Goal: Task Accomplishment & Management: Use online tool/utility

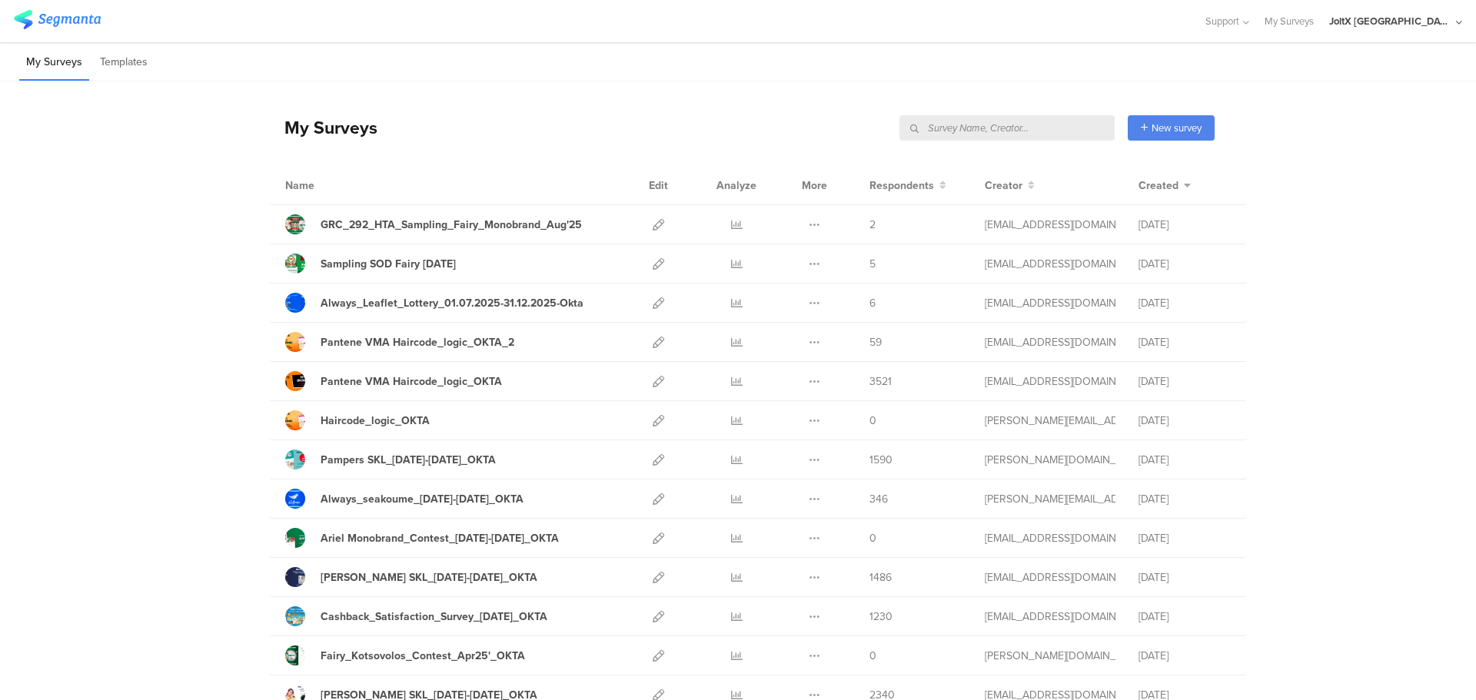
click at [500, 138] on div "My Surveys New survey Start from scratch Choose from templates" at bounding box center [742, 128] width 946 height 62
click at [653, 219] on icon at bounding box center [659, 225] width 12 height 12
click at [653, 224] on icon at bounding box center [659, 225] width 12 height 12
click at [653, 263] on icon at bounding box center [659, 264] width 12 height 12
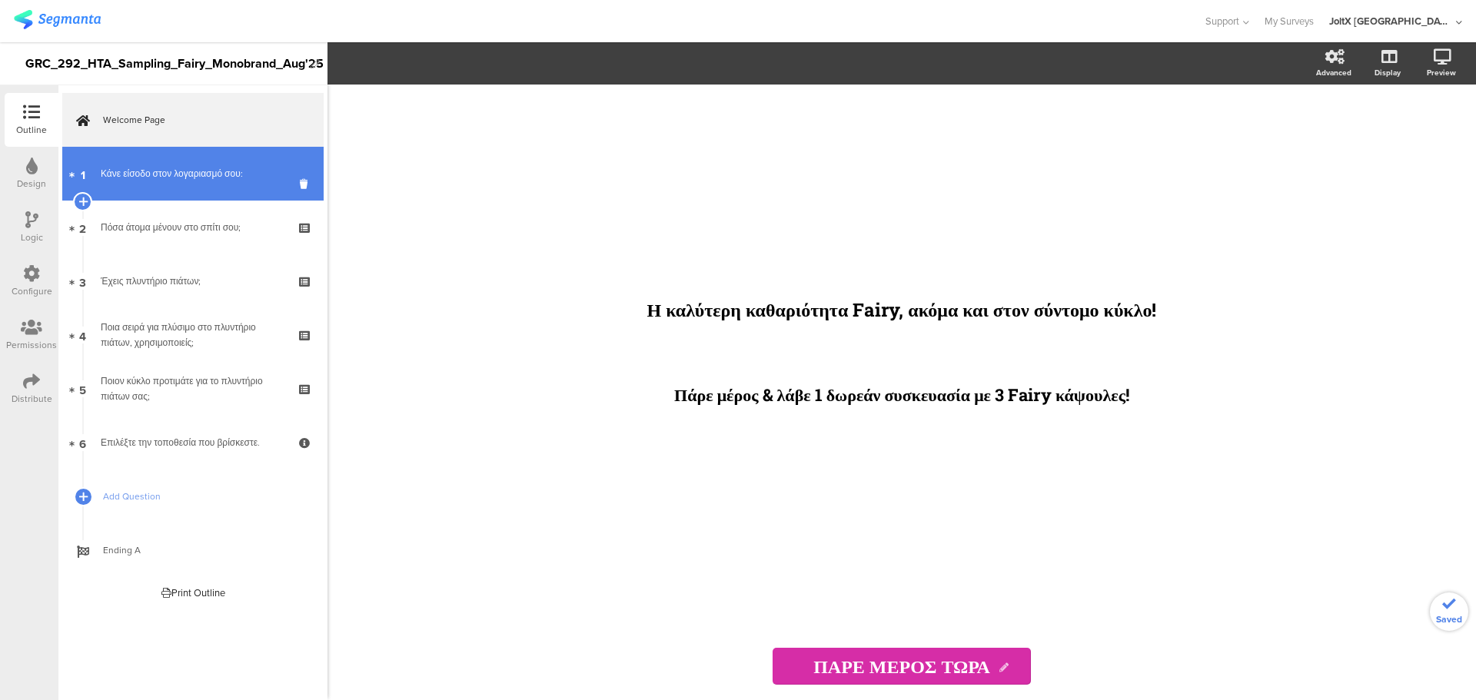
click at [195, 179] on div "Κάνε είσοδο στον λογαριασμό σου:" at bounding box center [193, 173] width 184 height 15
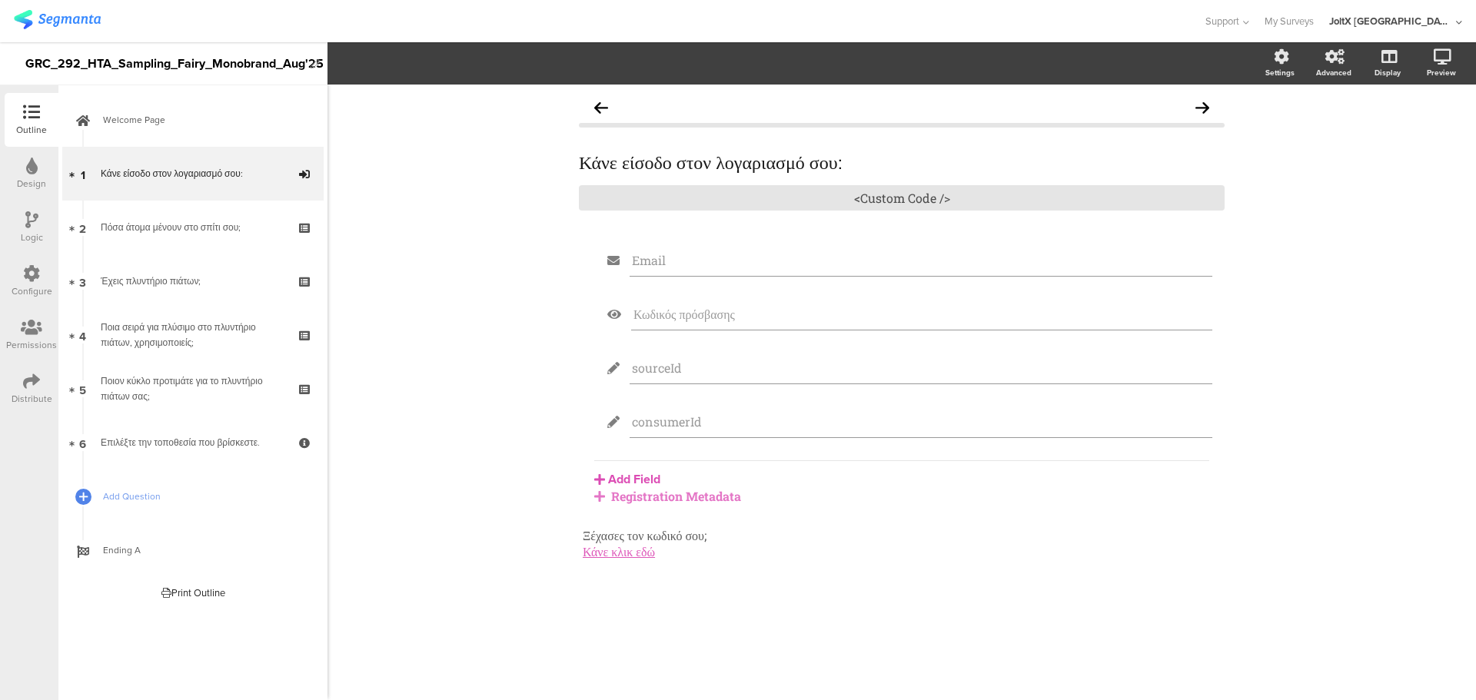
click at [653, 500] on div "Registration Metadata" at bounding box center [901, 496] width 615 height 16
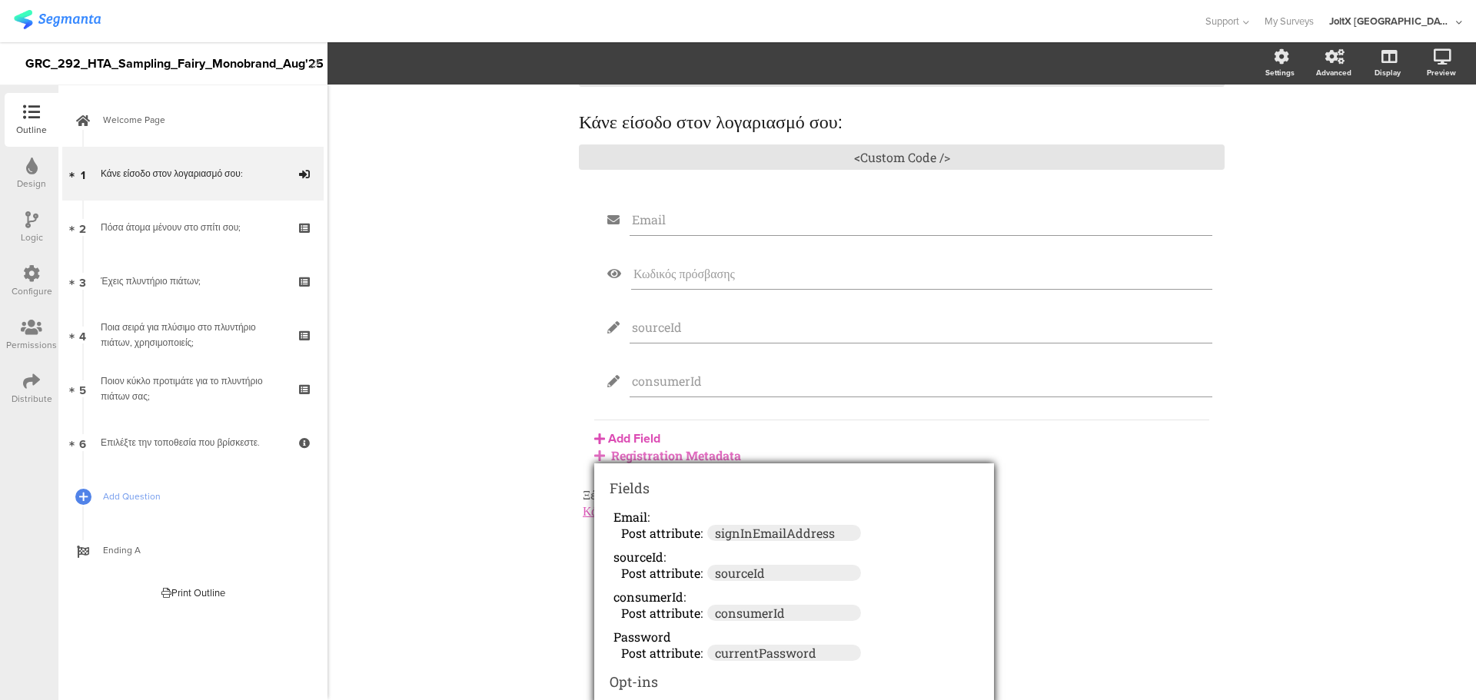
scroll to position [62, 0]
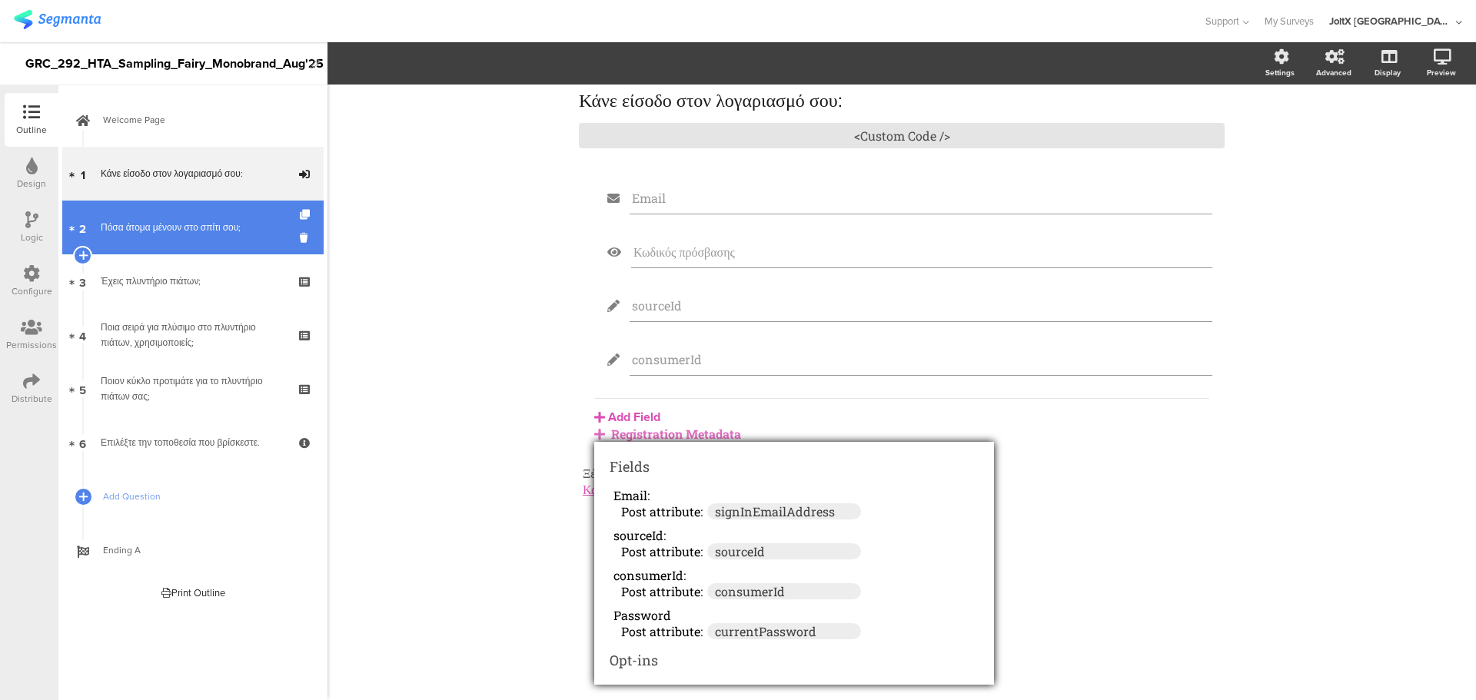
click at [216, 235] on link "2 Πόσα άτομα μένουν στο σπίτι σου;" at bounding box center [192, 228] width 261 height 54
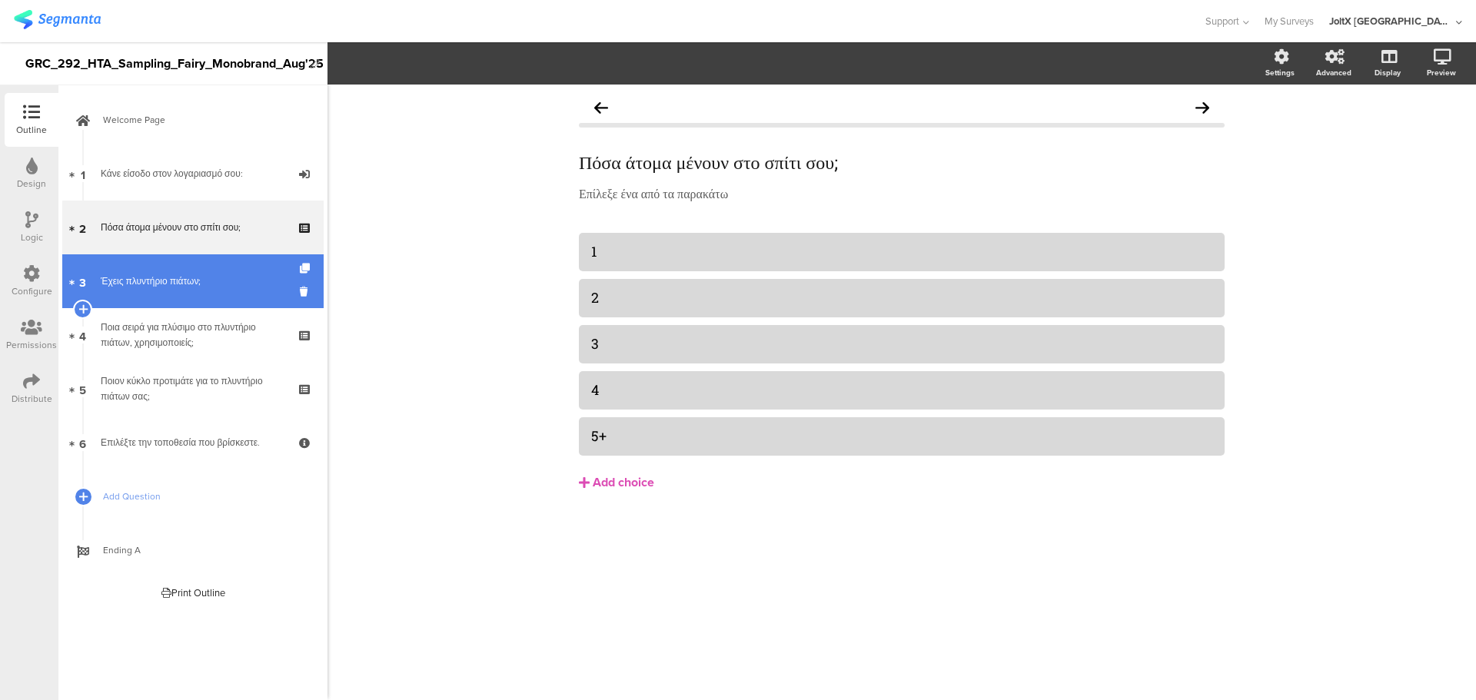
click at [194, 276] on div "Έχεις πλυντήριο πιάτων;" at bounding box center [193, 281] width 184 height 15
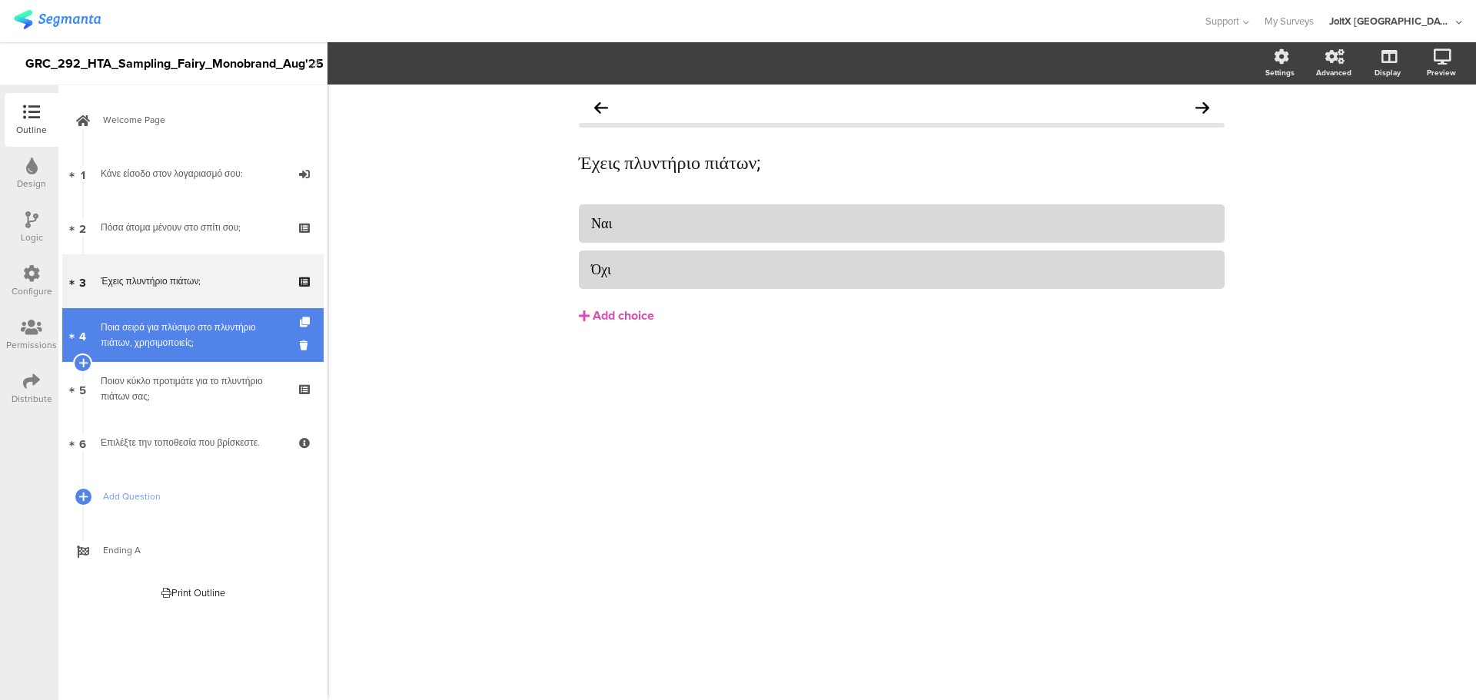
click at [195, 318] on link "4 Ποια σειρά για πλύσιμο στο πλυντήριο πιάτων, χρησιμοποιείς;" at bounding box center [192, 335] width 261 height 54
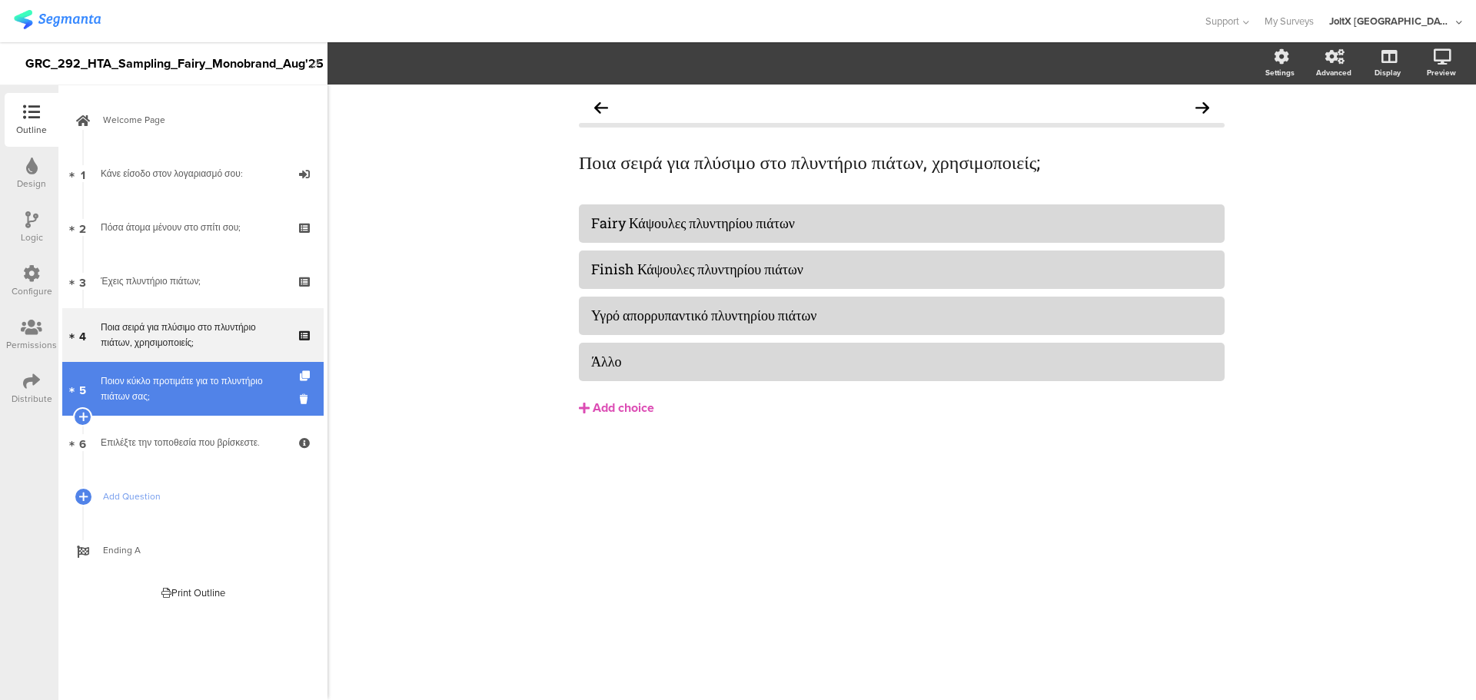
click at [201, 380] on div "Ποιον κύκλο προτιμάτε για το πλυντήριο πιάτων σας;" at bounding box center [193, 389] width 184 height 31
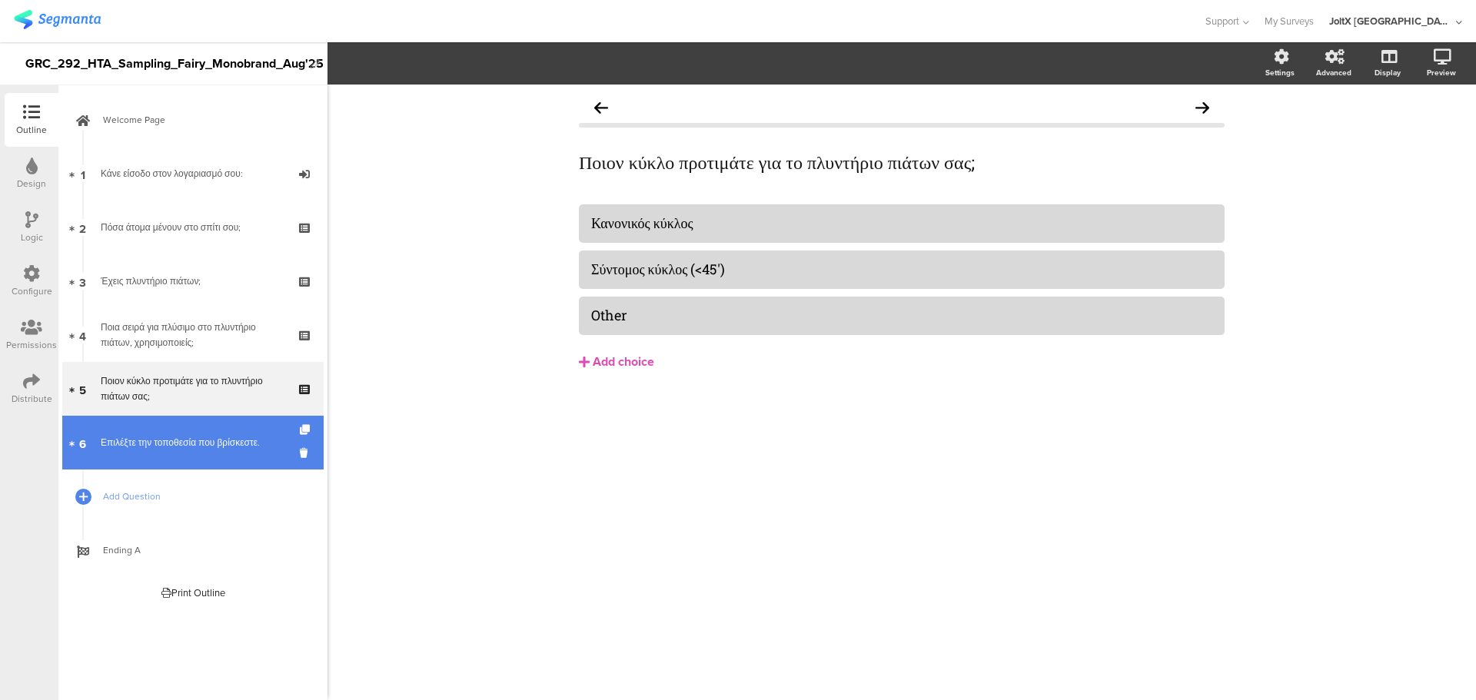
click at [212, 431] on link "6 Επιλέξτε την τοποθεσία που βρίσκεστε." at bounding box center [192, 443] width 261 height 54
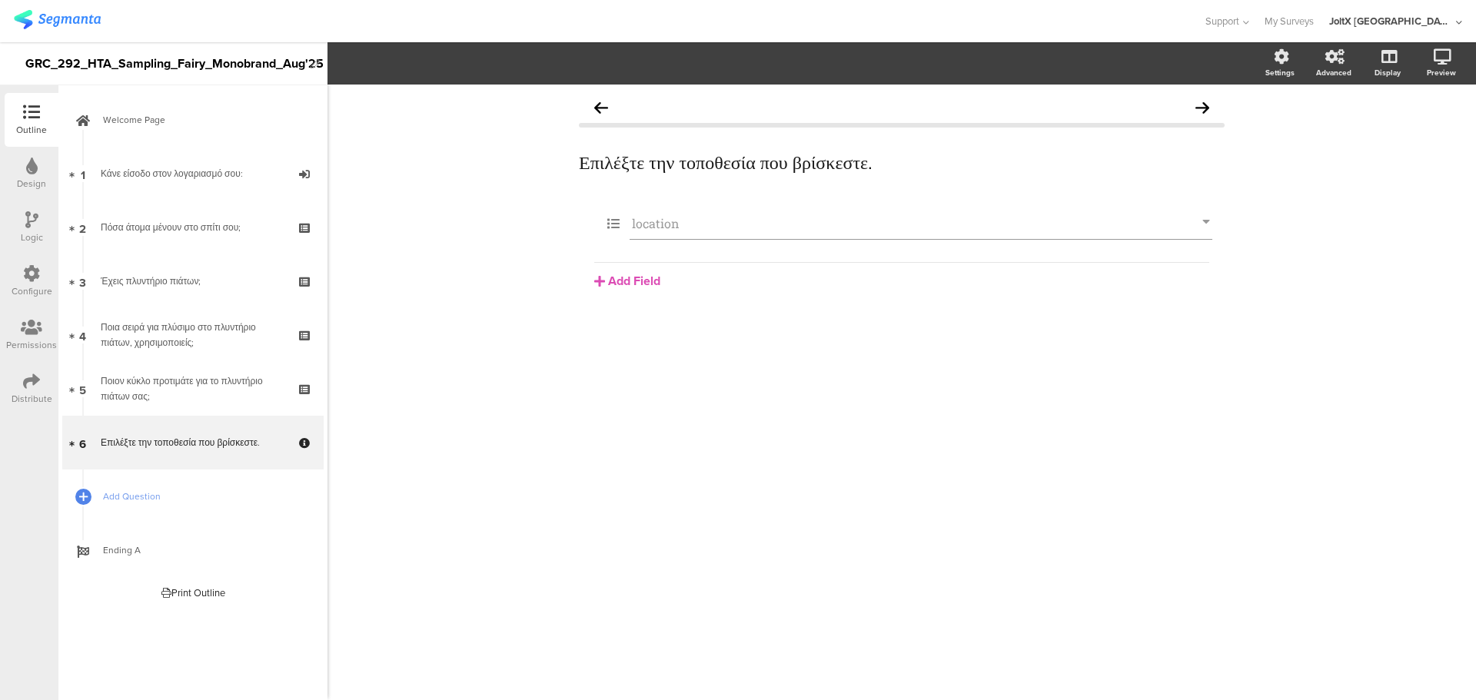
click at [34, 275] on icon at bounding box center [31, 273] width 17 height 17
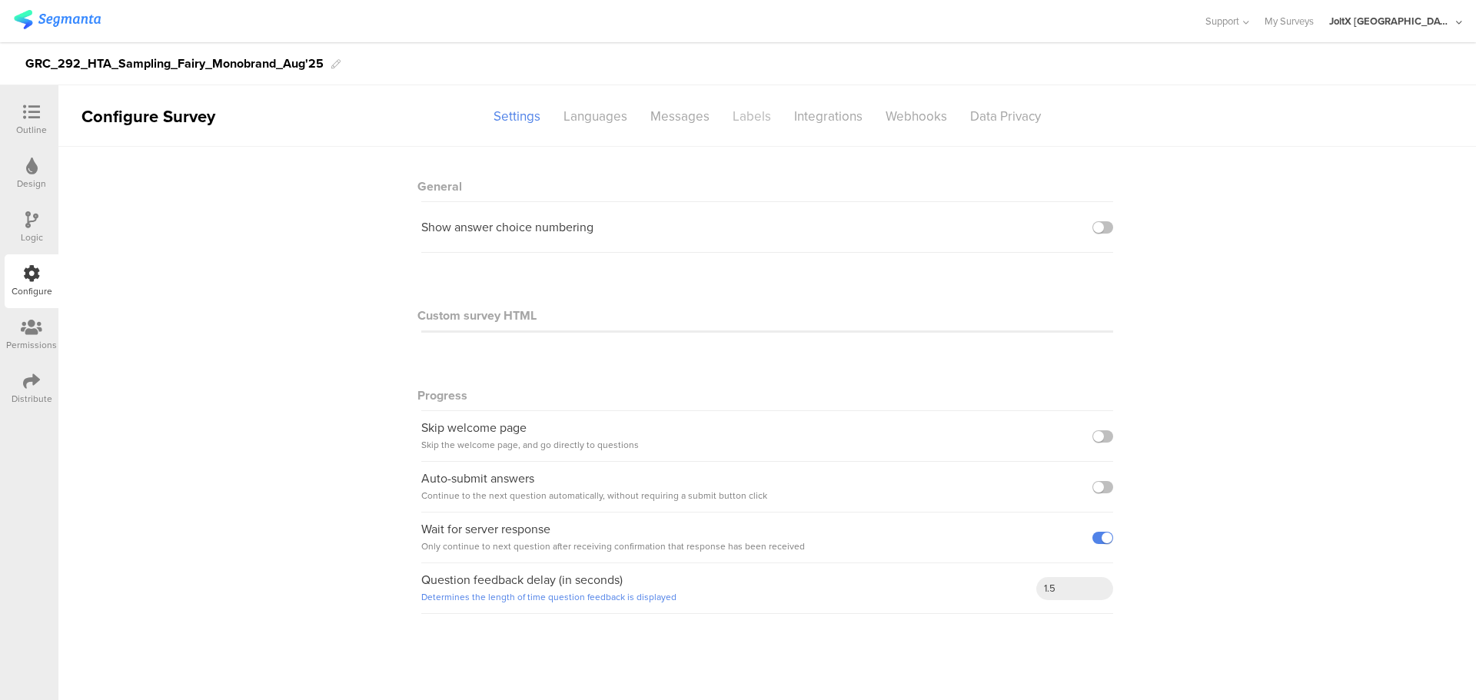
click at [757, 125] on div "Labels" at bounding box center [752, 116] width 62 height 27
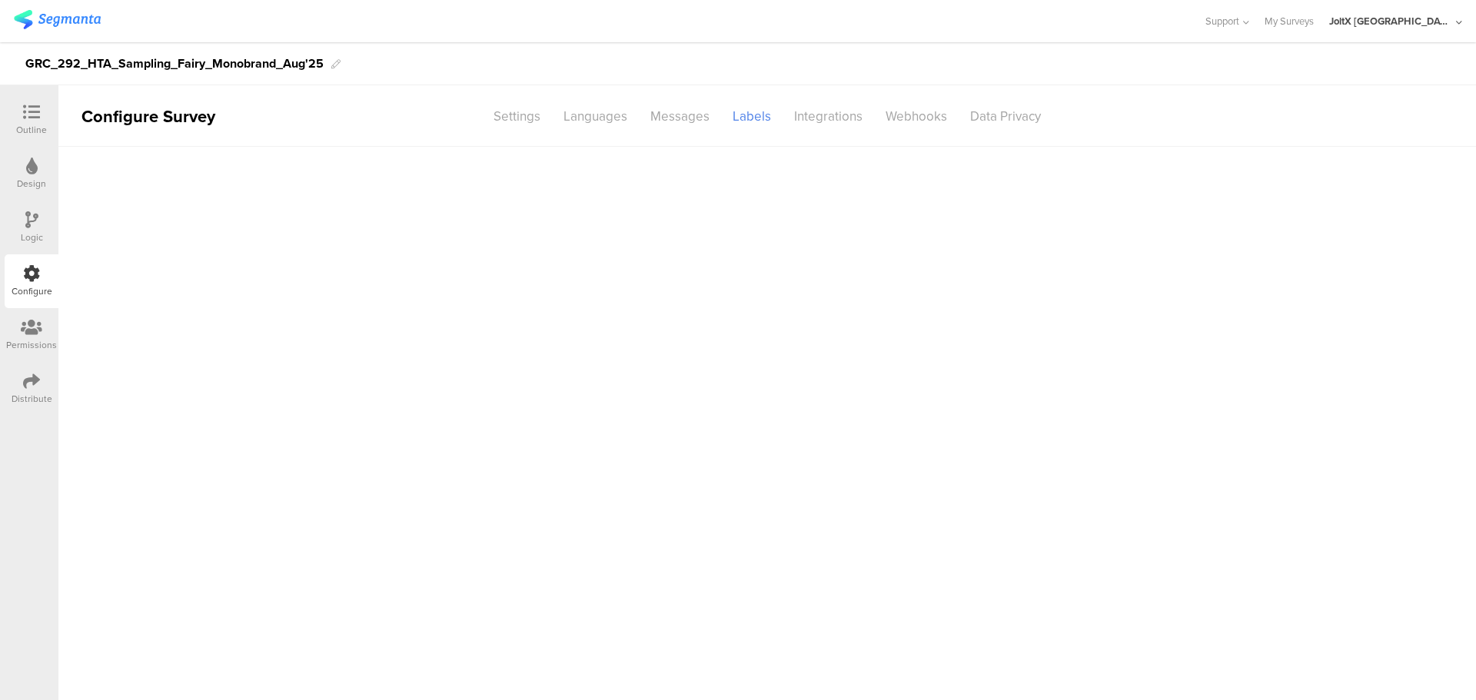
click at [806, 116] on div "Integrations" at bounding box center [828, 116] width 91 height 27
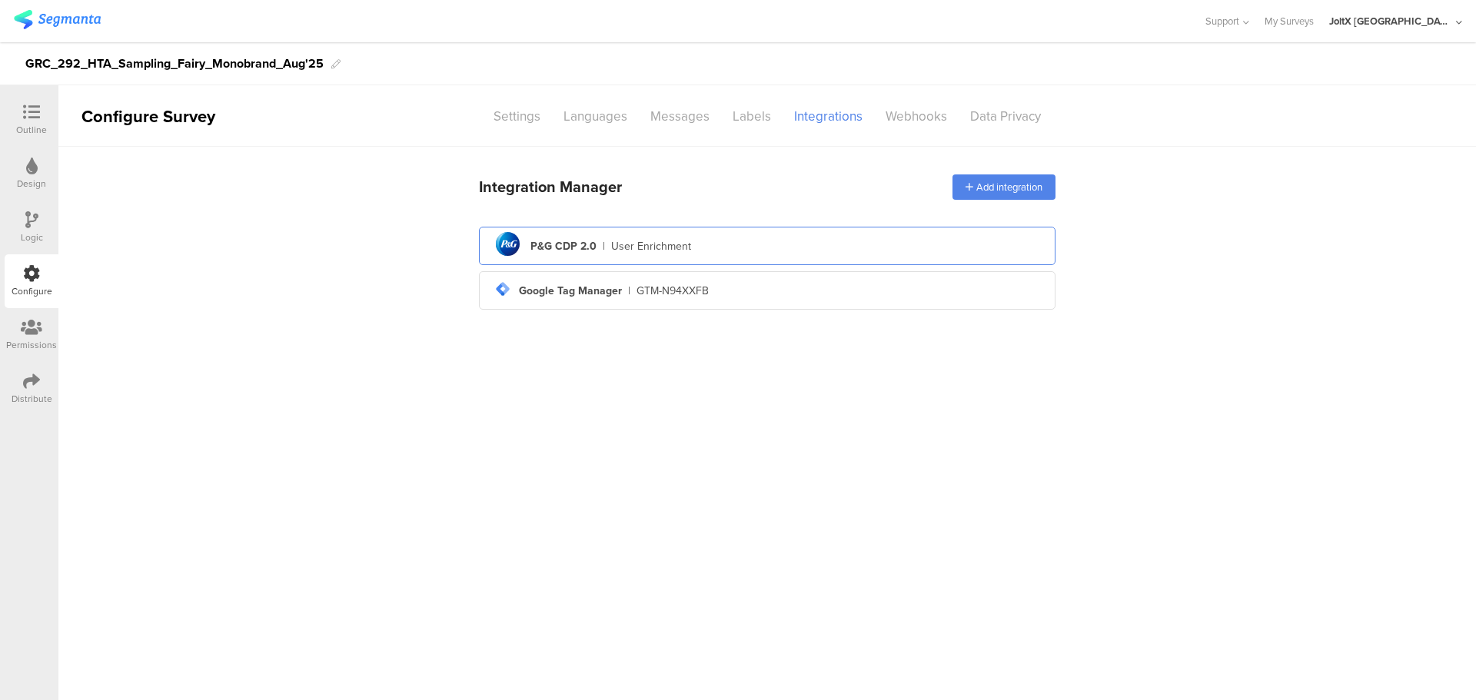
click at [684, 241] on div "User Enrichment" at bounding box center [651, 246] width 80 height 16
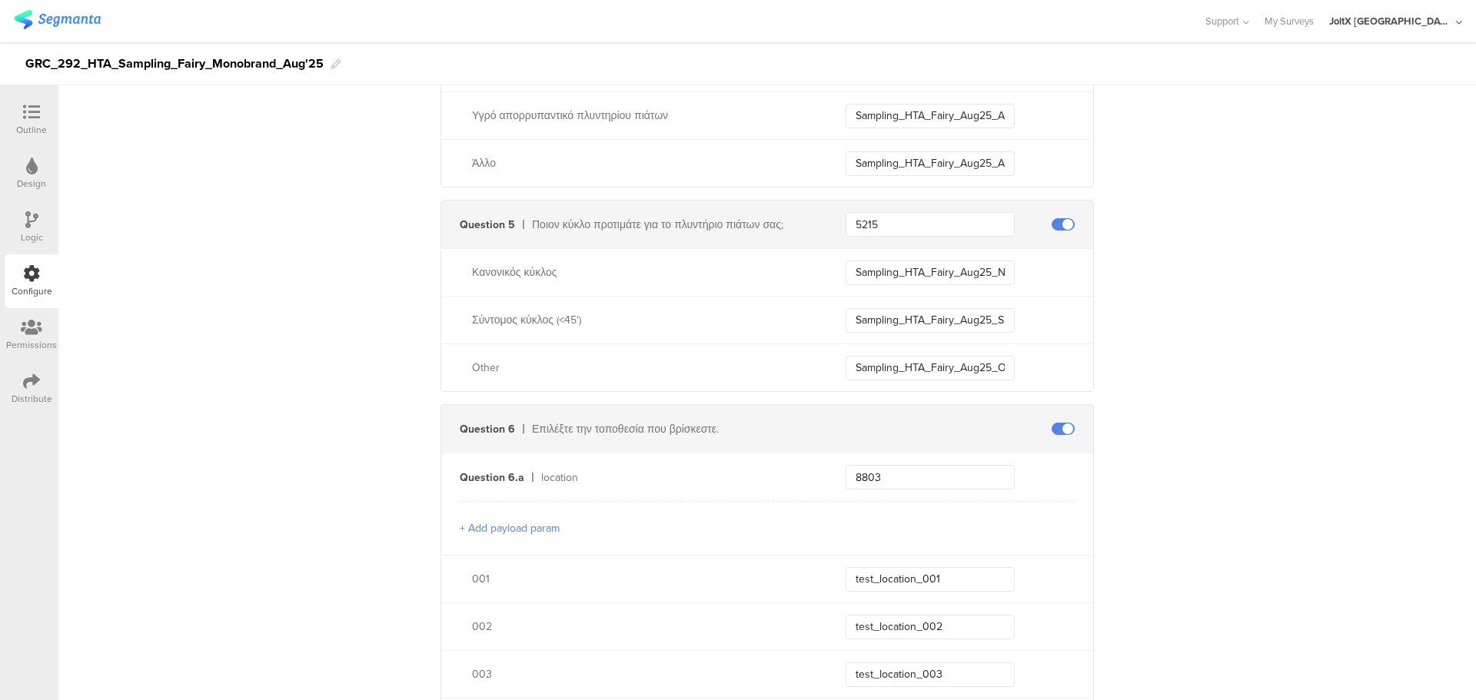
scroll to position [1236, 0]
click at [1062, 432] on span at bounding box center [1063, 427] width 23 height 12
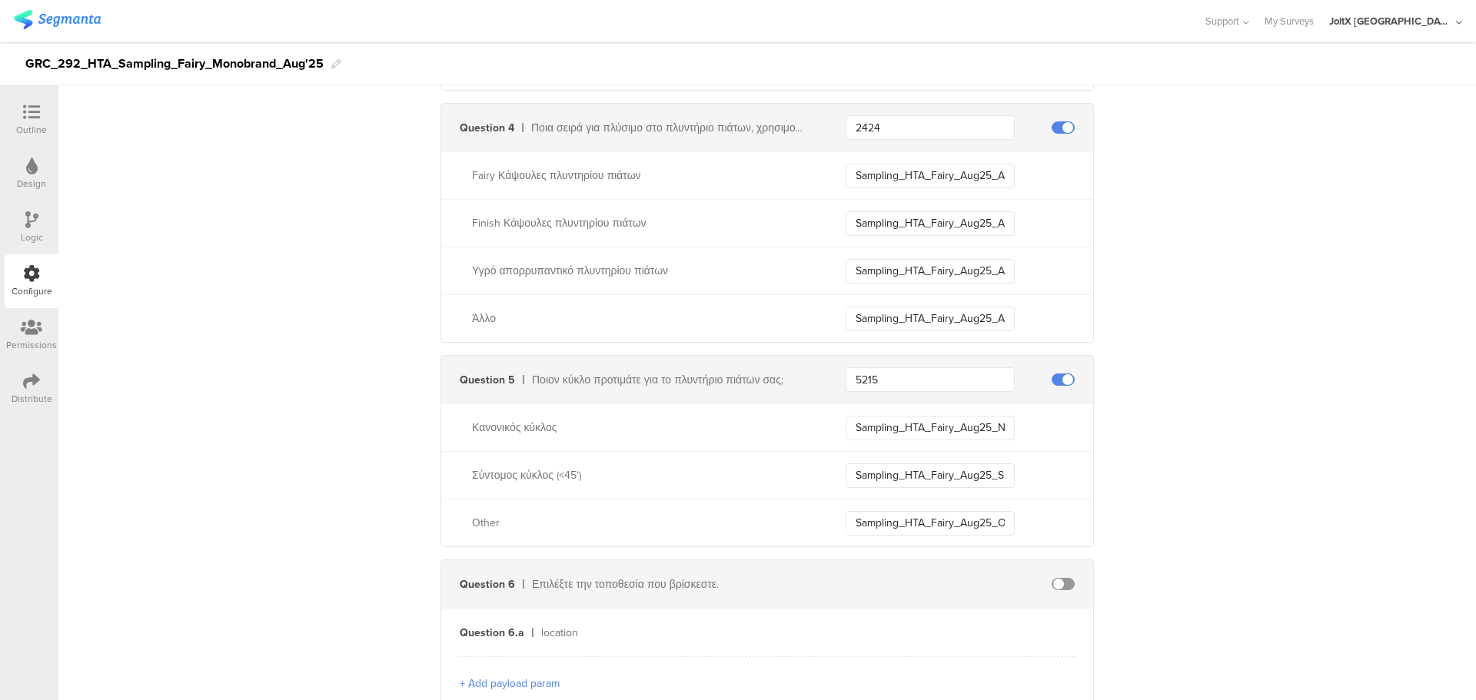
scroll to position [0, 0]
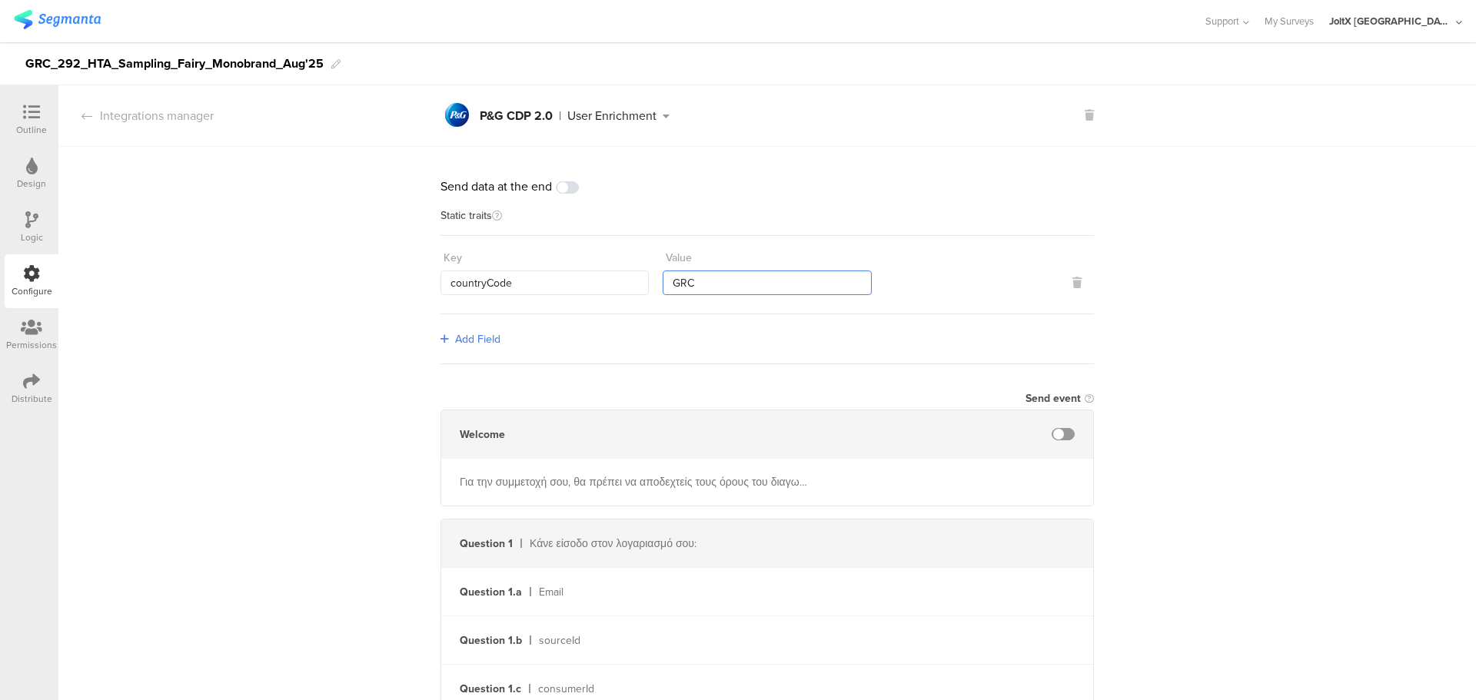
click at [734, 288] on input "GRC" at bounding box center [767, 283] width 208 height 25
click at [670, 286] on input "GRC" at bounding box center [767, 283] width 208 height 25
click at [704, 279] on input "GRC" at bounding box center [767, 283] width 208 height 25
click at [534, 274] on input "countryCode" at bounding box center [545, 283] width 208 height 25
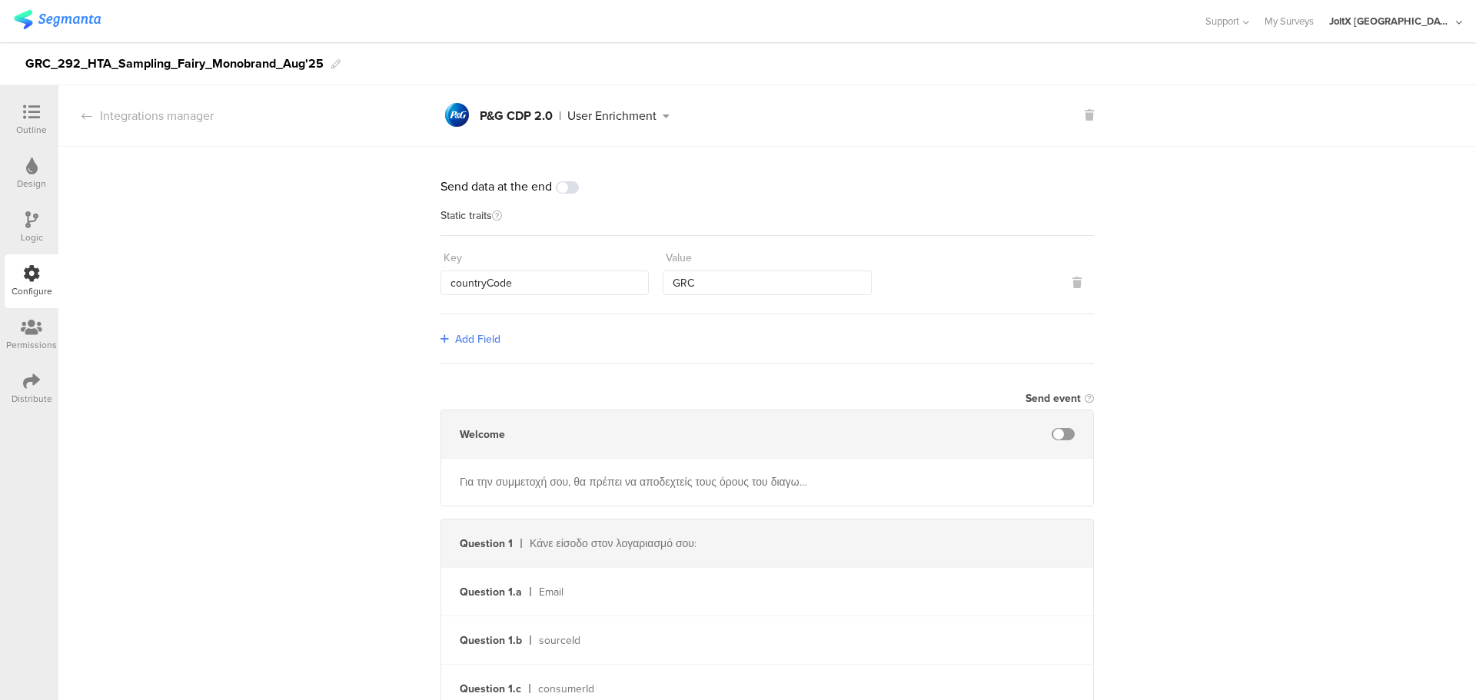
click at [31, 330] on icon at bounding box center [32, 327] width 22 height 17
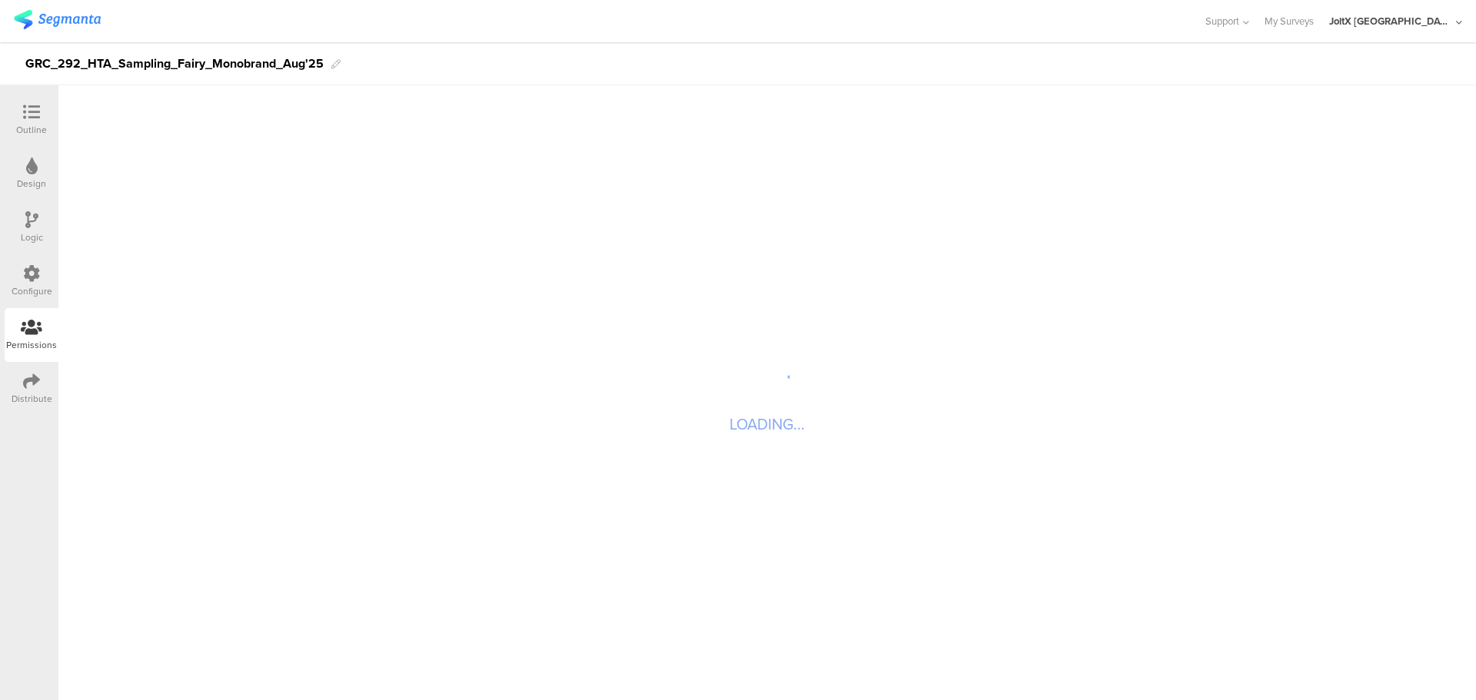
click at [34, 396] on div "Distribute" at bounding box center [32, 399] width 41 height 14
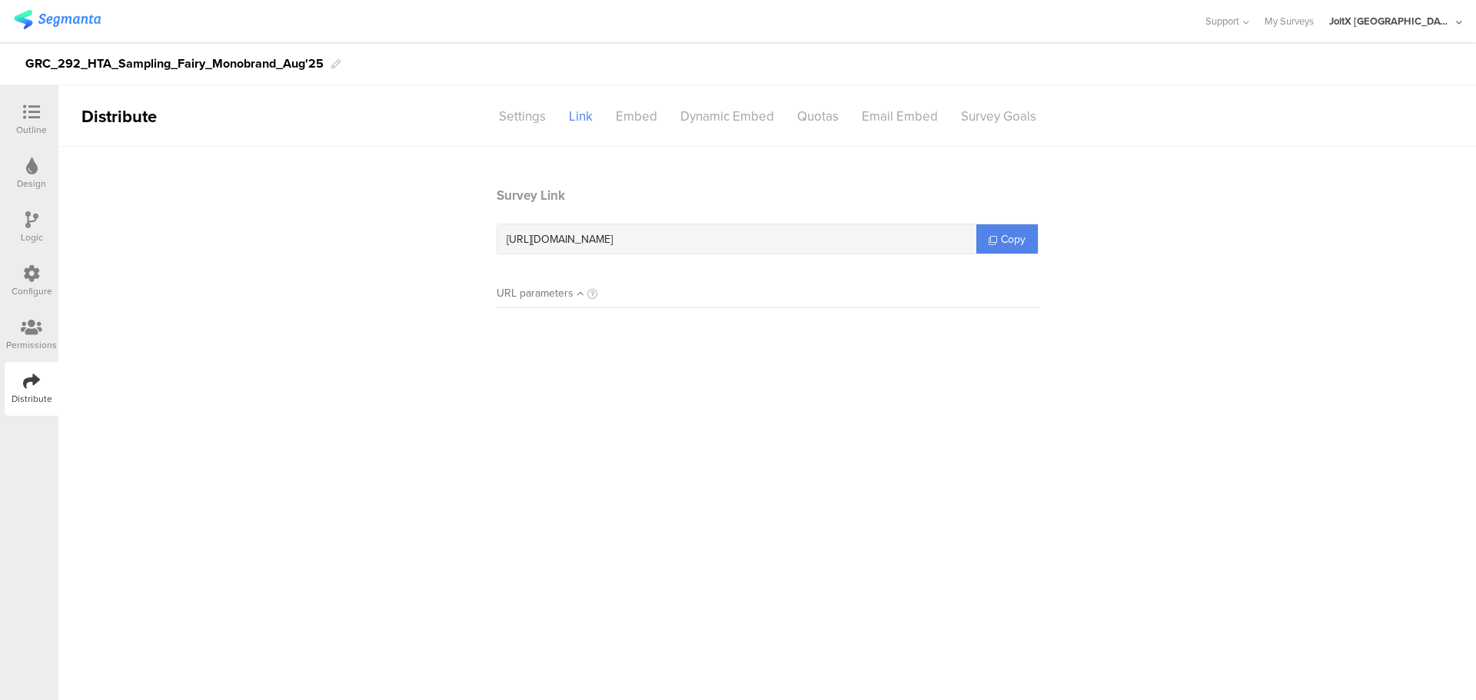
click at [49, 117] on div "Outline" at bounding box center [32, 120] width 54 height 54
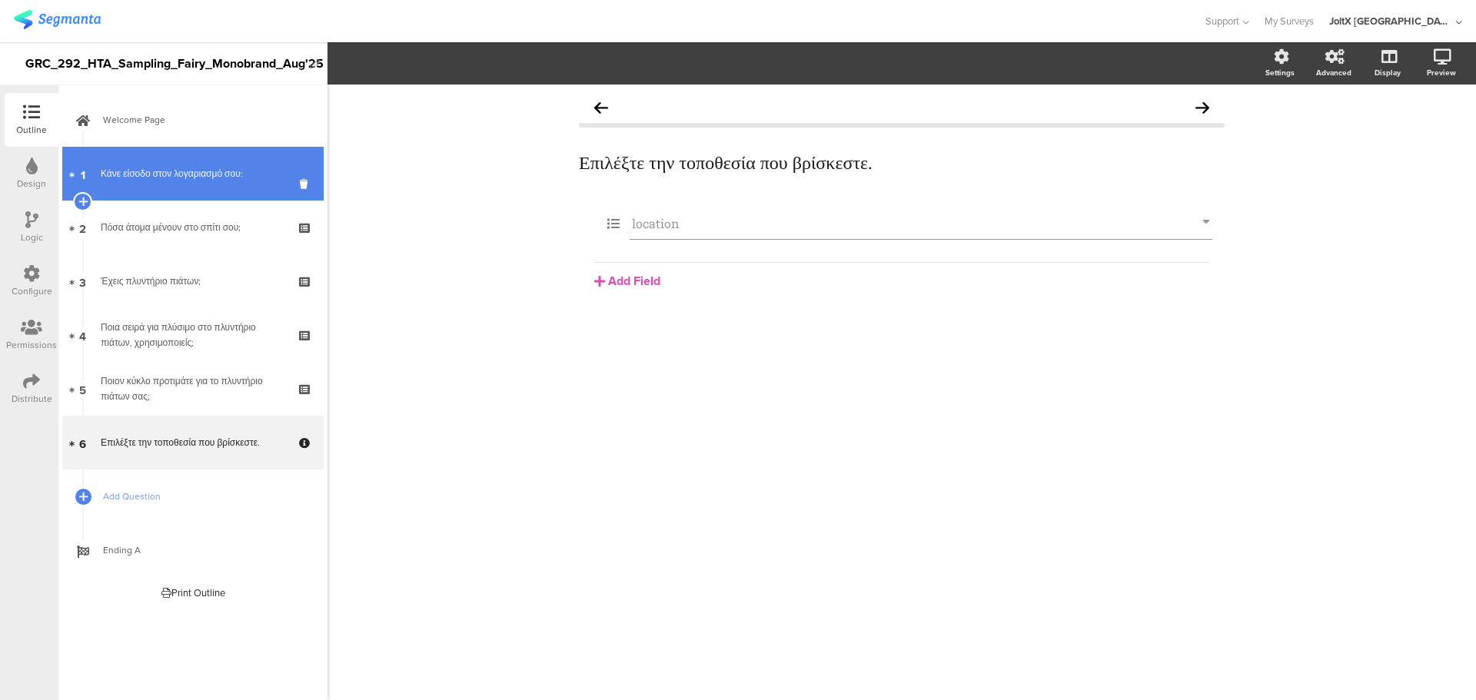
click at [141, 172] on div "Κάνε είσοδο στον λογαριασμό σου:" at bounding box center [193, 173] width 184 height 15
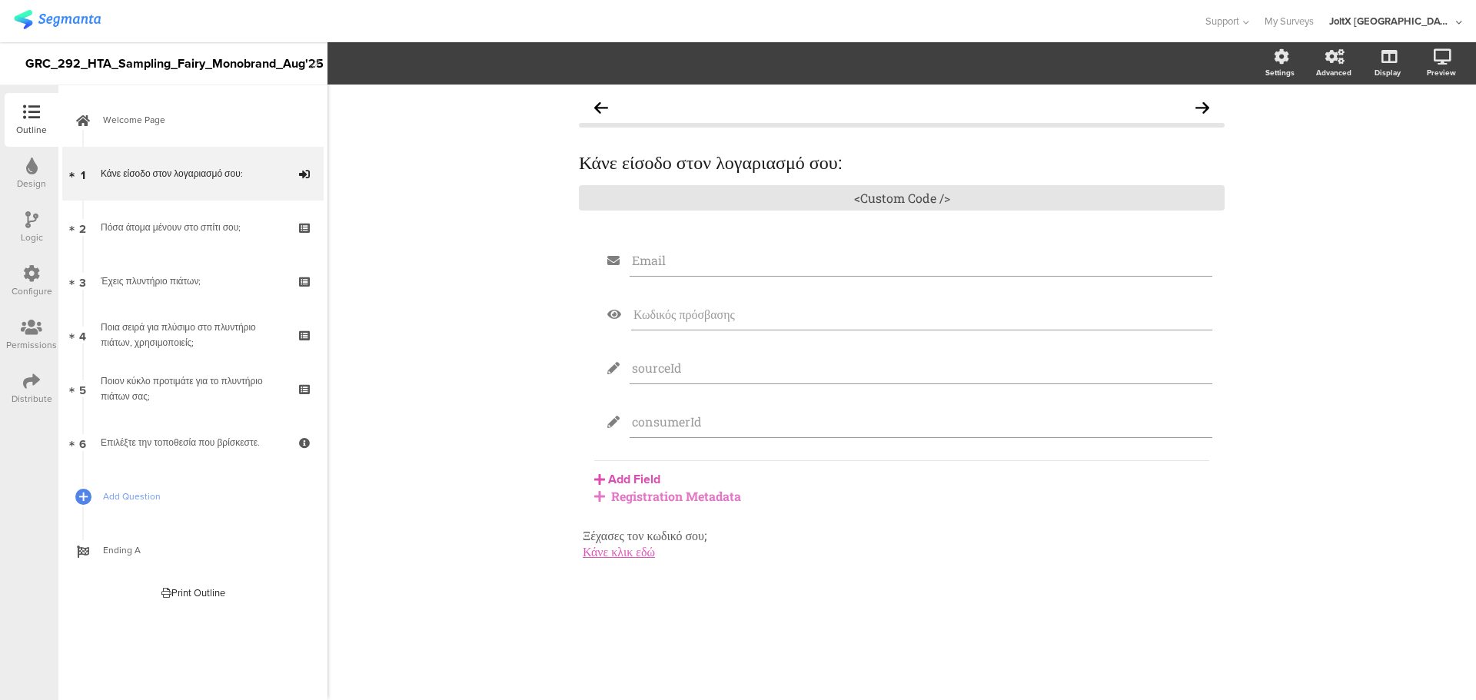
click at [701, 494] on div "Registration Metadata" at bounding box center [901, 496] width 615 height 16
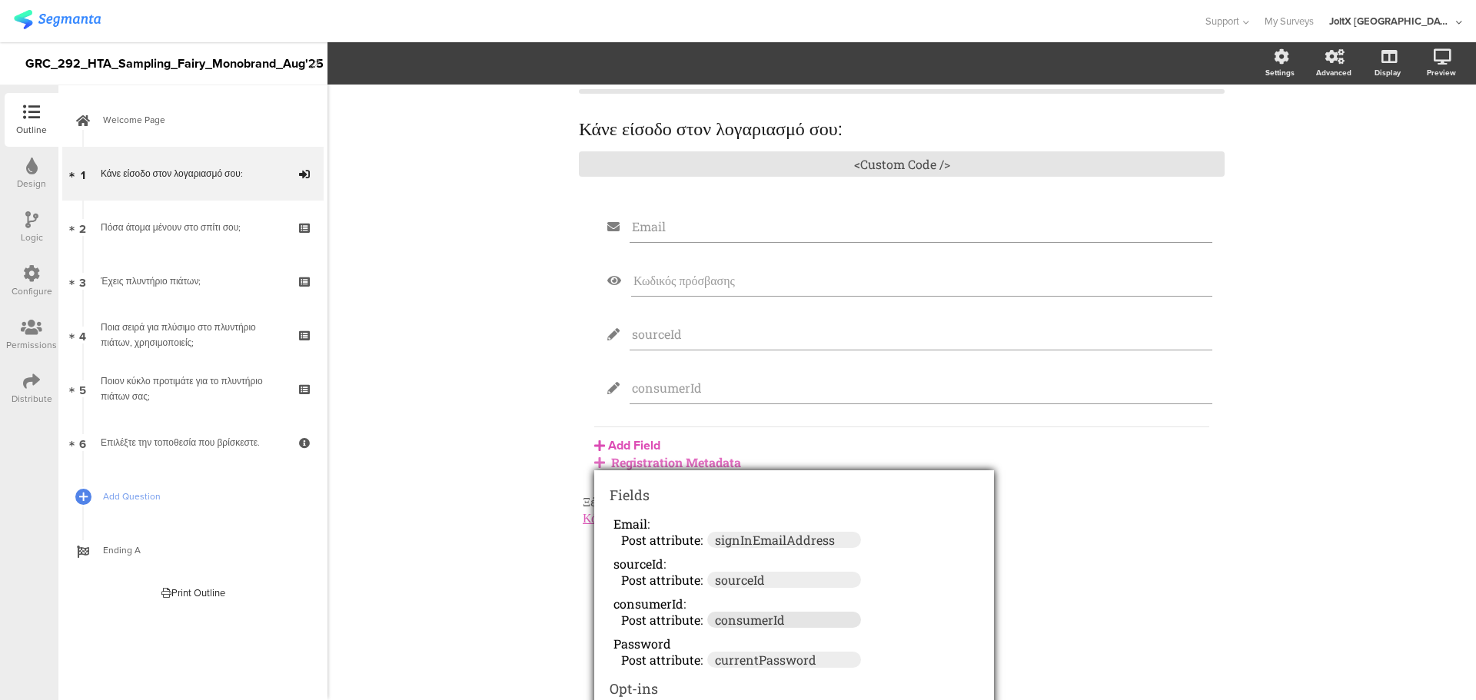
scroll to position [62, 0]
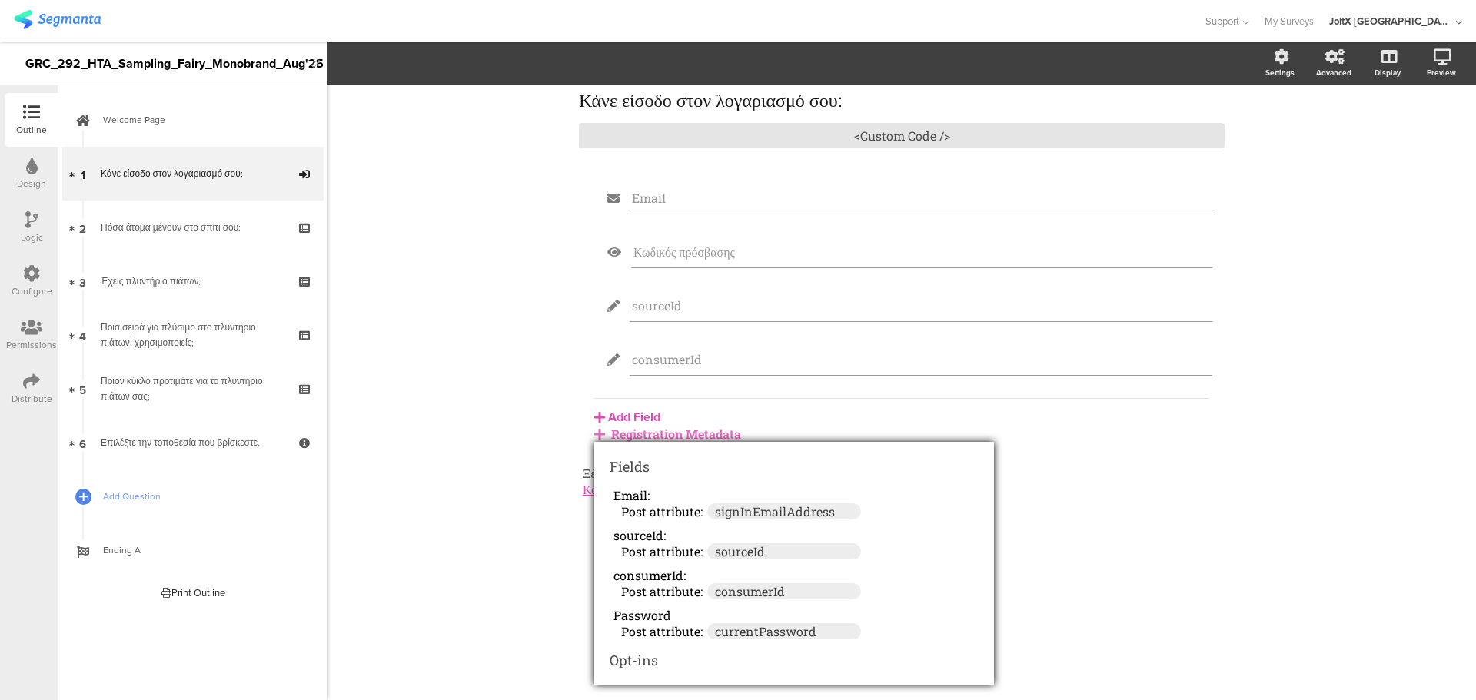
click at [35, 384] on icon at bounding box center [31, 381] width 17 height 17
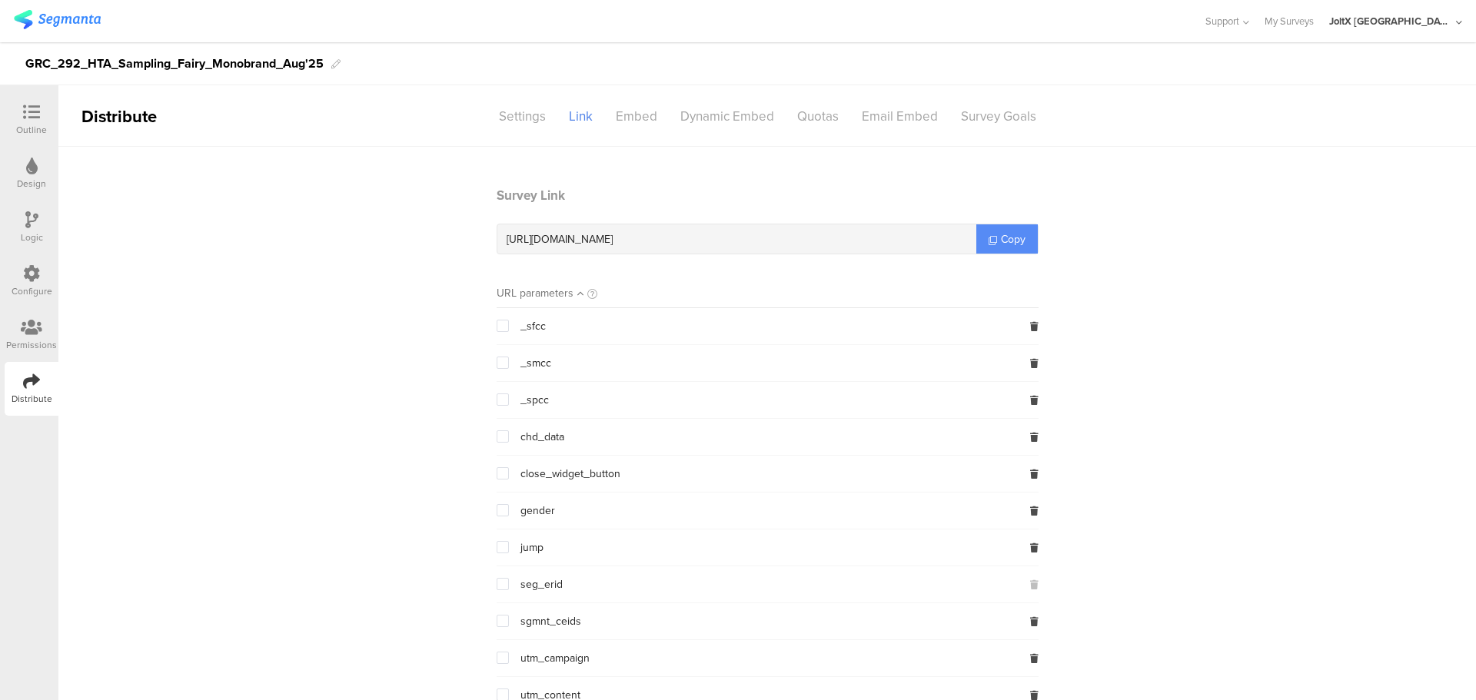
click at [984, 233] on link "Copy" at bounding box center [1007, 238] width 62 height 29
click at [315, 349] on section "Survey Link https://pgsurveys.segmanta.com/affac9 Copy URL parameters _sfcc _sm…" at bounding box center [767, 512] width 1418 height 653
click at [703, 241] on div "https://pgsurveys.segmanta.com/affac9" at bounding box center [736, 238] width 479 height 29
drag, startPoint x: 777, startPoint y: 115, endPoint x: 810, endPoint y: 108, distance: 34.4
click at [781, 114] on sg-center-column "Settings Link Embed Dynamic Embed Quotas Email Embed Survey Goals" at bounding box center [767, 116] width 560 height 27
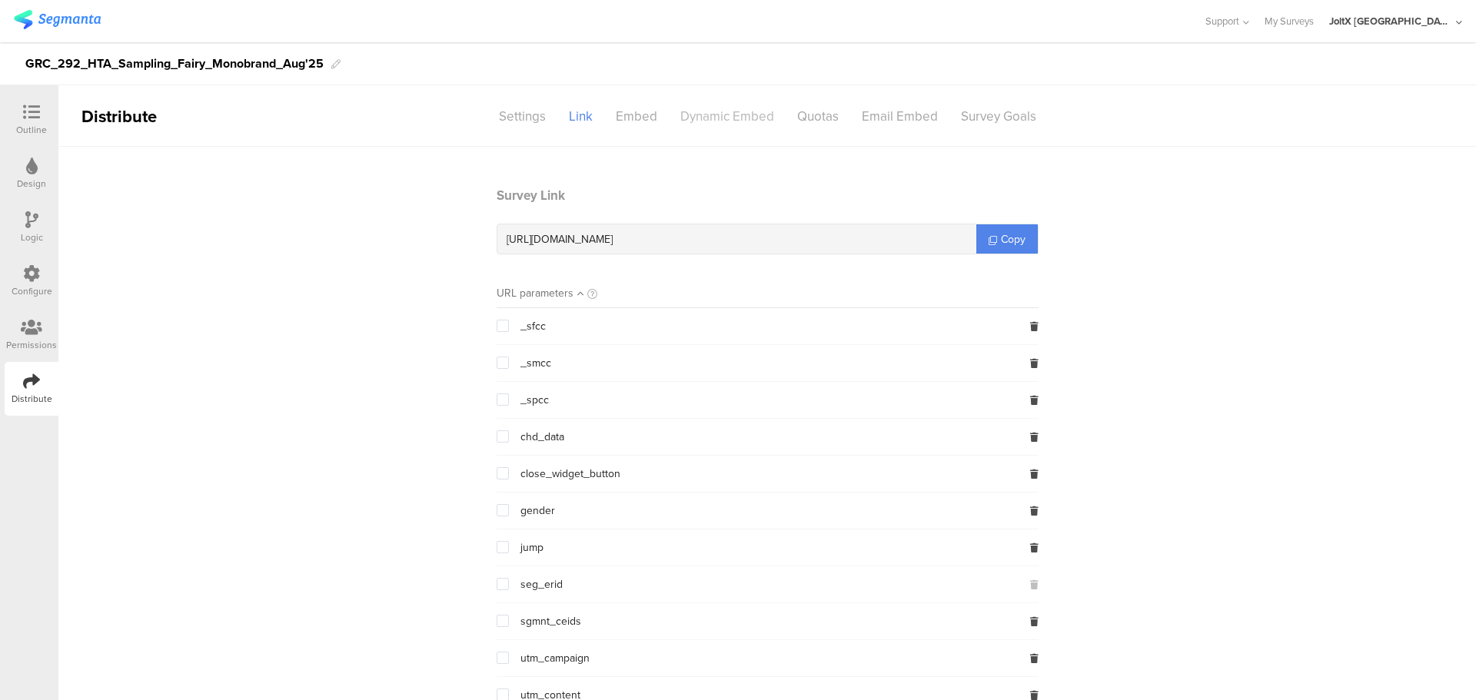
click at [713, 114] on div "Dynamic Embed" at bounding box center [727, 116] width 117 height 27
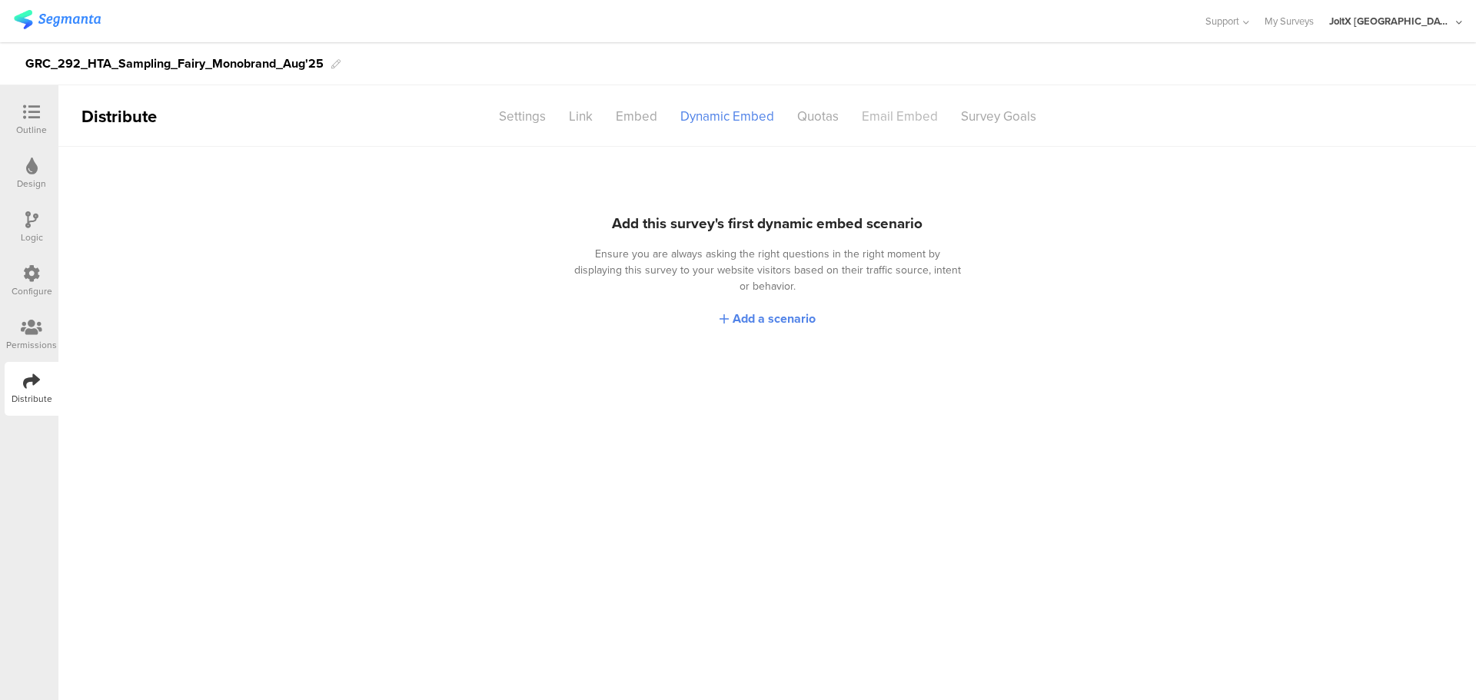
click at [866, 125] on div "Email Embed" at bounding box center [899, 116] width 99 height 27
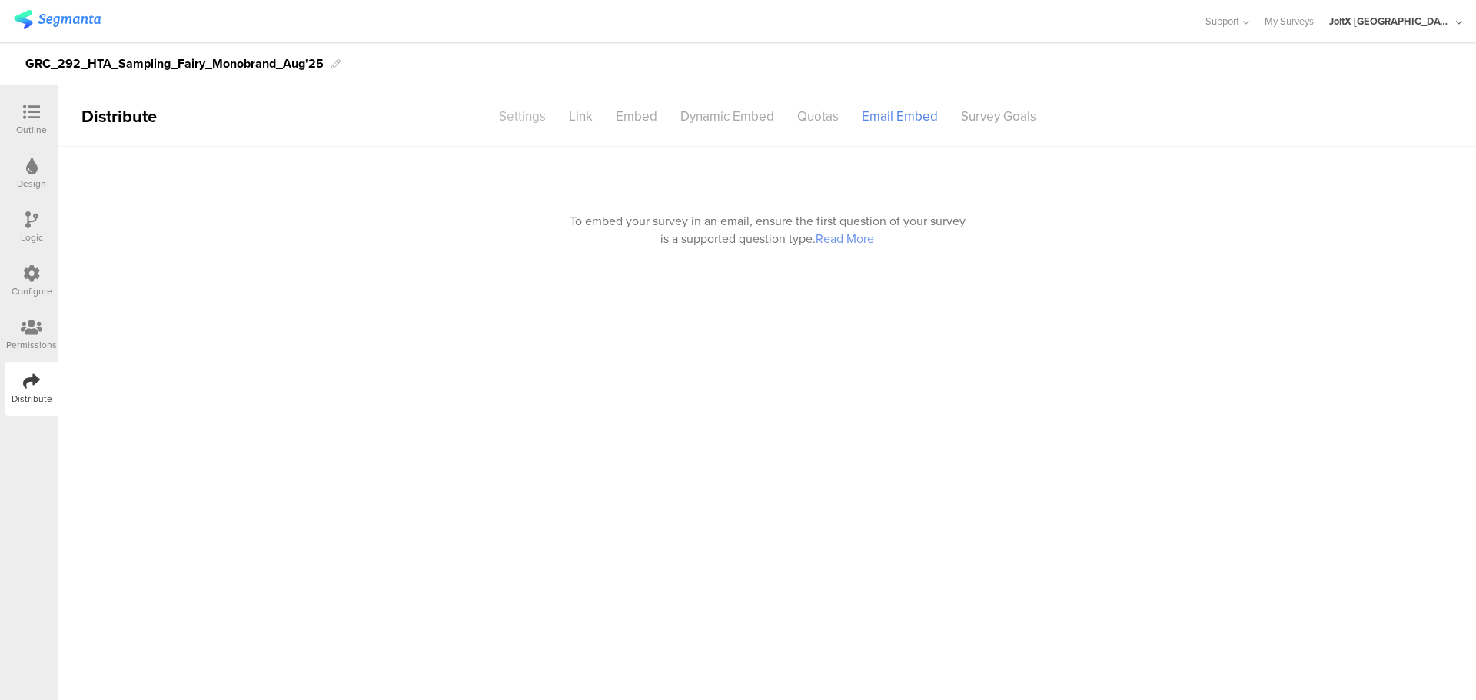
click at [528, 110] on div "Settings" at bounding box center [522, 116] width 70 height 27
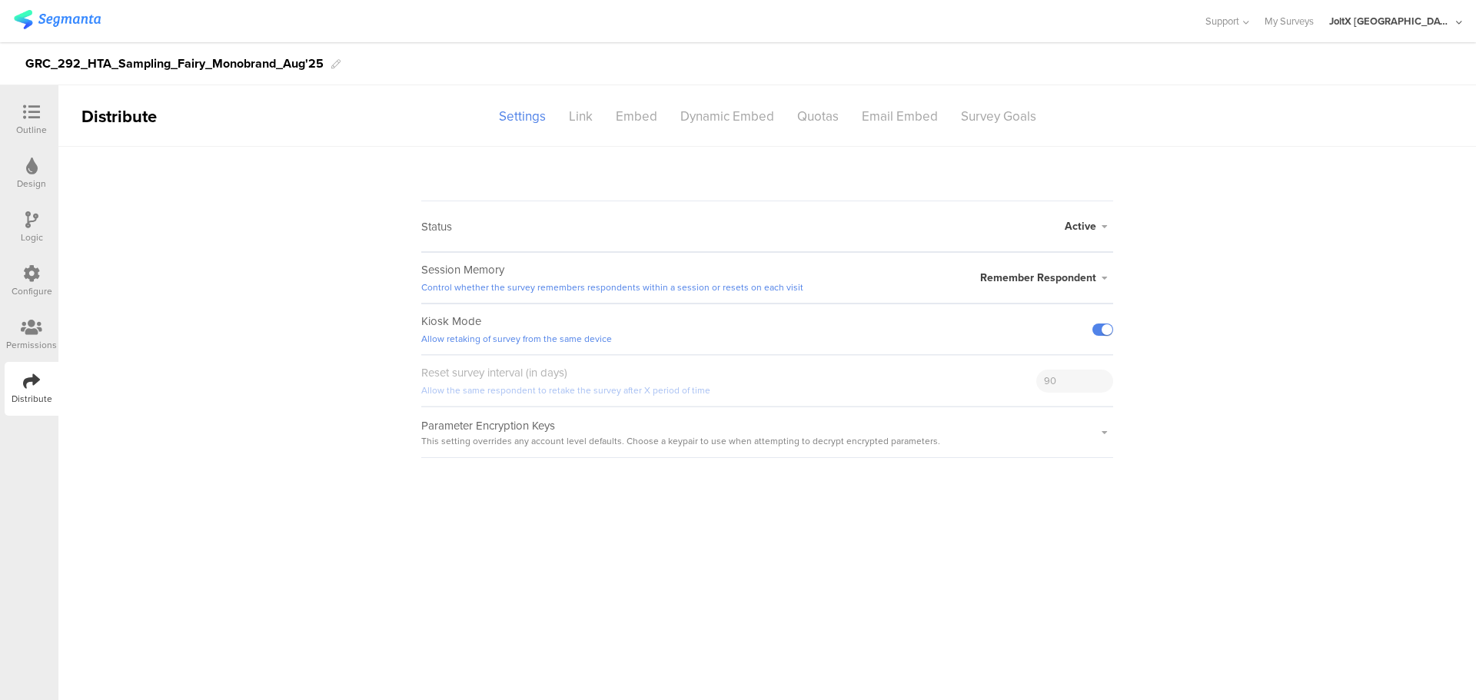
click at [1037, 271] on span "Remember Respondent" at bounding box center [1038, 278] width 116 height 16
click at [983, 336] on li "Forget Respondent" at bounding box center [1024, 339] width 177 height 31
click at [580, 119] on div "Link" at bounding box center [580, 116] width 47 height 27
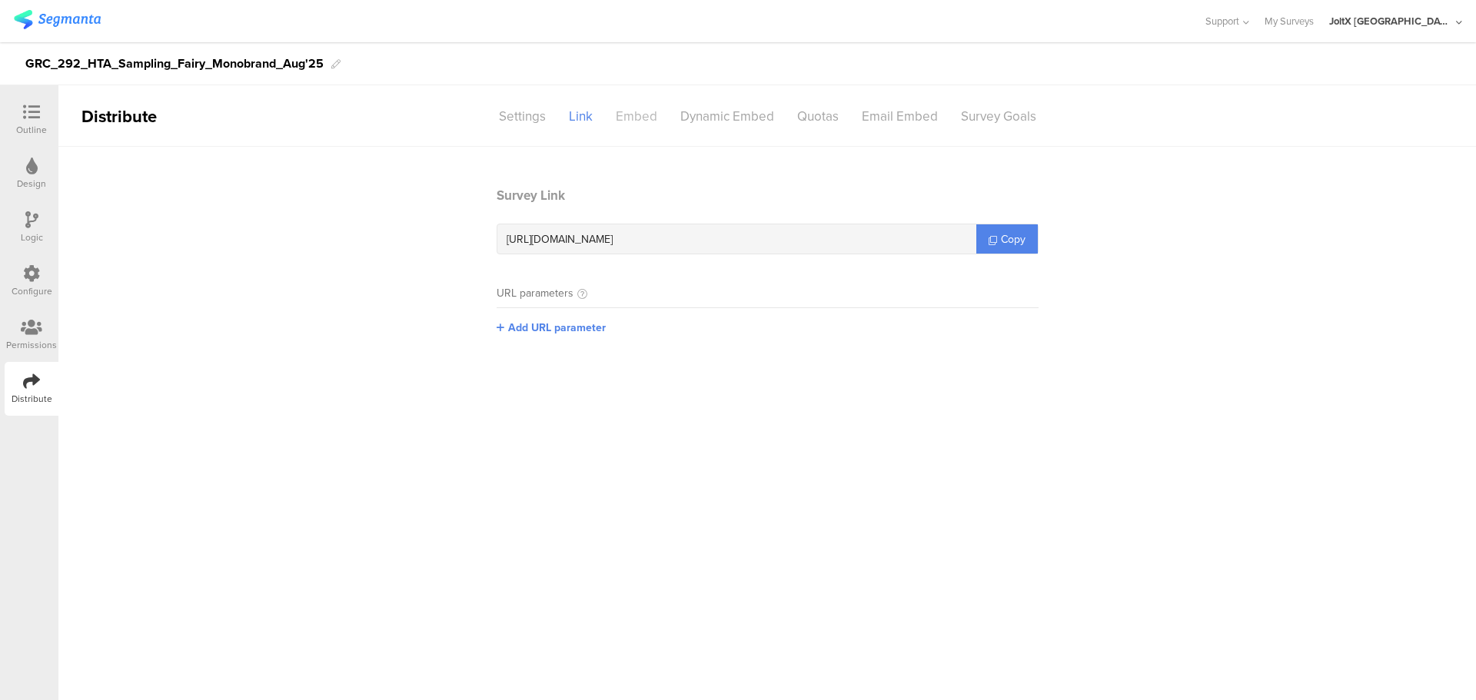
click at [612, 117] on div "Embed" at bounding box center [636, 116] width 65 height 27
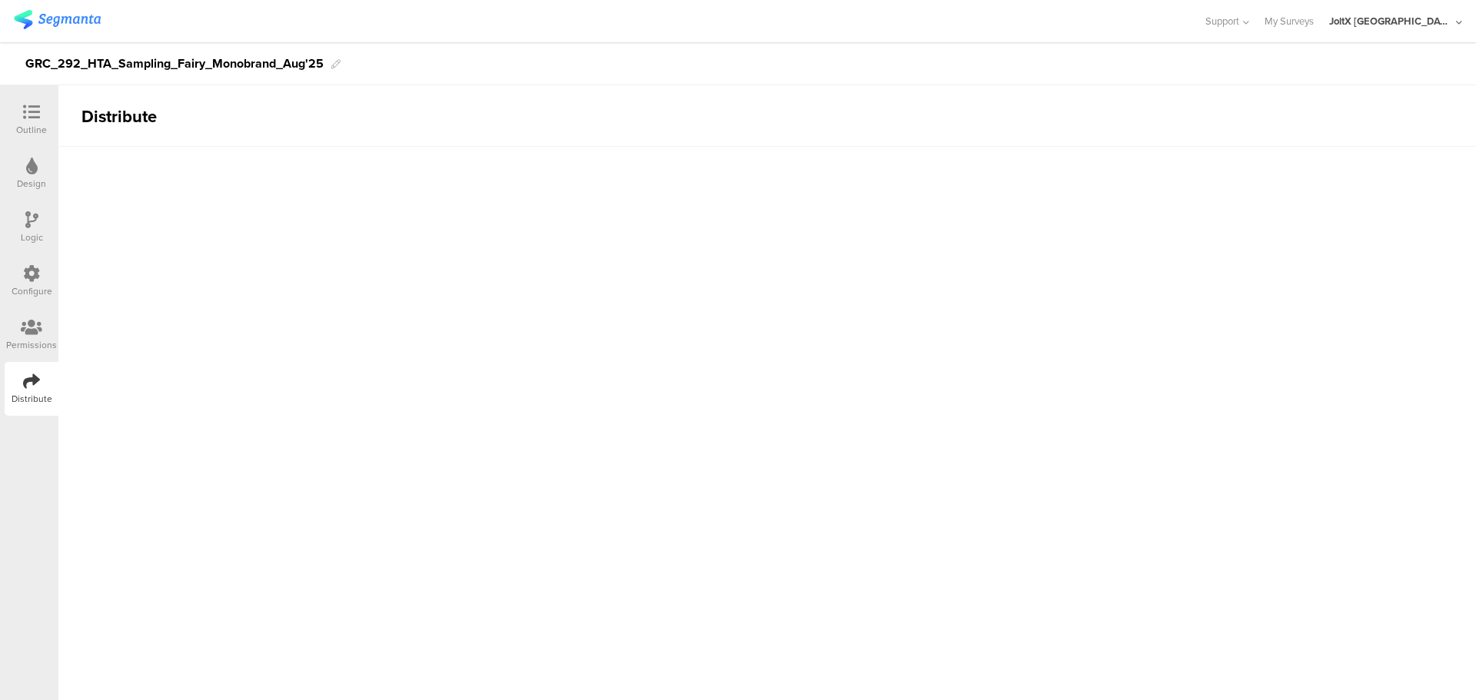
click at [530, 118] on sg-section-page-header "Distribute" at bounding box center [767, 116] width 1418 height 62
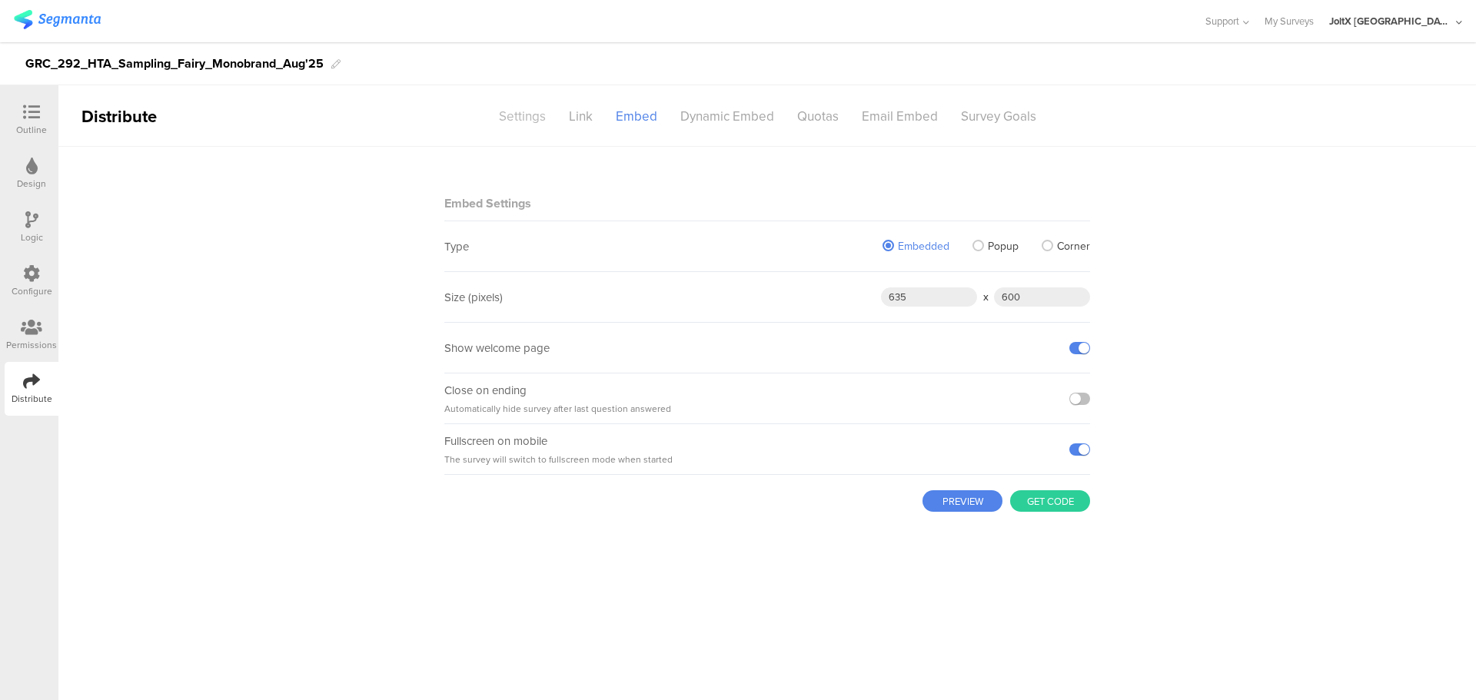
click at [527, 119] on div "Settings" at bounding box center [522, 116] width 70 height 27
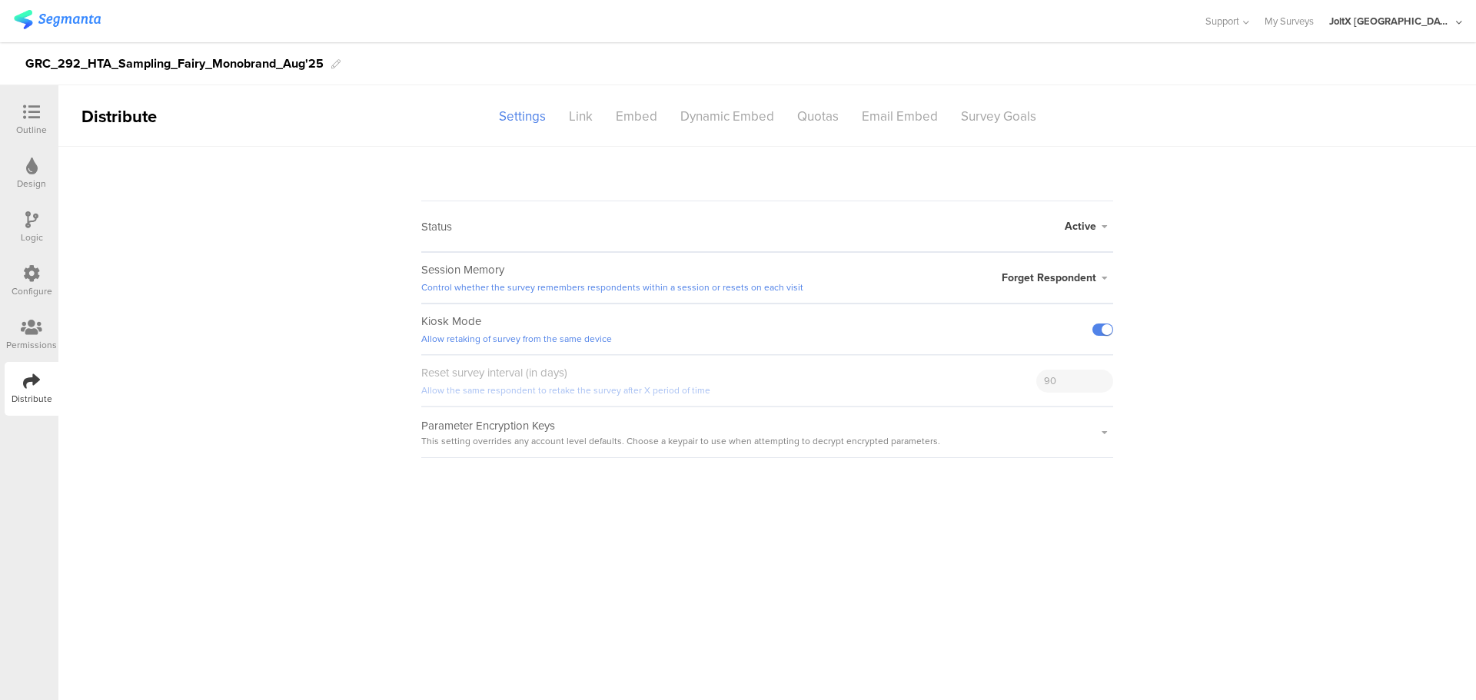
click at [1040, 219] on div "Status Active Active Closed Schedule Start Date: End Date: Save Cancel" at bounding box center [767, 227] width 692 height 52
click at [1093, 229] on span "Active" at bounding box center [1081, 226] width 32 height 16
click at [1261, 224] on sg-survey-status-editor "Status Active Active Closed Schedule Start Date: End Date: Save Cancel Session …" at bounding box center [767, 302] width 1418 height 311
click at [1087, 278] on span "Forget Respondent" at bounding box center [1049, 278] width 95 height 16
click at [1280, 273] on sg-survey-status-editor "Status Active Active Closed Schedule Start Date: End Date: Save Cancel Session …" at bounding box center [767, 302] width 1418 height 311
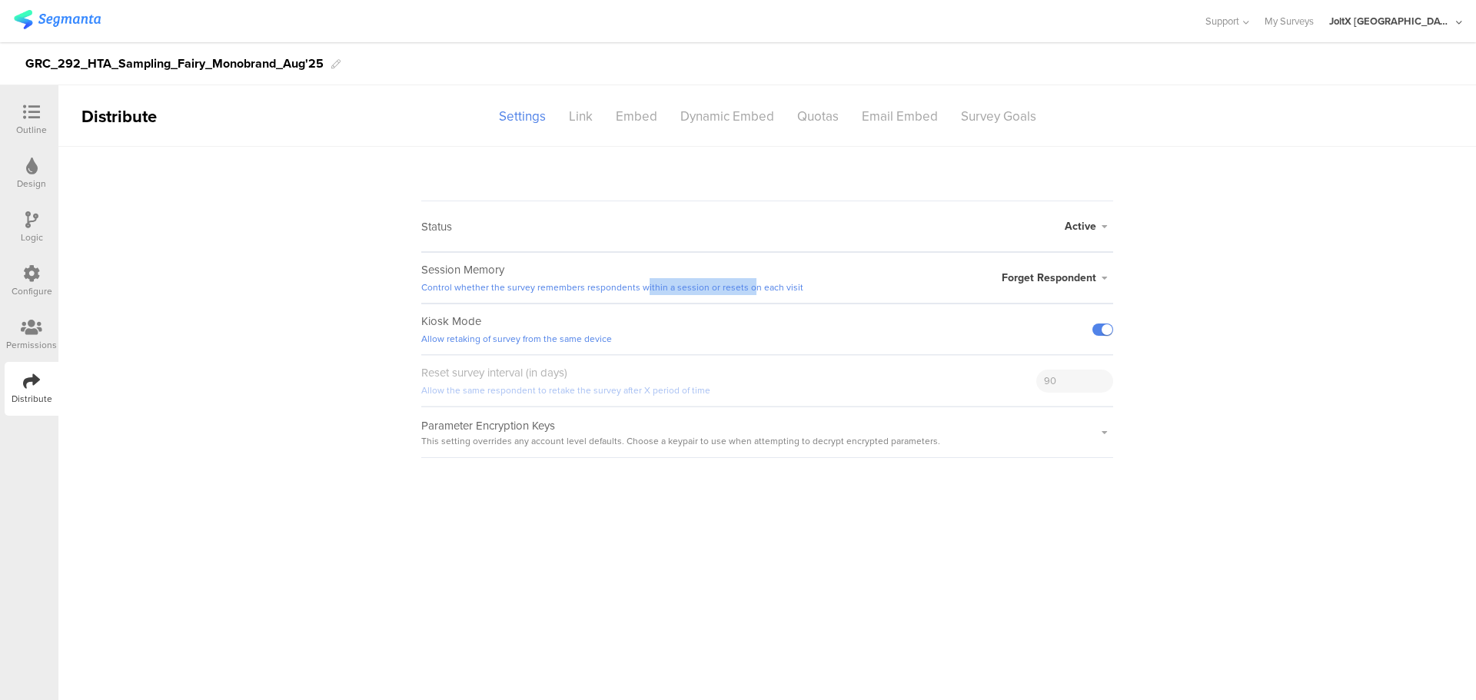
drag, startPoint x: 642, startPoint y: 288, endPoint x: 745, endPoint y: 285, distance: 103.1
click at [745, 285] on link "Control whether the survey remembers respondents within a session or resets on …" at bounding box center [612, 288] width 382 height 14
click at [587, 117] on div "Link" at bounding box center [580, 116] width 47 height 27
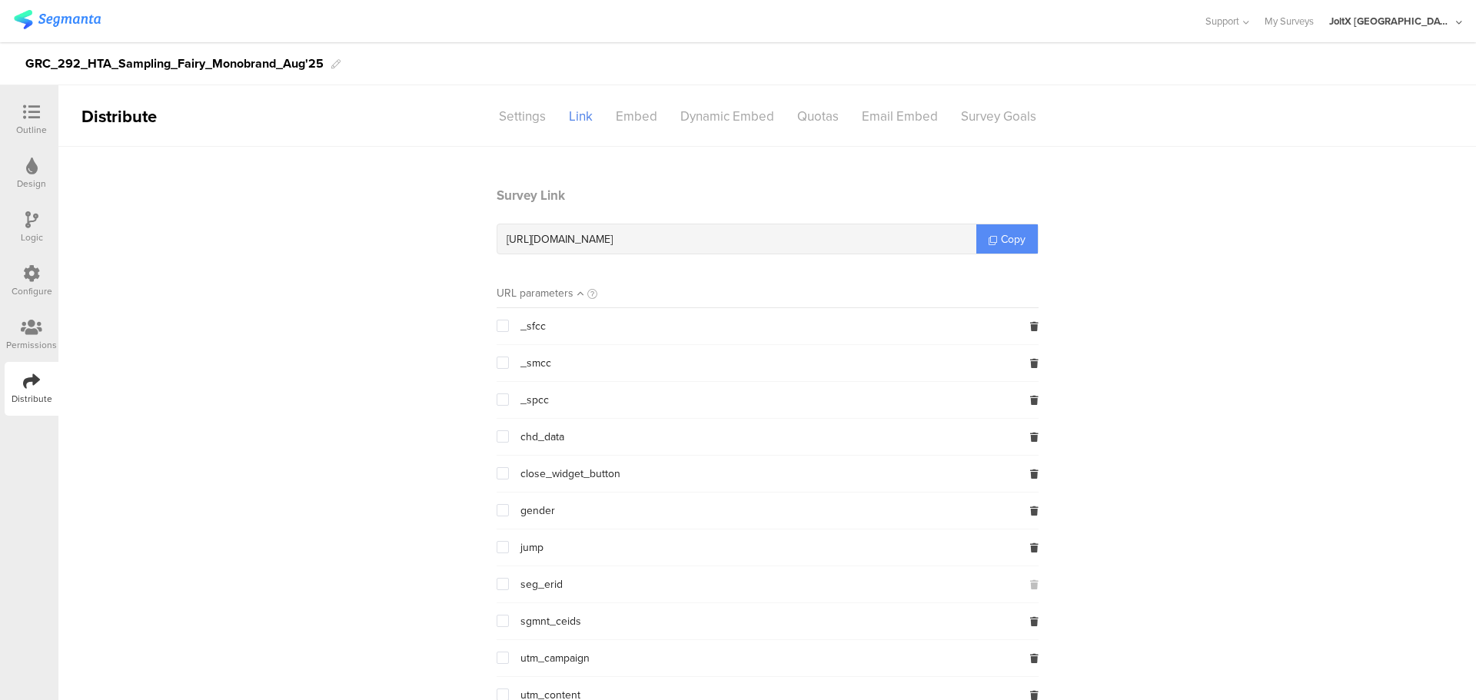
click at [1007, 249] on link "Copy" at bounding box center [1007, 238] width 62 height 29
click at [529, 120] on div "Settings" at bounding box center [522, 116] width 70 height 27
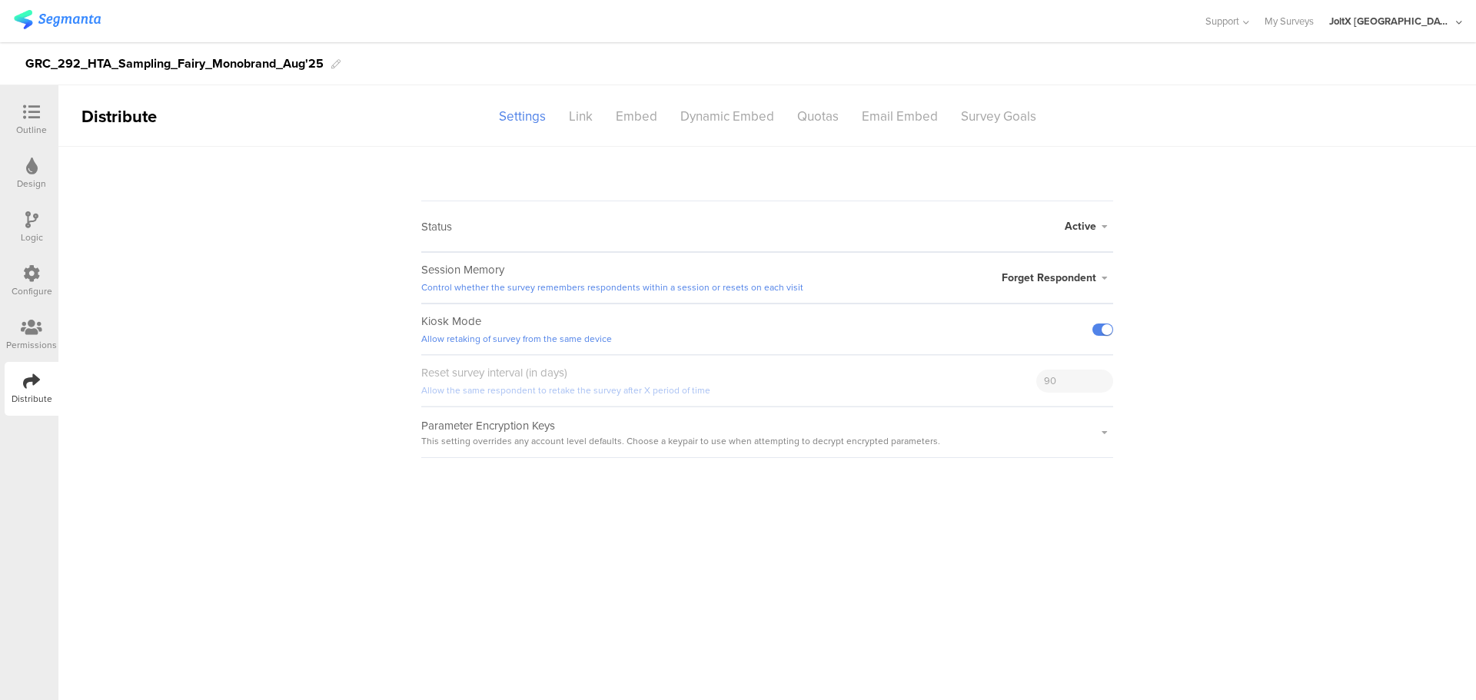
click at [1023, 276] on span "Forget Respondent" at bounding box center [1049, 278] width 95 height 16
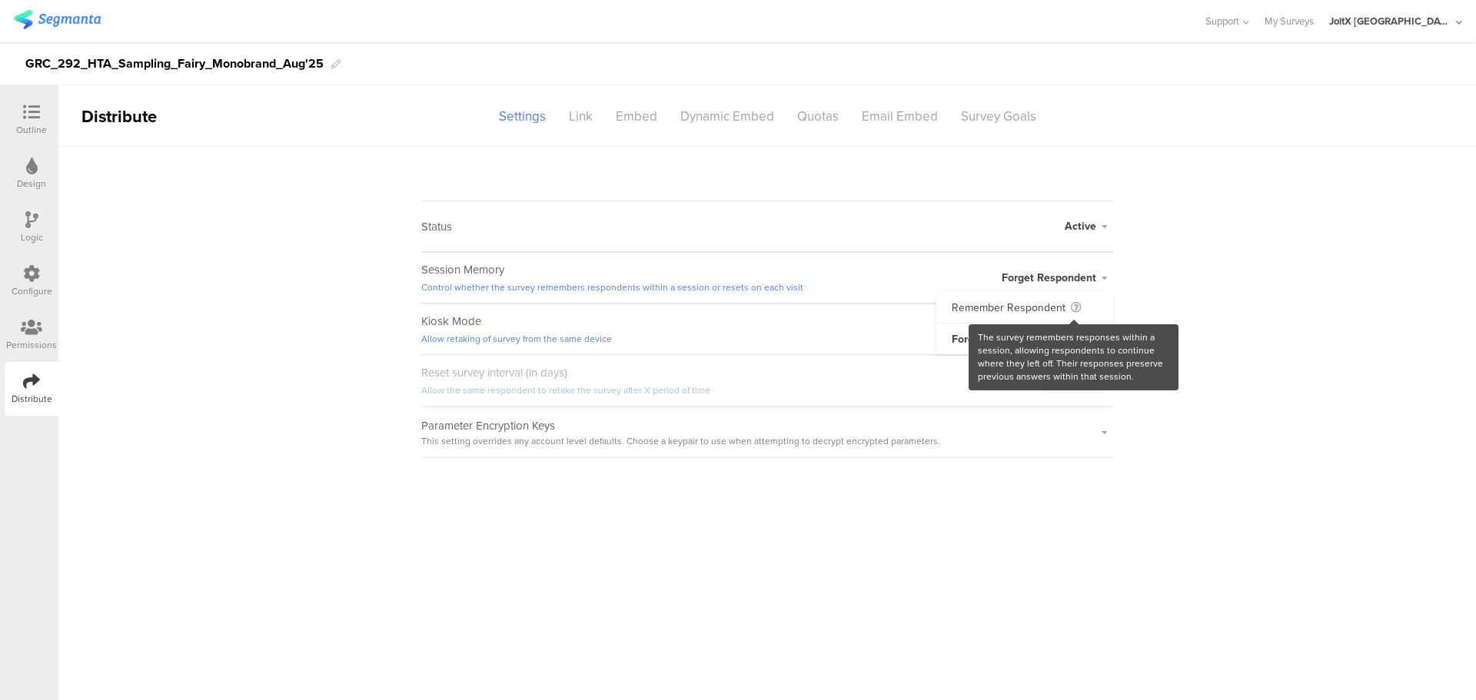
click at [1382, 288] on sg-survey-status-editor "Status Active Active Closed Schedule Start Date: End Date: Save Cancel Session …" at bounding box center [767, 302] width 1418 height 311
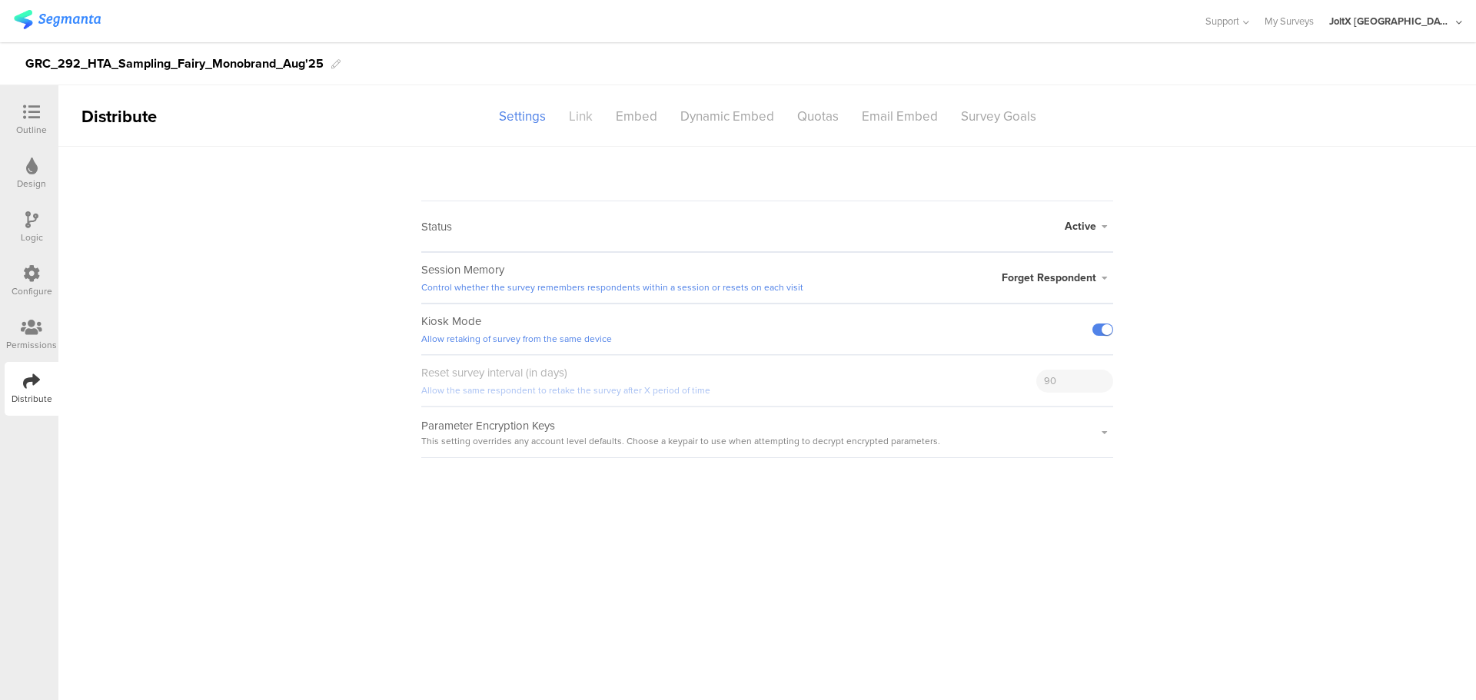
click at [584, 118] on div "Link" at bounding box center [580, 116] width 47 height 27
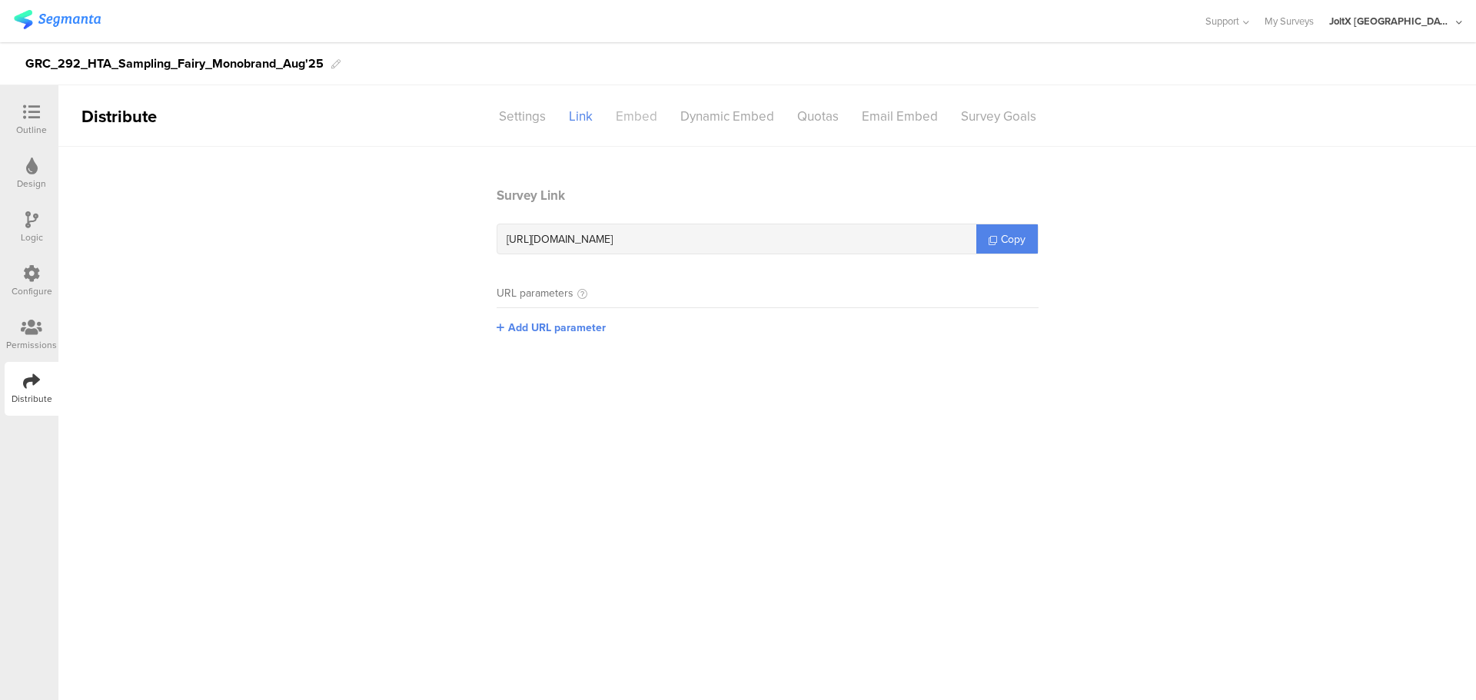
click at [627, 115] on div "Embed" at bounding box center [636, 116] width 65 height 27
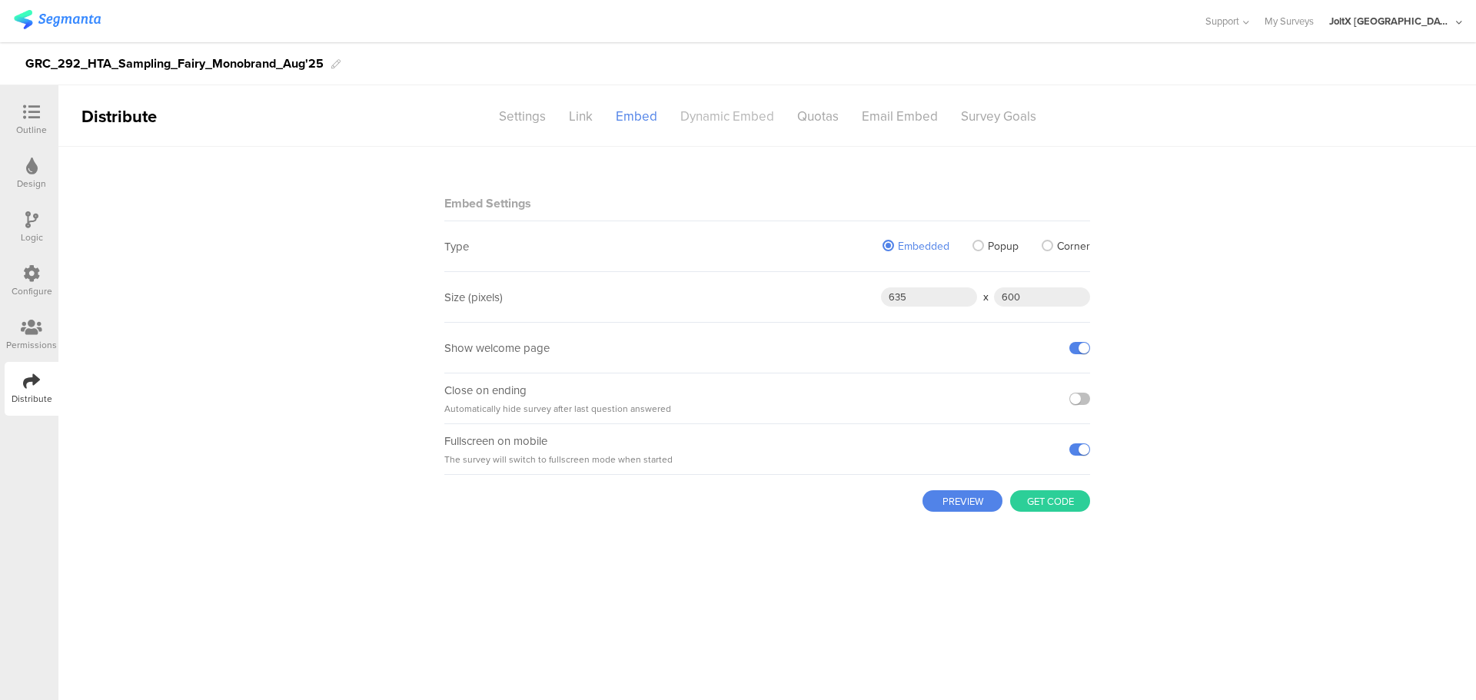
click at [713, 111] on div "Dynamic Embed" at bounding box center [727, 116] width 117 height 27
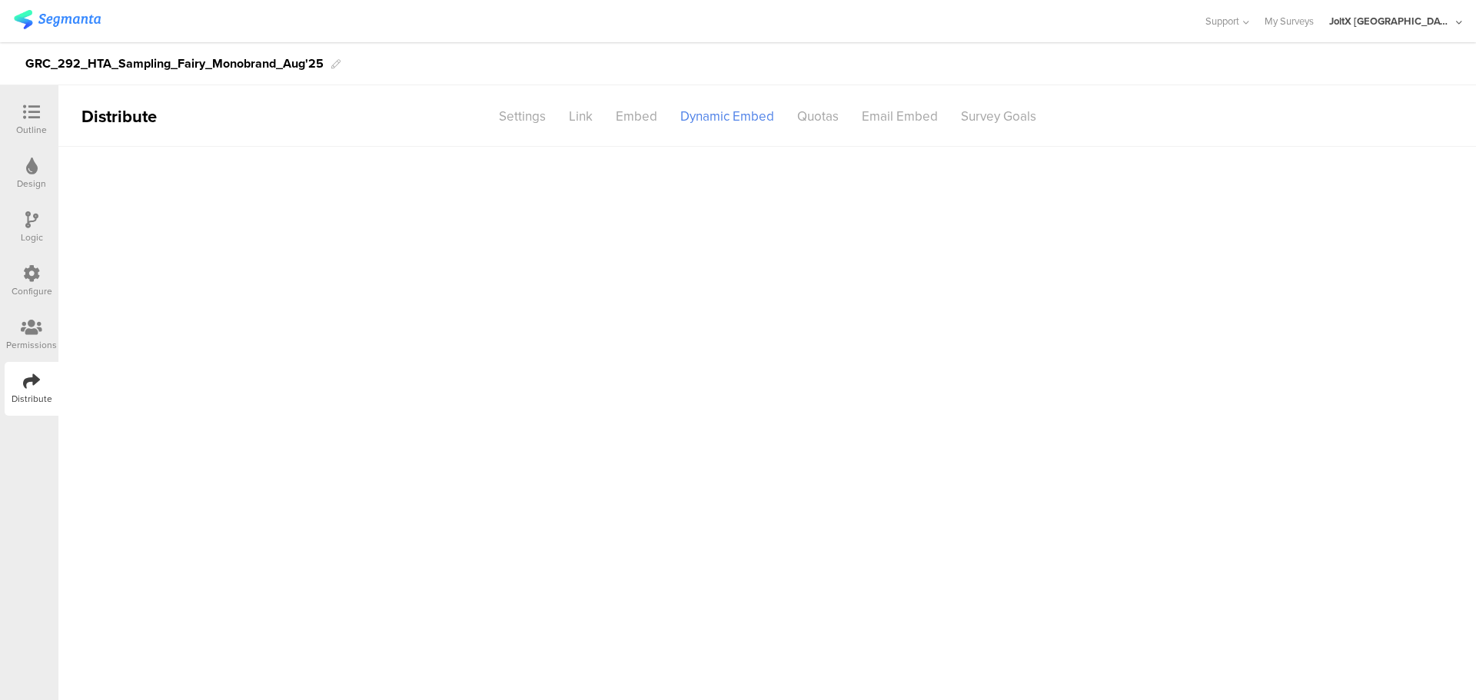
click at [797, 111] on div "Quotas" at bounding box center [818, 116] width 65 height 27
click at [703, 118] on div "Dynamic Embed" at bounding box center [727, 116] width 117 height 27
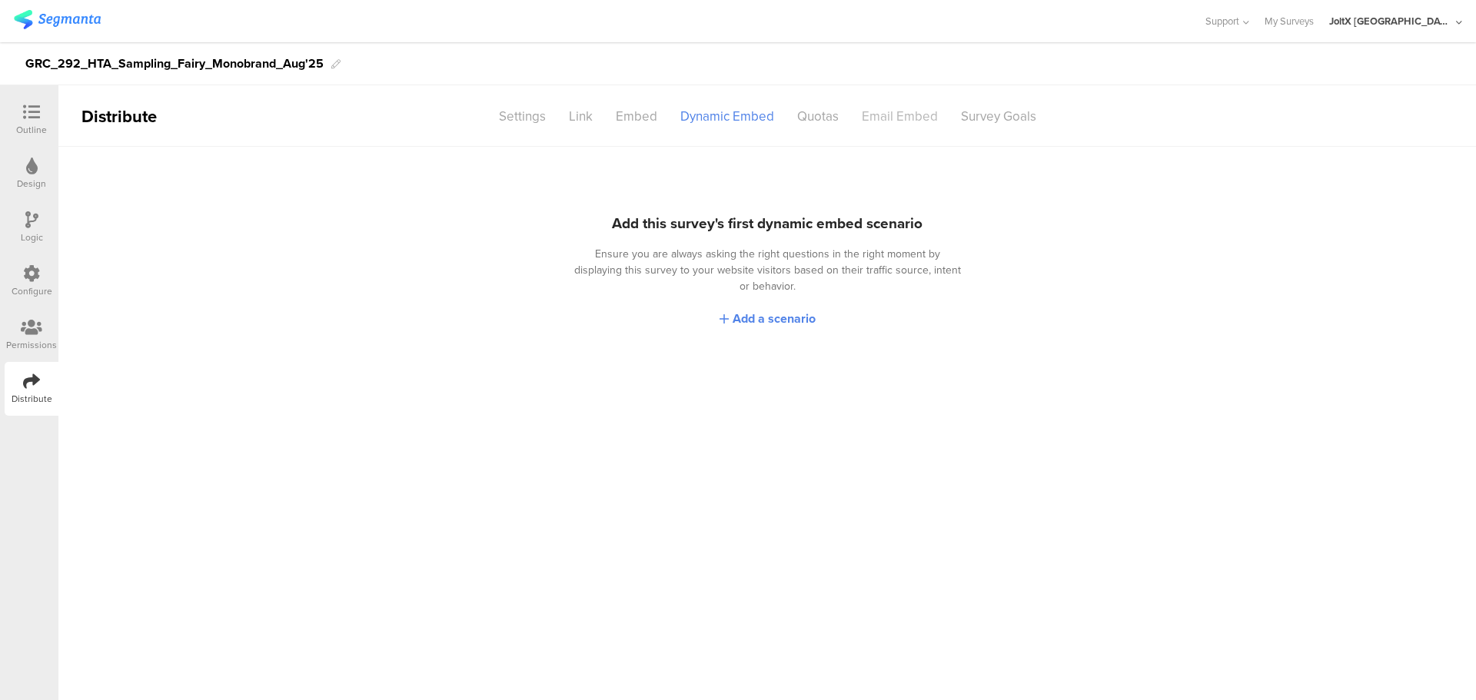
click at [913, 118] on div "Email Embed" at bounding box center [899, 116] width 99 height 27
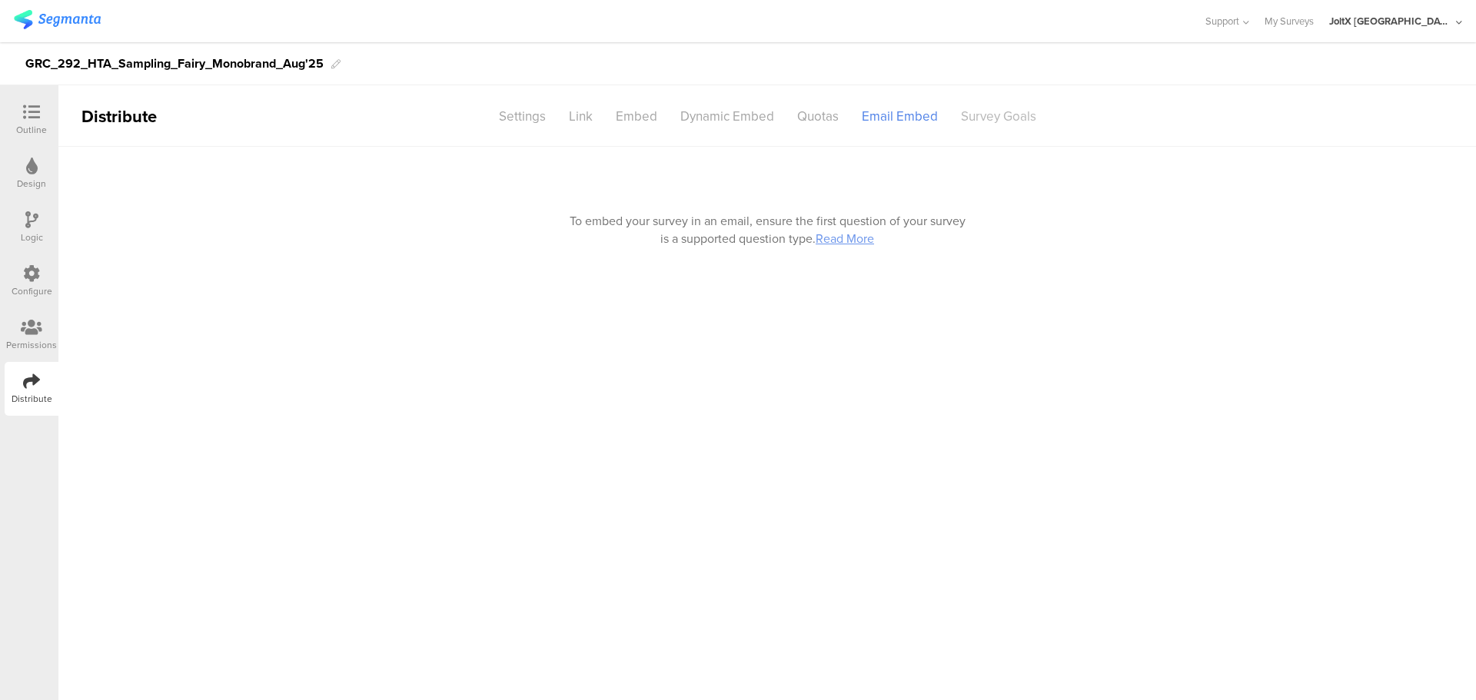
click at [978, 117] on div "Survey Goals" at bounding box center [999, 116] width 98 height 27
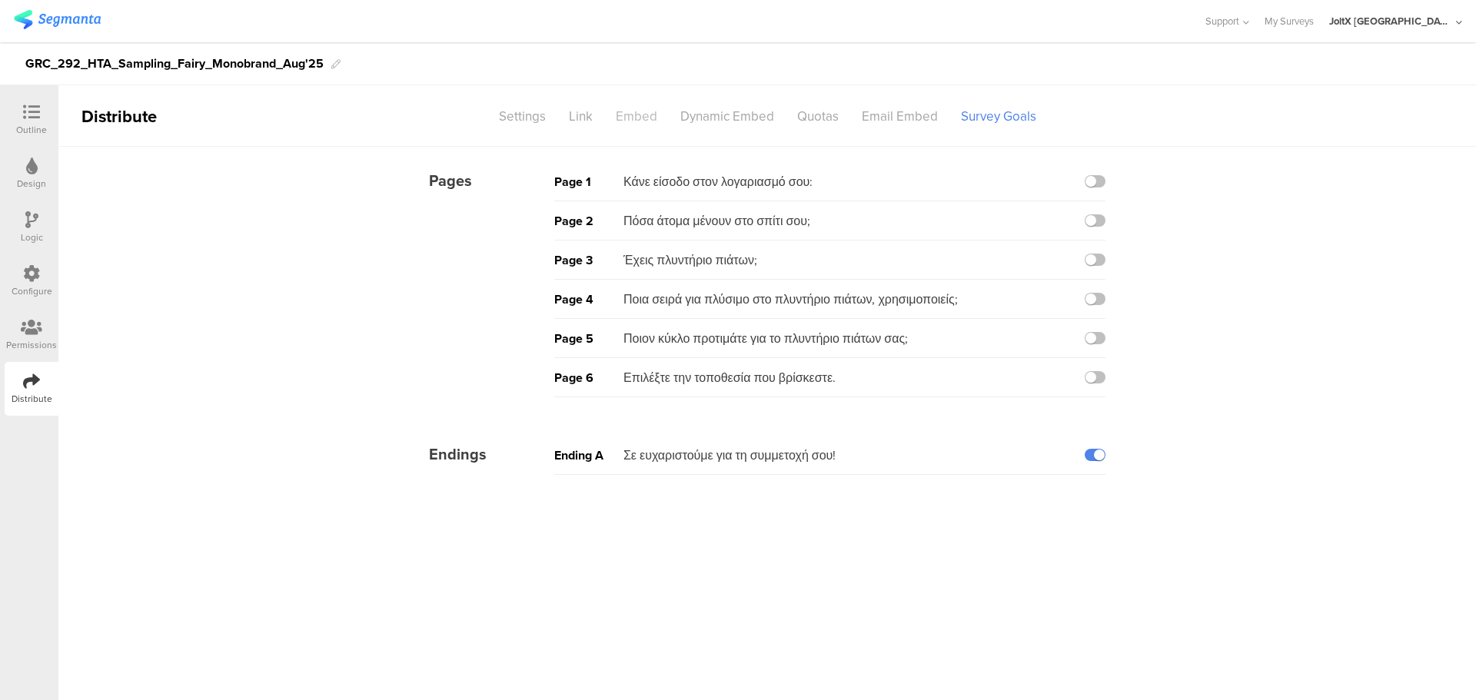
click at [620, 115] on div "Embed" at bounding box center [636, 116] width 65 height 27
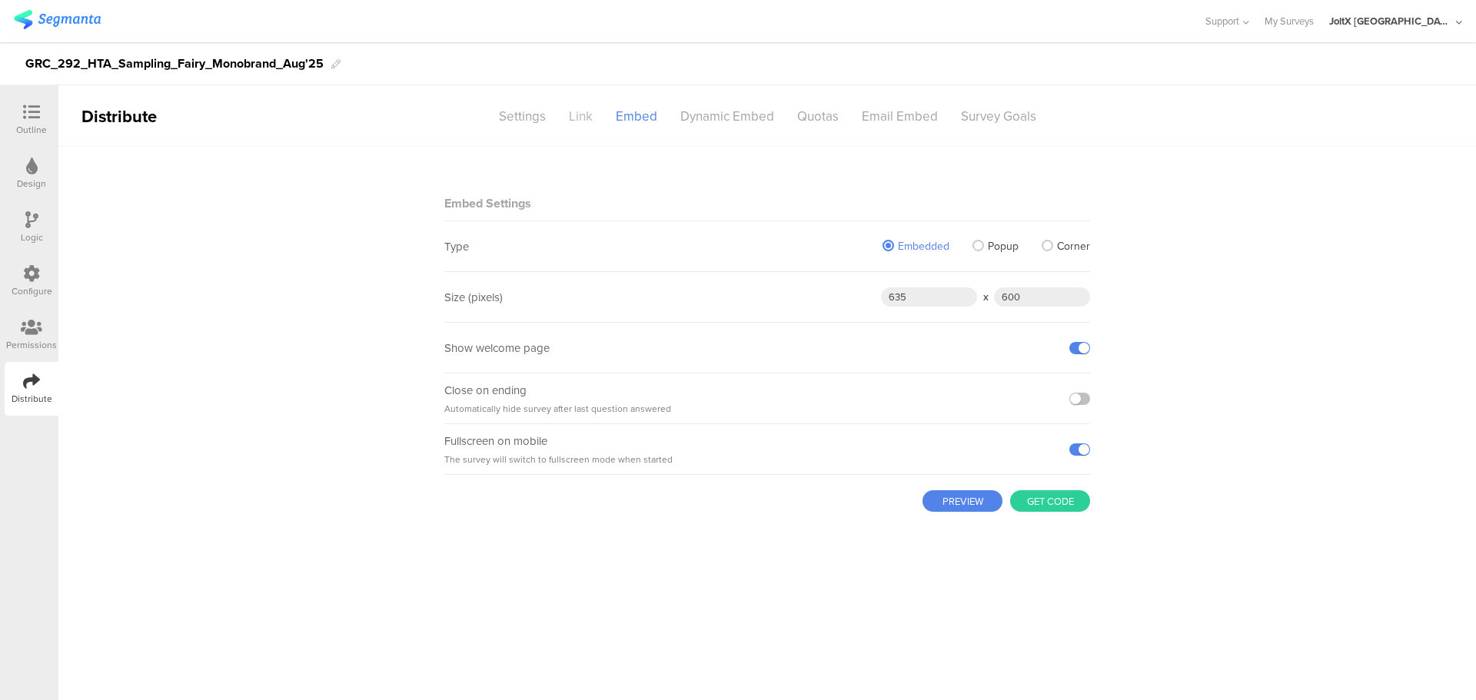
click at [568, 117] on div "Link" at bounding box center [580, 116] width 47 height 27
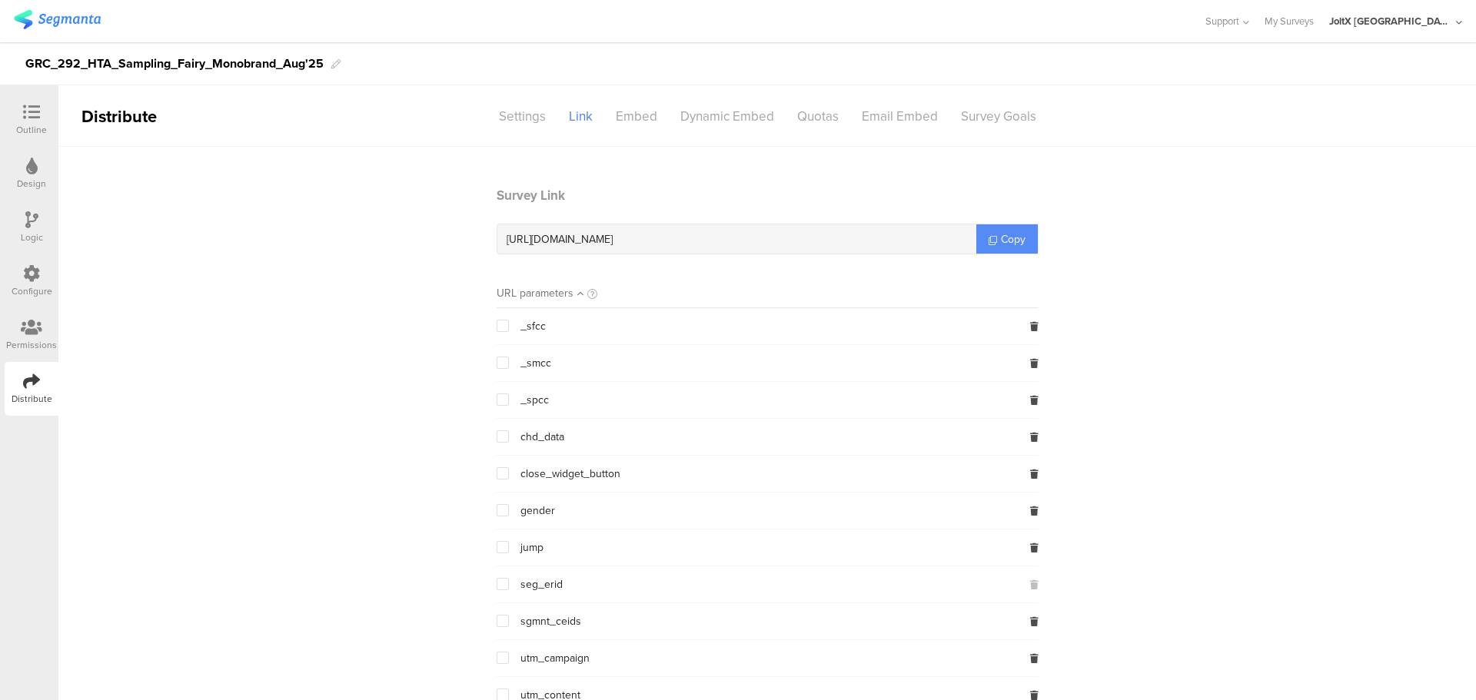
click at [1011, 236] on span "Copy" at bounding box center [1013, 239] width 25 height 16
click at [279, 318] on section "Survey Link https://pgsurveys.segmanta.com/affac9 Copy URL parameters _sfcc _sm…" at bounding box center [767, 512] width 1418 height 653
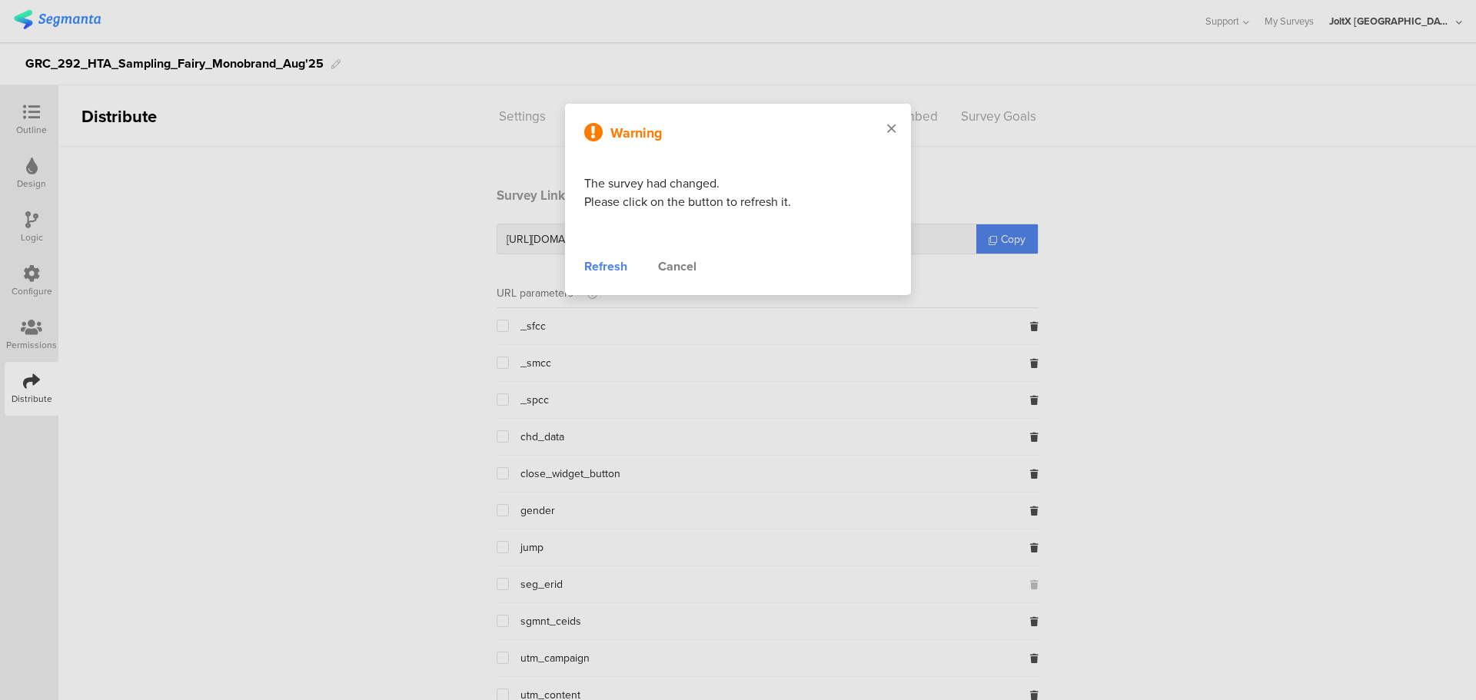
click at [884, 135] on div at bounding box center [891, 130] width 39 height 52
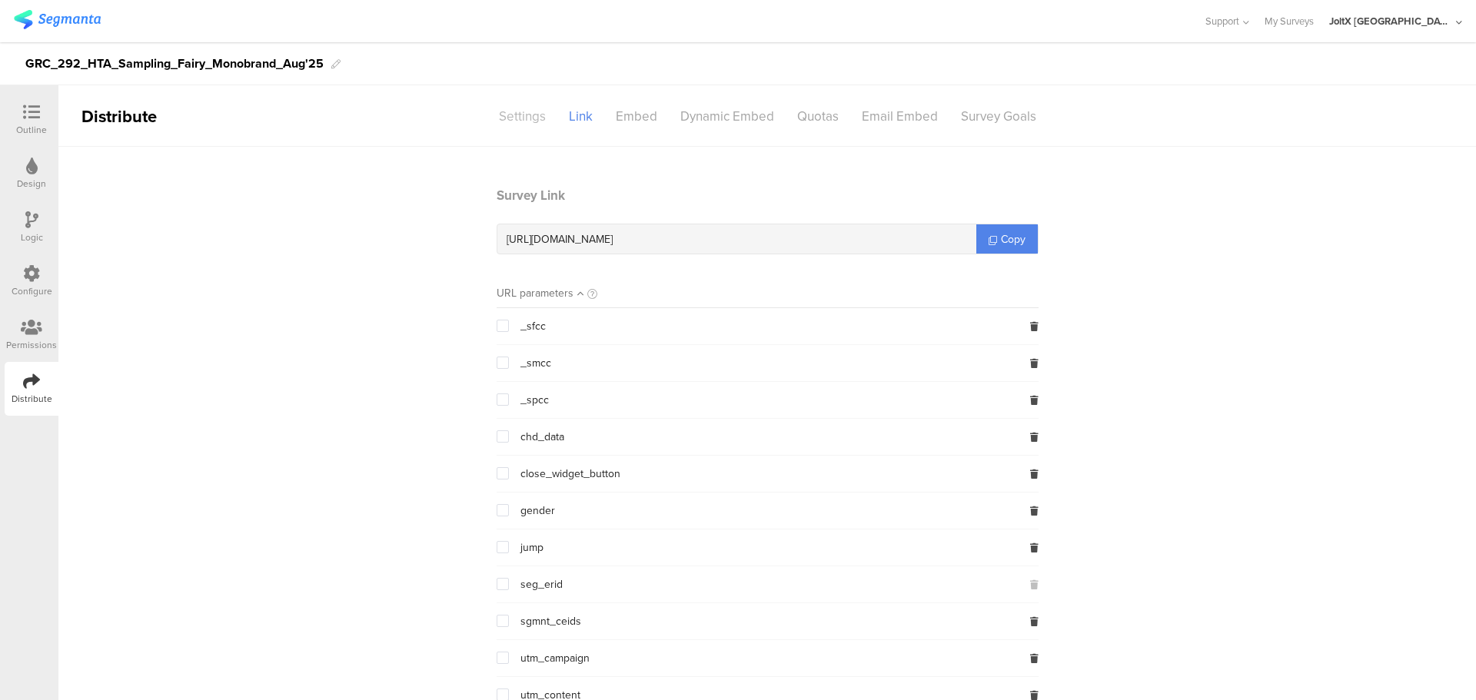
click at [517, 122] on div "Settings" at bounding box center [522, 116] width 70 height 27
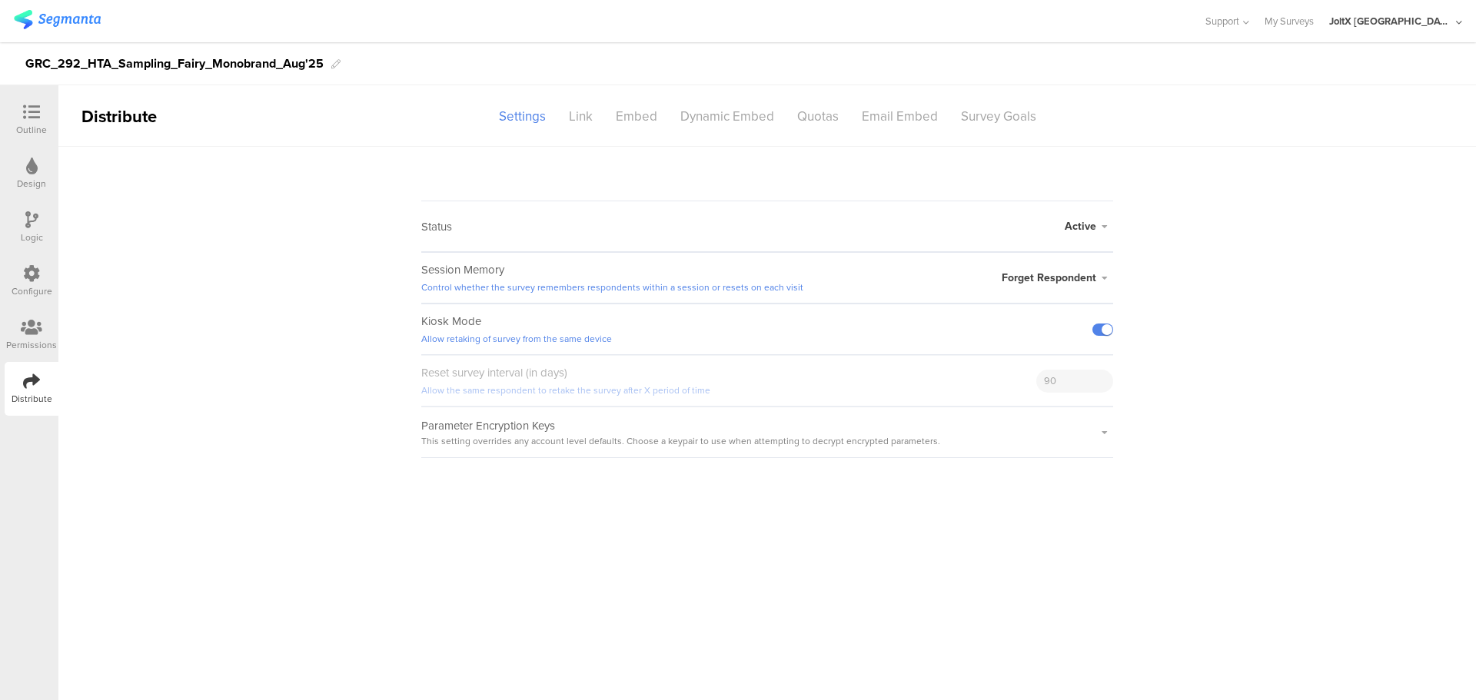
click at [1058, 273] on span "Forget Respondent" at bounding box center [1049, 278] width 95 height 16
click at [1045, 306] on li "Remember Respondent" at bounding box center [1024, 308] width 177 height 32
click at [620, 119] on div "Embed" at bounding box center [636, 116] width 65 height 27
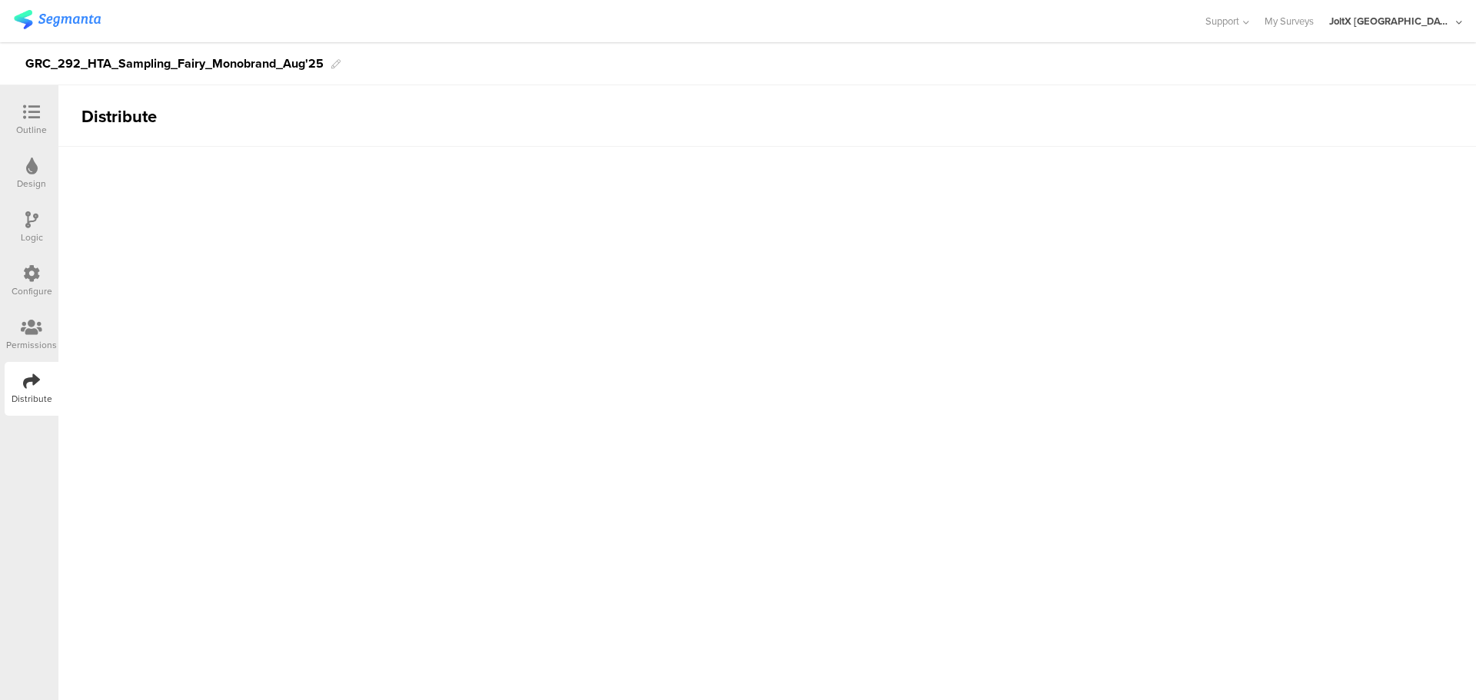
click at [597, 120] on sg-section-page-header "Distribute" at bounding box center [767, 116] width 1418 height 62
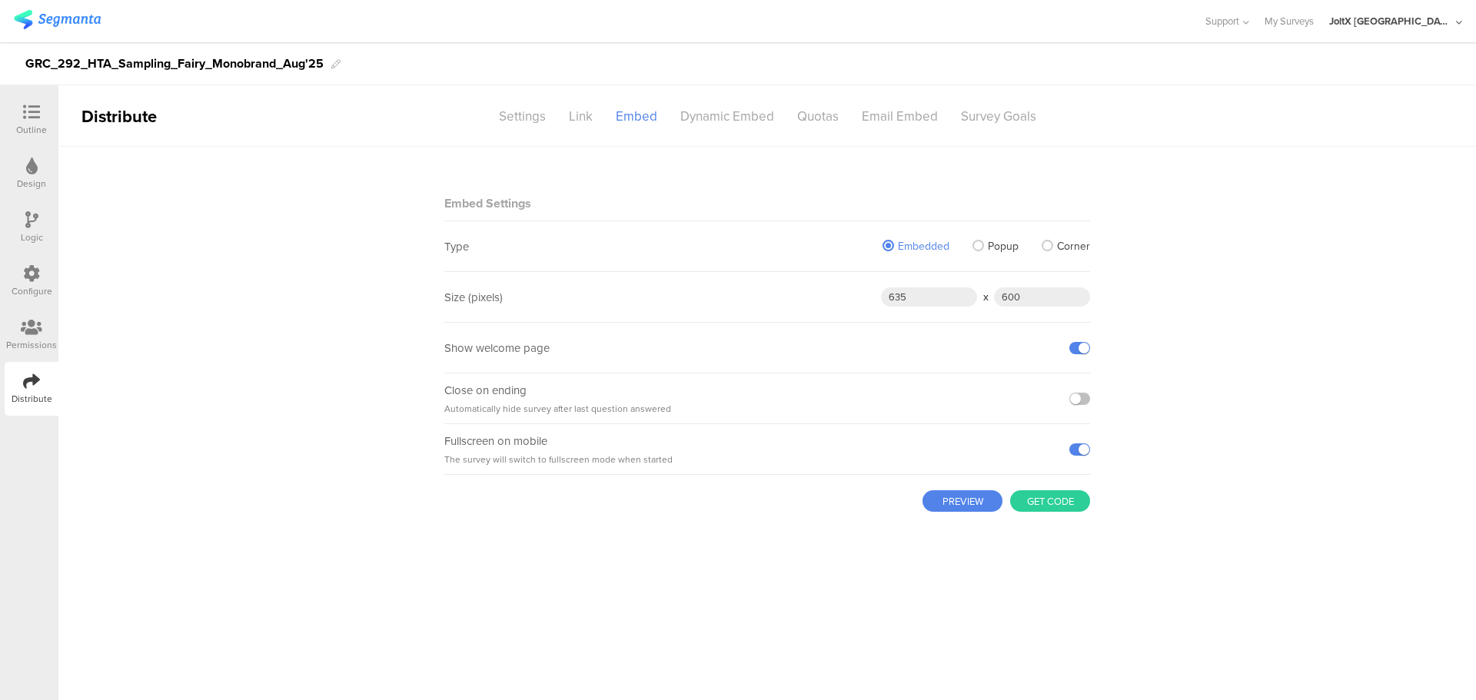
click at [18, 123] on div "Outline" at bounding box center [31, 130] width 31 height 14
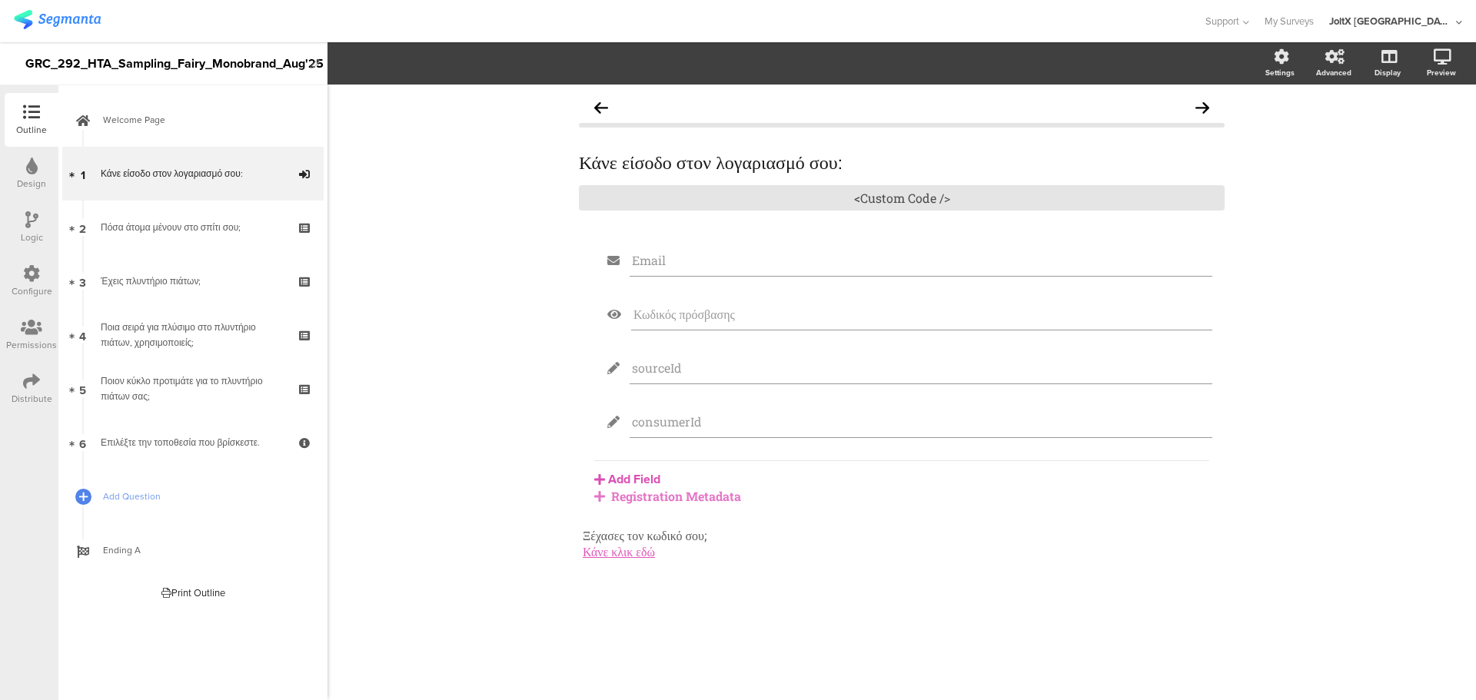
click at [654, 500] on div "Registration Metadata" at bounding box center [901, 496] width 615 height 16
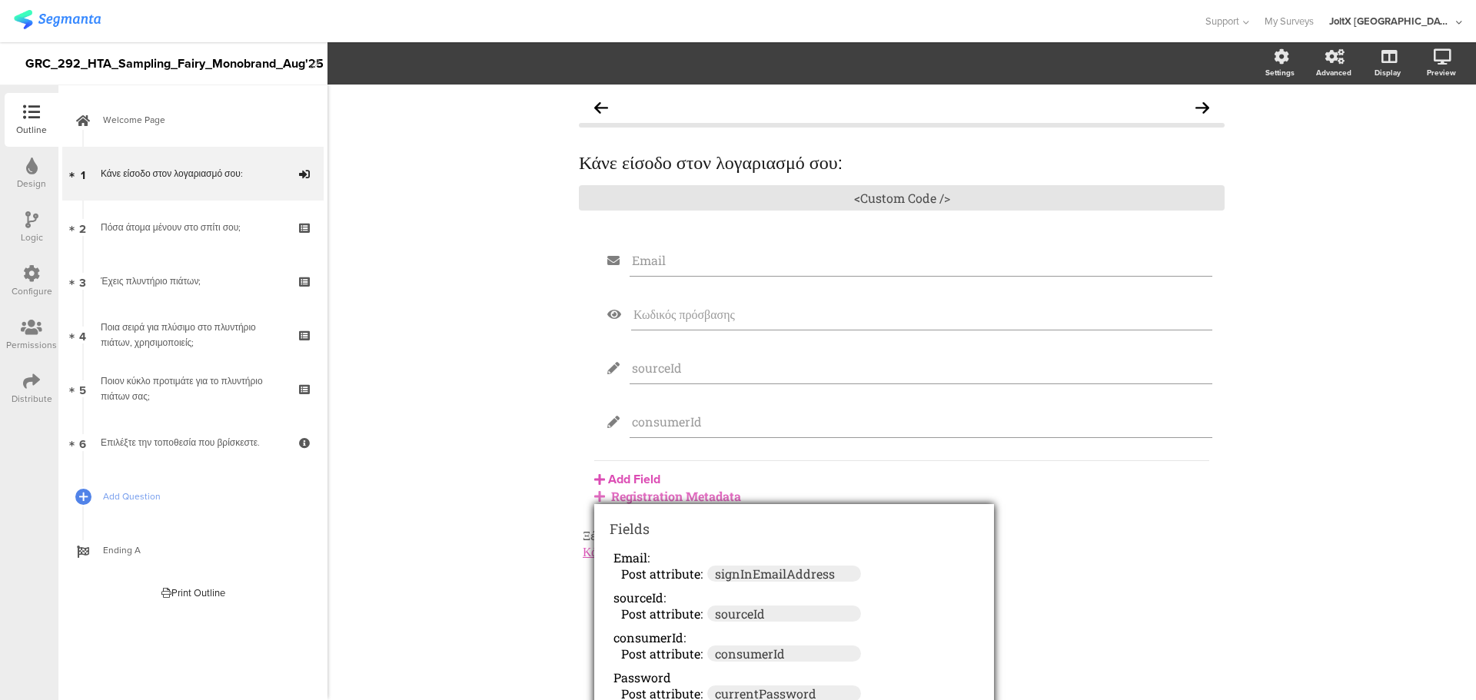
scroll to position [62, 0]
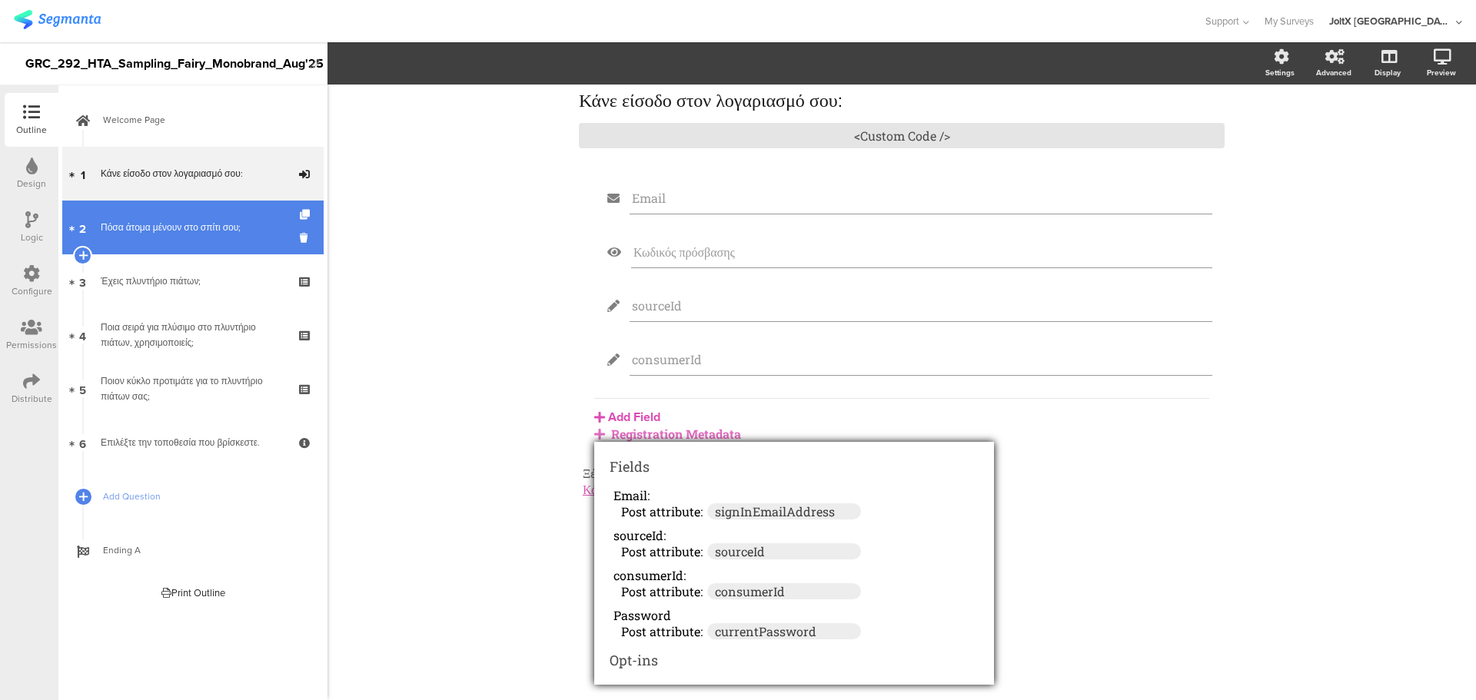
click at [188, 222] on div "Πόσα άτομα μένουν στο σπίτι σου;" at bounding box center [193, 227] width 184 height 15
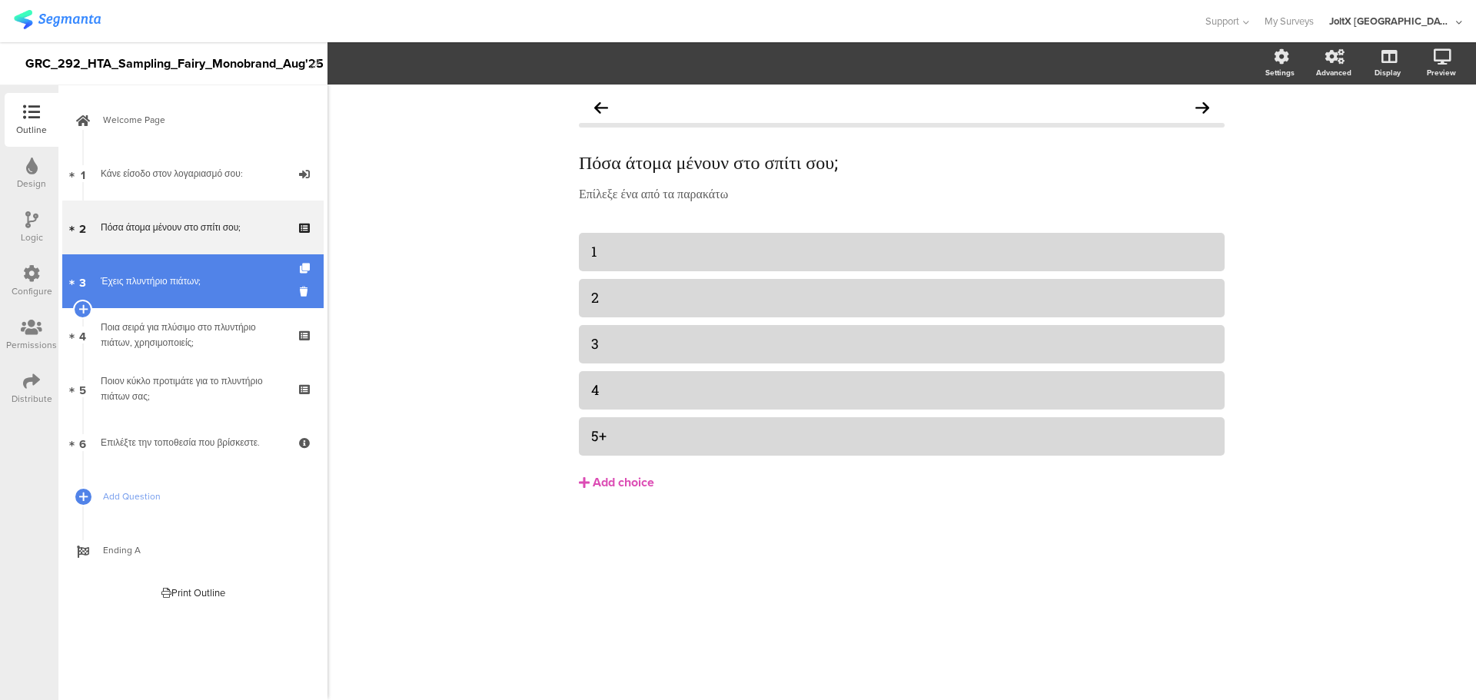
click at [142, 291] on link "3 Έχεις πλυντήριο πιάτων;" at bounding box center [192, 281] width 261 height 54
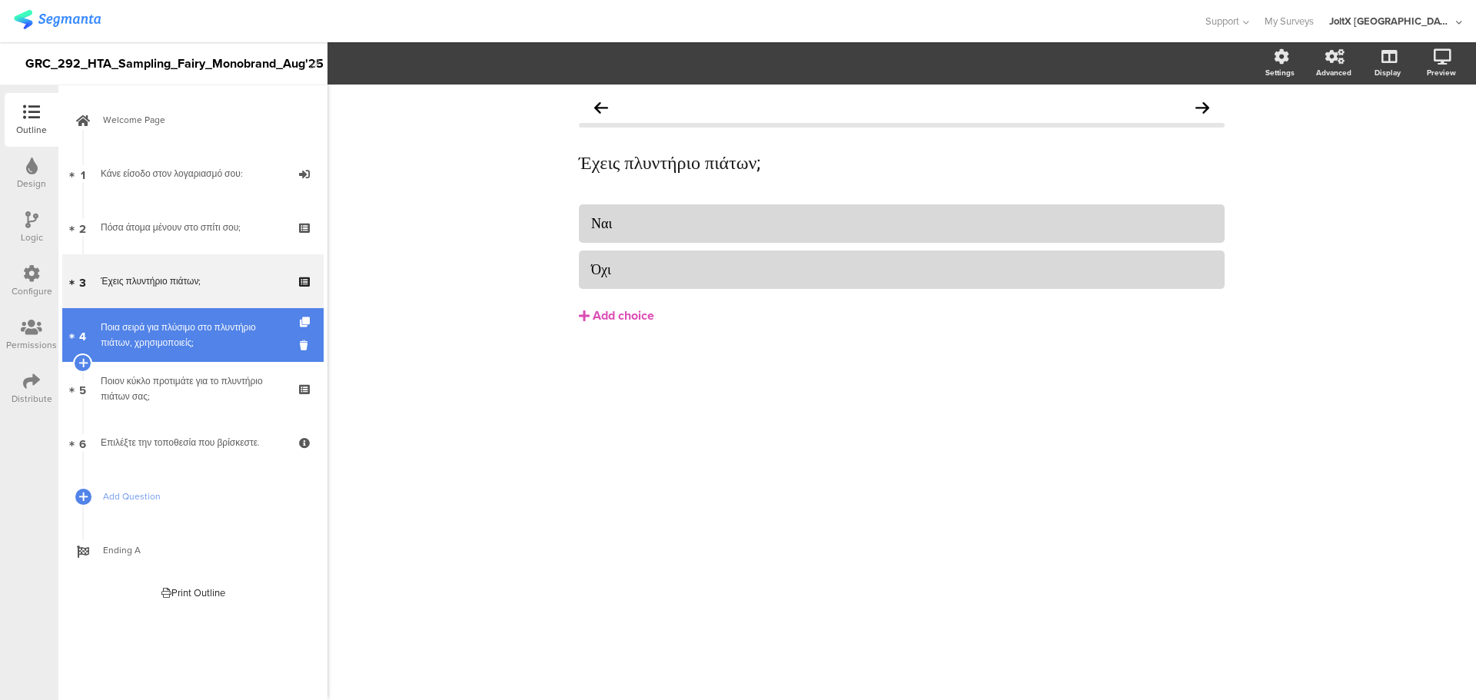
click at [167, 351] on link "4 Ποια σειρά για πλύσιμο στο πλυντήριο πιάτων, χρησιμοποιείς;" at bounding box center [192, 335] width 261 height 54
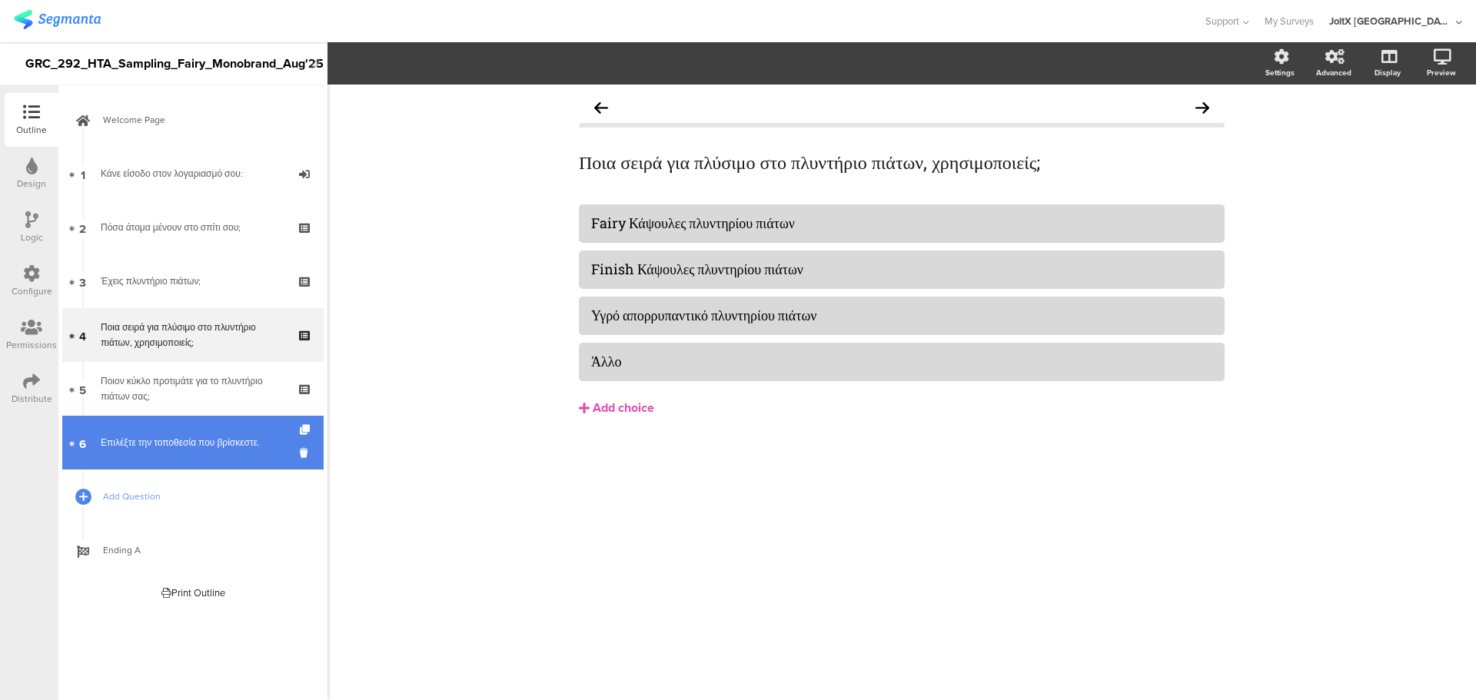
click at [167, 417] on link "6 Επιλέξτε την τοποθεσία που βρίσκεστε." at bounding box center [192, 443] width 261 height 54
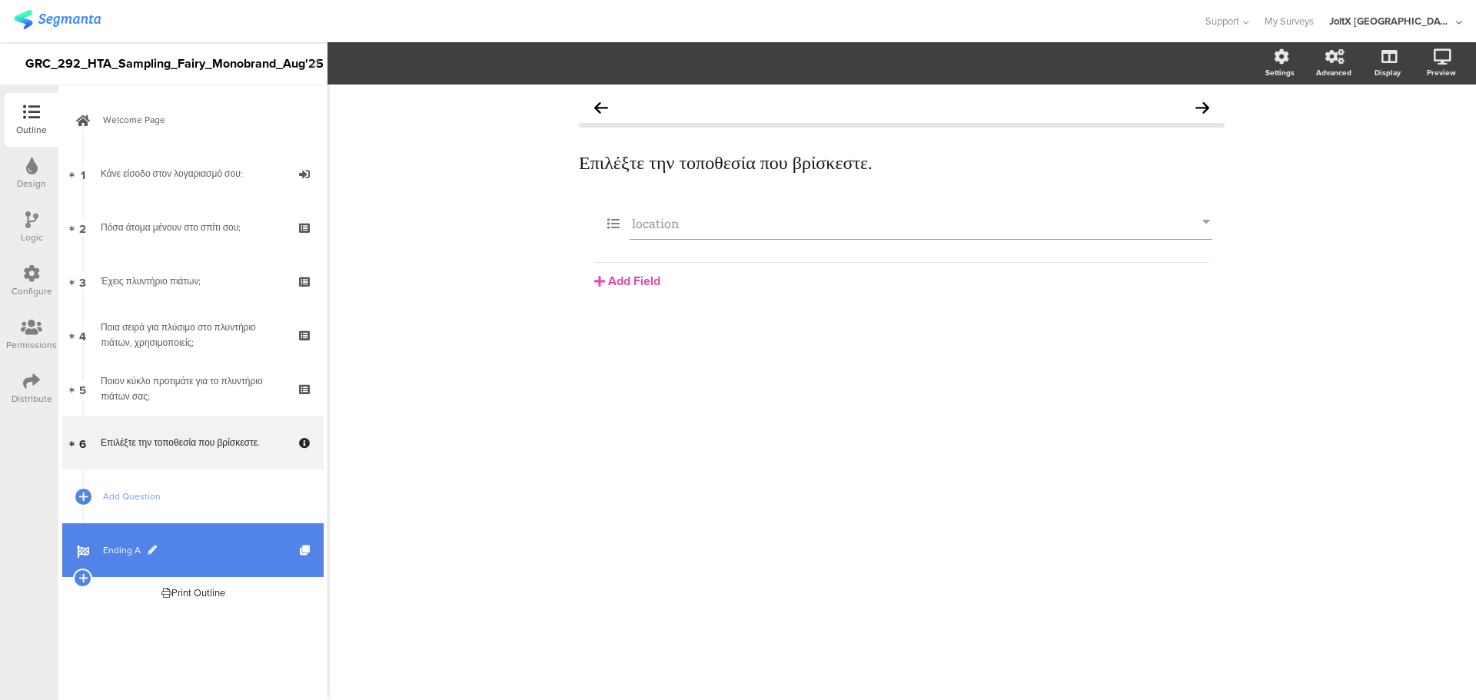
click at [185, 541] on link "Ending A" at bounding box center [192, 551] width 261 height 54
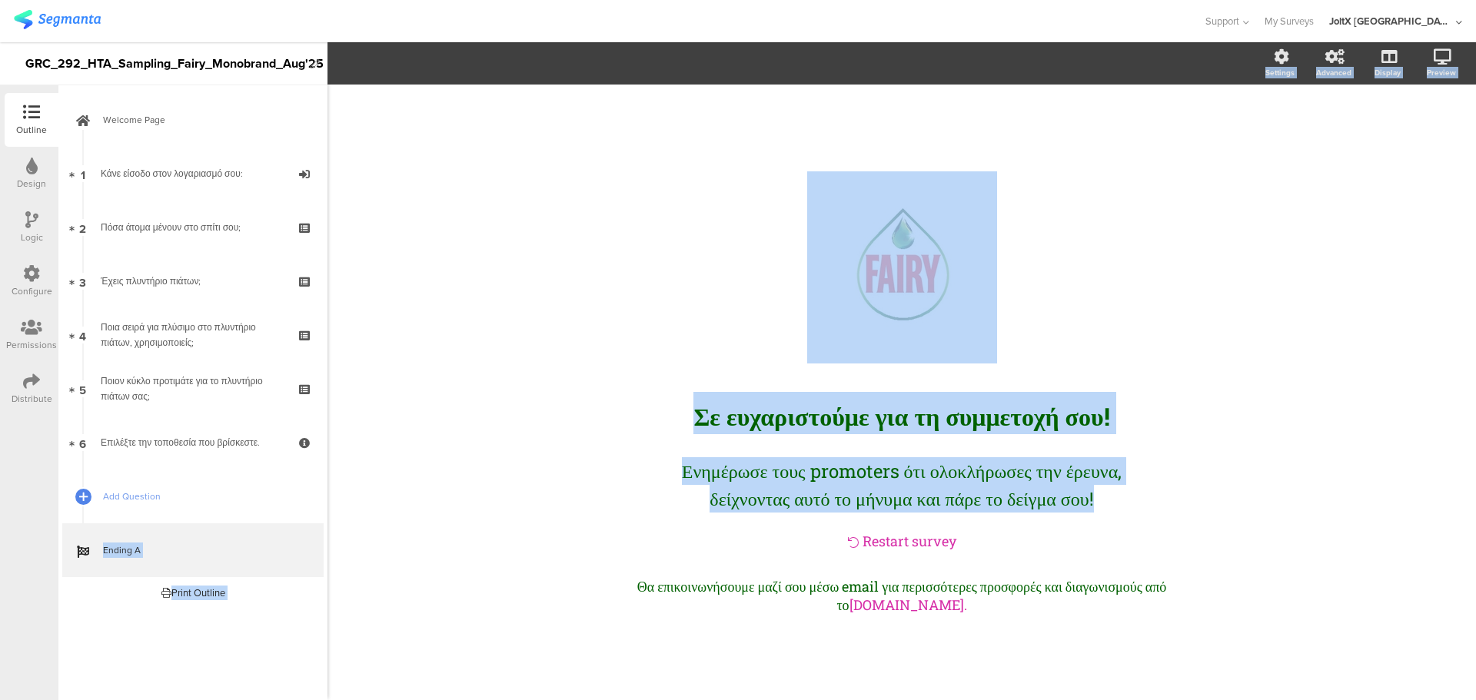
drag, startPoint x: 158, startPoint y: 487, endPoint x: 527, endPoint y: 519, distance: 370.4
click at [527, 519] on div "Outline Design Logic Configure Permissions Distribute New question Import quest…" at bounding box center [738, 371] width 1476 height 658
click at [527, 519] on div "/ Σε ευχαρ﻿ιστούμε για τη συμμετοχή σου! Σε ευχαρ﻿ιστούμε για τη συμμετοχή σου!…" at bounding box center [902, 393] width 1149 height 616
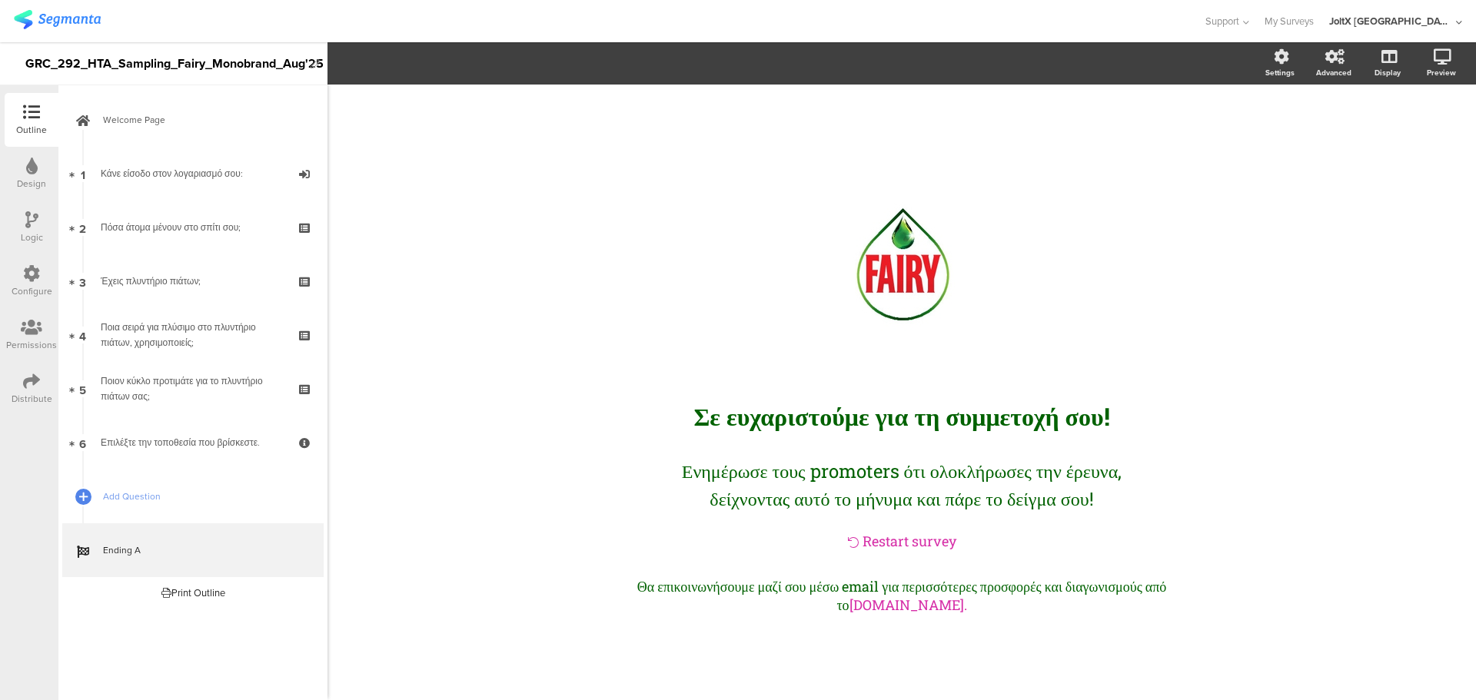
click at [0, 273] on div "Outline Design Logic Configure Permissions Distribute" at bounding box center [29, 254] width 58 height 323
click at [13, 273] on div "Configure" at bounding box center [32, 281] width 54 height 54
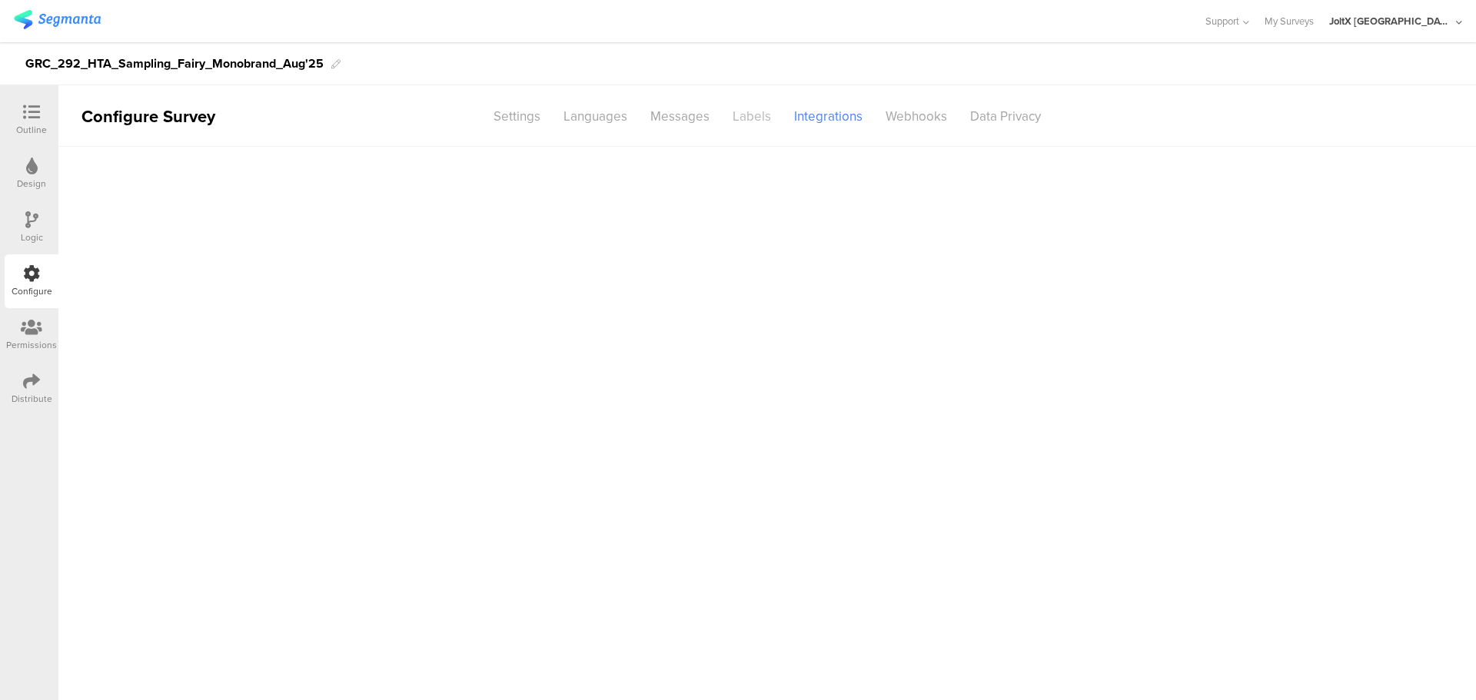
click at [765, 121] on div "Labels" at bounding box center [752, 116] width 62 height 27
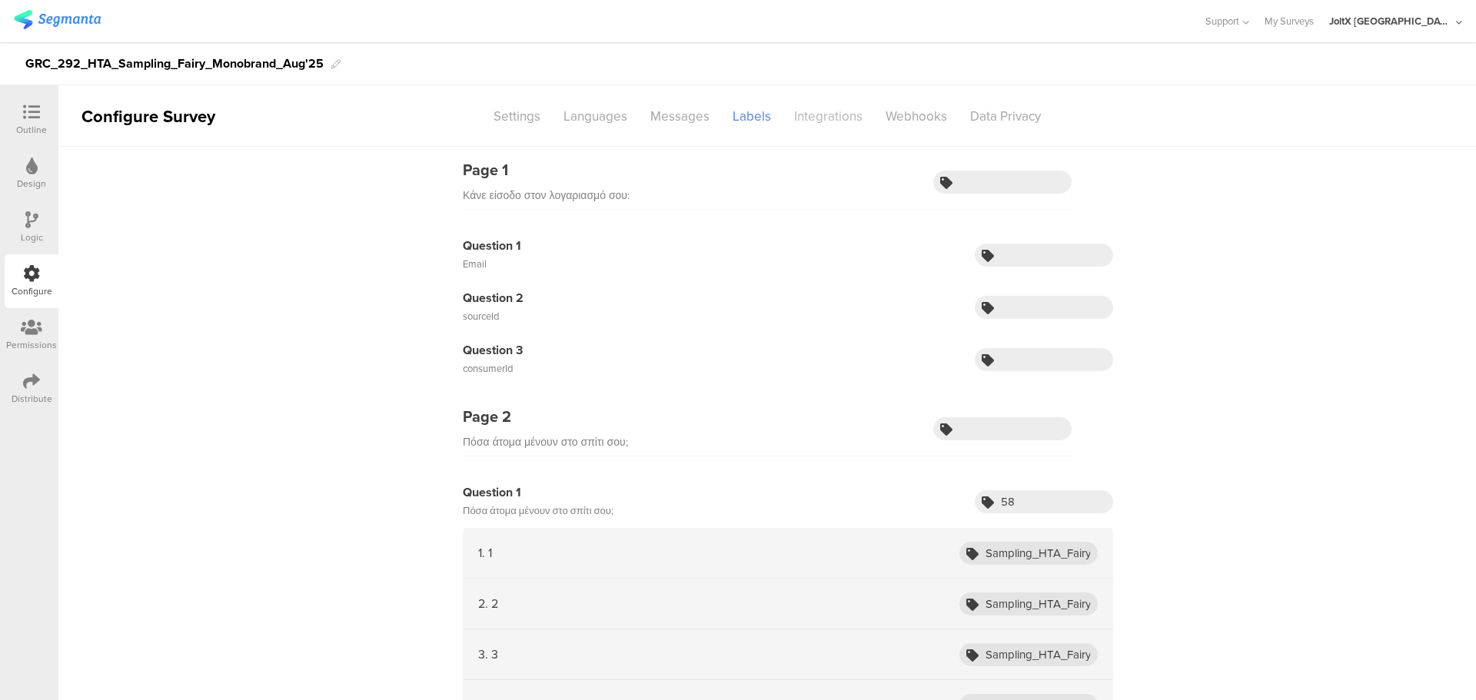
click at [816, 114] on div "Integrations" at bounding box center [828, 116] width 91 height 27
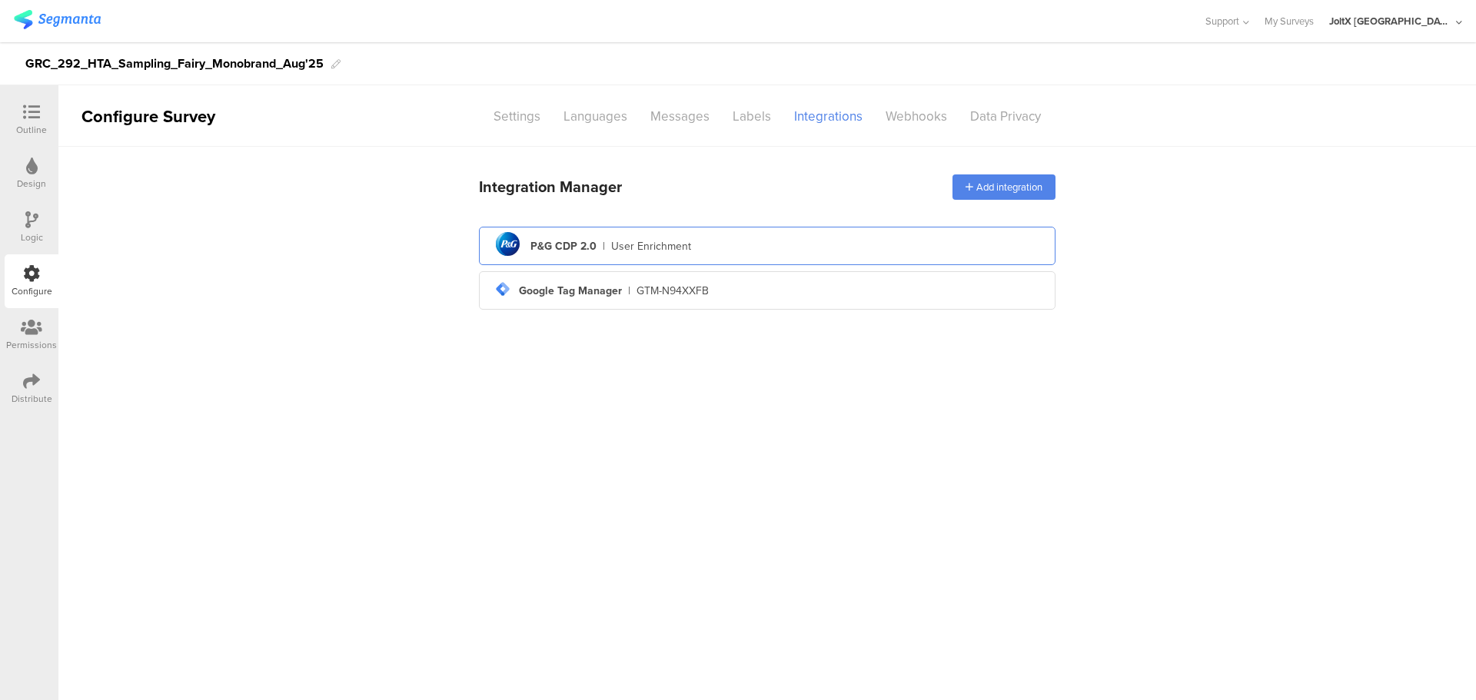
click at [633, 228] on div "pg logo P&G CDP 2.0 | User Enrichment" at bounding box center [767, 247] width 552 height 38
click at [687, 254] on div "pg logo P&G CDP 2.0 | User Enrichment" at bounding box center [767, 247] width 552 height 38
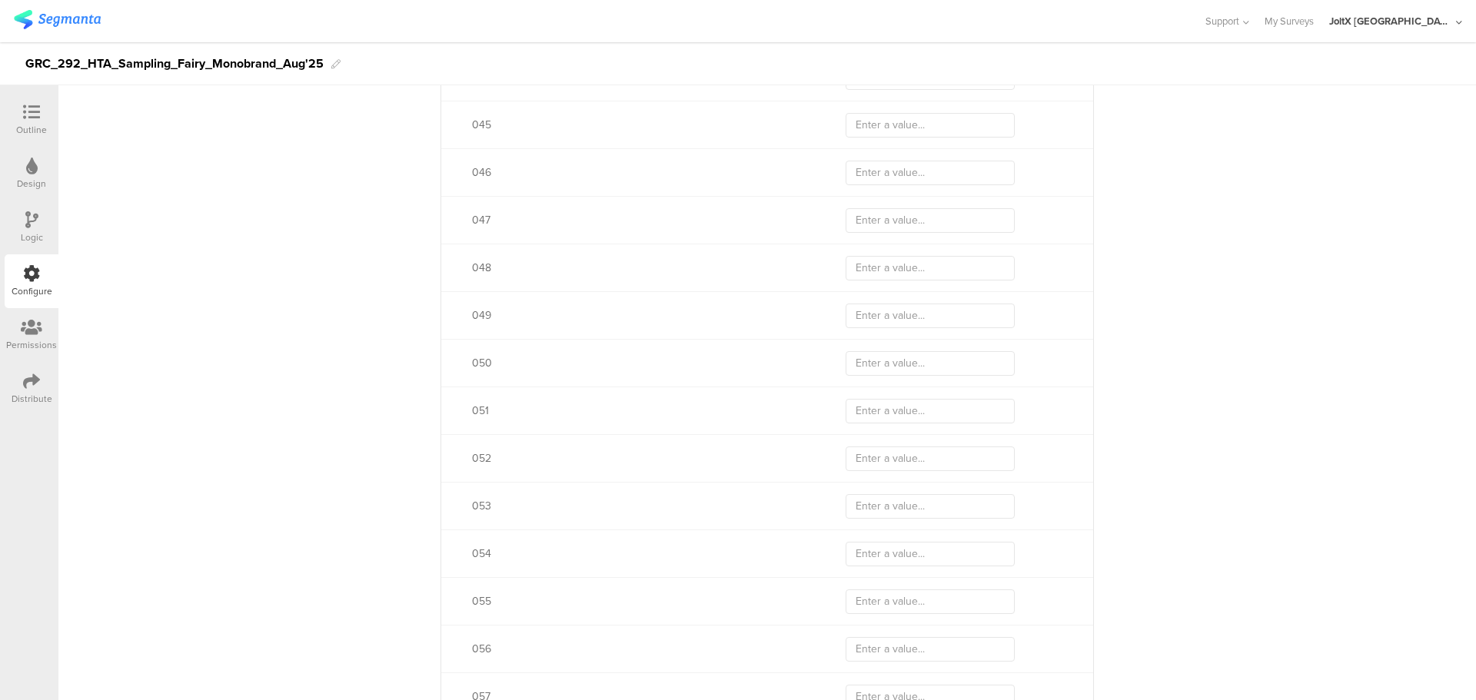
scroll to position [4158, 0]
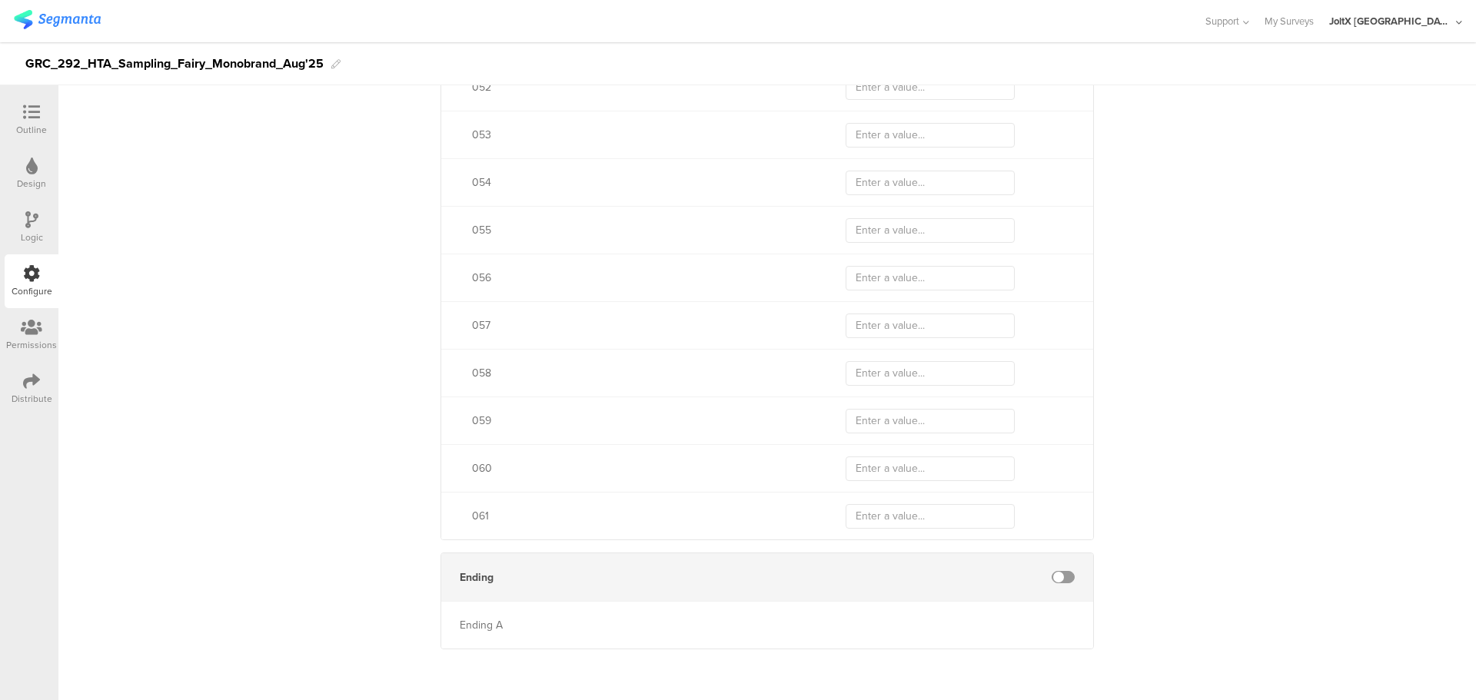
click at [43, 398] on div "Distribute" at bounding box center [32, 399] width 41 height 14
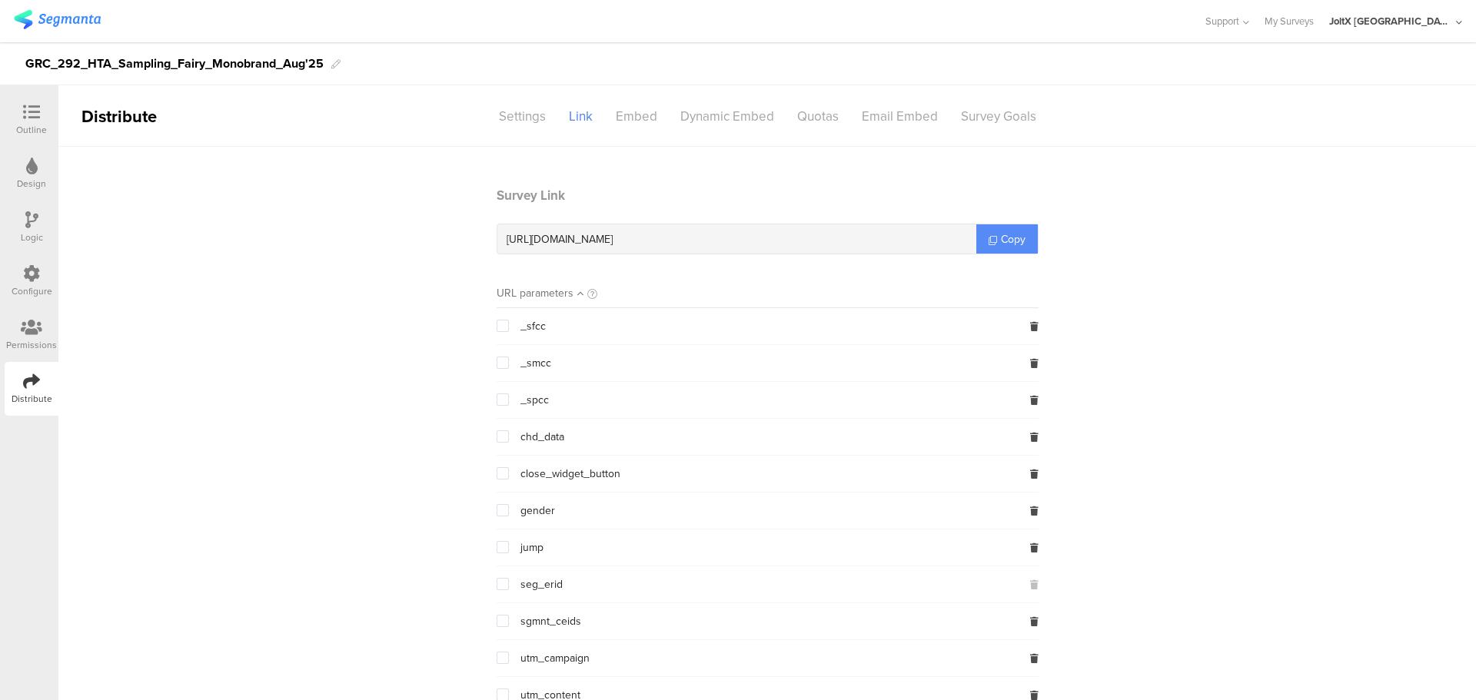
click at [989, 238] on icon at bounding box center [993, 240] width 8 height 8
click at [42, 118] on div at bounding box center [31, 113] width 31 height 19
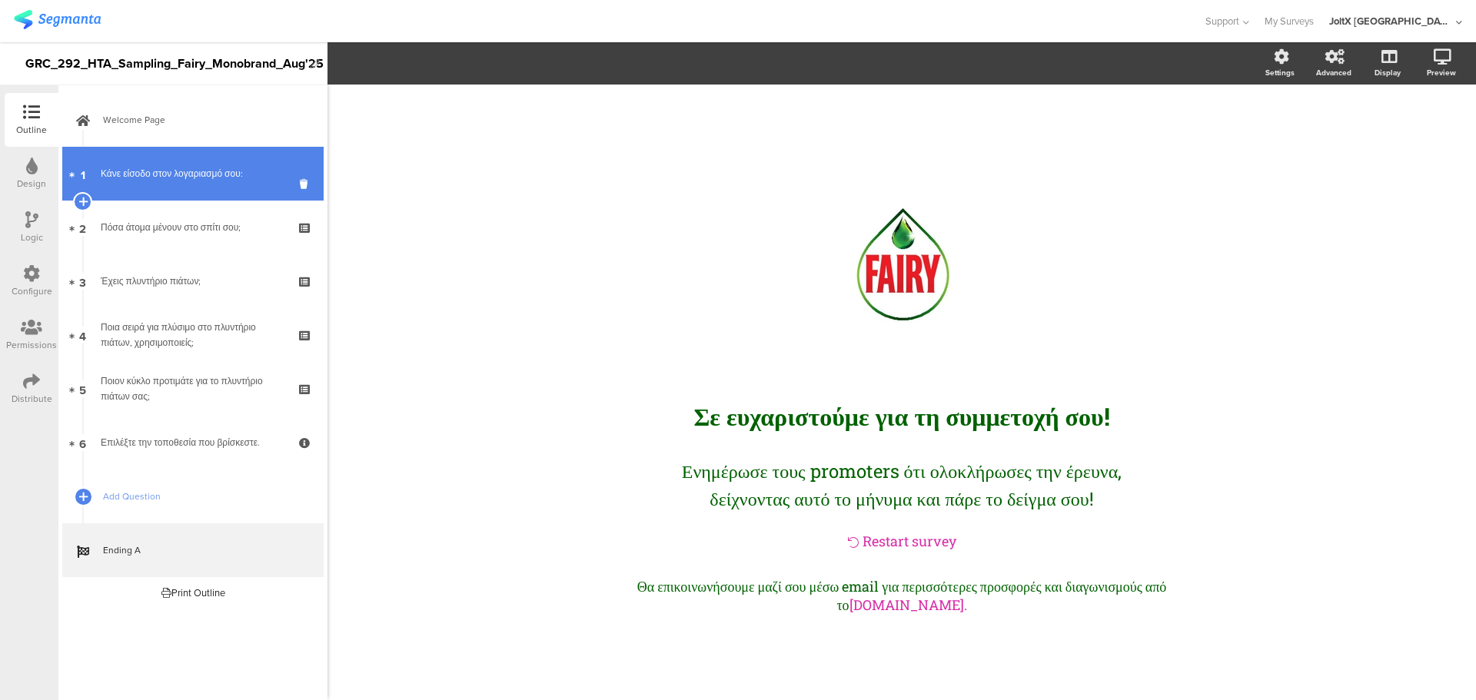
click at [145, 175] on div "Κάνε είσοδο στον λογαριασμό σου:" at bounding box center [193, 173] width 184 height 15
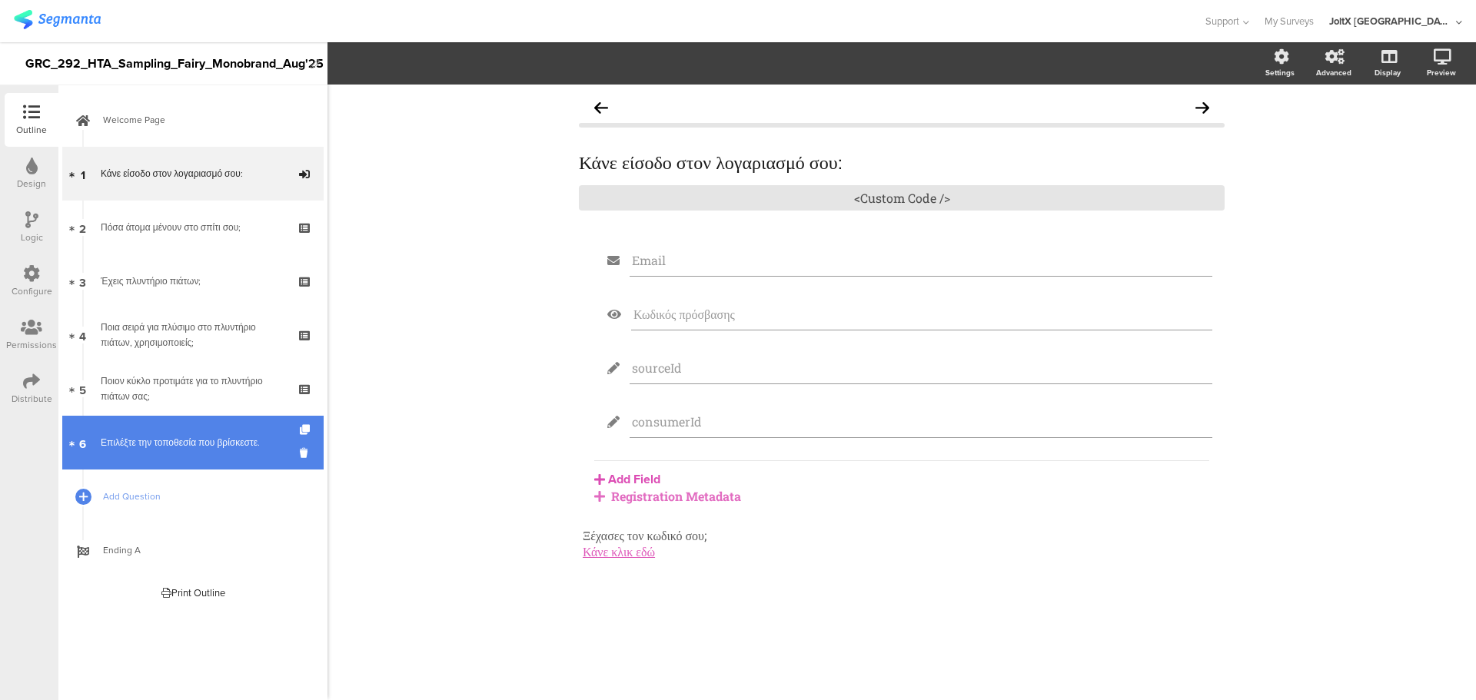
click at [181, 444] on div "Επιλέξτε την τοποθεσία που βρίσκεστε." at bounding box center [193, 442] width 184 height 15
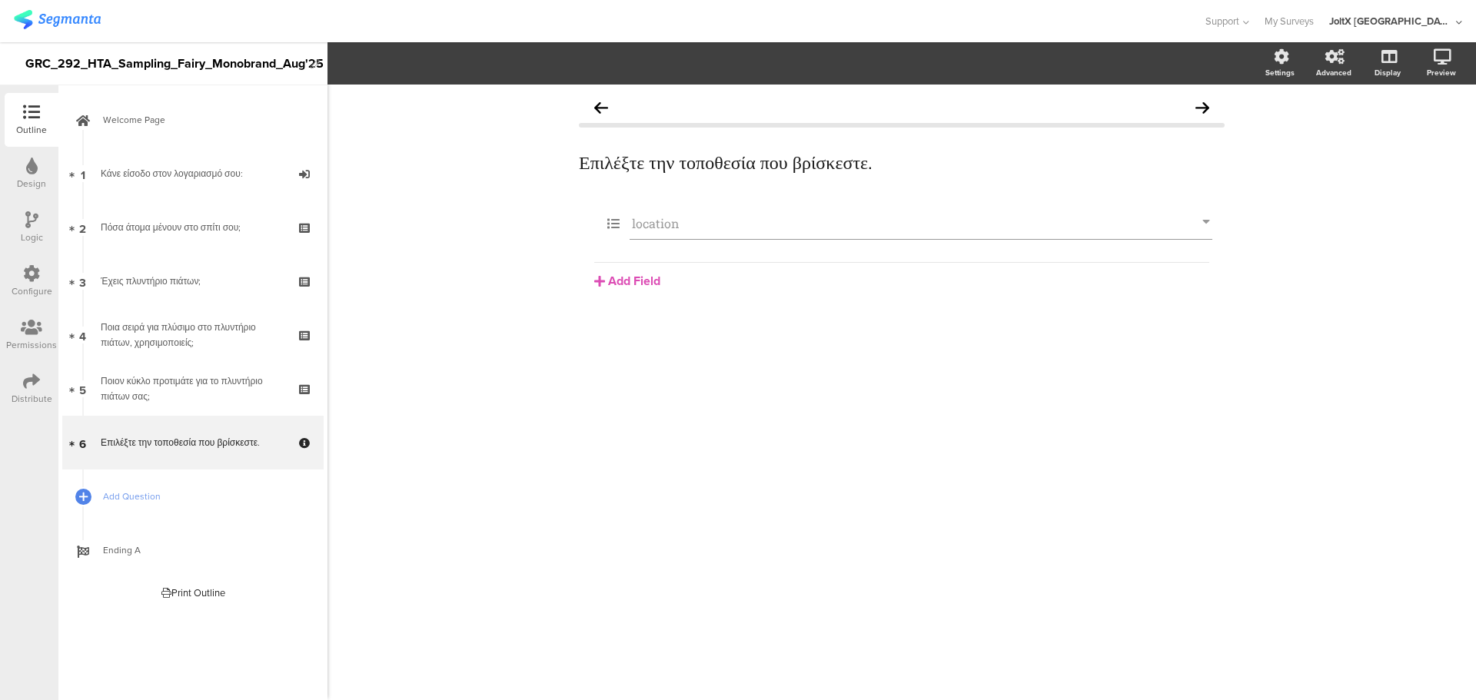
click at [35, 263] on div "Configure" at bounding box center [32, 281] width 54 height 54
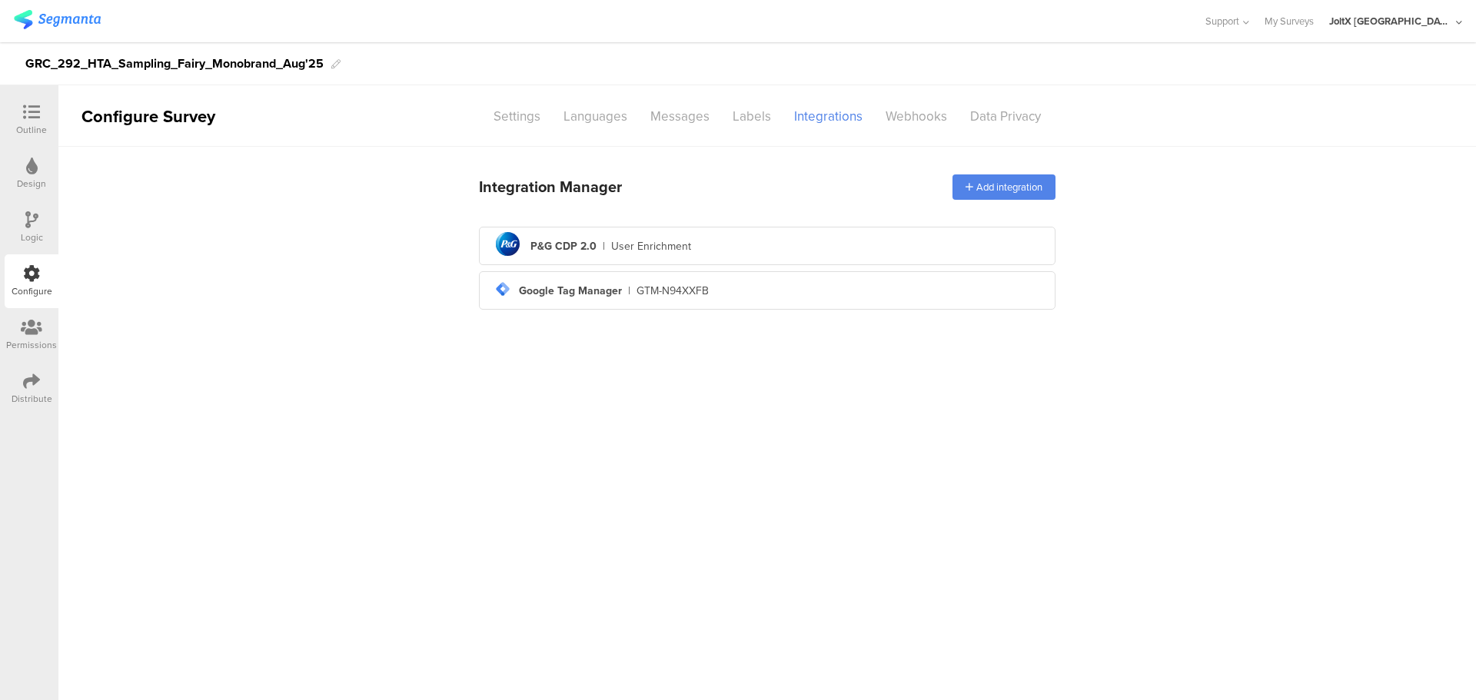
click at [42, 224] on div "Logic" at bounding box center [32, 228] width 54 height 54
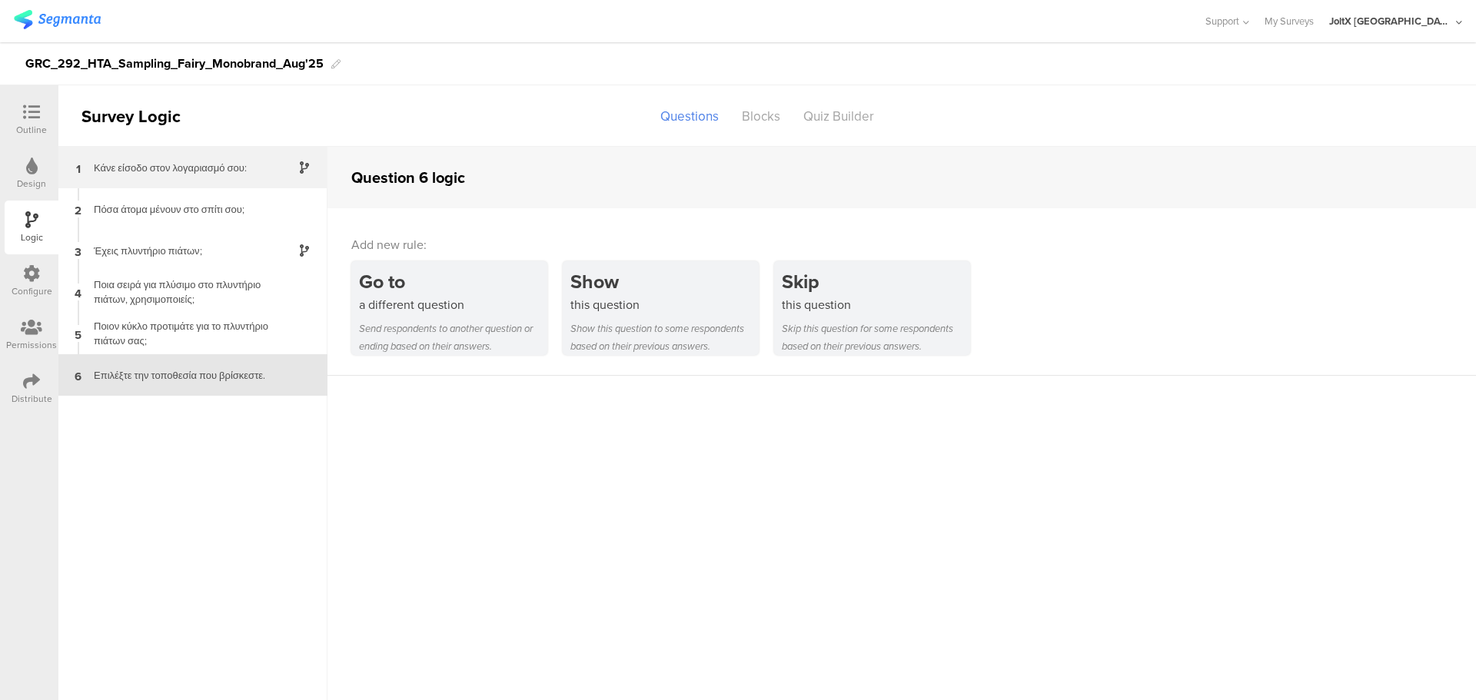
click at [173, 176] on div "1 Κάνε είσοδο στον λογαριασμό σου:" at bounding box center [192, 168] width 269 height 42
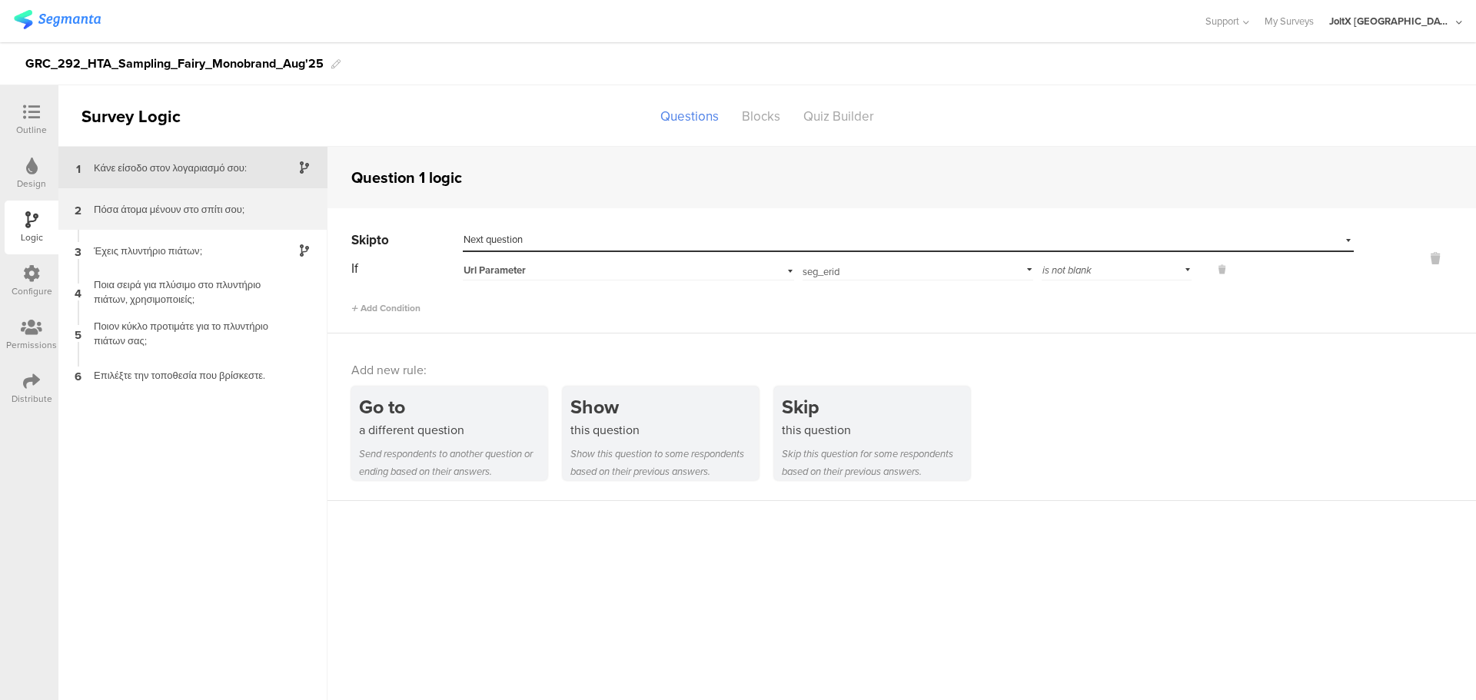
click at [161, 213] on div "Πόσα άτομα μένουν στο σπίτι σου;" at bounding box center [181, 209] width 192 height 15
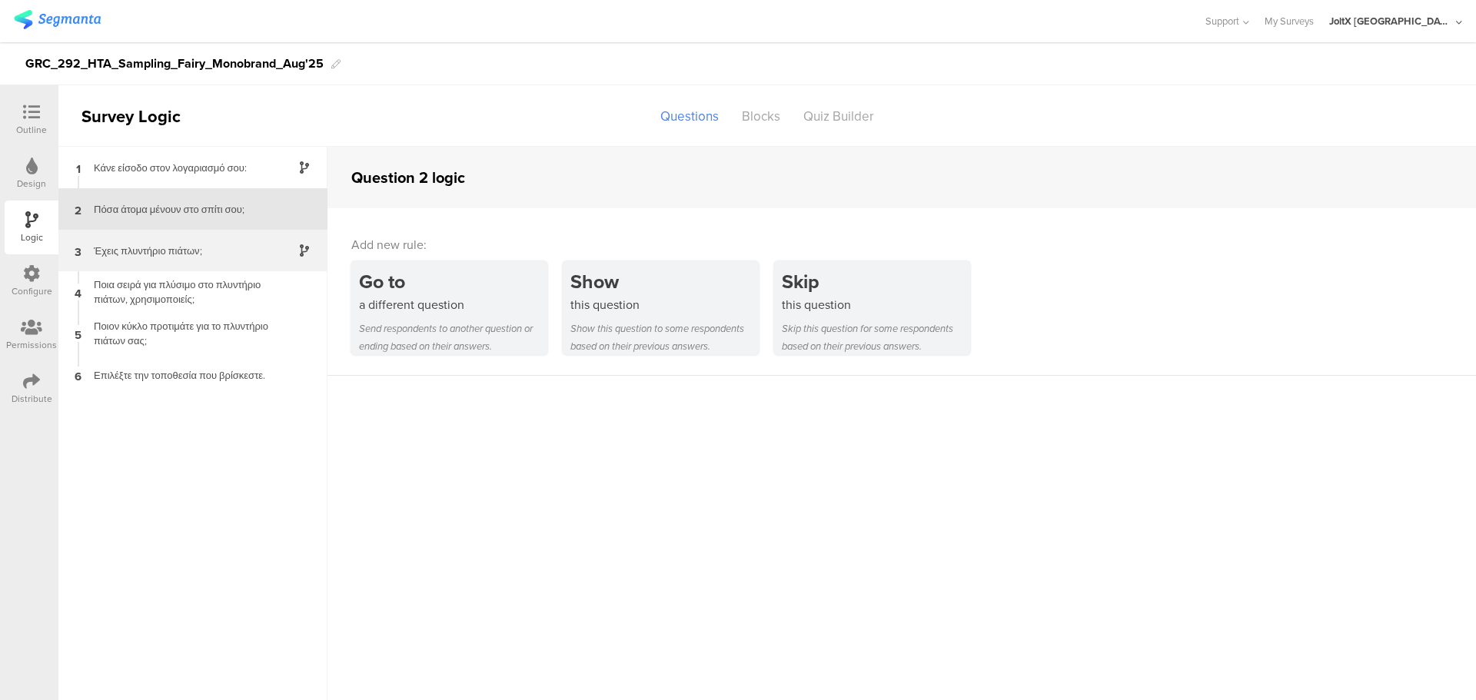
click at [138, 237] on div "3 Έχεις πλυντήριο πιάτων;" at bounding box center [192, 251] width 269 height 42
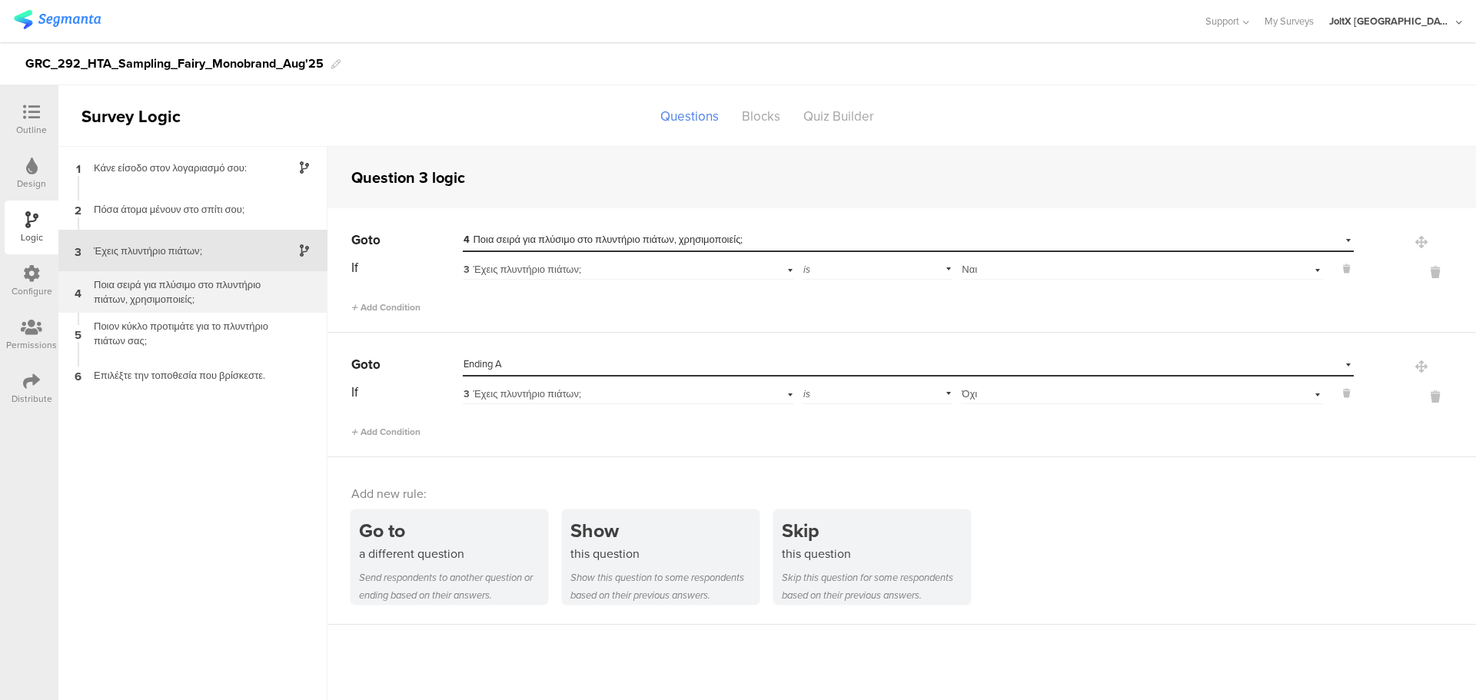
click at [155, 286] on div "Ποια σειρά για πλύσιμο στο πλυντήριο πιάτων, χρησιμοποιείς;" at bounding box center [181, 292] width 192 height 29
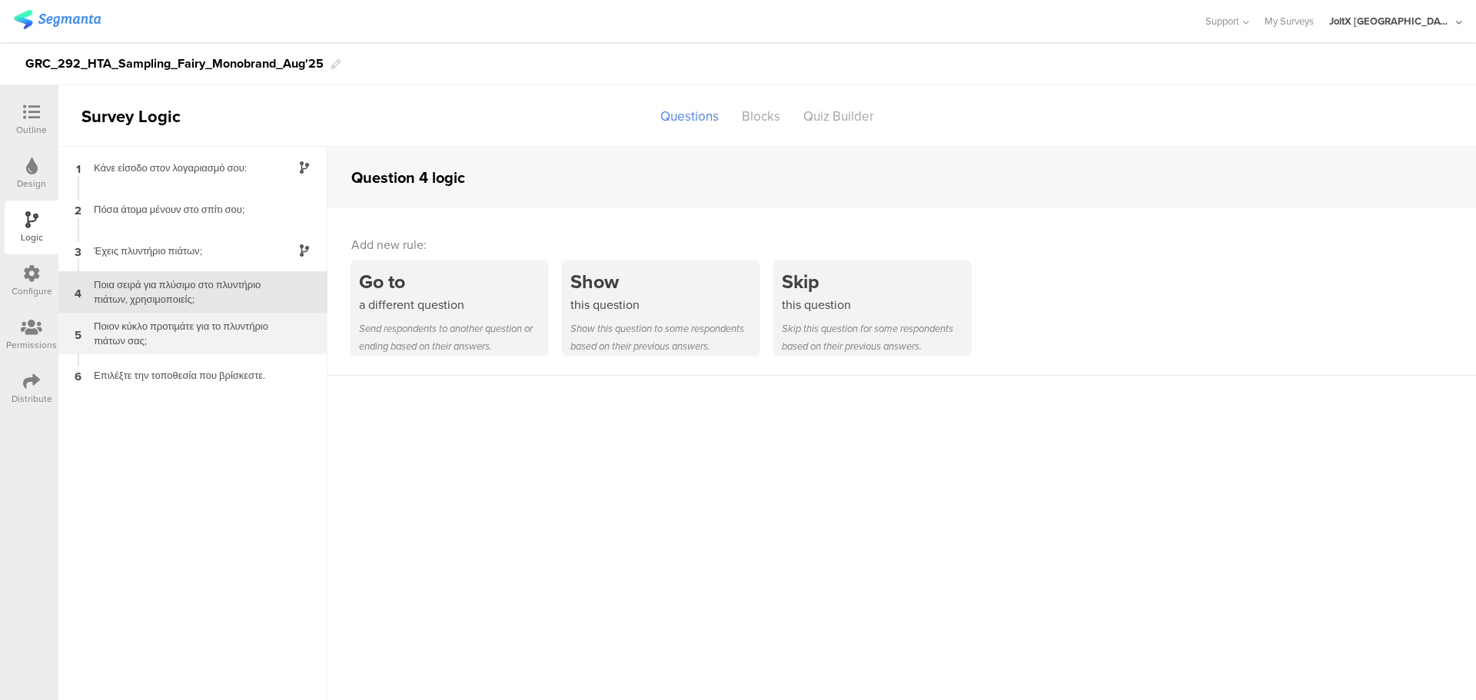
click at [150, 324] on div "Ποιον κύκλο προτιμάτε για το πλυντήριο πιάτων σας;" at bounding box center [181, 333] width 192 height 29
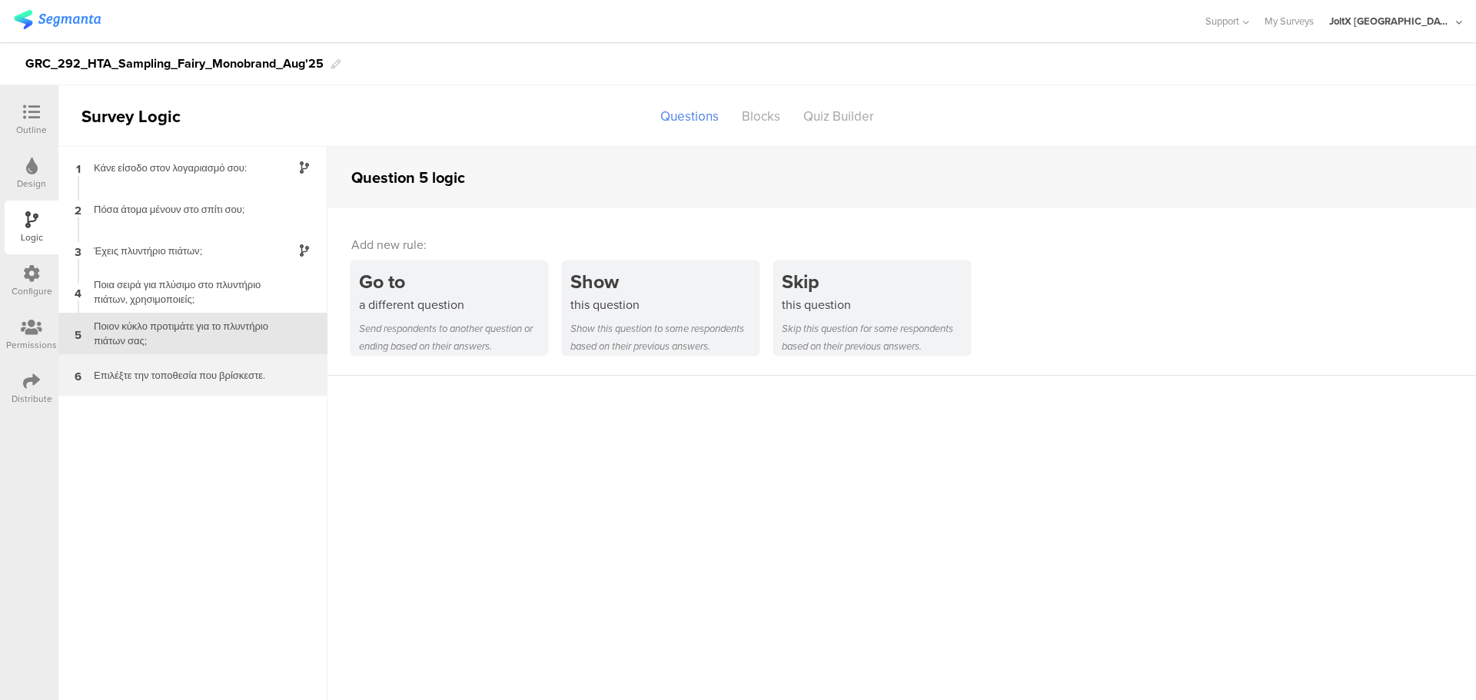
click at [155, 360] on div "6 Επιλέξτε την τοποθεσία που βρίσκεστε." at bounding box center [192, 375] width 269 height 42
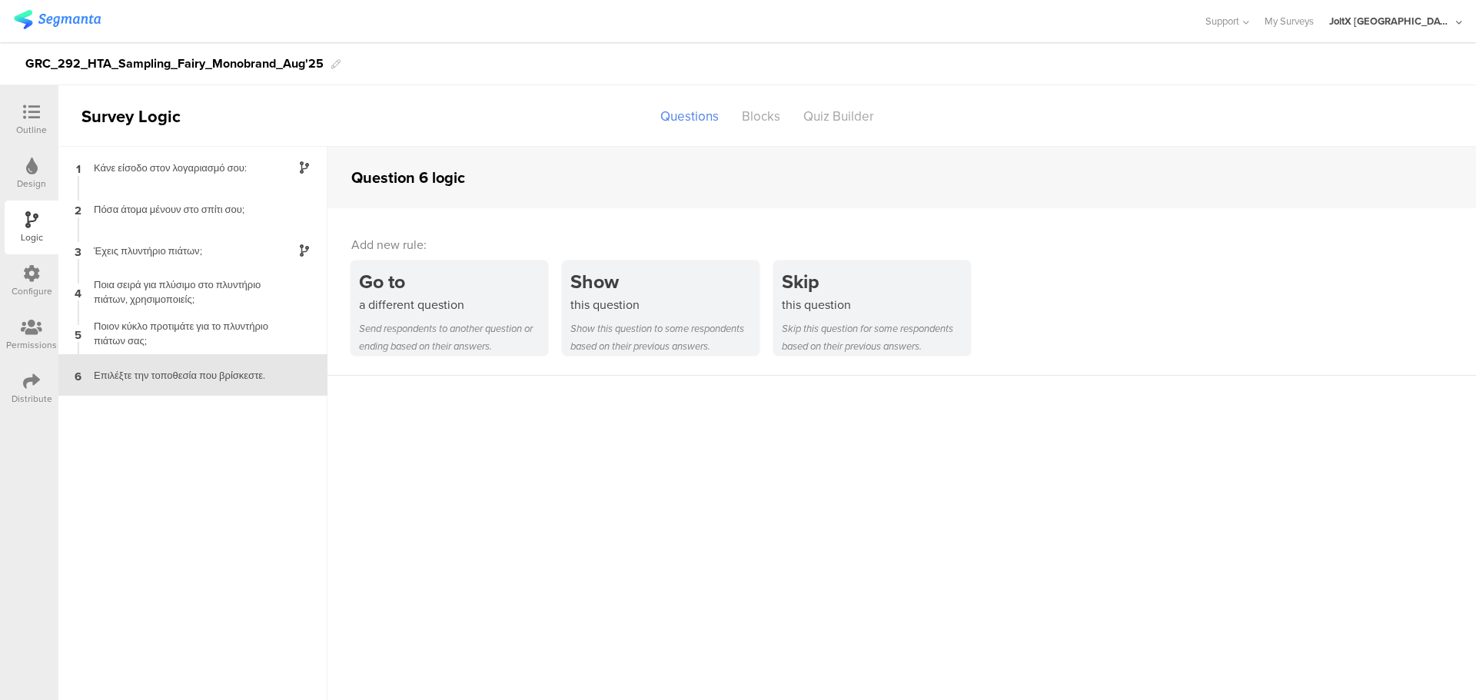
click at [220, 359] on div "6 Επιλέξτε την τοποθεσία που βρίσκεστε." at bounding box center [192, 375] width 269 height 42
click at [220, 336] on div "Ποιον κύκλο προτιμάτε για το πλυντήριο πιάτων σας;" at bounding box center [181, 333] width 192 height 29
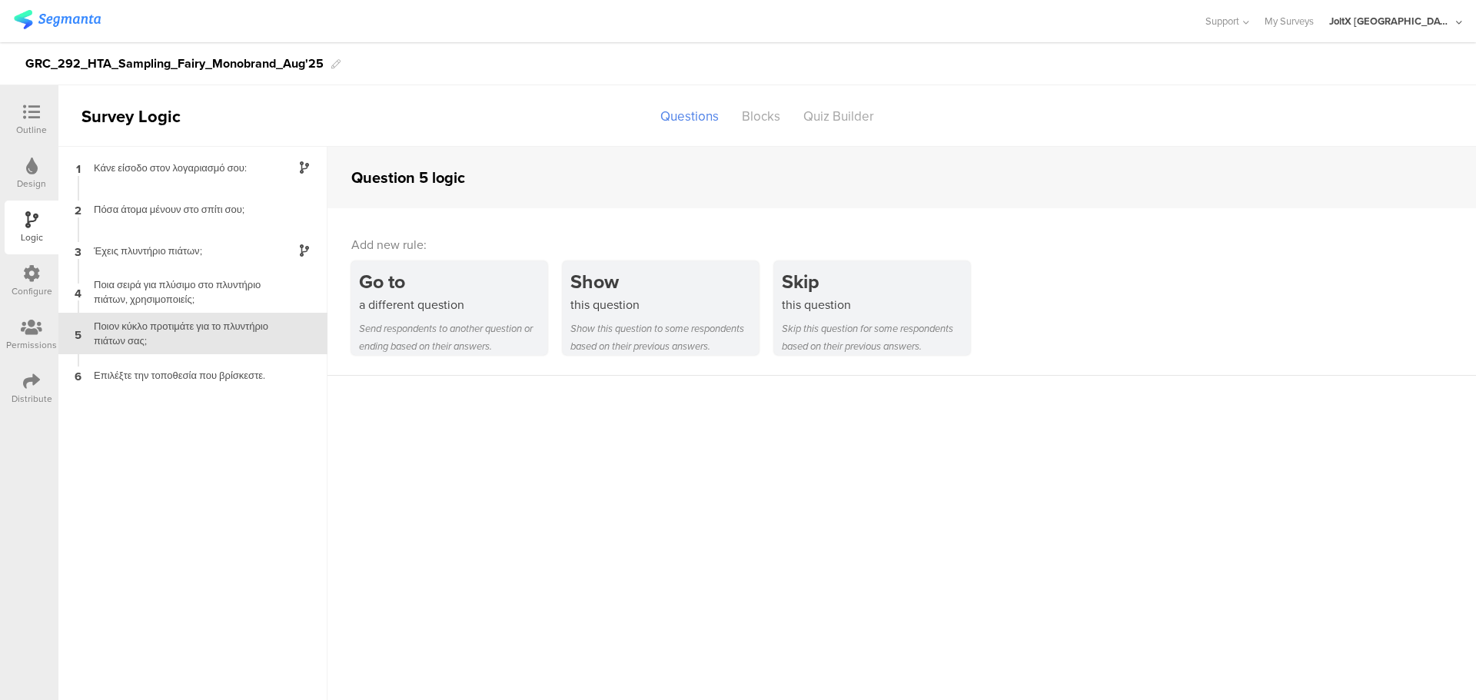
click at [21, 158] on div "Design" at bounding box center [32, 174] width 54 height 54
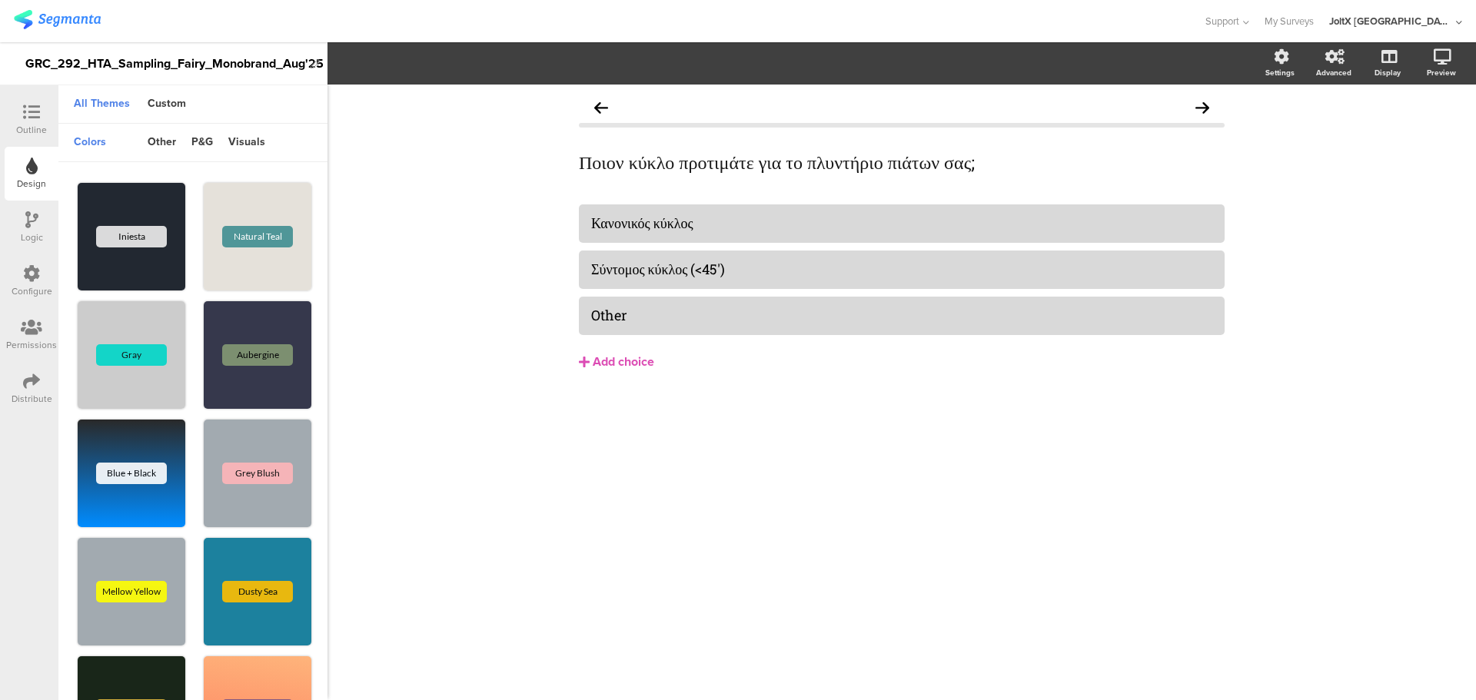
click at [23, 121] on div at bounding box center [31, 113] width 31 height 19
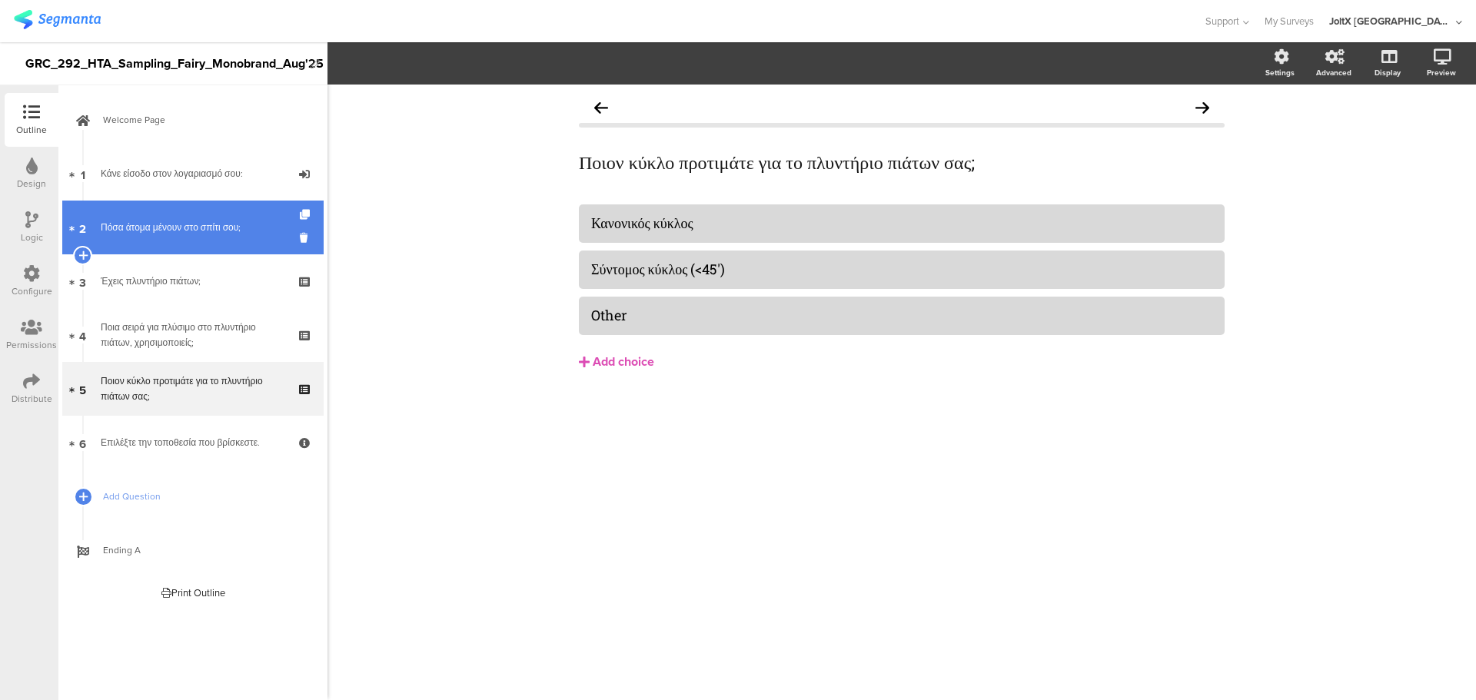
click at [259, 227] on div "Πόσα άτομα μένουν στο σπίτι σου;" at bounding box center [193, 227] width 184 height 15
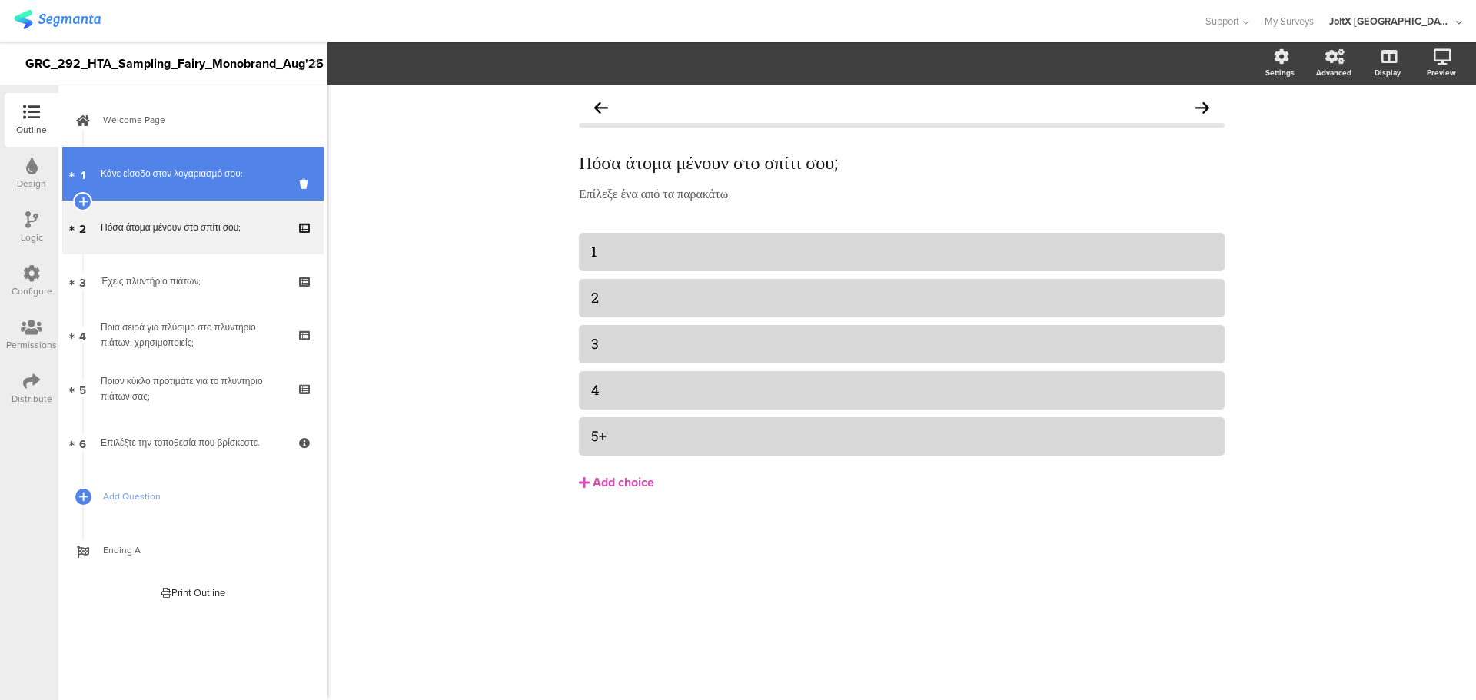
click at [192, 187] on link "1 Κάνε είσοδο στον λογαριασμό σου:" at bounding box center [192, 174] width 261 height 54
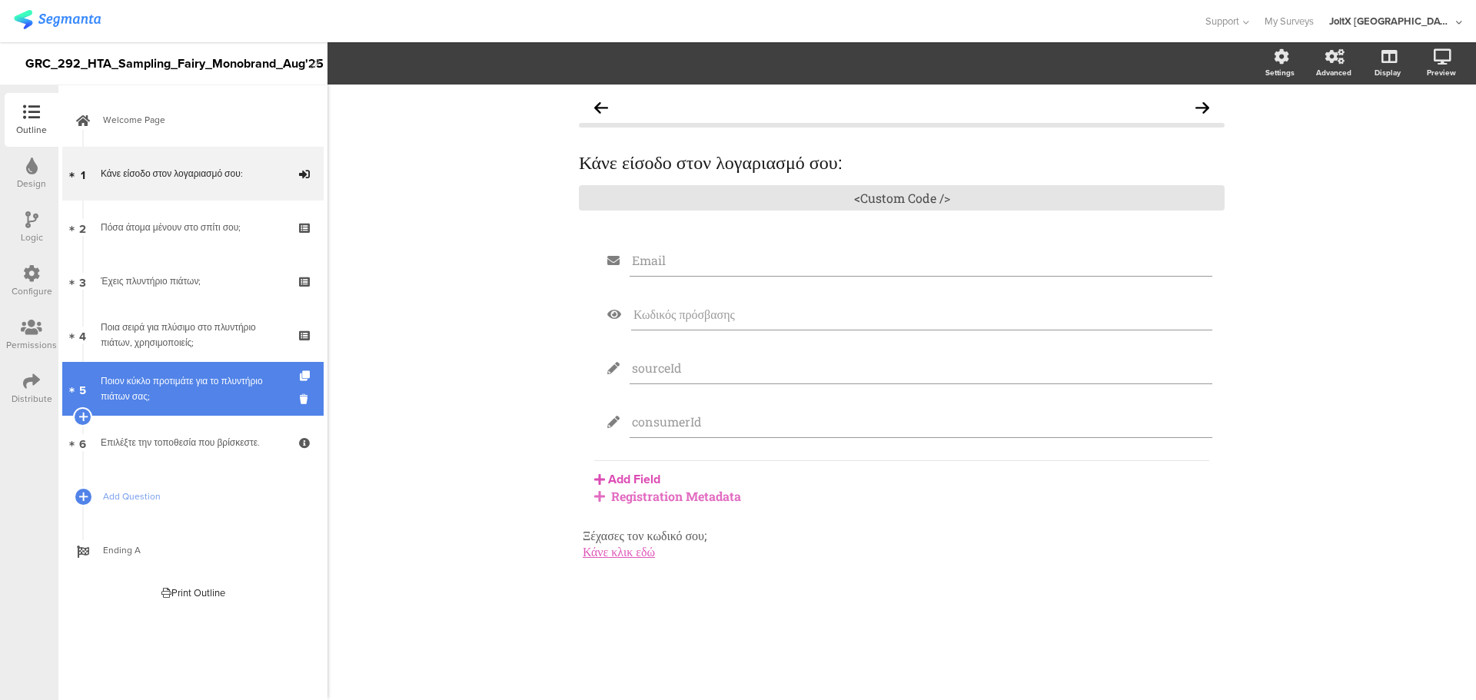
click at [190, 413] on link "5 Ποιον κύκλο προτιμάτε για το πλυντήριο πιάτων σας;" at bounding box center [192, 389] width 261 height 54
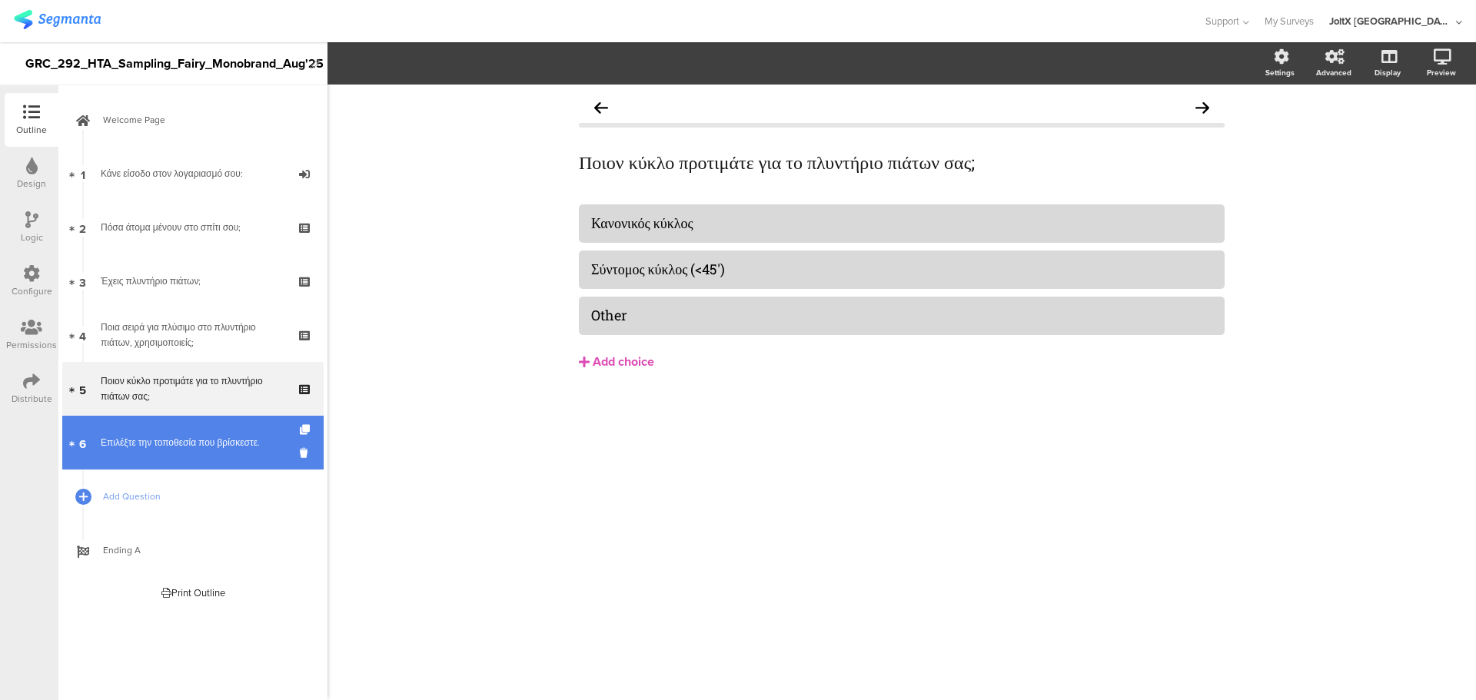
click at [201, 447] on div "Επιλέξτε την τοποθεσία που βρίσκεστε." at bounding box center [193, 442] width 184 height 15
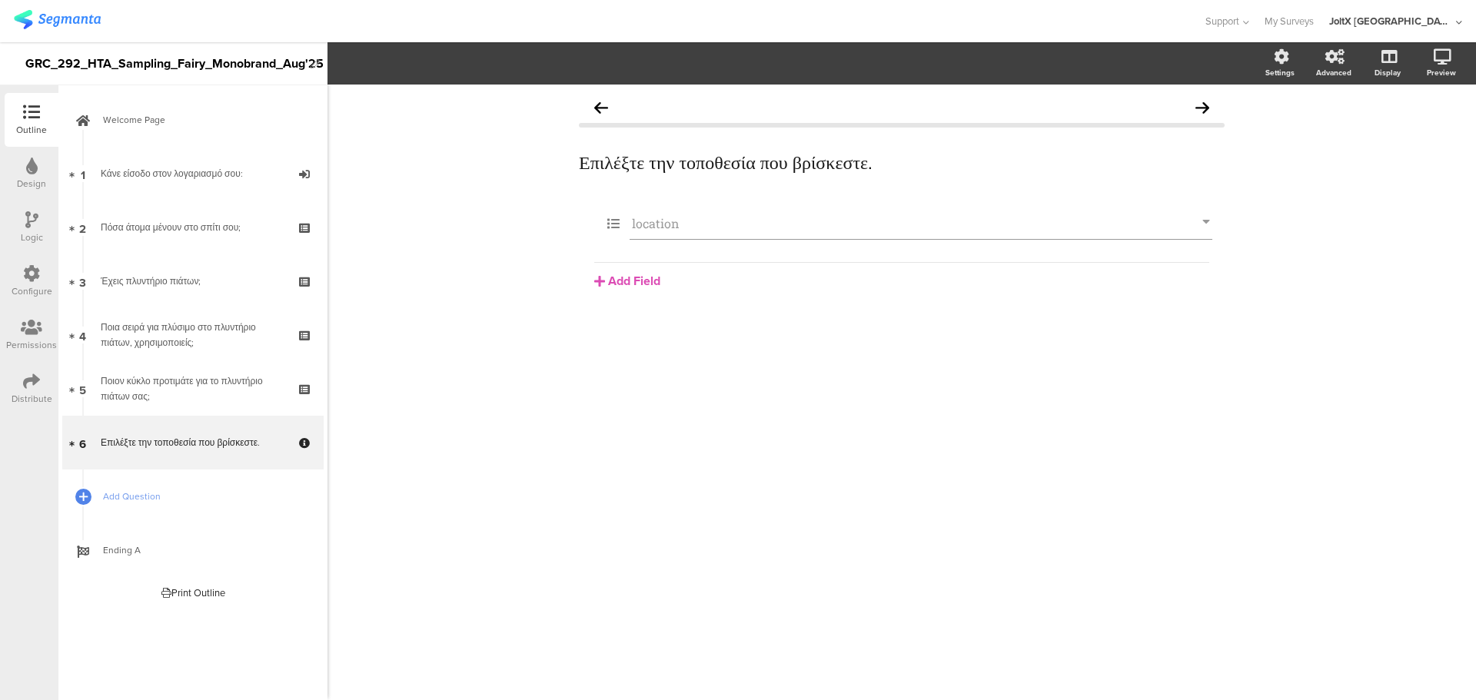
click at [39, 161] on div "Design" at bounding box center [32, 174] width 54 height 54
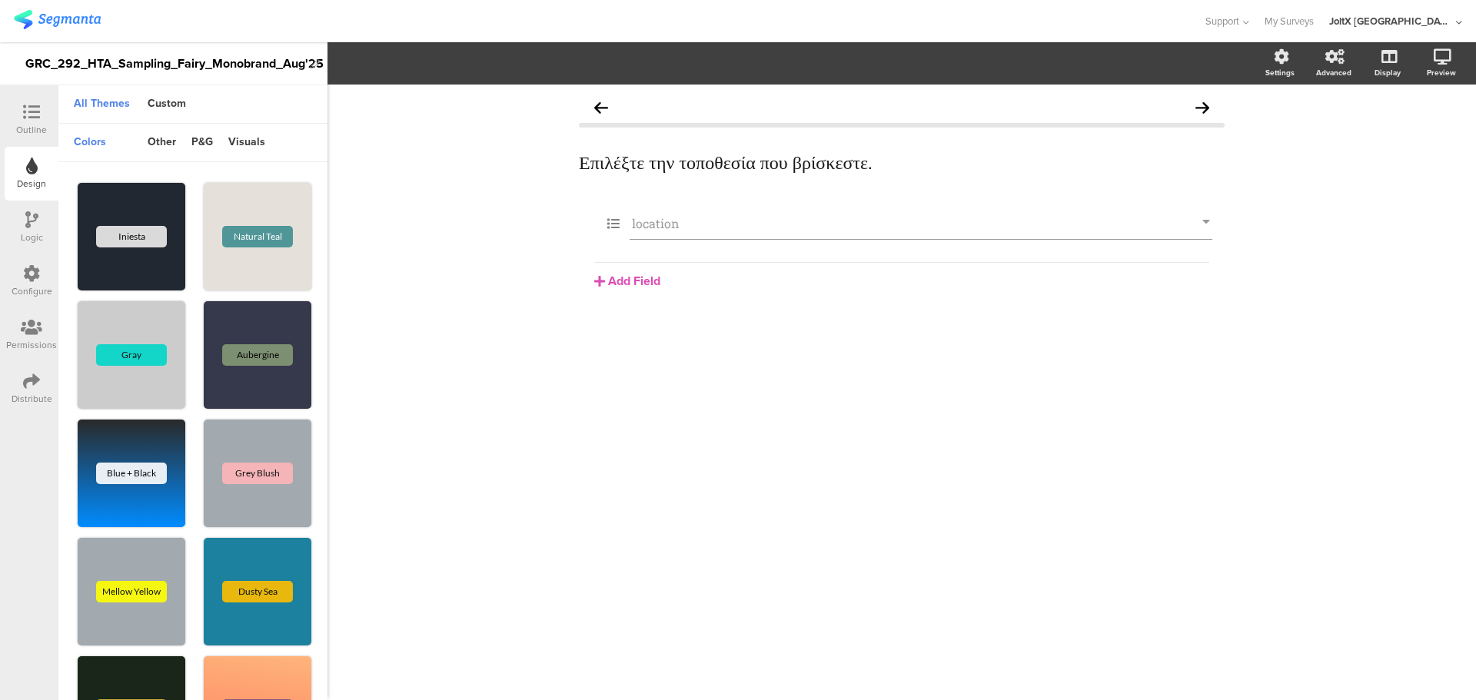
click at [37, 129] on div "Outline" at bounding box center [31, 130] width 31 height 14
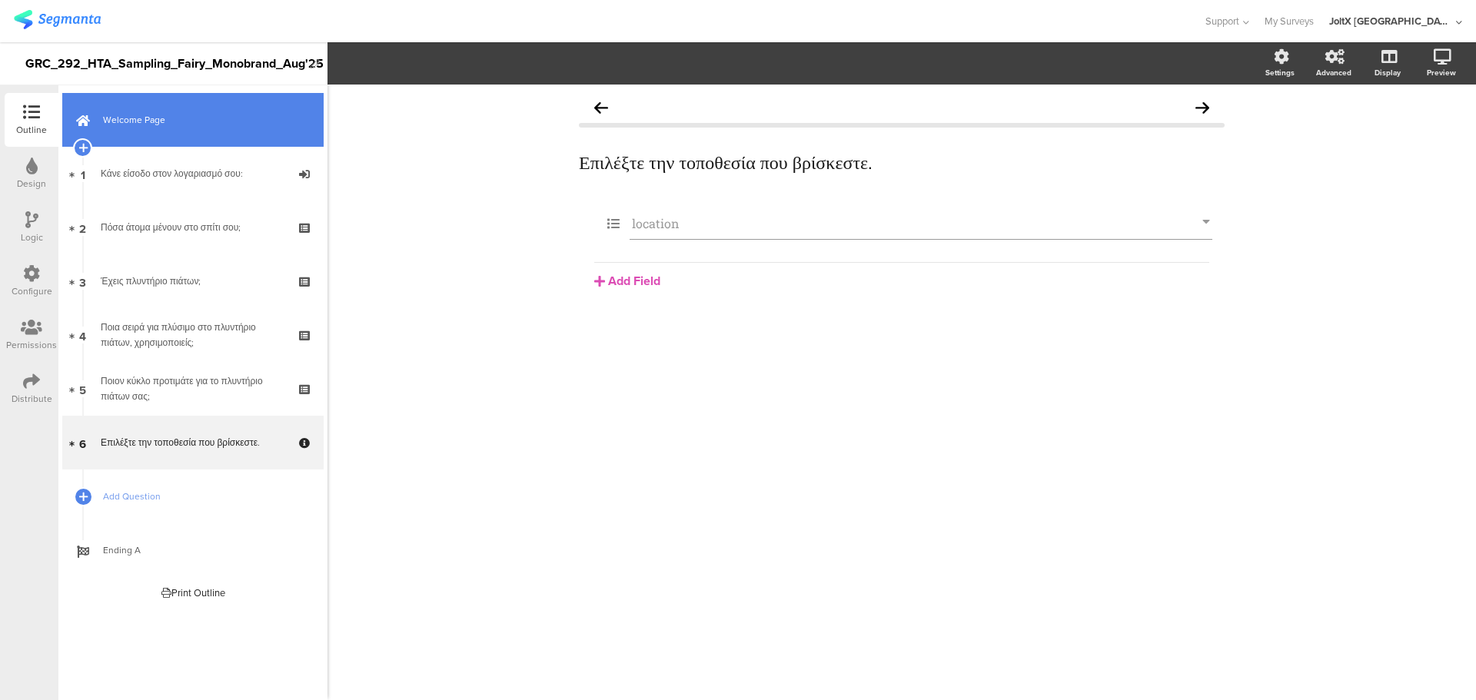
click at [131, 127] on span "Welcome Page" at bounding box center [201, 119] width 197 height 15
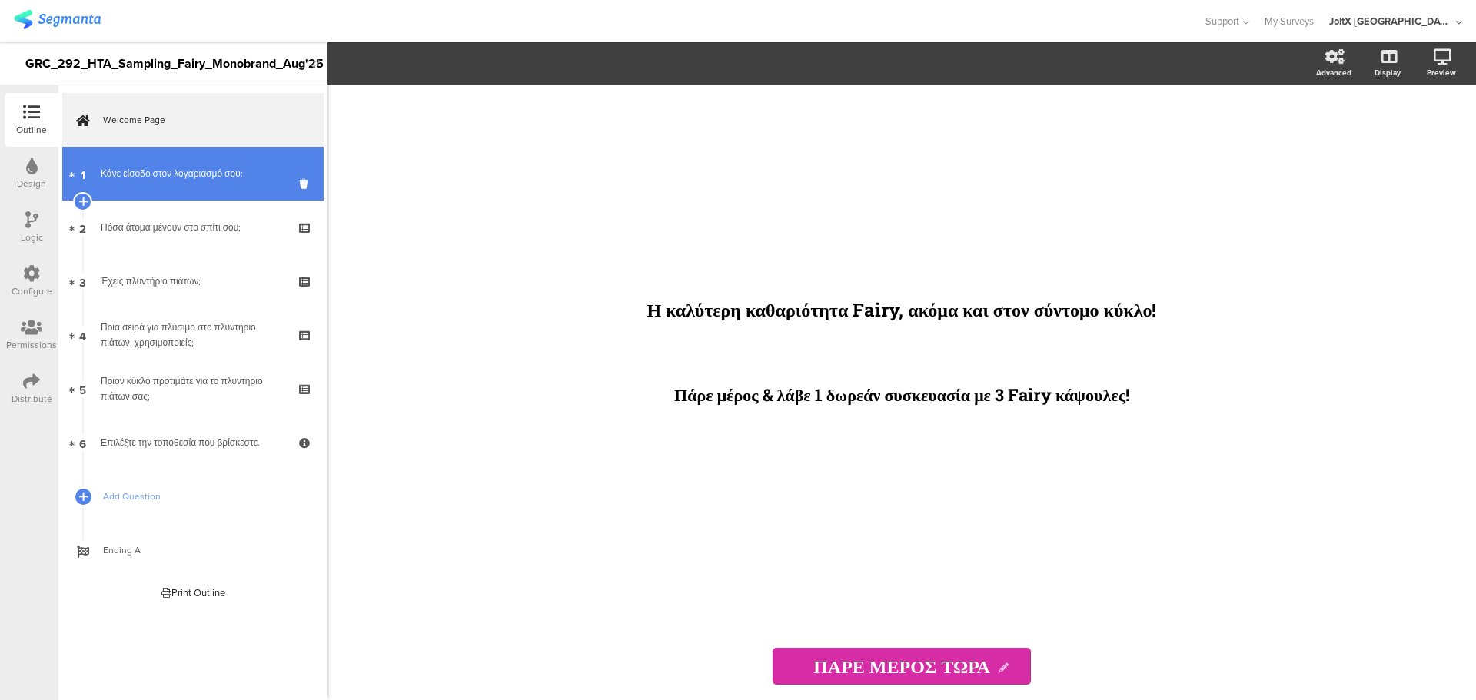
click at [138, 185] on link "1 Κάνε είσοδο στον λογαριασμό σου:" at bounding box center [192, 174] width 261 height 54
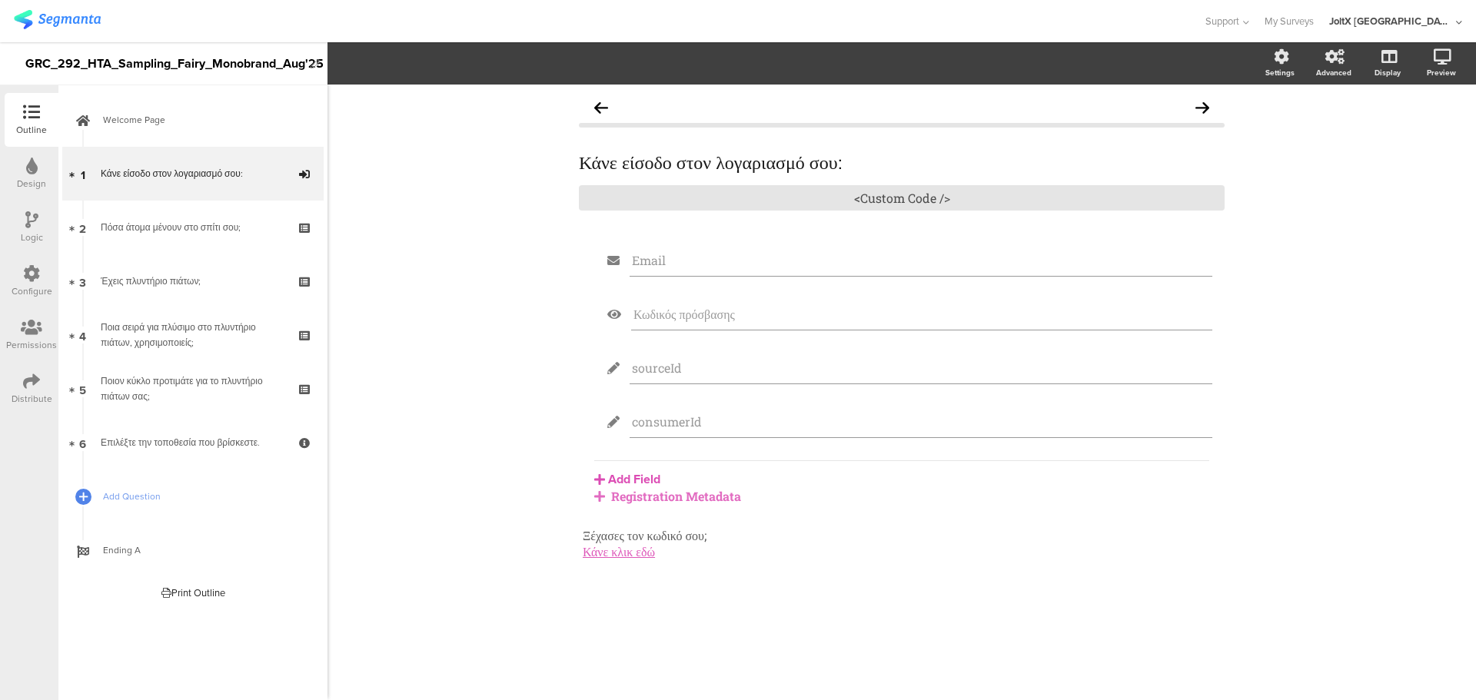
click at [32, 218] on icon at bounding box center [31, 219] width 13 height 17
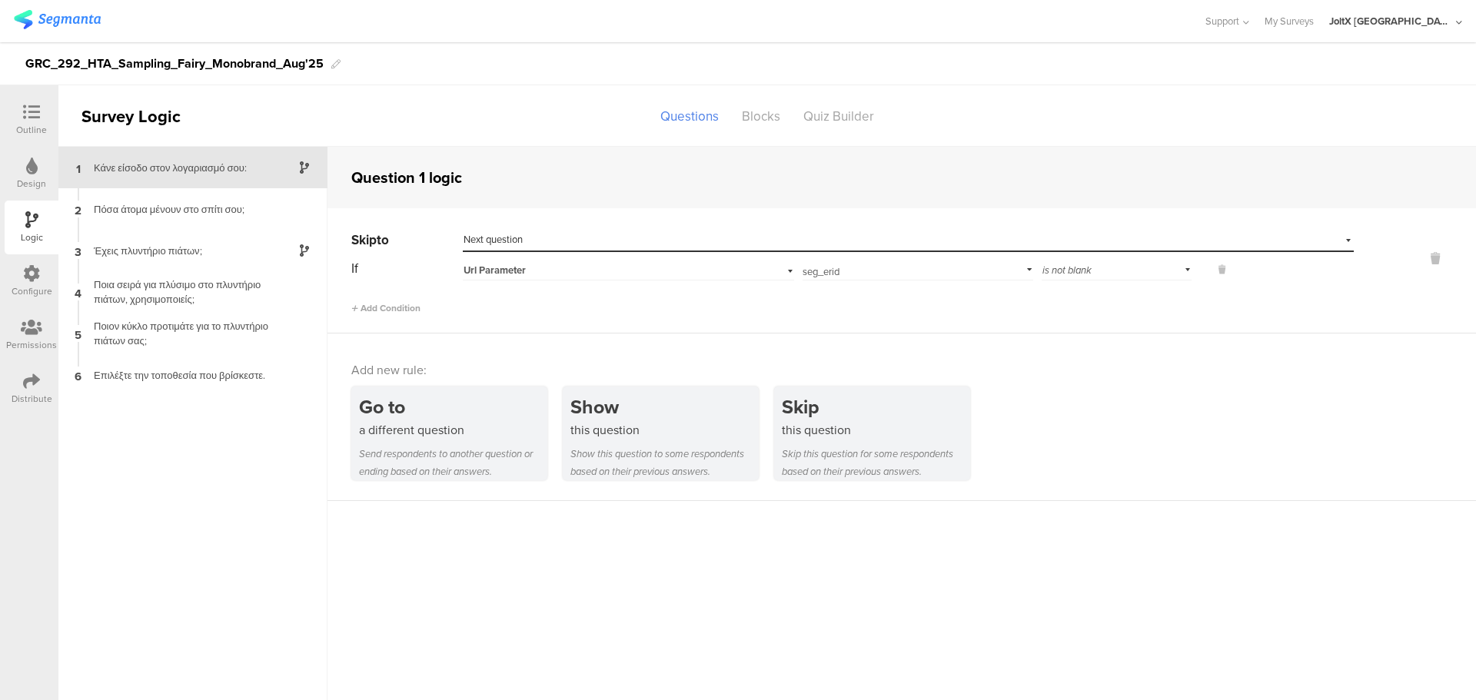
click at [142, 180] on div "1 Κάνε είσοδο στον λογαριασμό σου:" at bounding box center [192, 168] width 269 height 42
click at [150, 204] on div "Πόσα άτομα μένουν στο σπίτι σου;" at bounding box center [181, 209] width 192 height 15
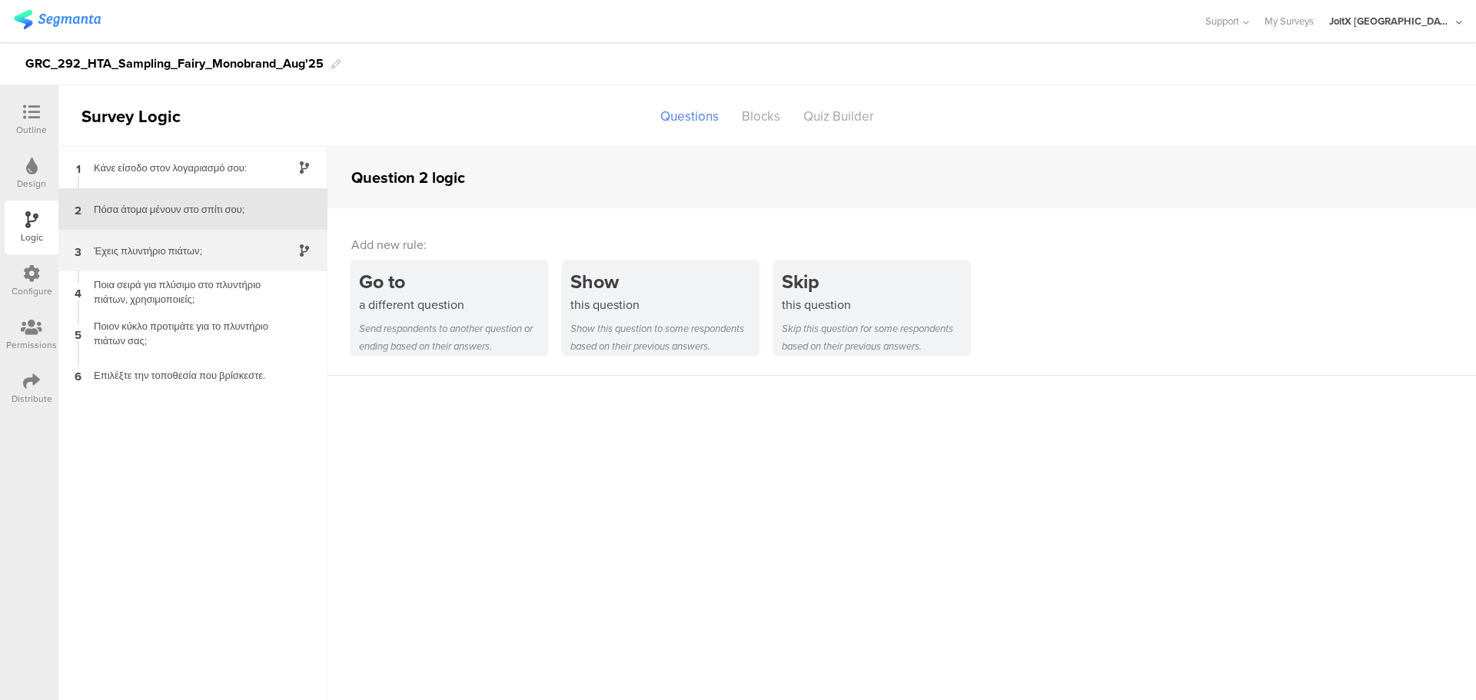
click at [141, 232] on div "3 Έχεις πλυντήριο πιάτων;" at bounding box center [192, 251] width 269 height 42
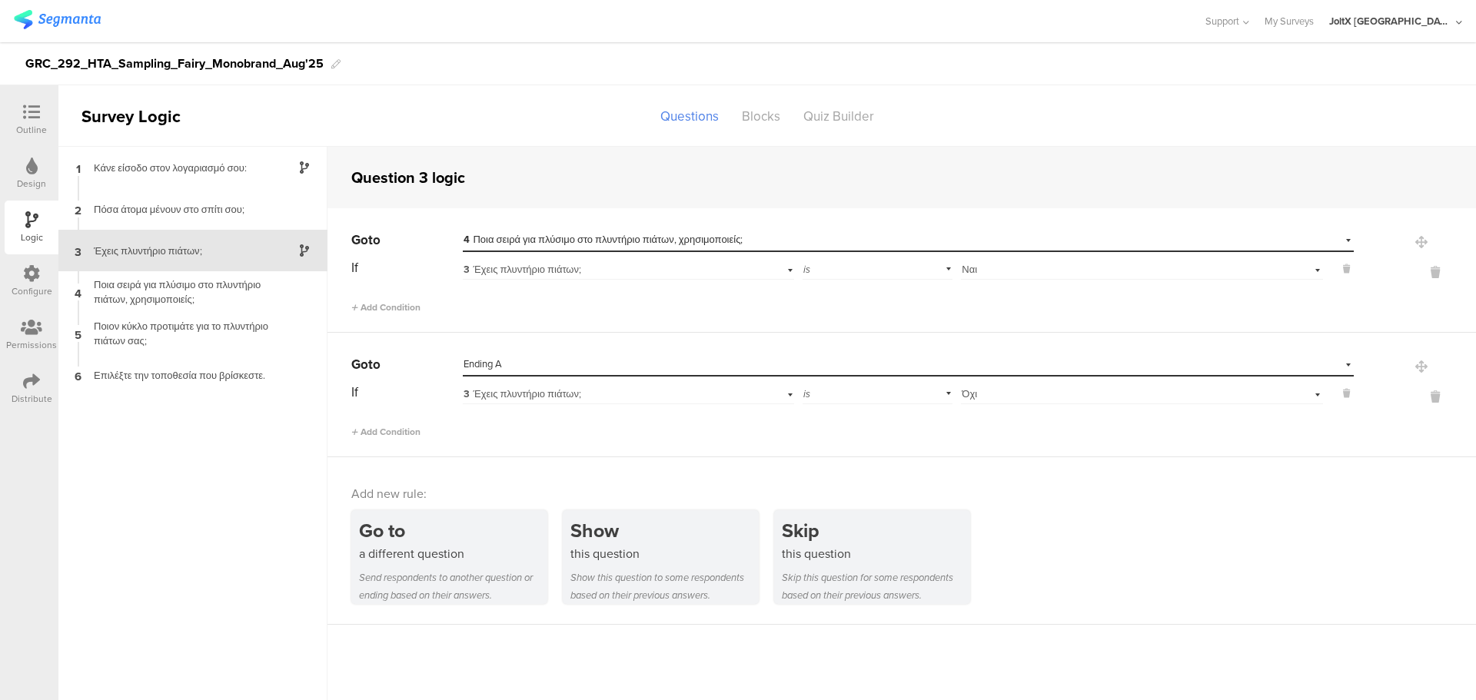
click at [143, 251] on div "Έχεις πλυντήριο πιάτων;" at bounding box center [181, 251] width 192 height 15
click at [196, 157] on div "1 Κάνε είσοδο στον λογαριασμό σου:" at bounding box center [192, 168] width 269 height 42
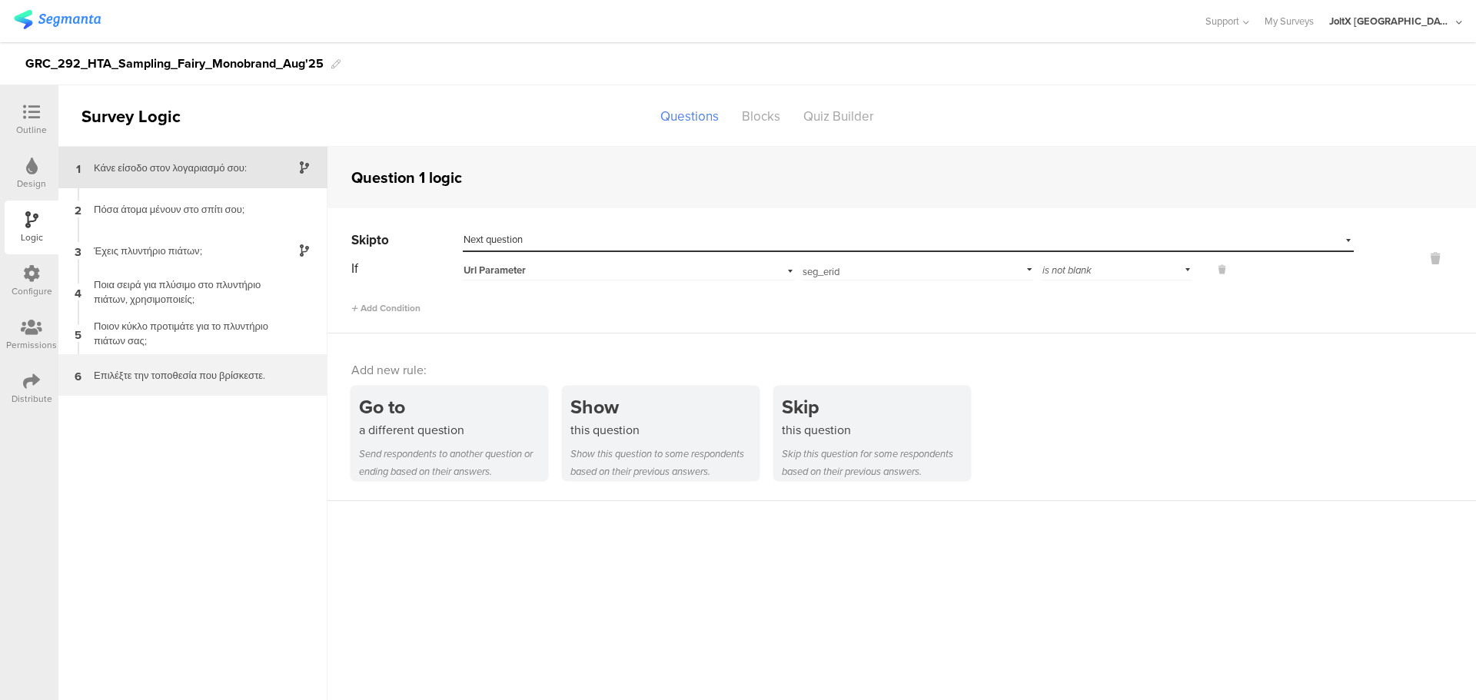
click at [244, 381] on div "Επιλέξτε την τοποθεσία που βρίσκεστε." at bounding box center [181, 375] width 192 height 15
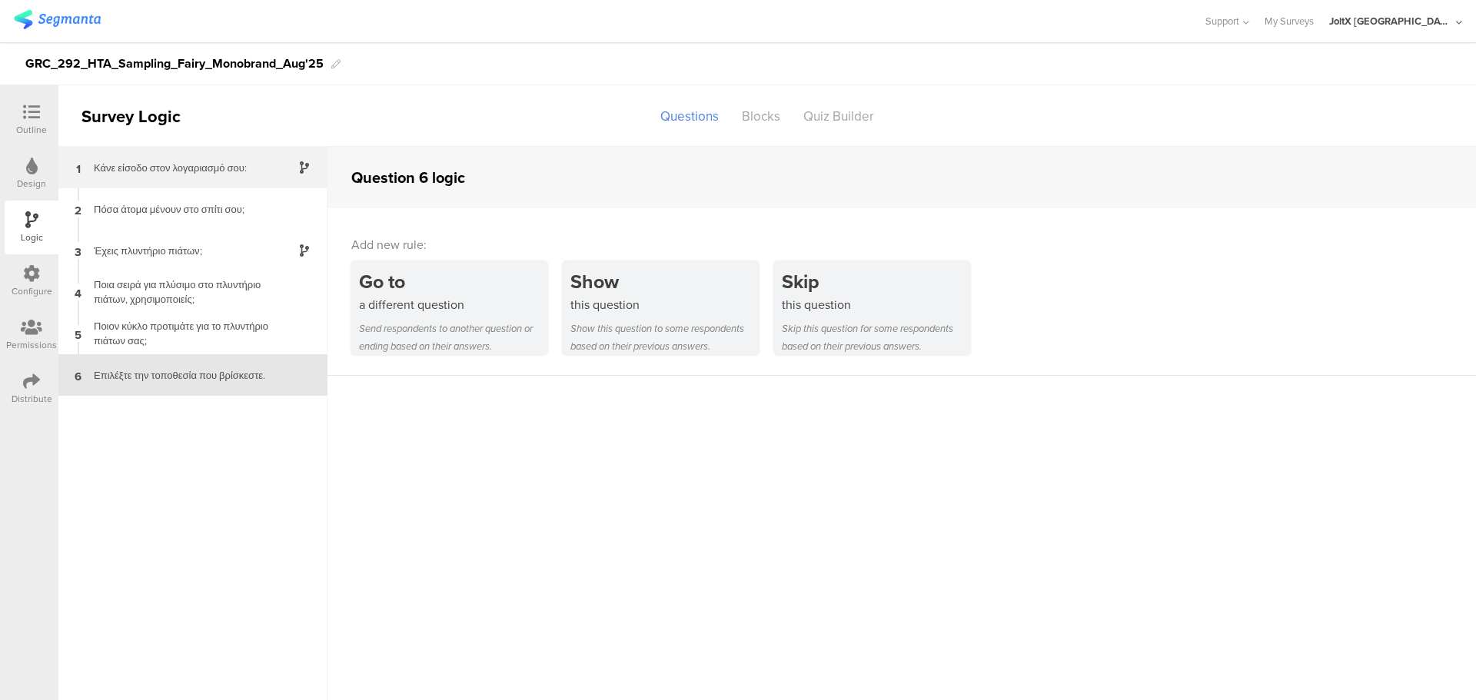
click at [138, 170] on div "Κάνε είσοδο στον λογαριασμό σου:" at bounding box center [181, 168] width 192 height 15
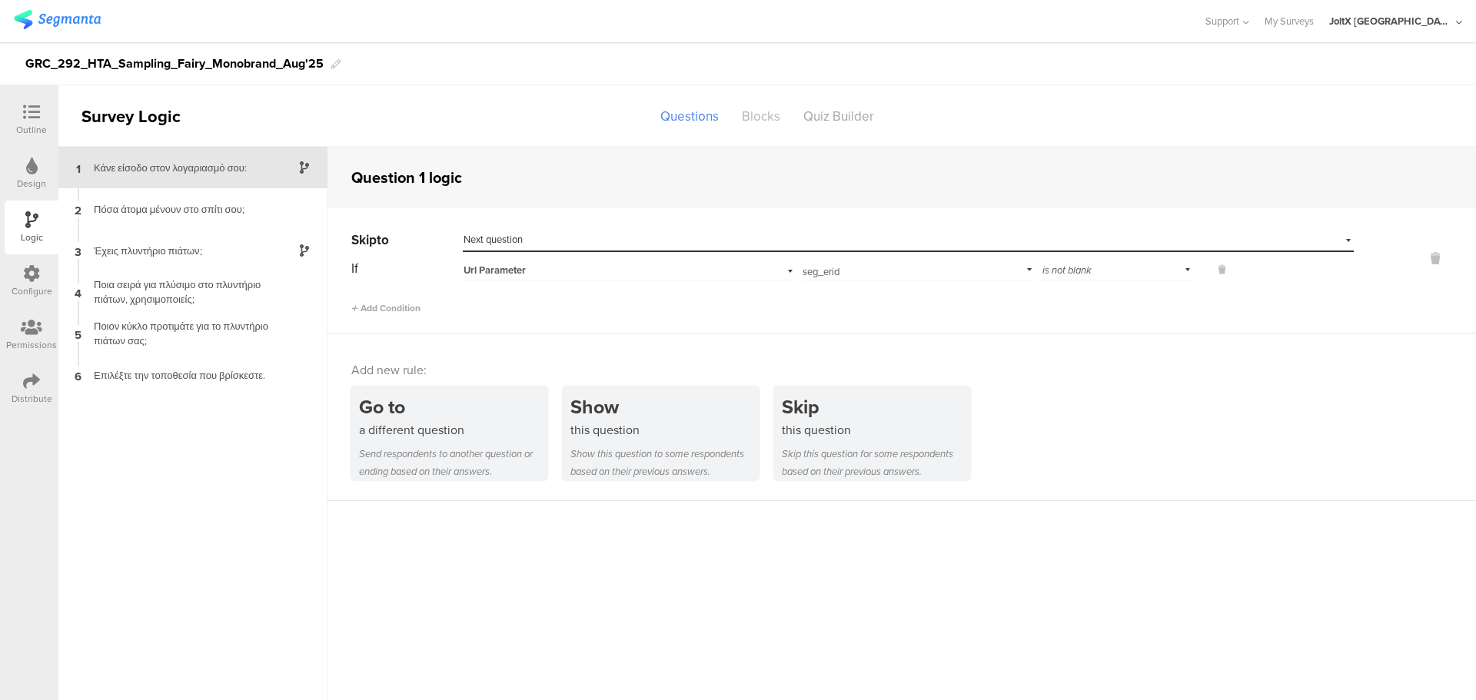
click at [747, 121] on div "Blocks" at bounding box center [761, 116] width 62 height 27
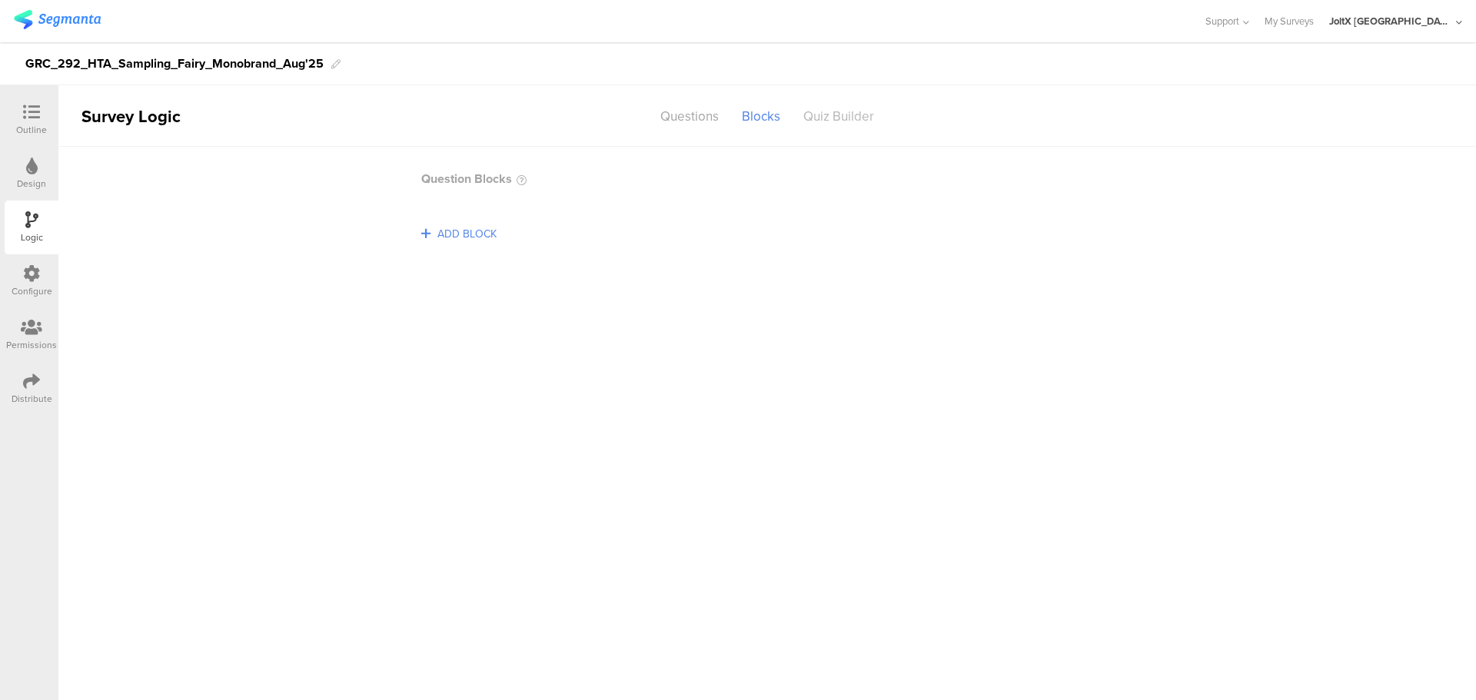
click at [820, 111] on div "Quiz Builder" at bounding box center [839, 116] width 94 height 27
click at [715, 109] on div "Questions" at bounding box center [689, 116] width 81 height 27
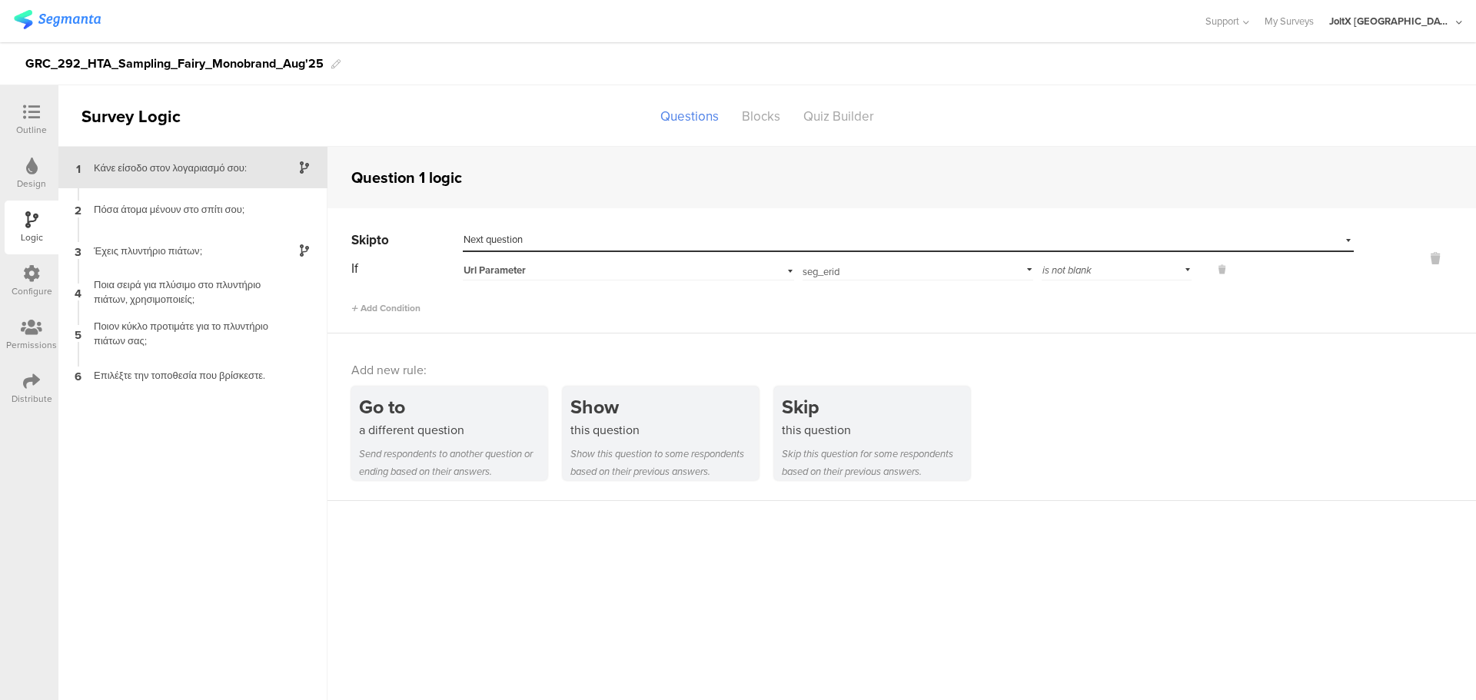
click at [687, 111] on div "Questions" at bounding box center [689, 116] width 81 height 27
click at [228, 215] on div "Πόσα άτομα μένουν στο σπίτι σου;" at bounding box center [181, 209] width 192 height 15
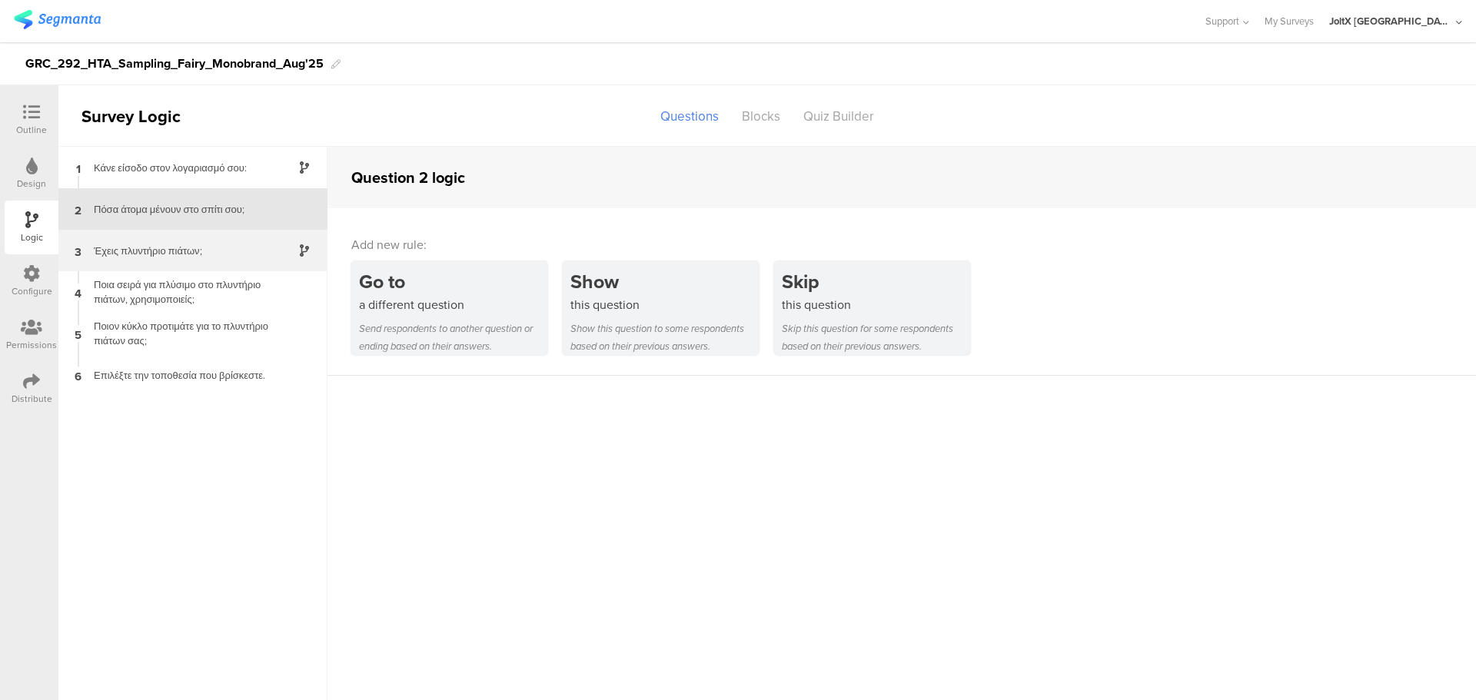
click at [194, 258] on div "Έχεις πλυντήριο πιάτων;" at bounding box center [181, 251] width 192 height 15
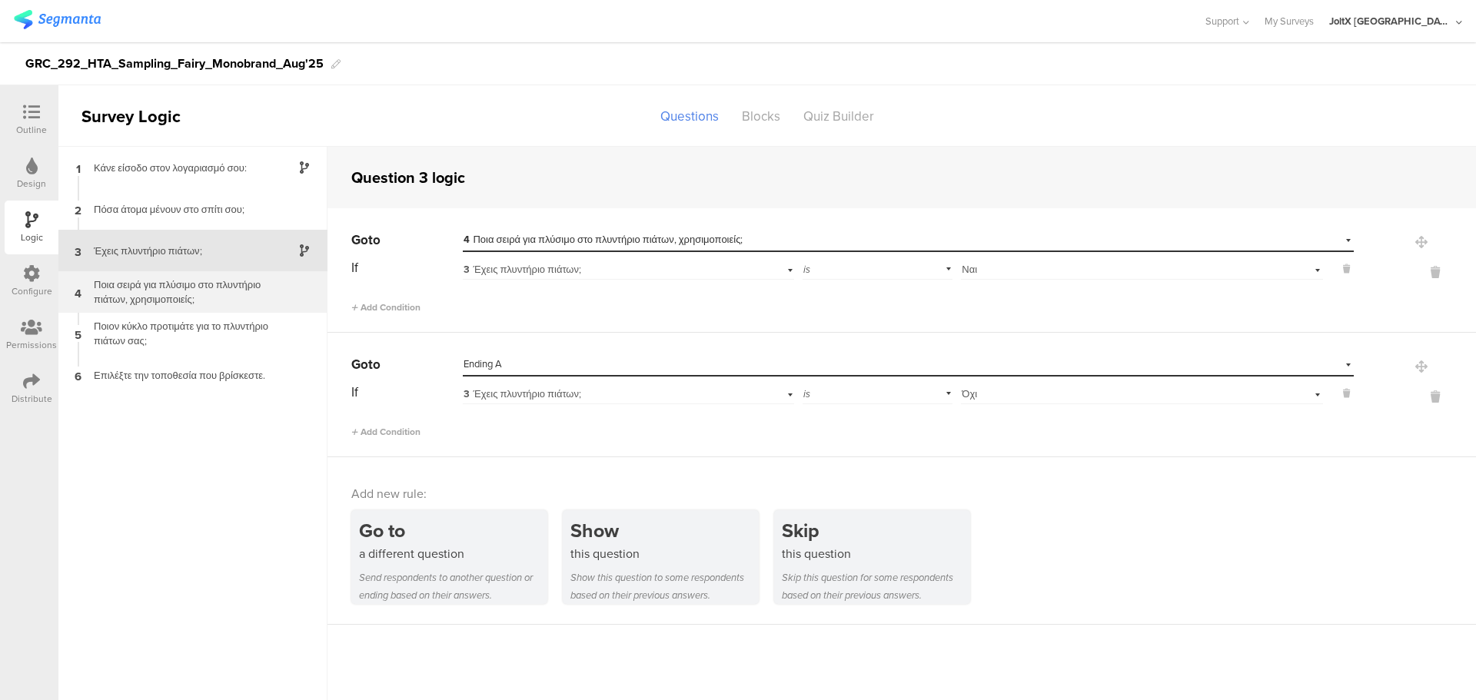
click at [197, 284] on div "Ποια σειρά για πλύσιμο στο πλυντήριο πιάτων, χρησιμοποιείς;" at bounding box center [181, 292] width 192 height 29
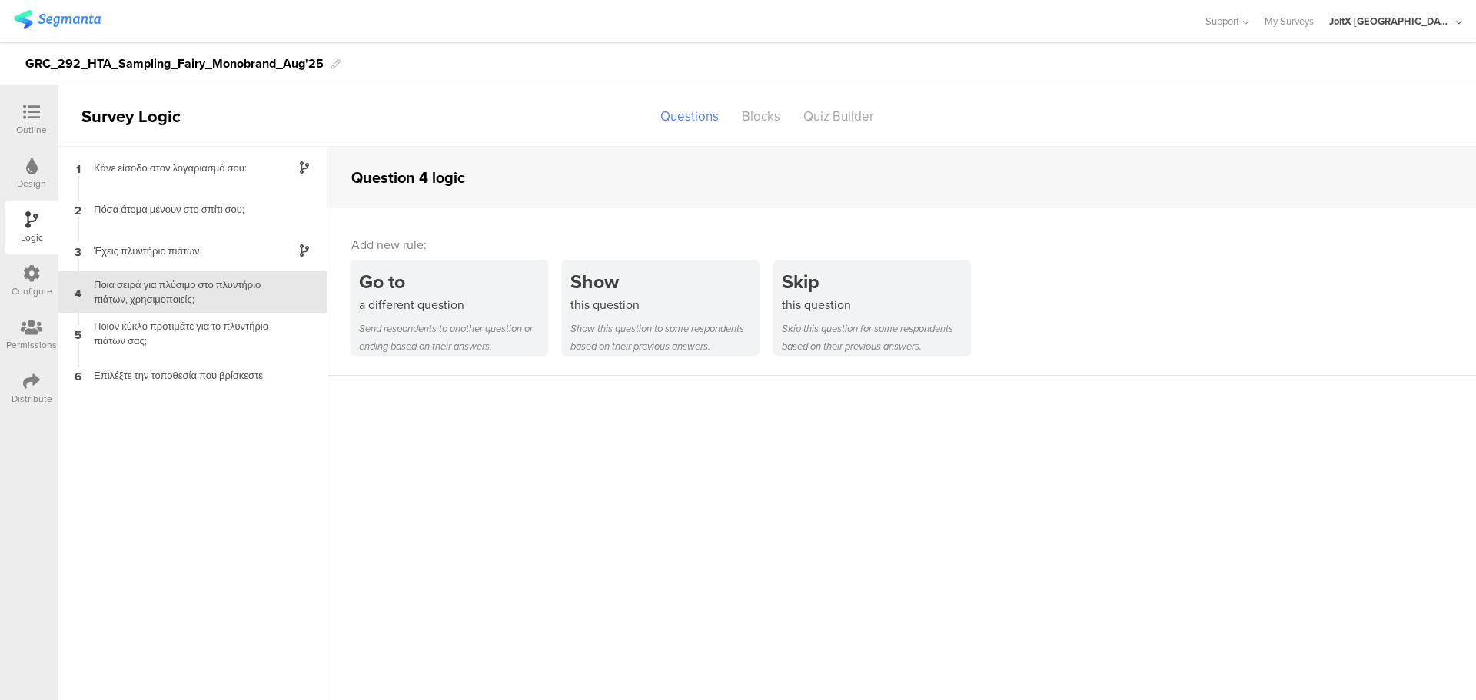
click at [37, 170] on icon at bounding box center [32, 166] width 12 height 17
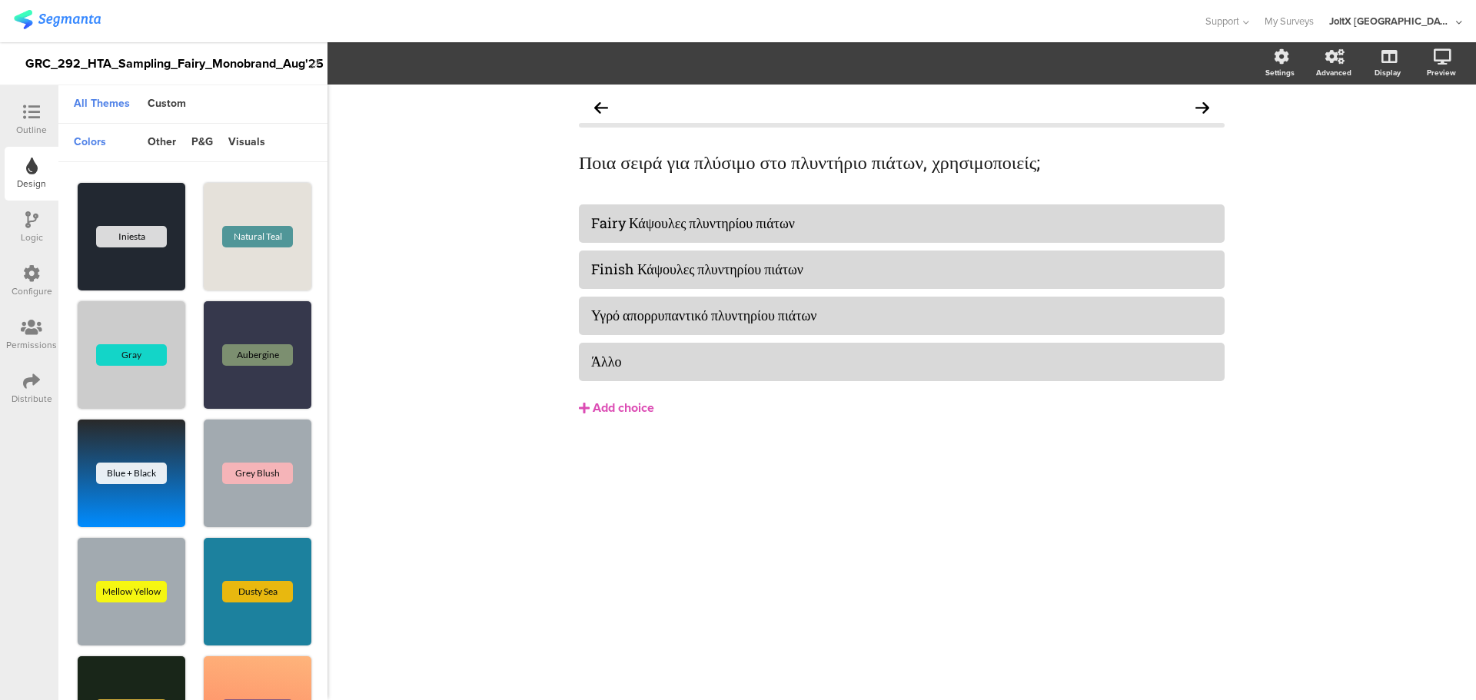
click at [37, 112] on icon at bounding box center [31, 112] width 17 height 17
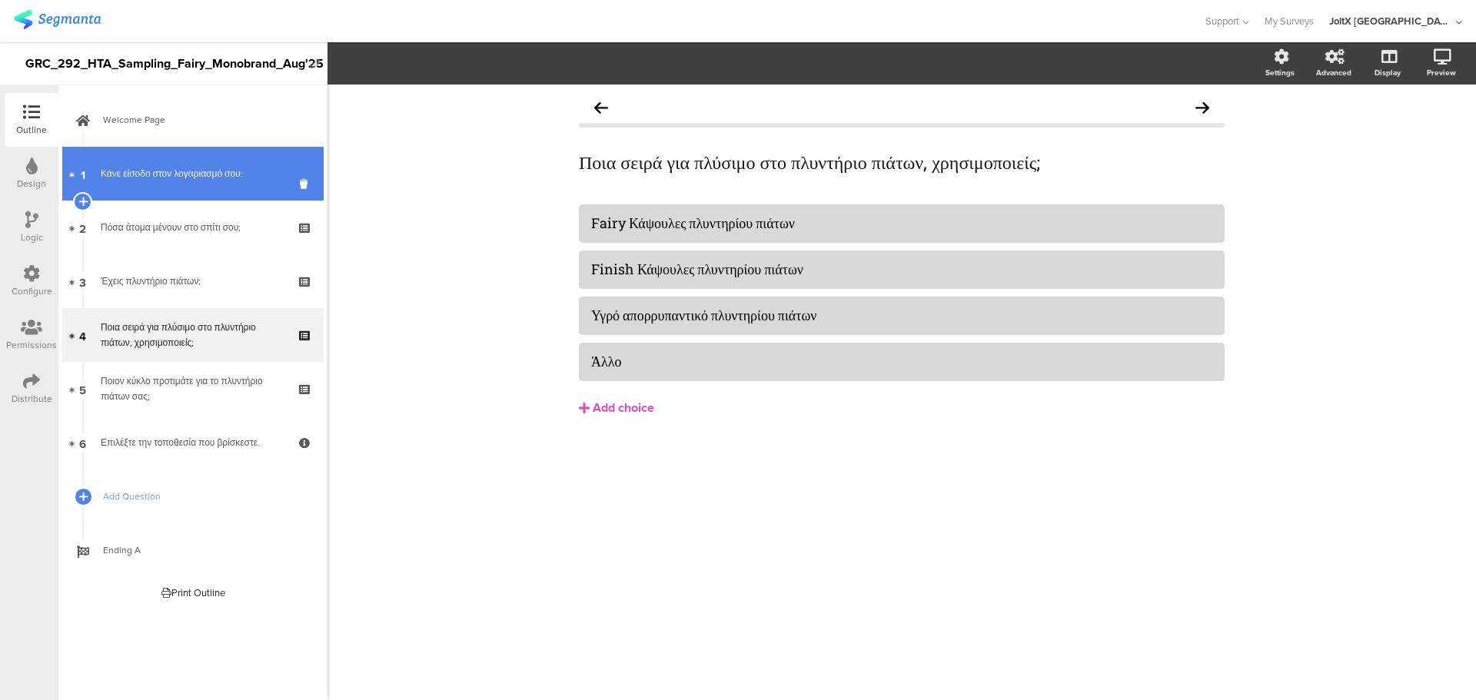
click at [183, 164] on link "1 Κάνε είσοδο στον λογαριασμό σου:" at bounding box center [192, 174] width 261 height 54
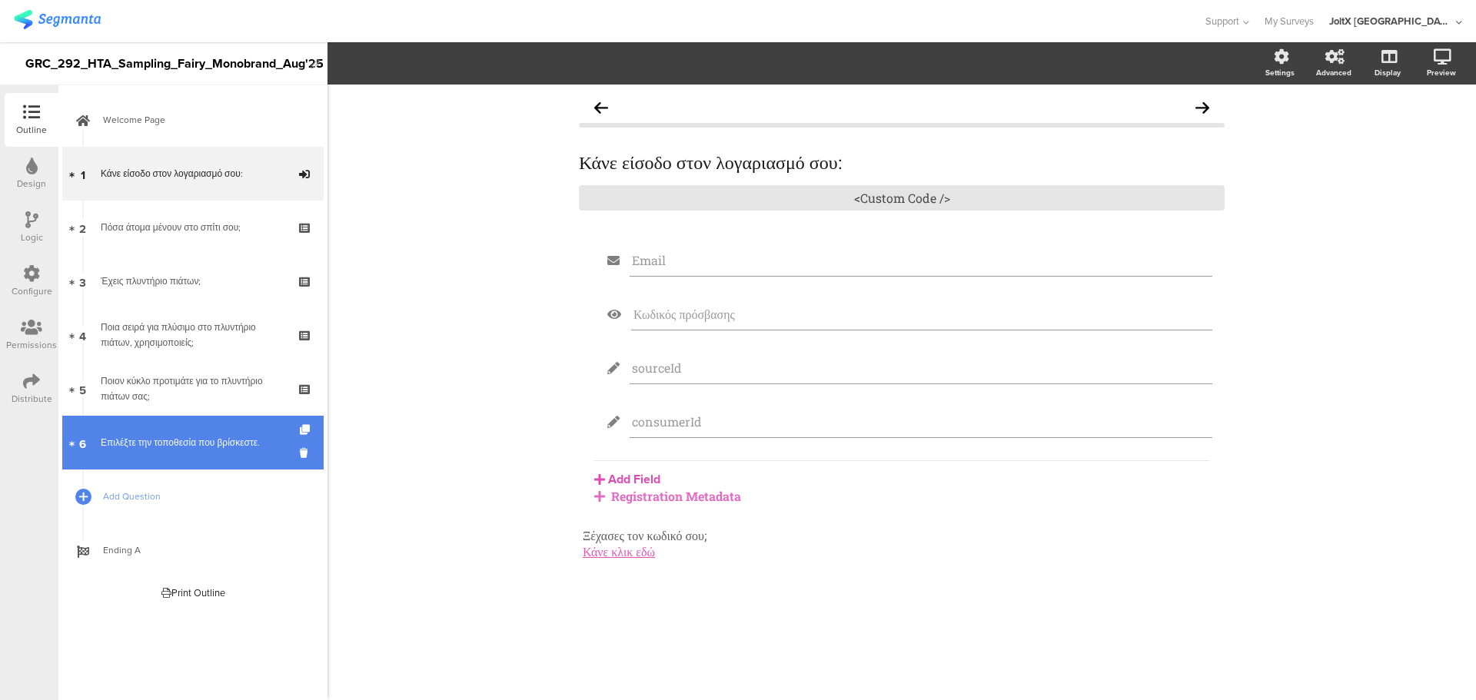
click at [229, 451] on link "6 Επιλέξτε την τοποθεσία που βρίσκεστε." at bounding box center [192, 443] width 261 height 54
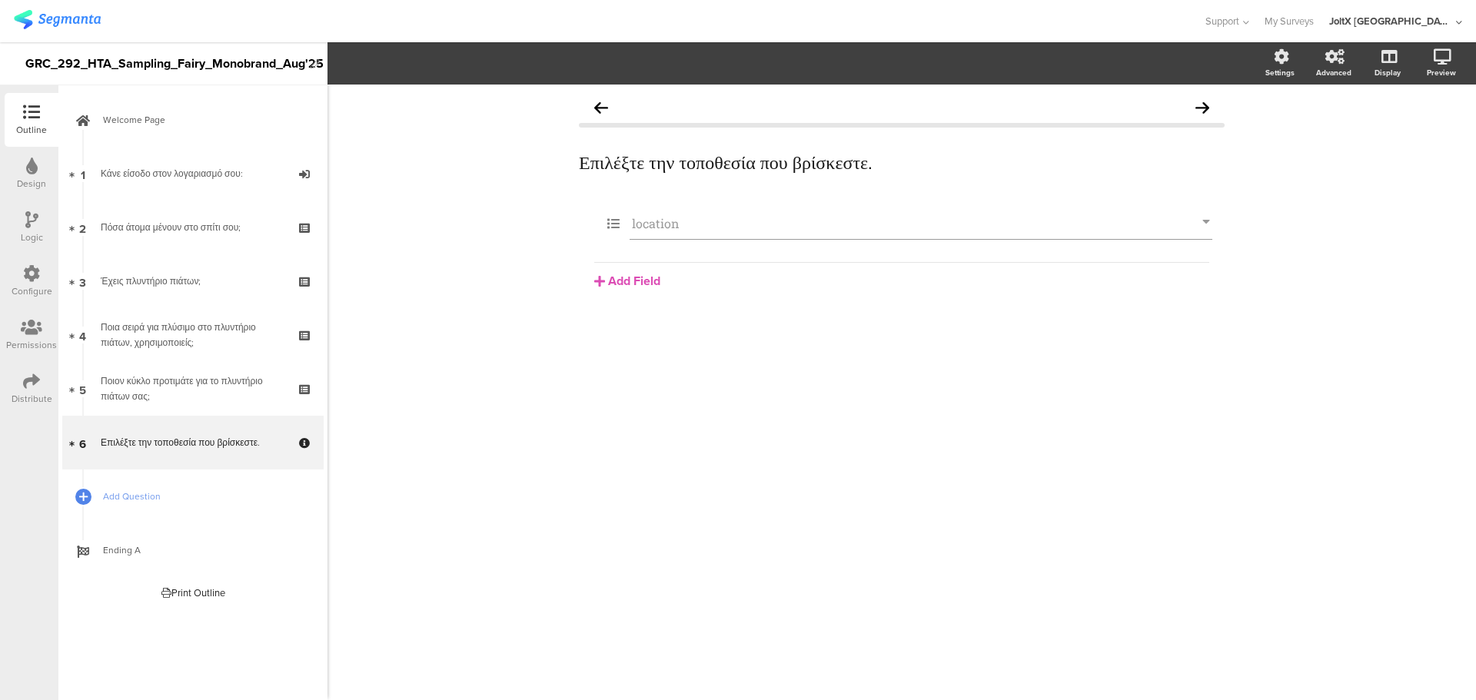
click at [22, 220] on div "Logic" at bounding box center [32, 228] width 54 height 54
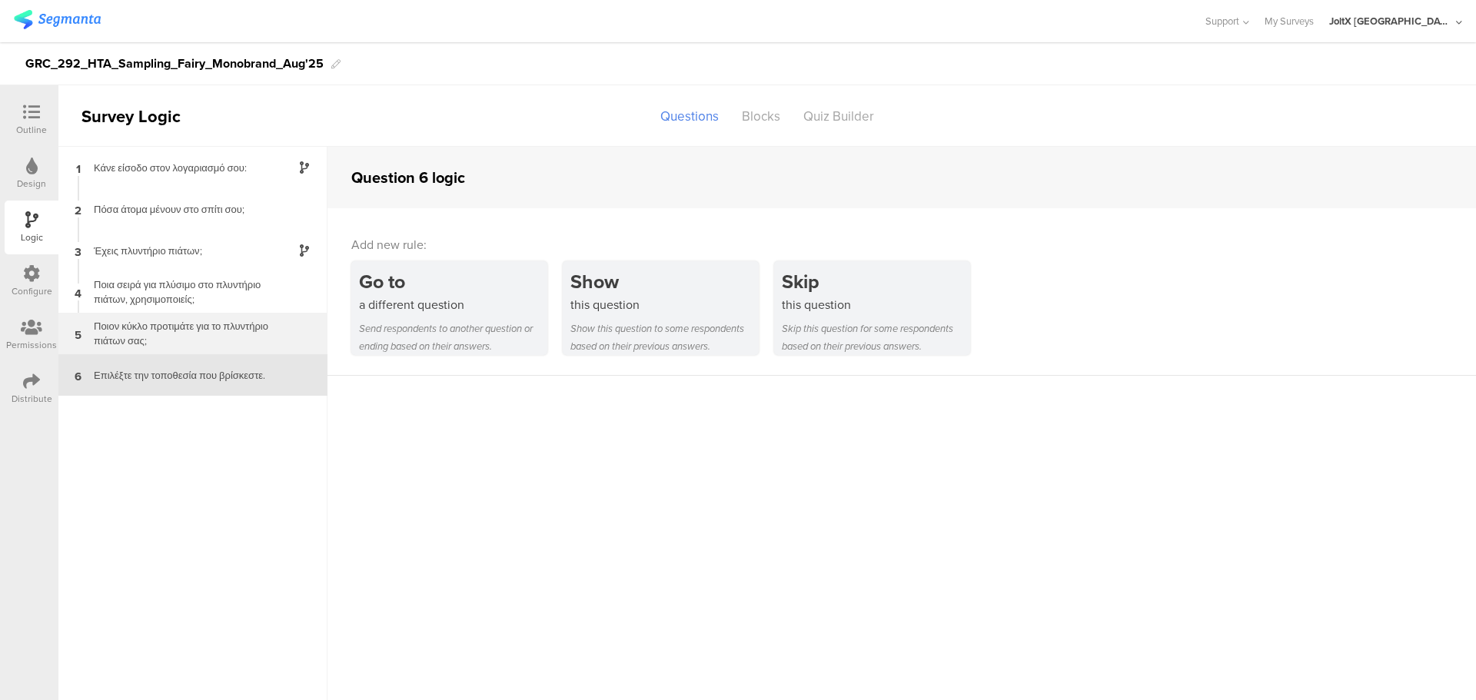
click at [168, 332] on div "Ποιον κύκλο προτιμάτε για το πλυντήριο πιάτων σας;" at bounding box center [181, 333] width 192 height 29
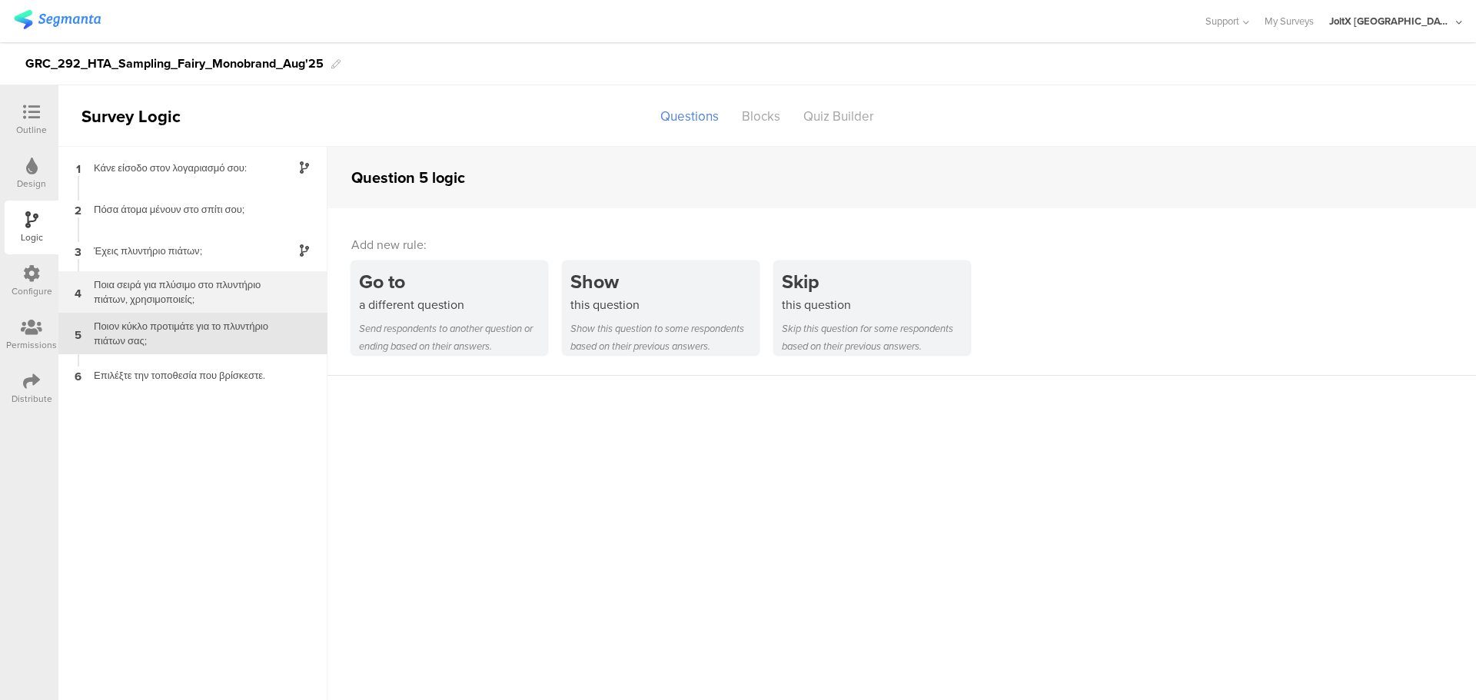
click at [180, 278] on div "Ποια σειρά για πλύσιμο στο πλυντήριο πιάτων, χρησιμοποιείς;" at bounding box center [181, 292] width 192 height 29
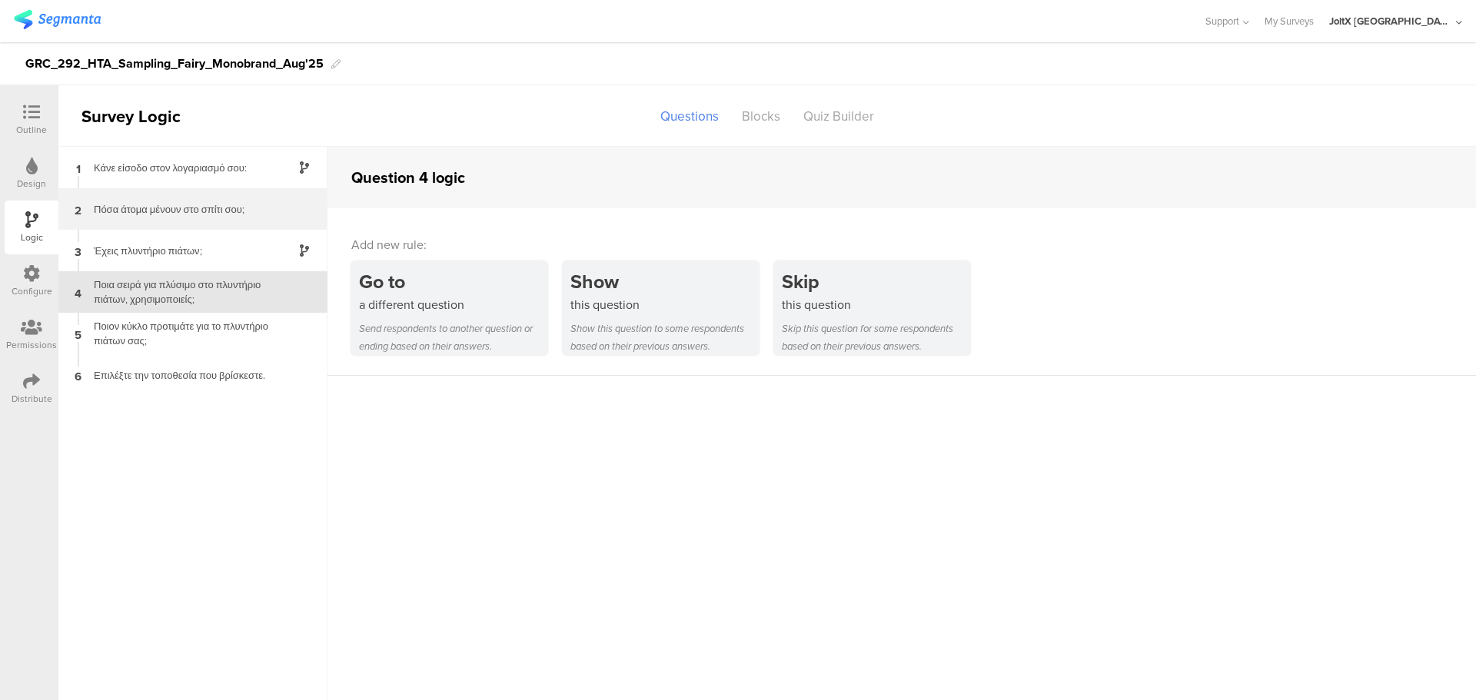
click at [178, 228] on div "2 Πόσα άτομα μένουν στο σπίτι σου;" at bounding box center [192, 209] width 269 height 42
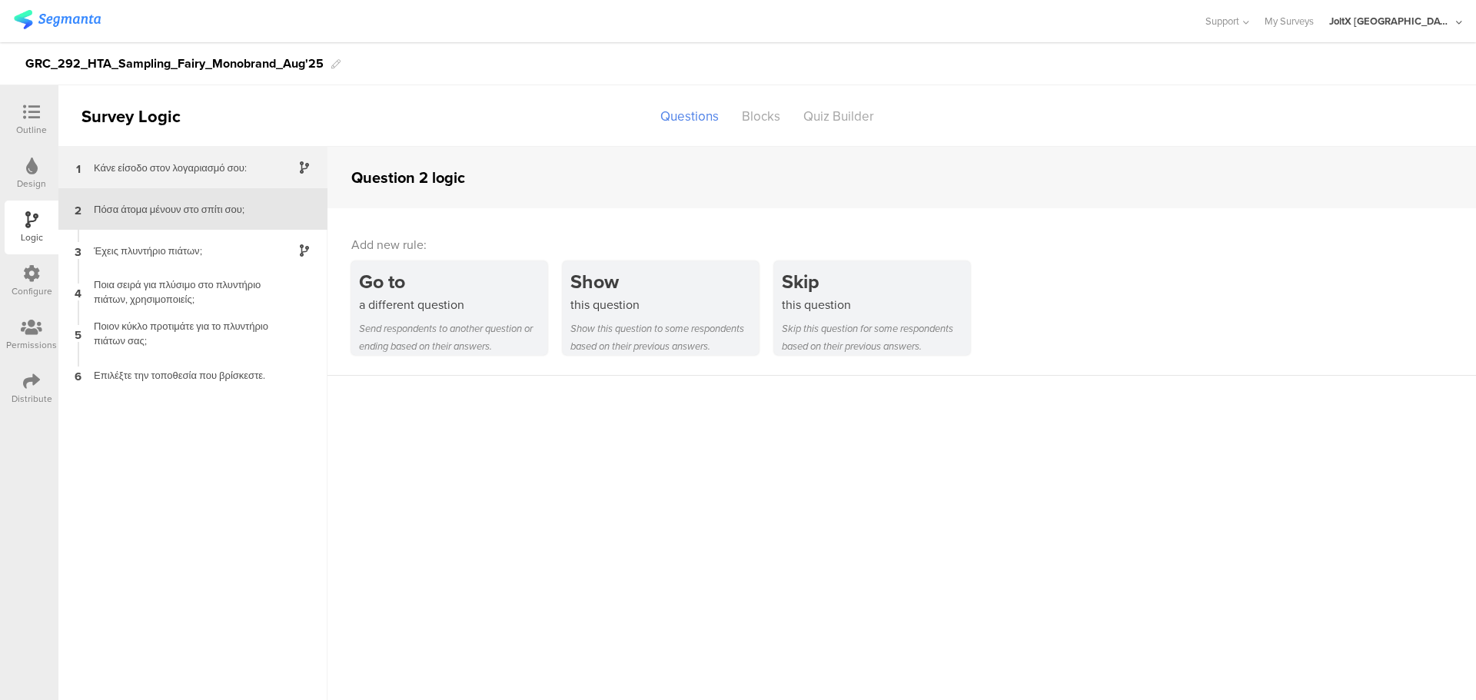
click at [178, 174] on div "Κάνε είσοδο στον λογαριασμό σου:" at bounding box center [181, 168] width 192 height 15
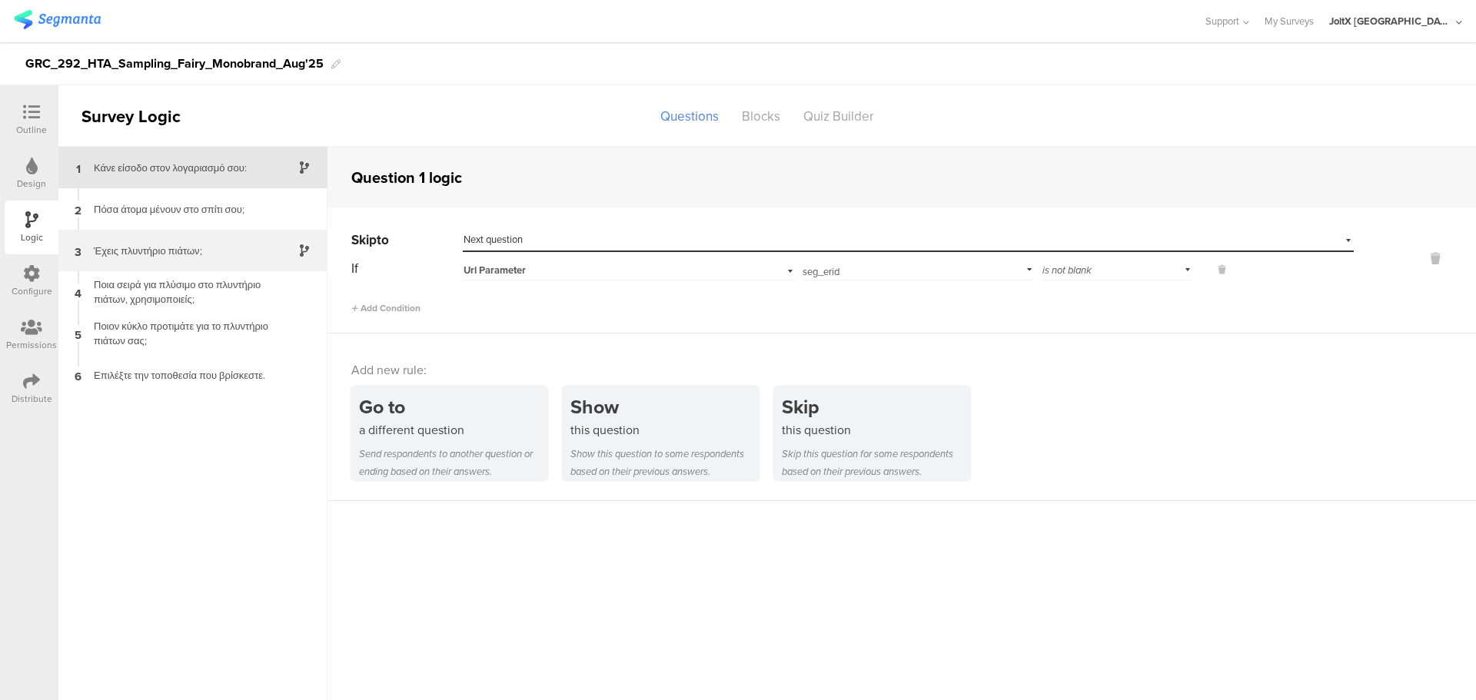
click at [207, 260] on div "3 Έχεις πλυντήριο πιάτων;" at bounding box center [192, 251] width 269 height 42
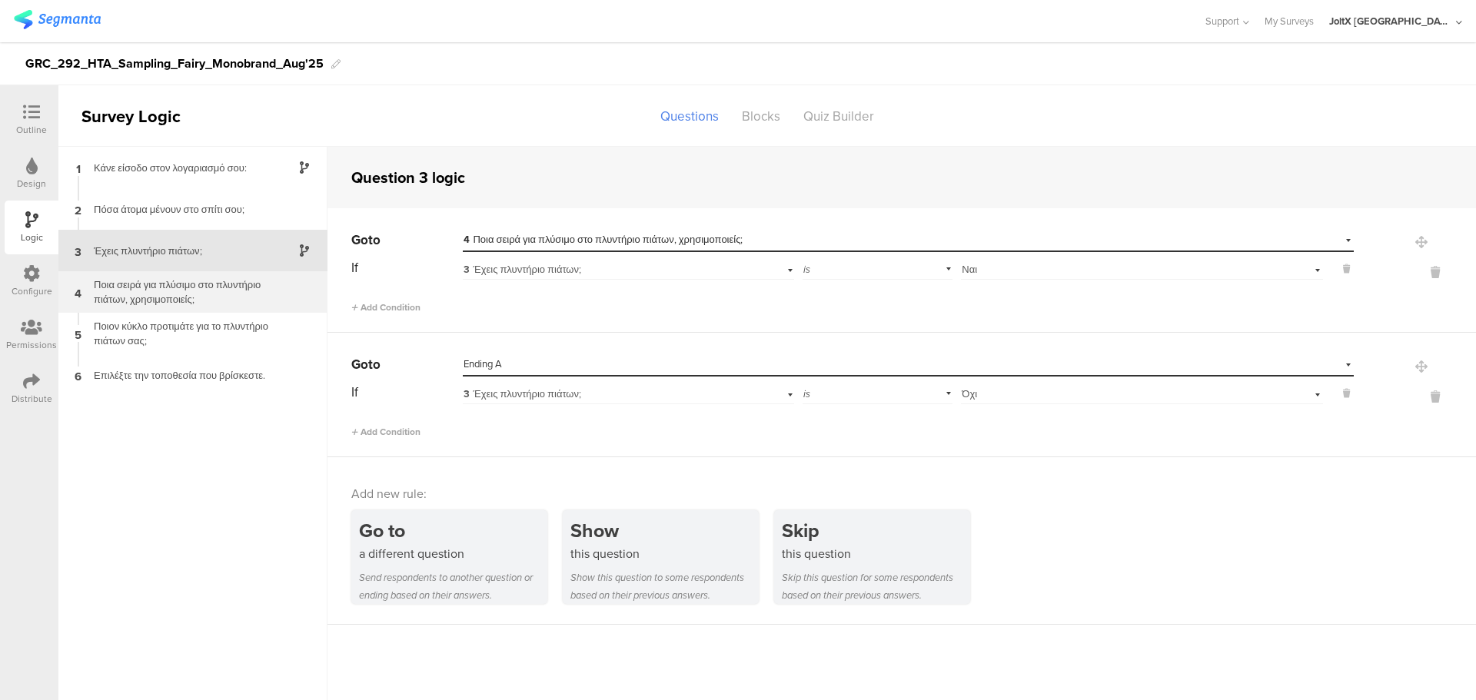
click at [237, 312] on div "1 Κάνε είσοδο στον λογαριασμό σου: 2 Πόσα άτομα μένουν στο σπίτι σου; 3 Έχεις π…" at bounding box center [192, 424] width 269 height 554
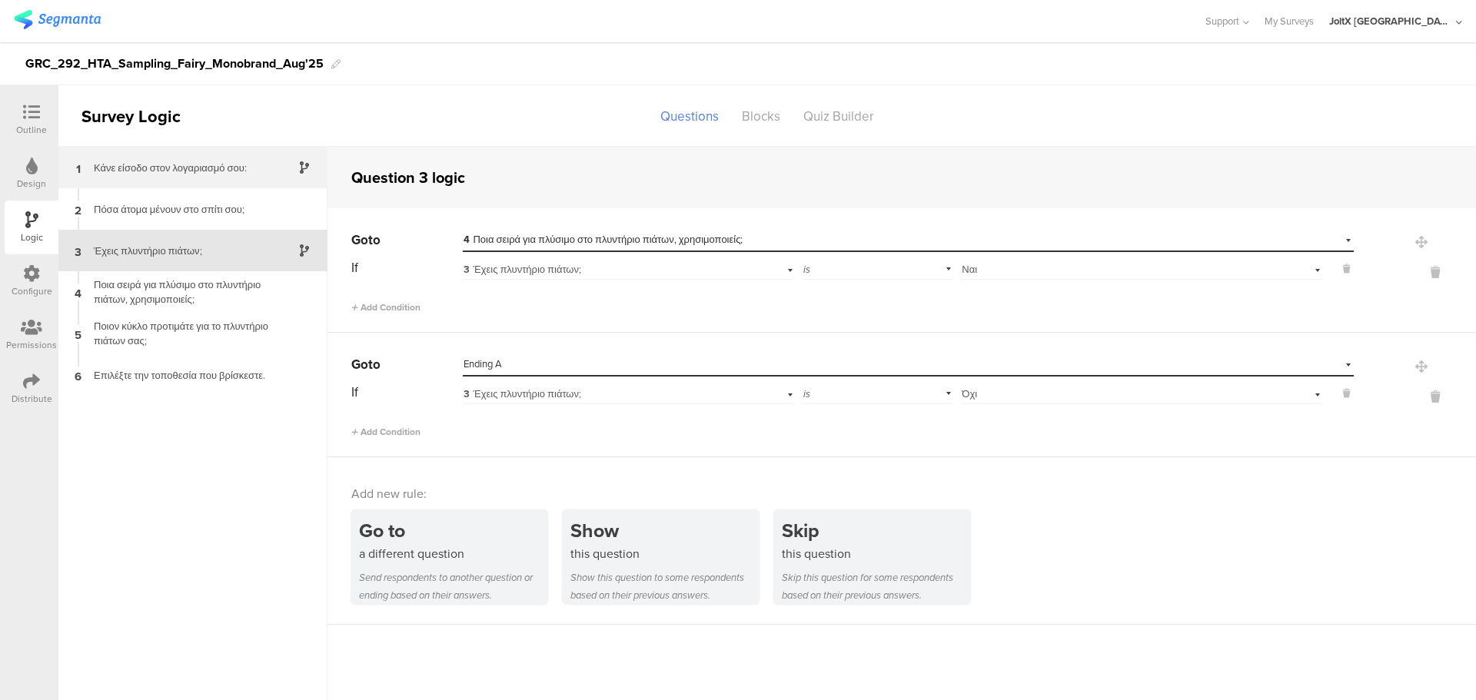
click at [219, 178] on div "1 Κάνε είσοδο στον λογαριασμό σου:" at bounding box center [192, 168] width 269 height 42
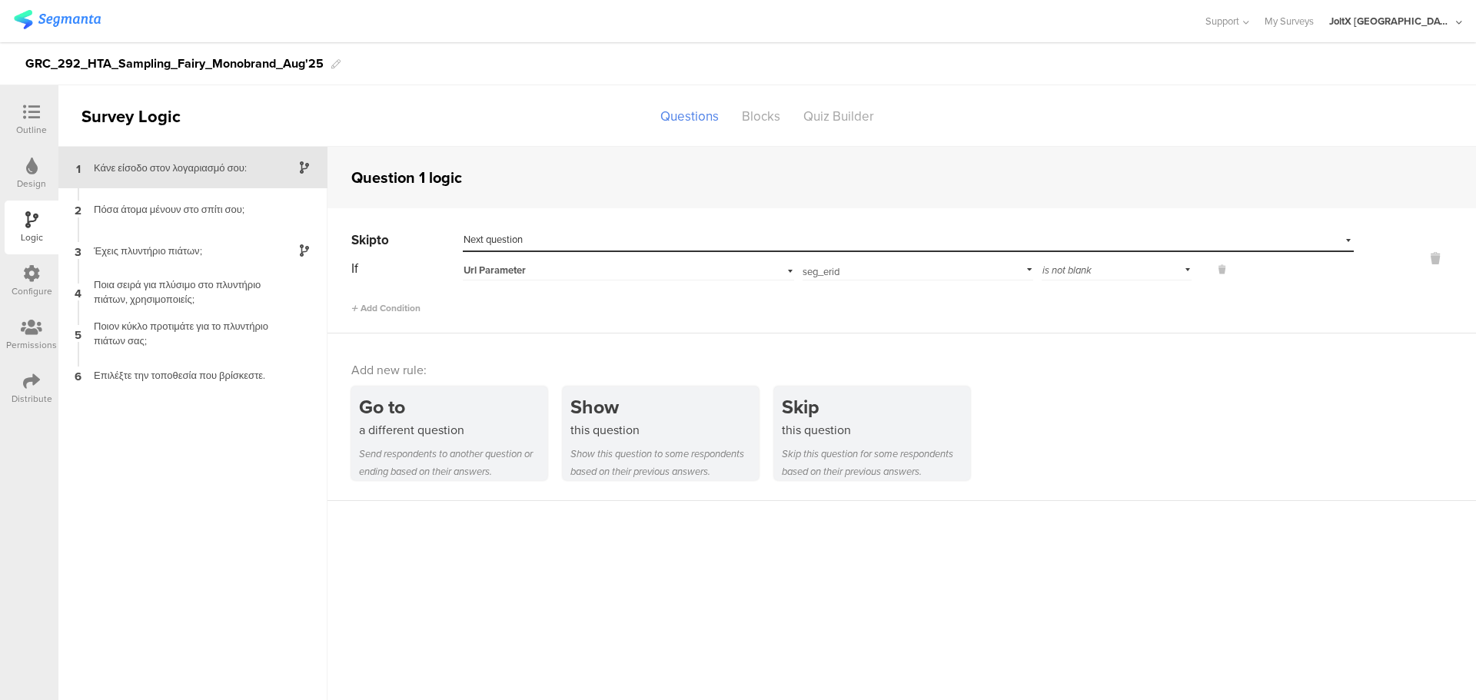
click at [603, 276] on div "Url Parameter" at bounding box center [603, 271] width 279 height 14
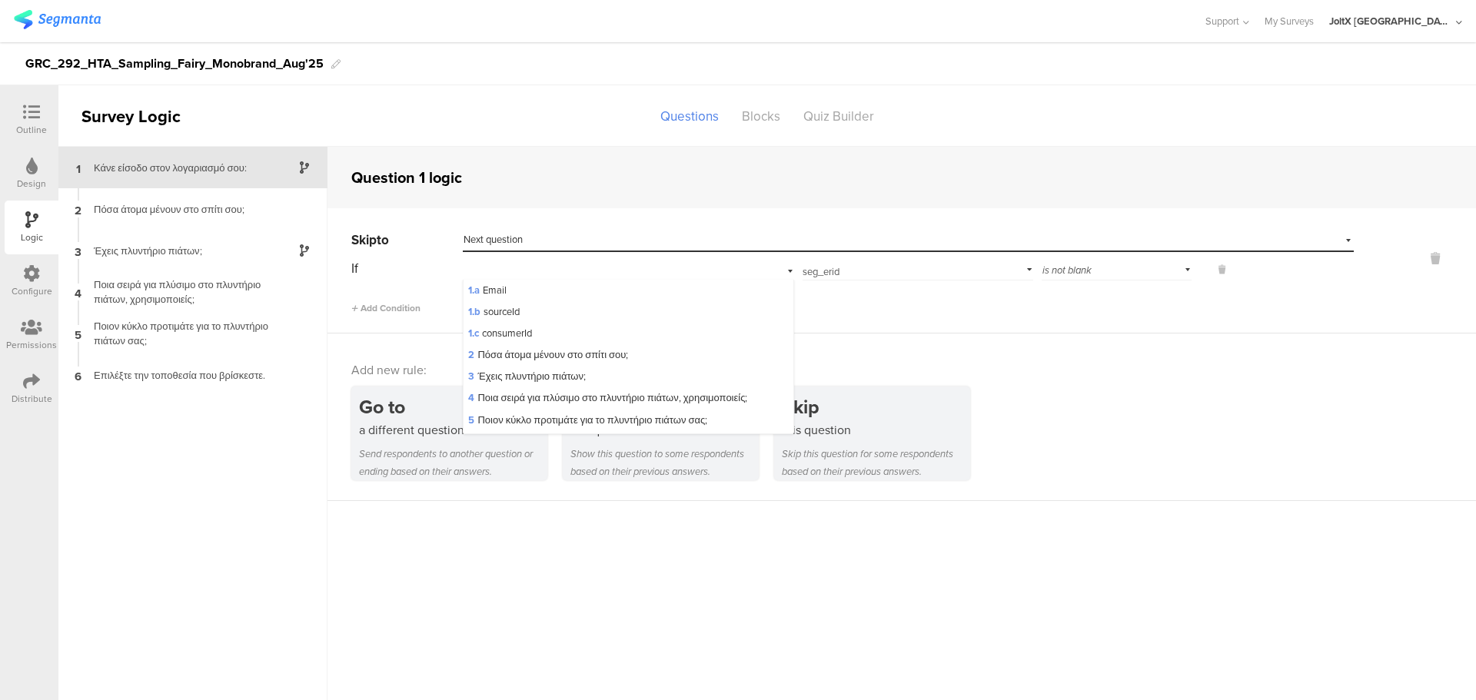
click at [847, 292] on div "Add Condition" at bounding box center [852, 301] width 1003 height 27
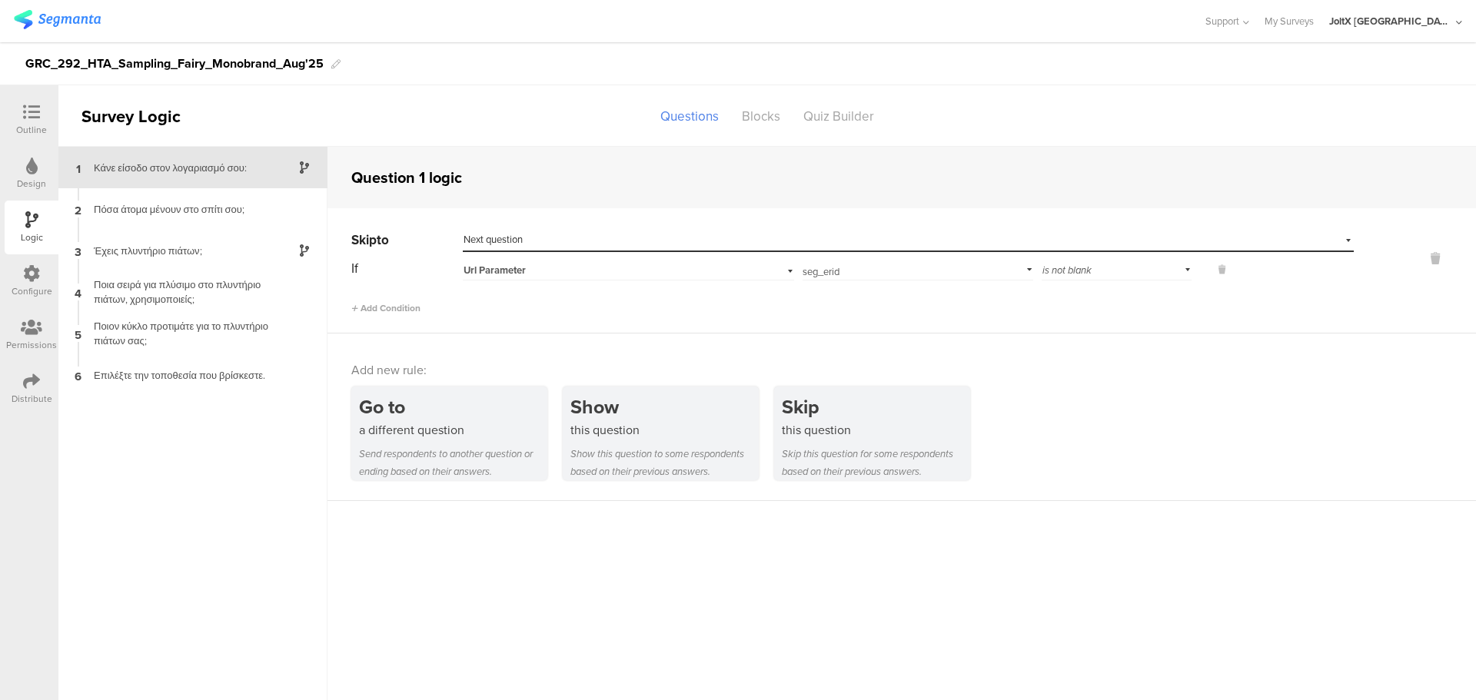
click at [589, 237] on div "Select destination... Next question" at bounding box center [899, 240] width 870 height 14
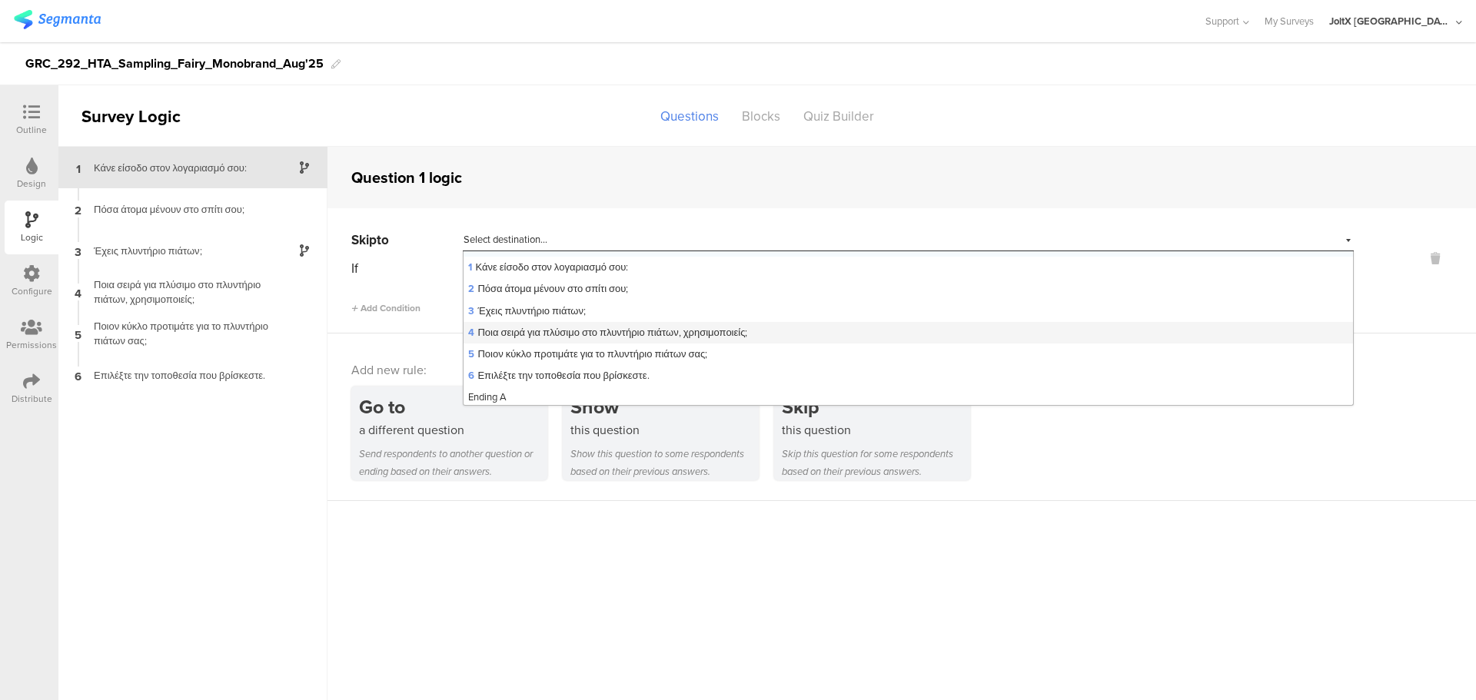
scroll to position [20, 0]
click at [560, 182] on div "Question 1 logic" at bounding box center [902, 178] width 1149 height 62
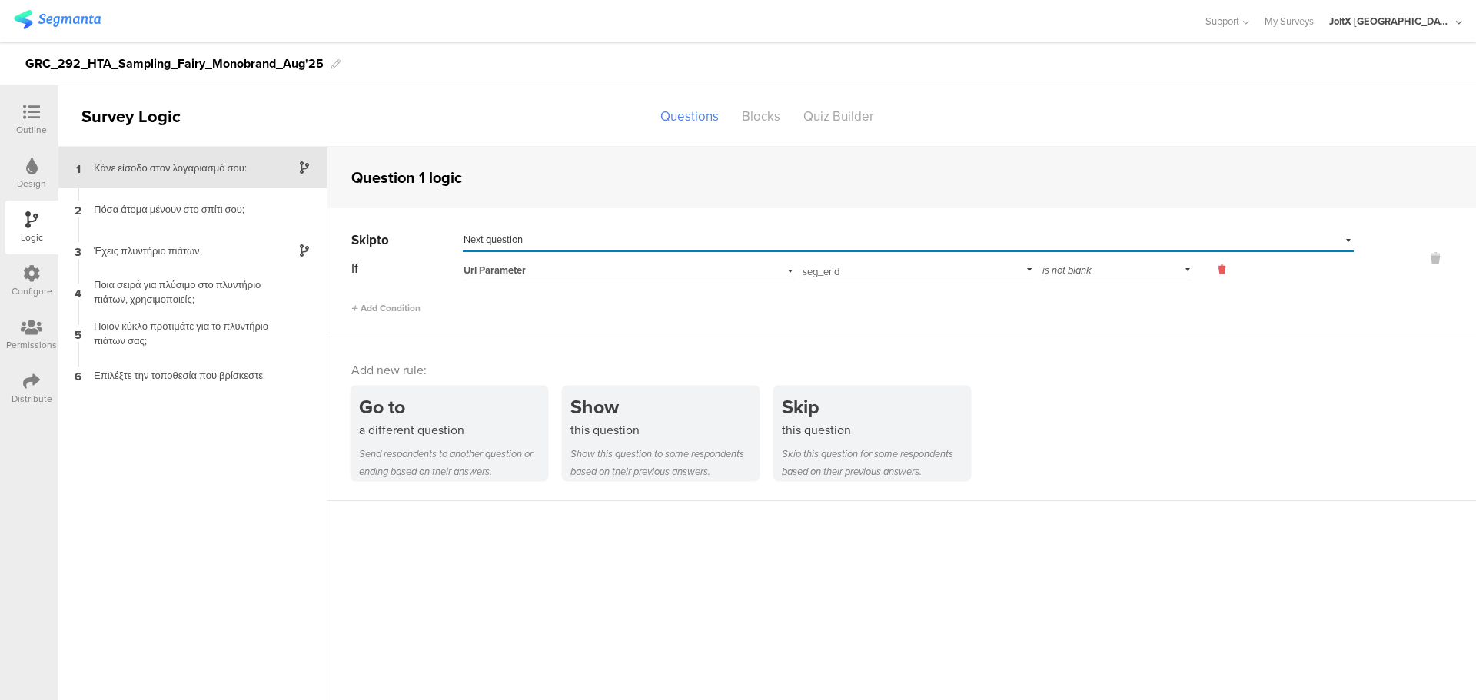
click at [1222, 269] on icon at bounding box center [1222, 270] width 7 height 14
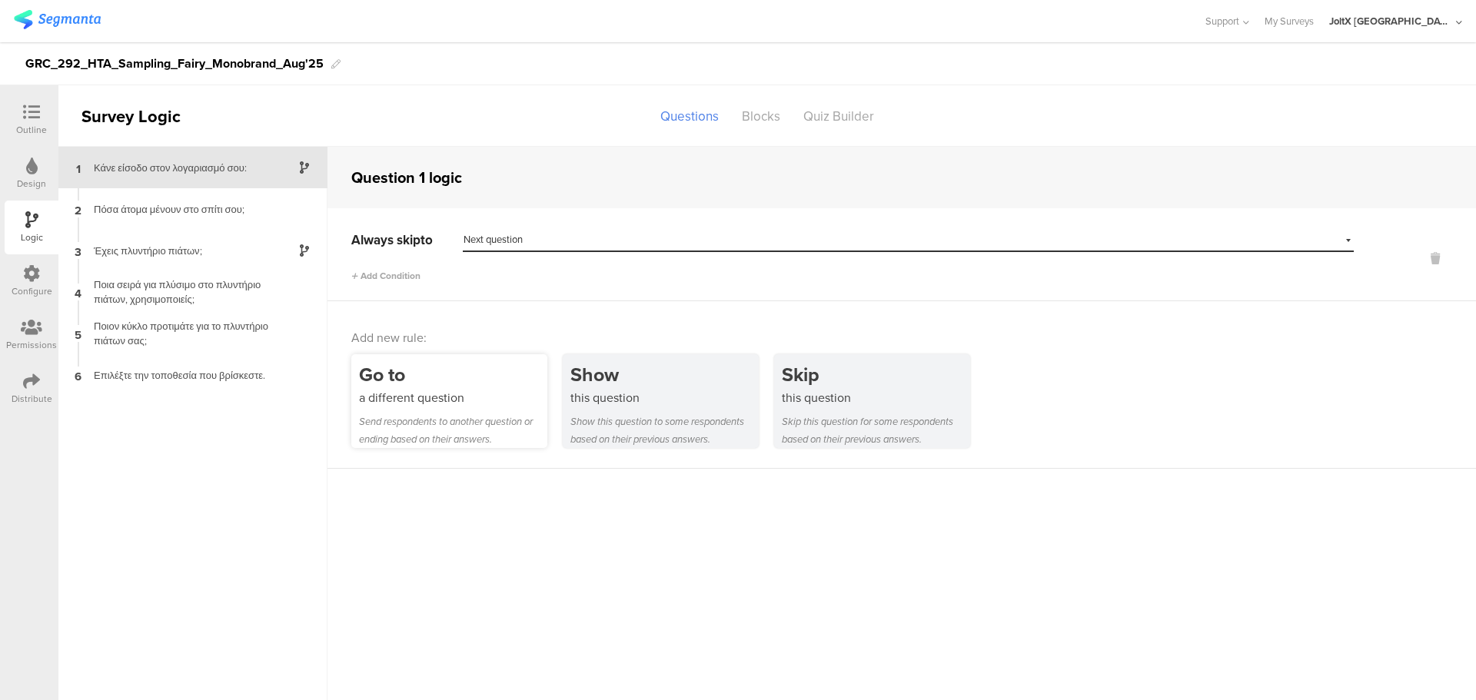
click at [377, 371] on div "Go to" at bounding box center [453, 375] width 188 height 28
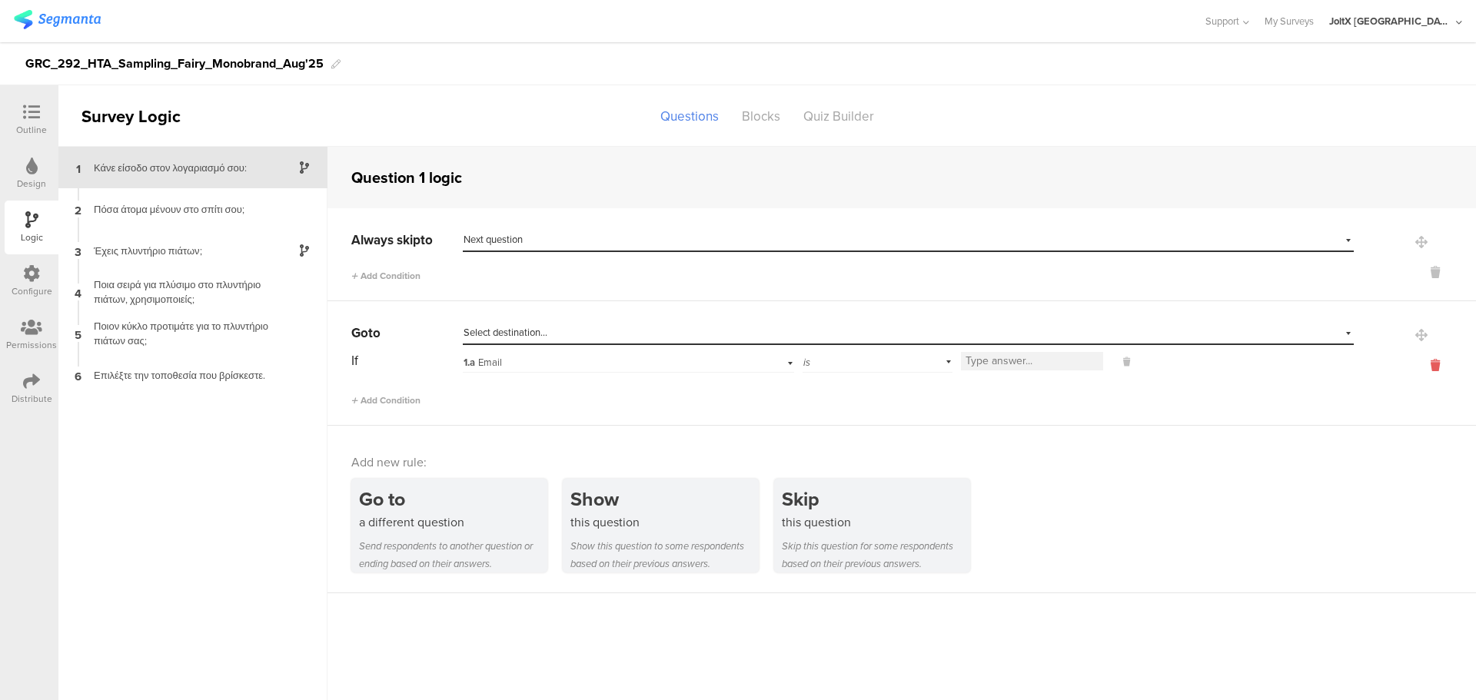
click at [1434, 368] on icon at bounding box center [1435, 366] width 37 height 18
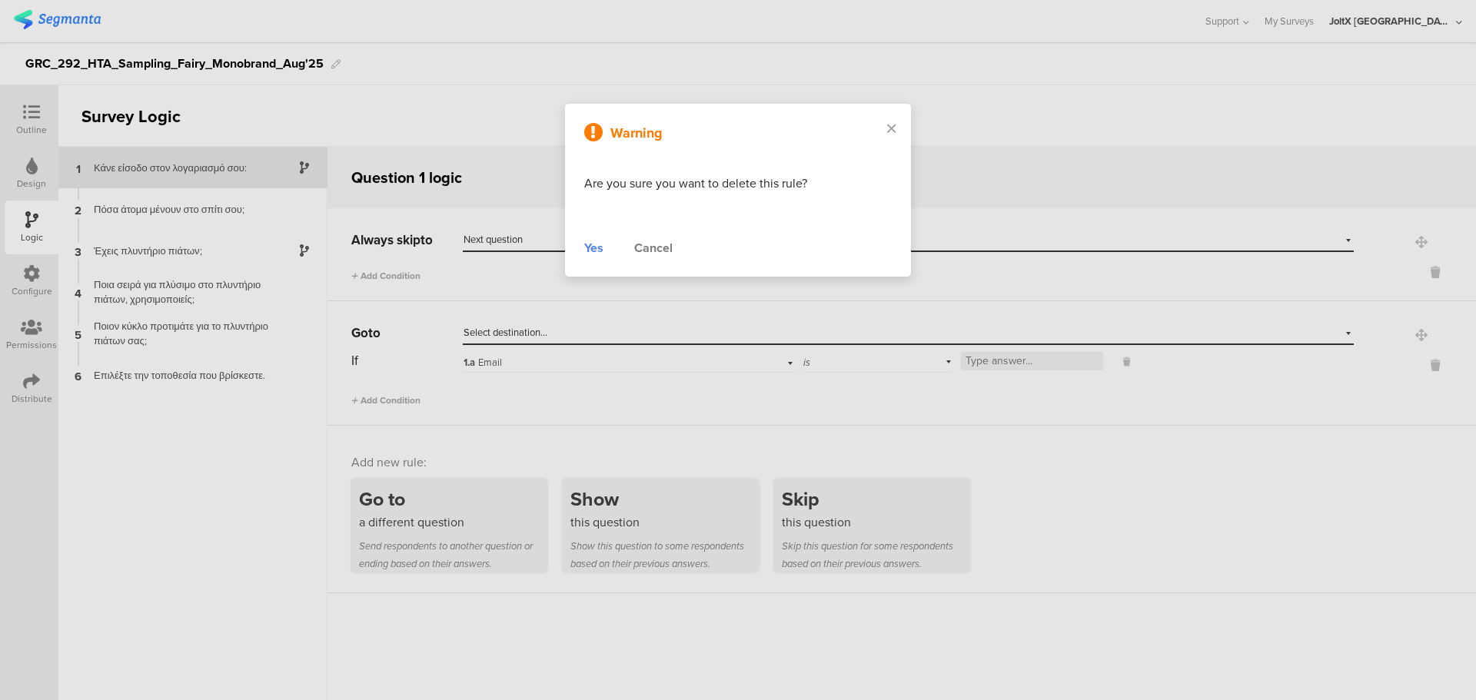
click at [600, 250] on div "Yes" at bounding box center [593, 248] width 19 height 18
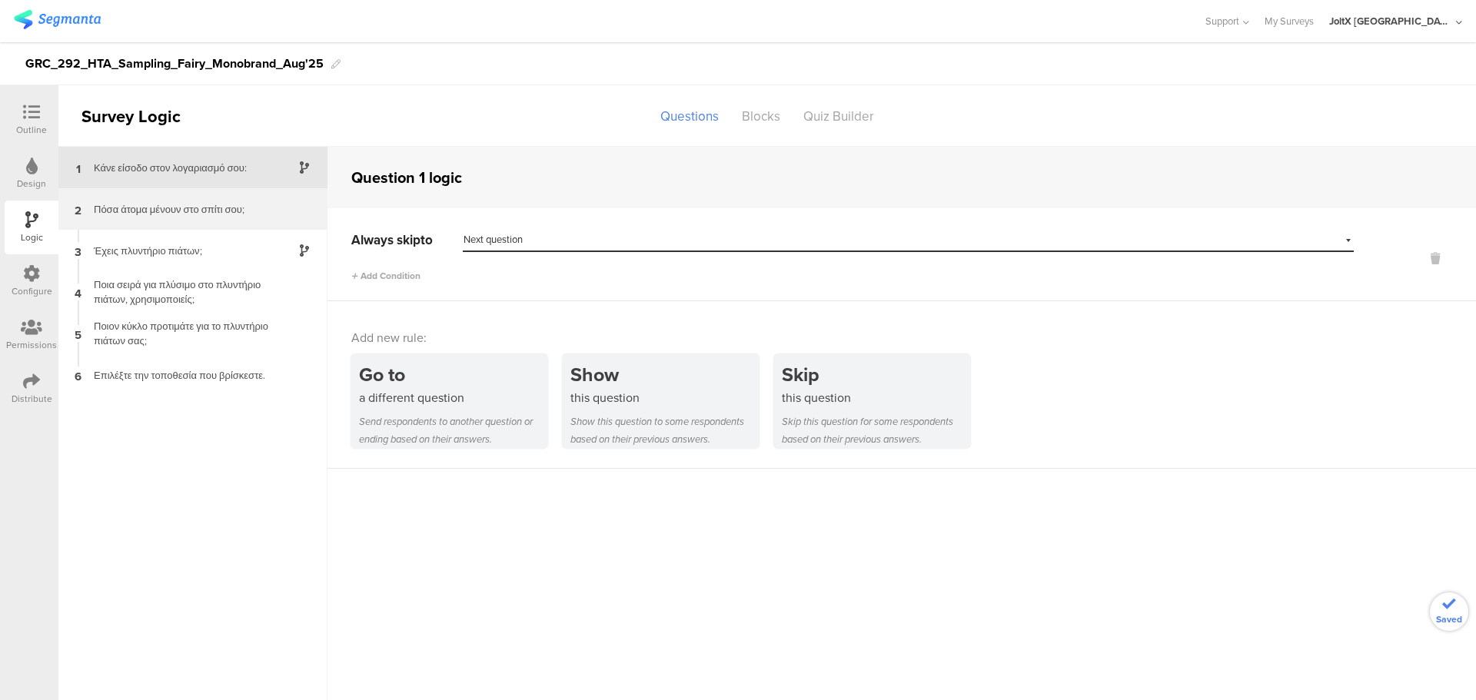
click at [90, 211] on div "Πόσα άτομα μένουν στο σπίτι σου;" at bounding box center [181, 209] width 192 height 15
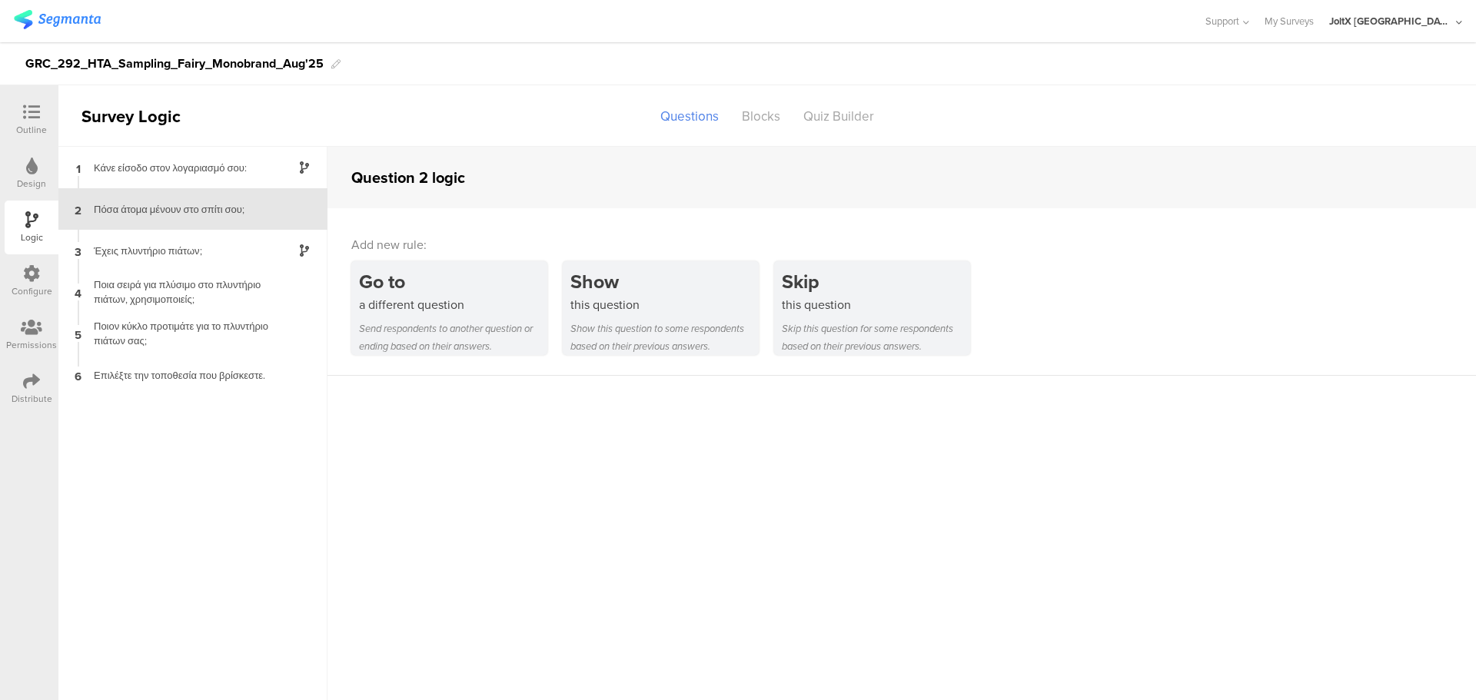
click at [12, 171] on div "Design" at bounding box center [32, 174] width 54 height 54
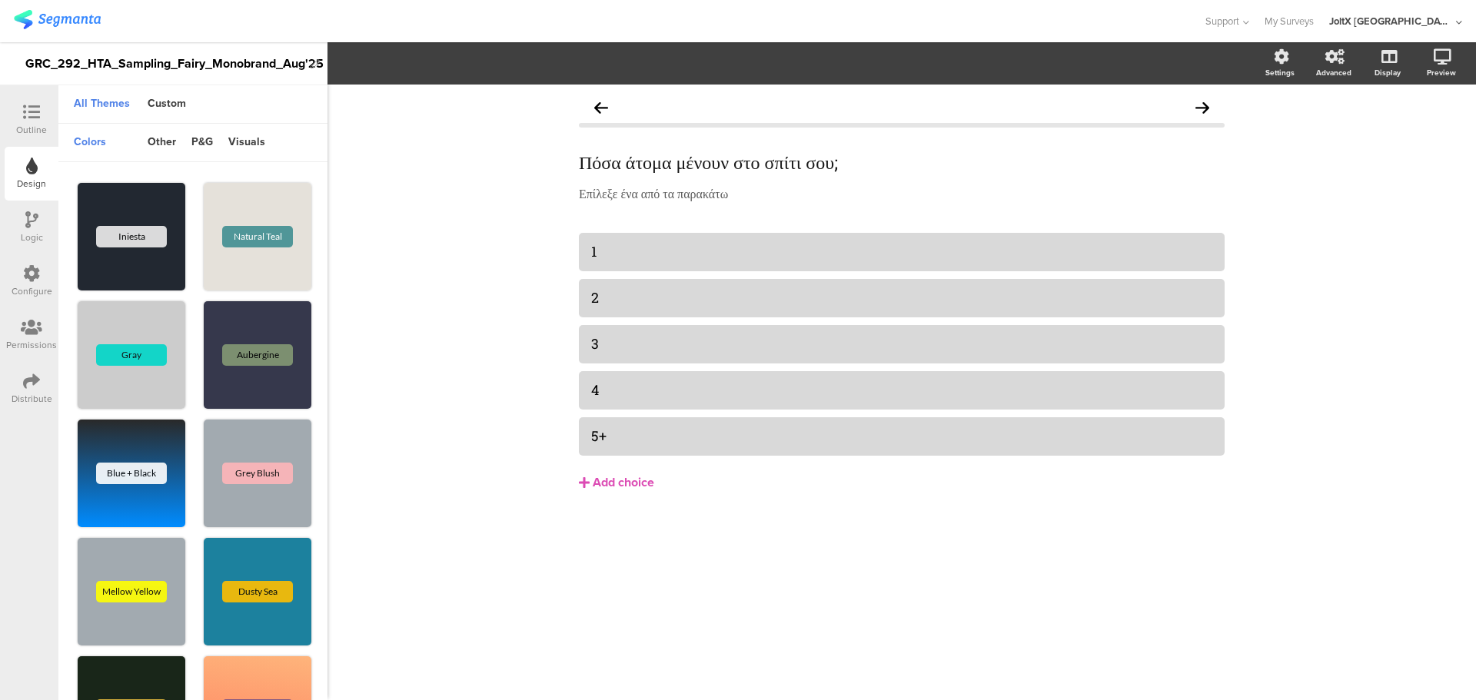
click at [13, 108] on div "Outline" at bounding box center [32, 120] width 54 height 54
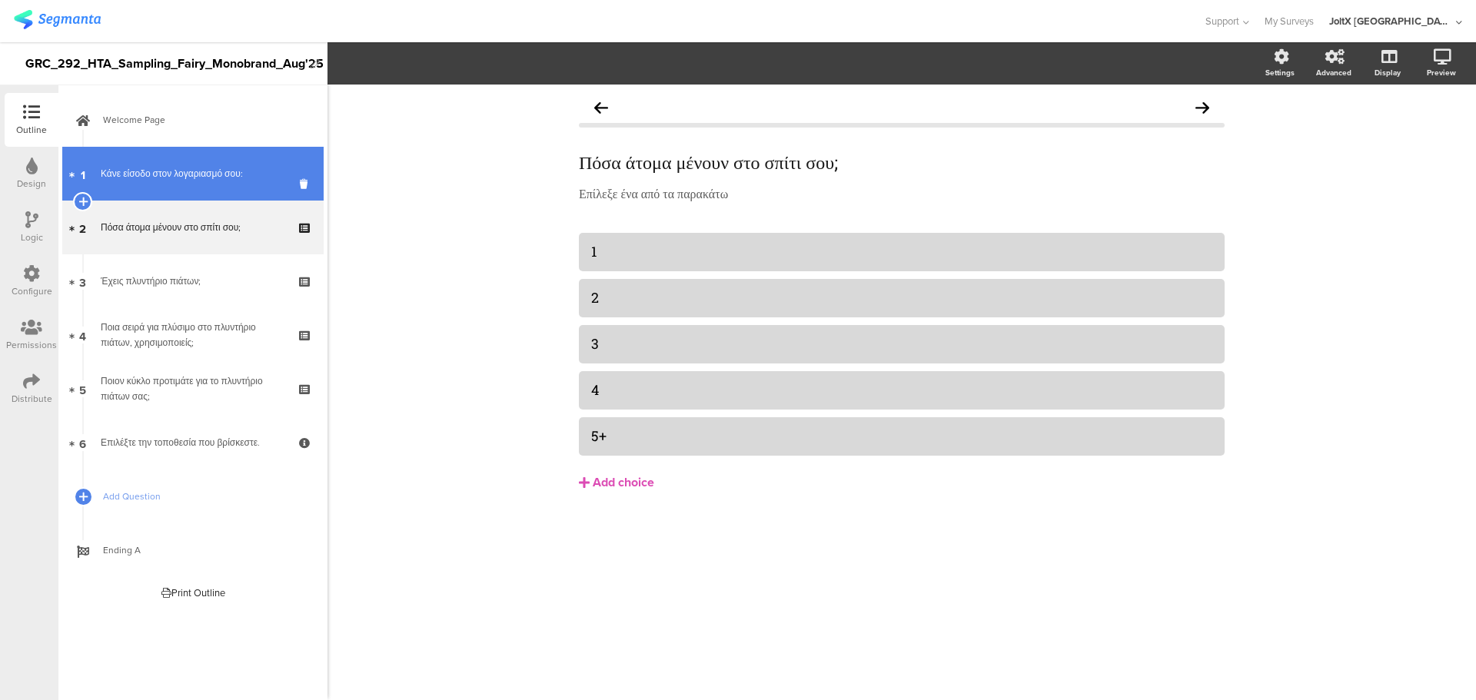
click at [105, 179] on div "Κάνε είσοδο στον λογαριασμό σου:" at bounding box center [193, 173] width 184 height 15
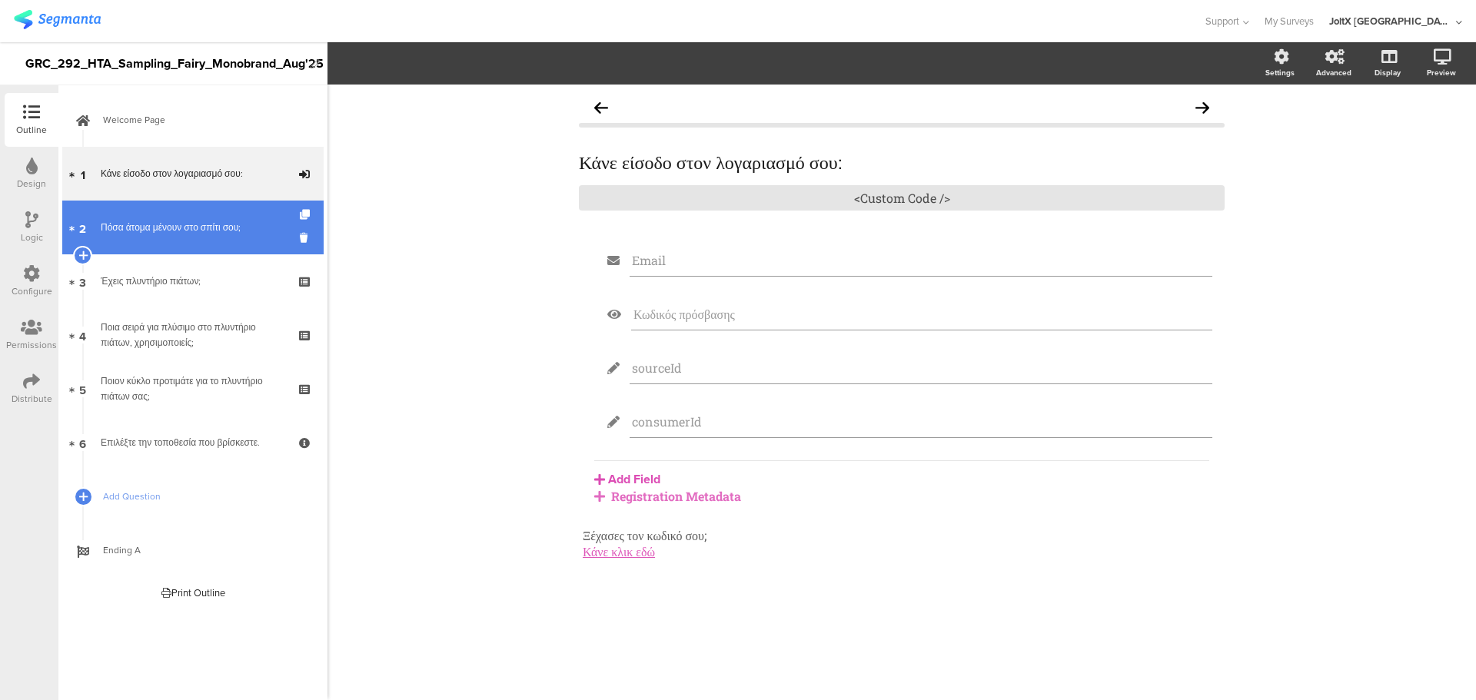
click at [148, 234] on div "Πόσα άτομα μένουν στο σπίτι σου;" at bounding box center [193, 227] width 184 height 15
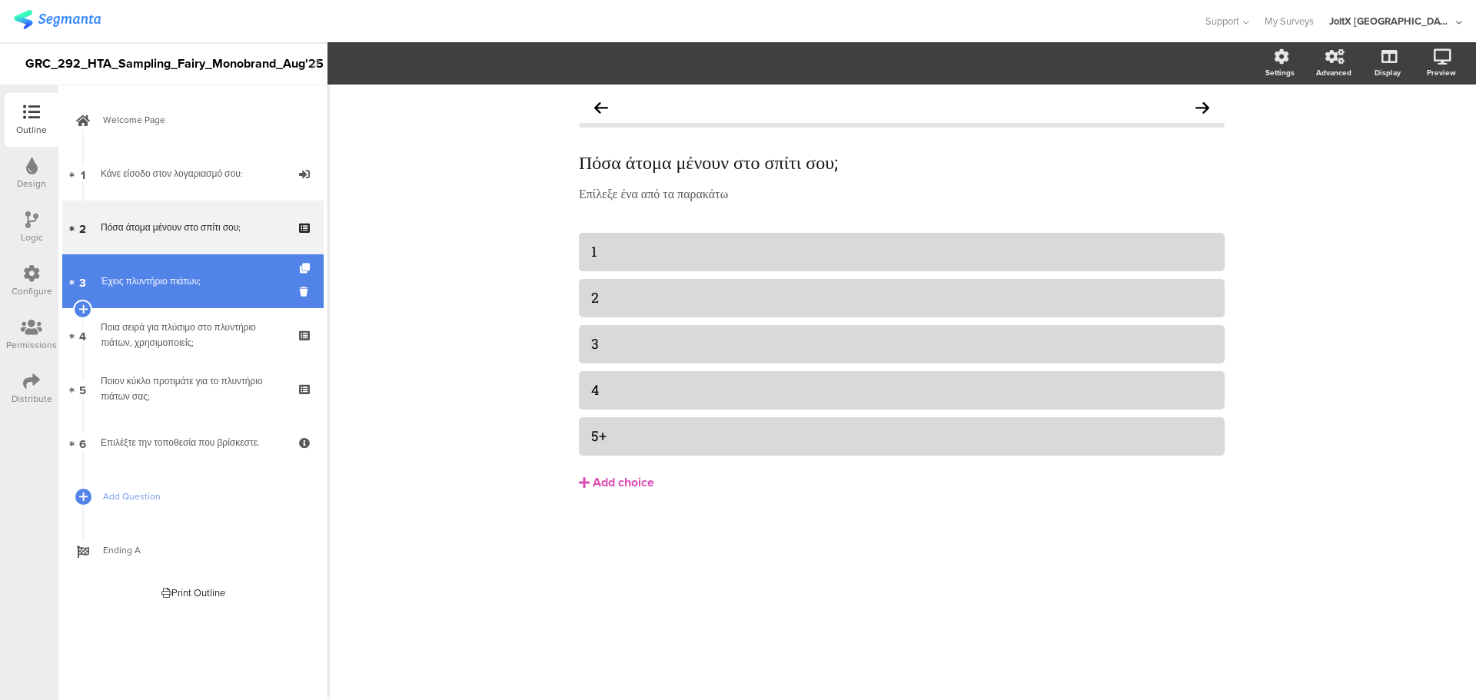
click at [156, 270] on link "3 Έχεις πλυντήριο πιάτων;" at bounding box center [192, 281] width 261 height 54
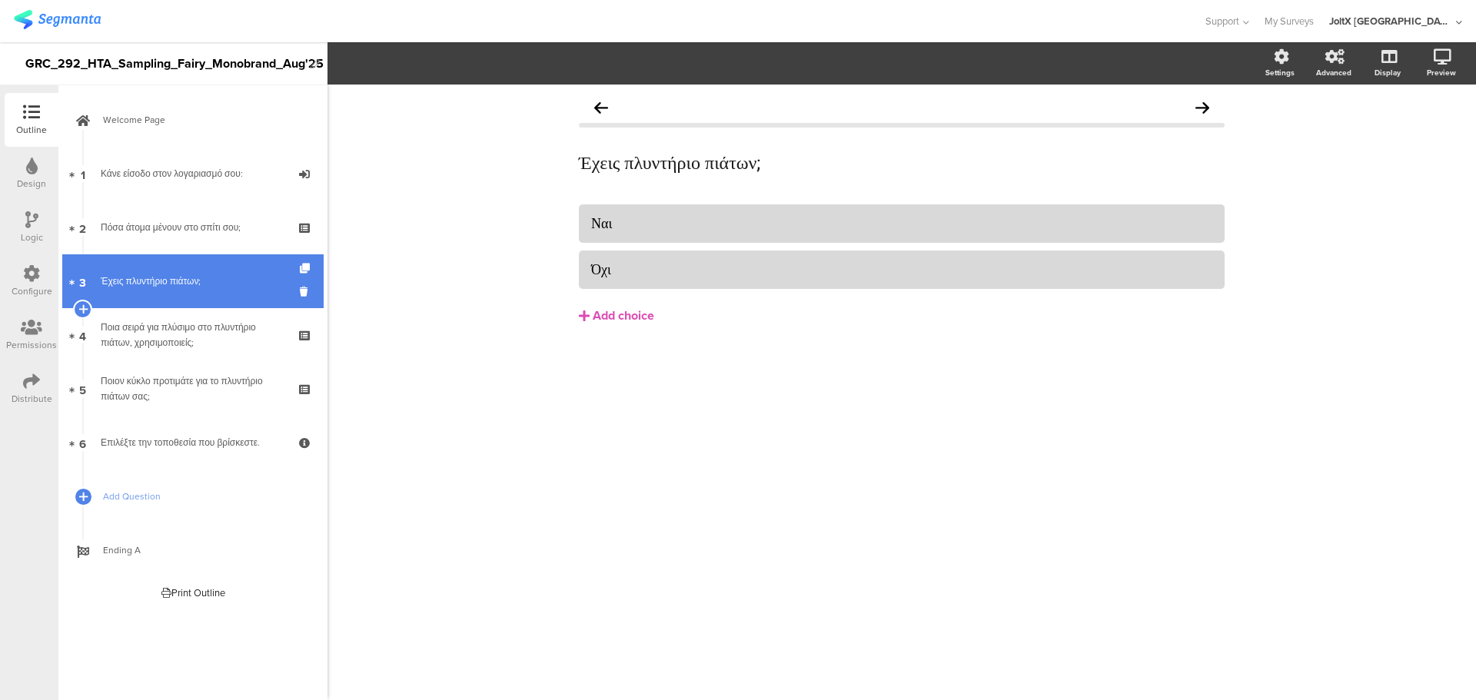
click at [157, 304] on link "3 Έχεις πλυντήριο πιάτων;" at bounding box center [192, 281] width 261 height 54
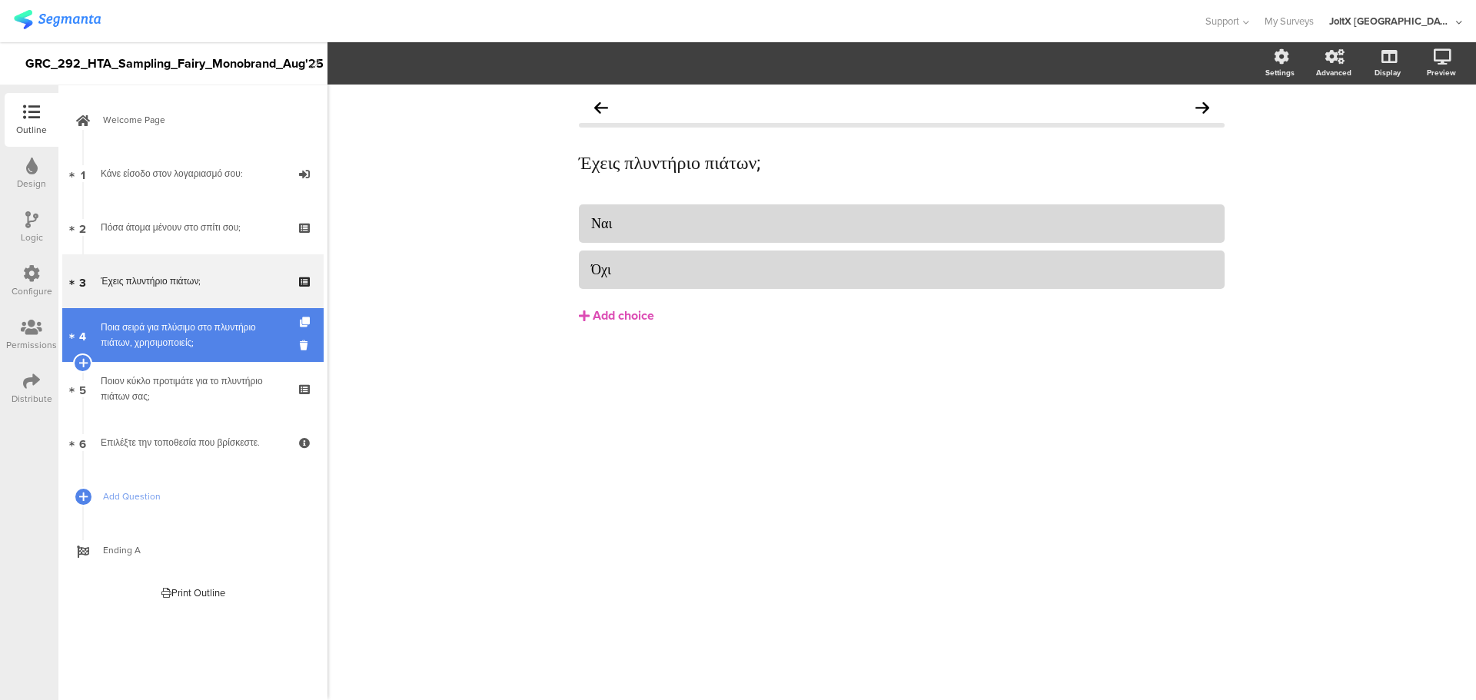
click at [162, 330] on div "Ποια σειρά για πλύσιμο στο πλυντήριο πιάτων, χρησιμοποιείς;" at bounding box center [193, 335] width 184 height 31
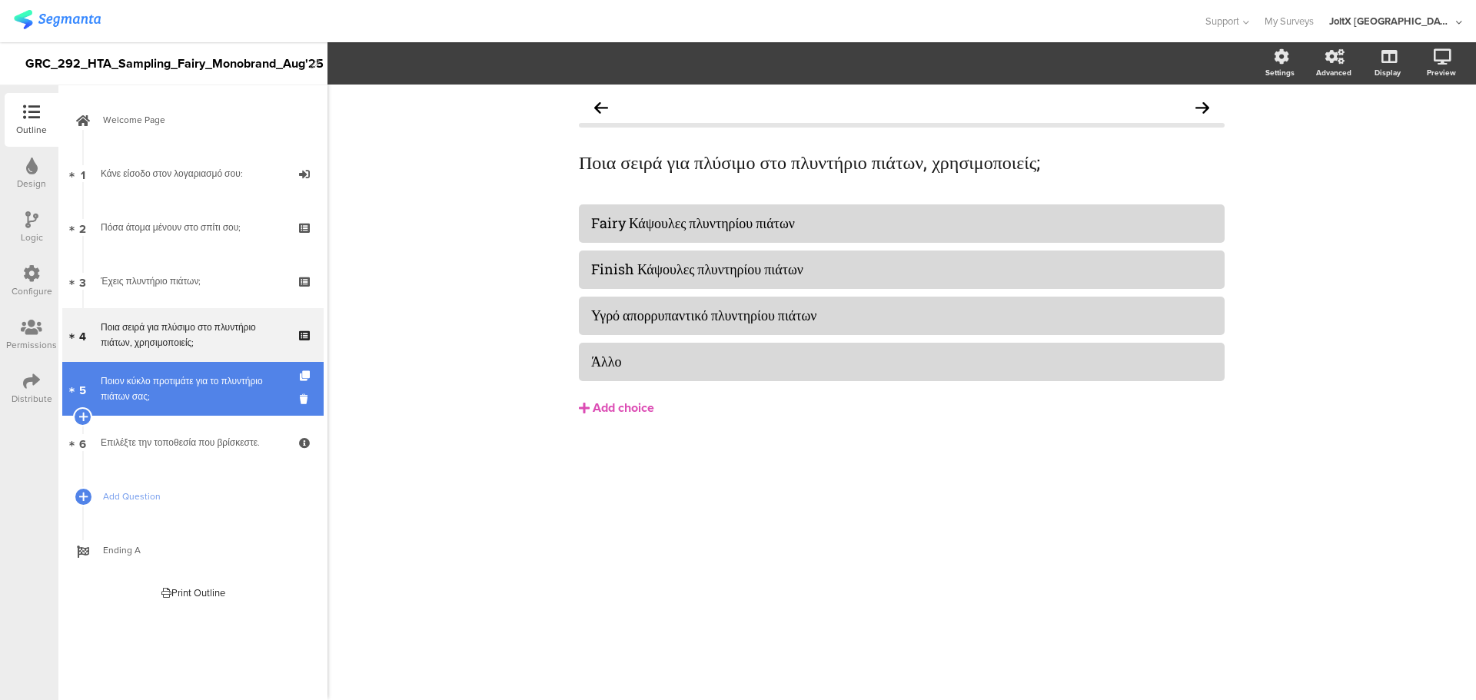
click at [168, 387] on div "Ποιον κύκλο προτιμάτε για το πλυντήριο πιάτων σας;" at bounding box center [193, 389] width 184 height 31
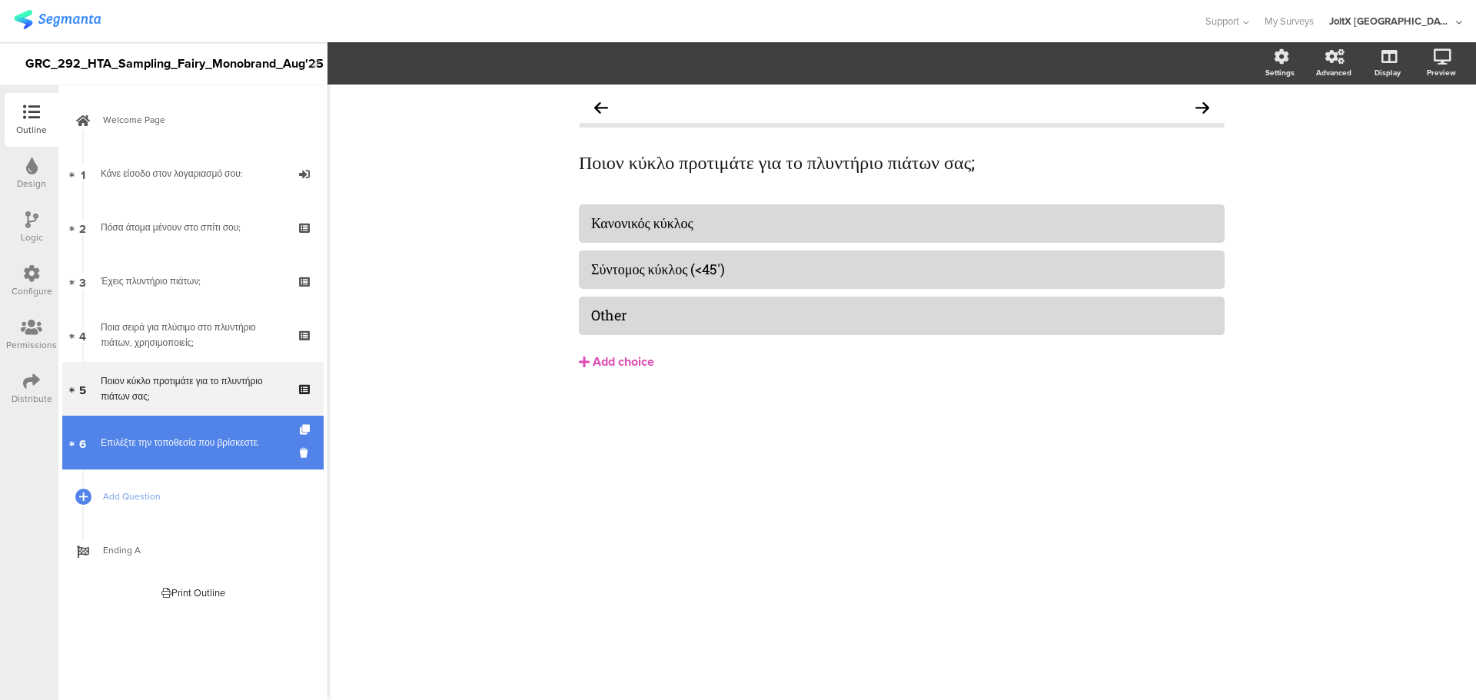
click at [168, 426] on link "6 Επιλέξτε την τοποθεσία που βρίσκεστε." at bounding box center [192, 443] width 261 height 54
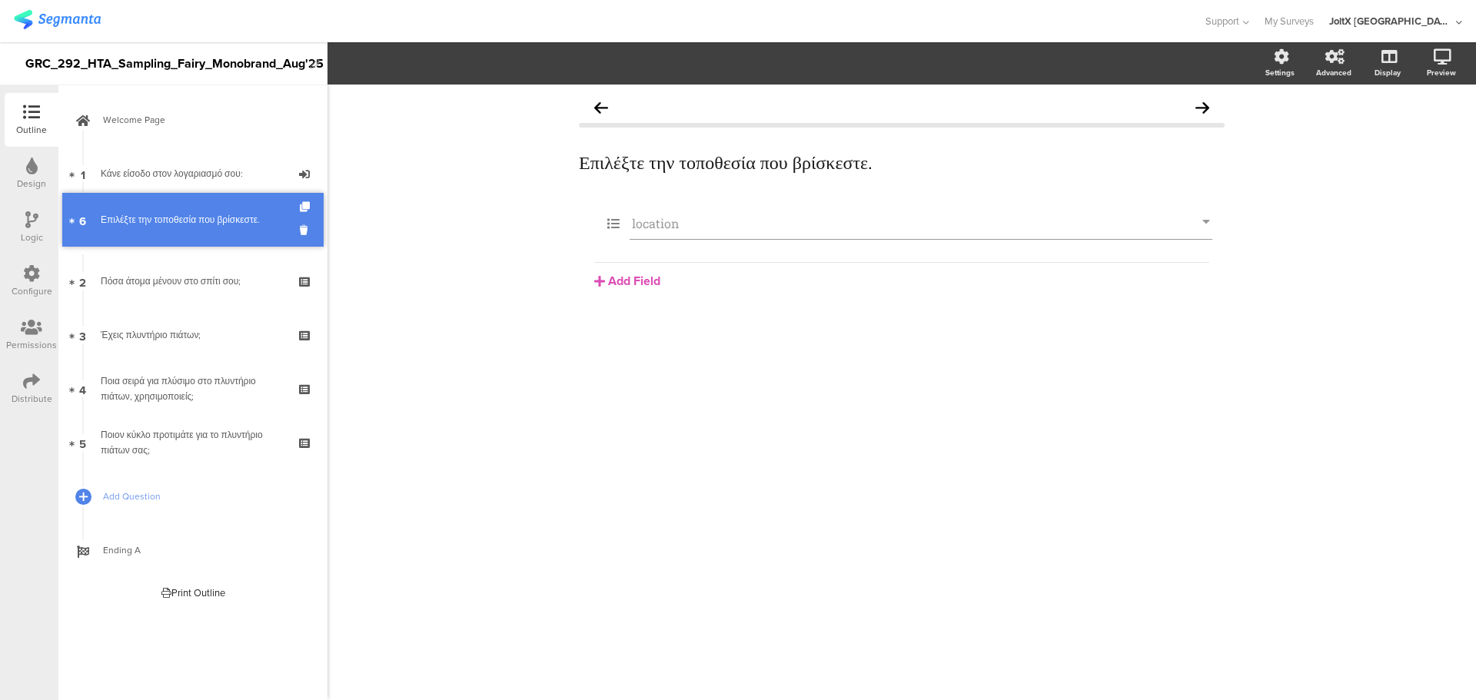
drag, startPoint x: 175, startPoint y: 446, endPoint x: 176, endPoint y: 223, distance: 223.0
click at [164, 233] on div "Επιλέξτε την τοποθεσία που βρίσκεστε." at bounding box center [193, 227] width 184 height 15
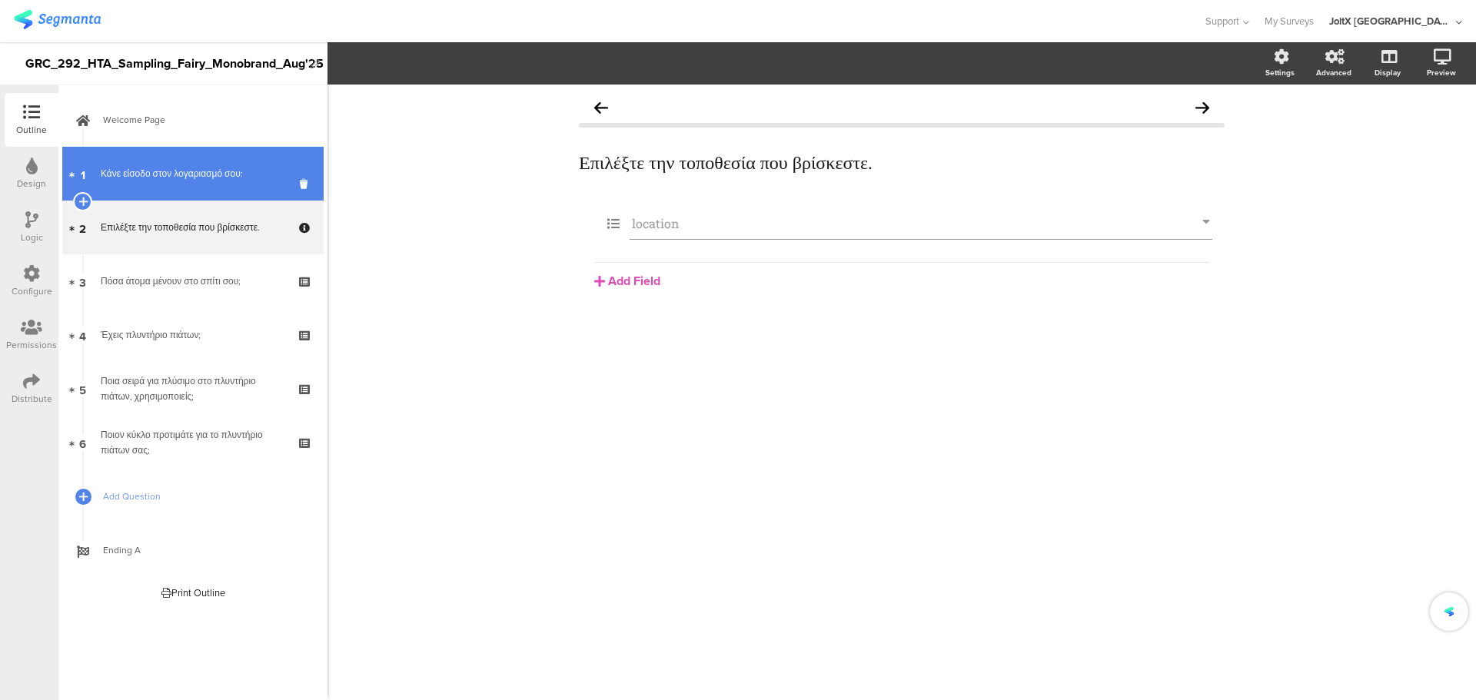
click at [158, 153] on link "1 Κάνε είσοδο στον λογαριασμό σου:" at bounding box center [192, 174] width 261 height 54
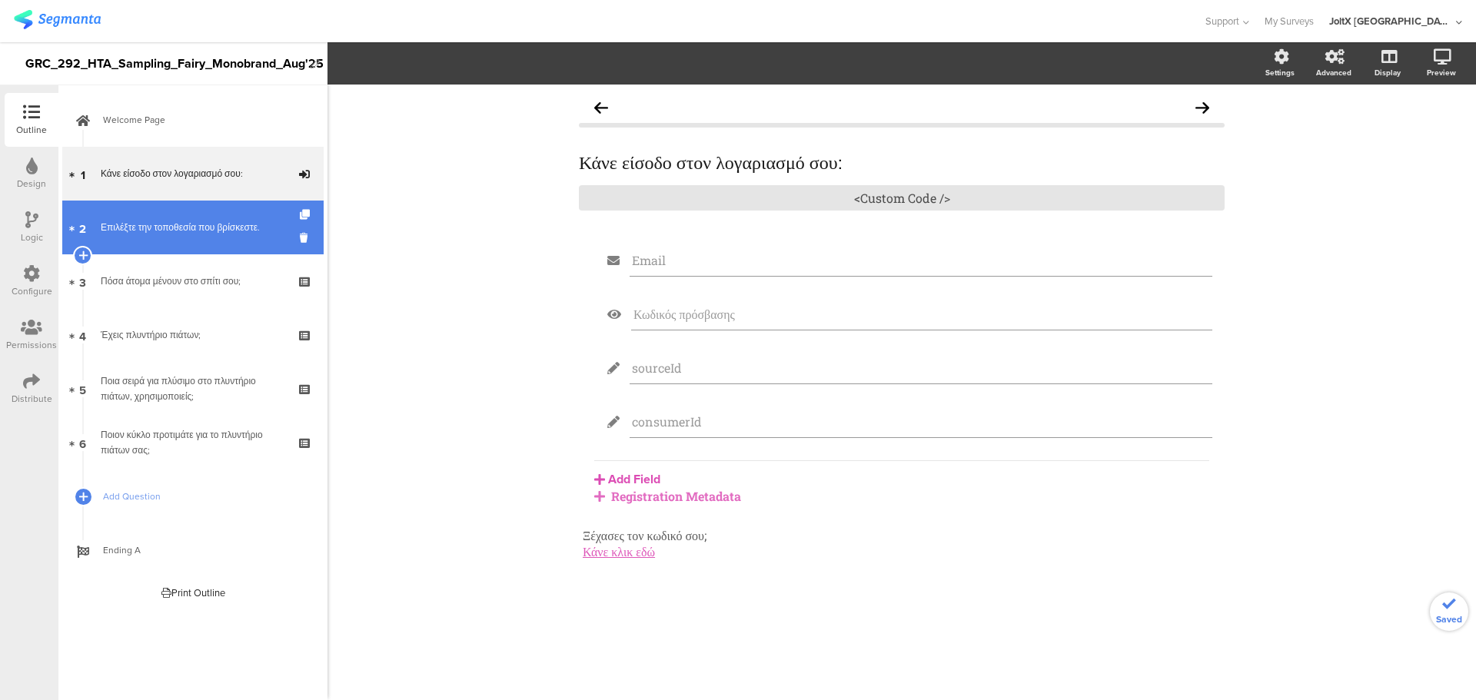
click at [161, 231] on div "Επιλέξτε την τοποθεσία που βρίσκεστε." at bounding box center [193, 227] width 184 height 15
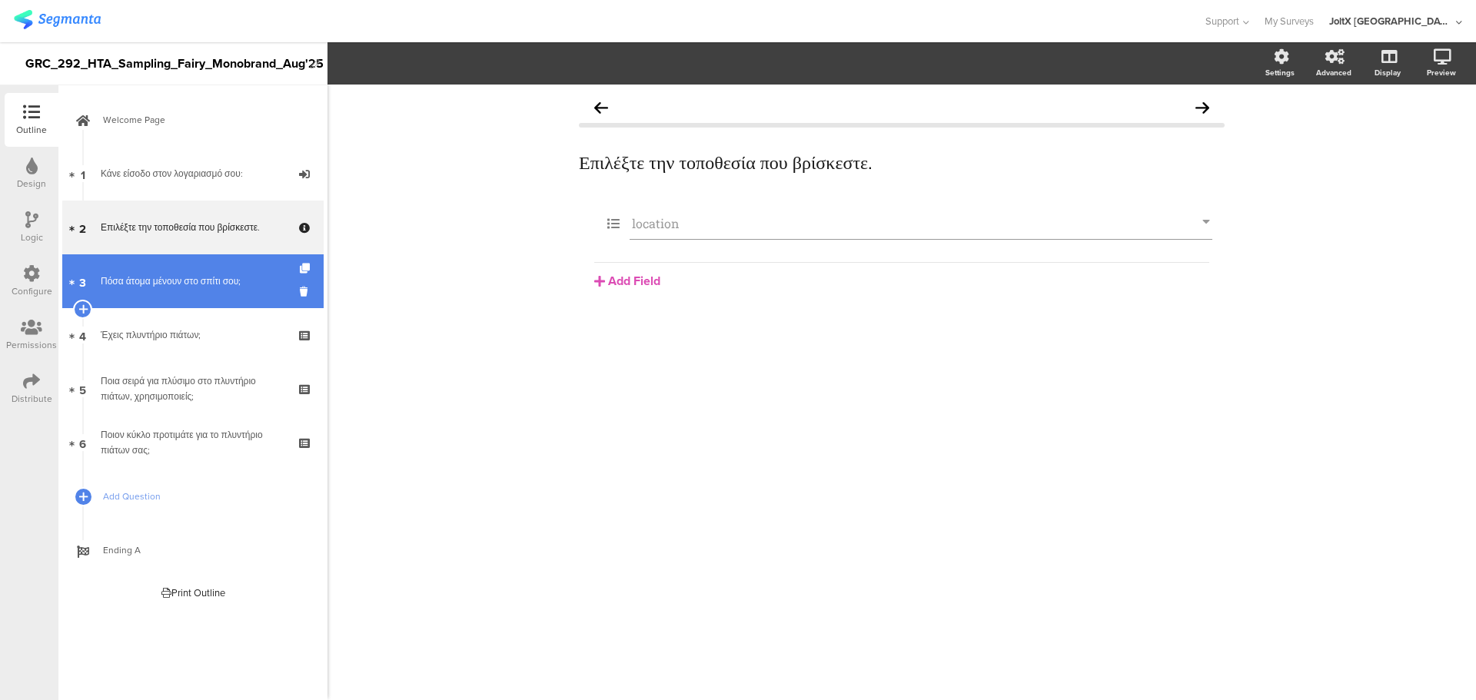
click at [171, 283] on div "Πόσα άτομα μένουν στο σπίτι σου;" at bounding box center [193, 281] width 184 height 15
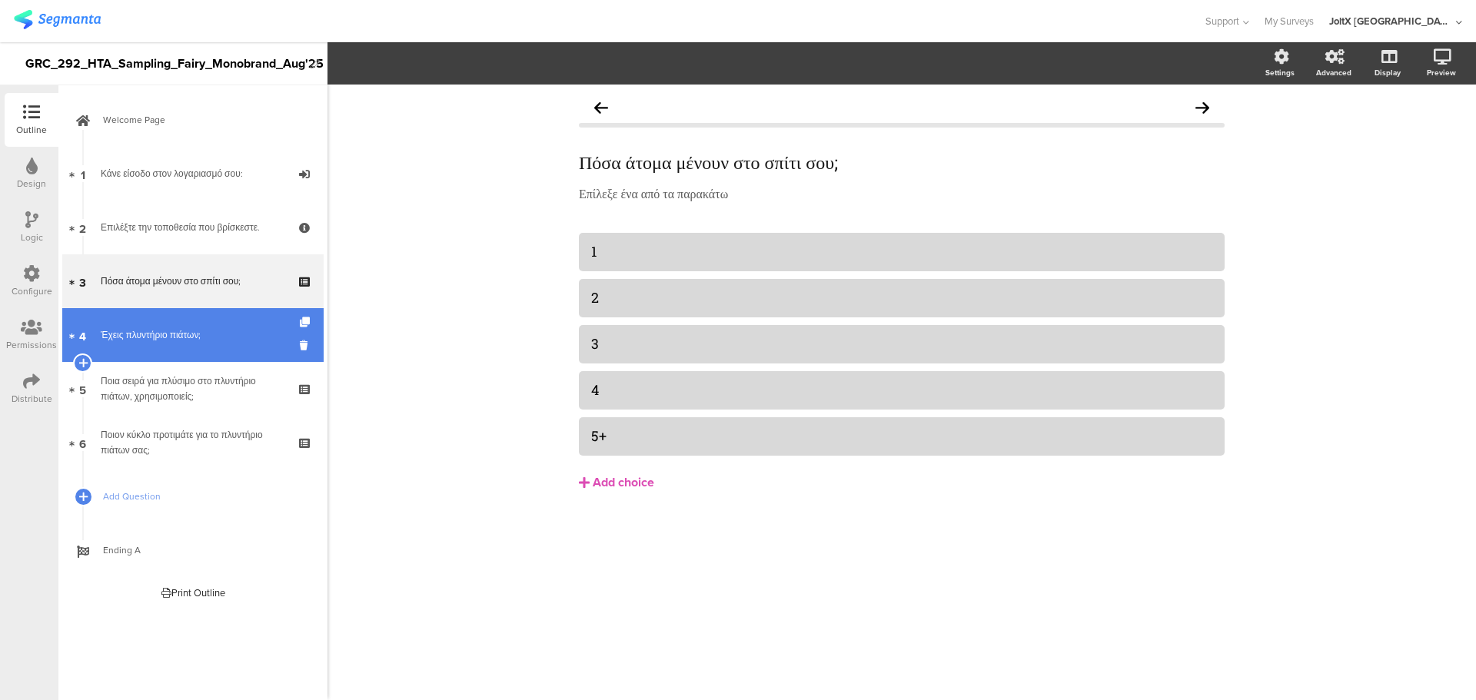
click at [168, 336] on div "Έχεις πλυντήριο πιάτων;" at bounding box center [193, 335] width 184 height 15
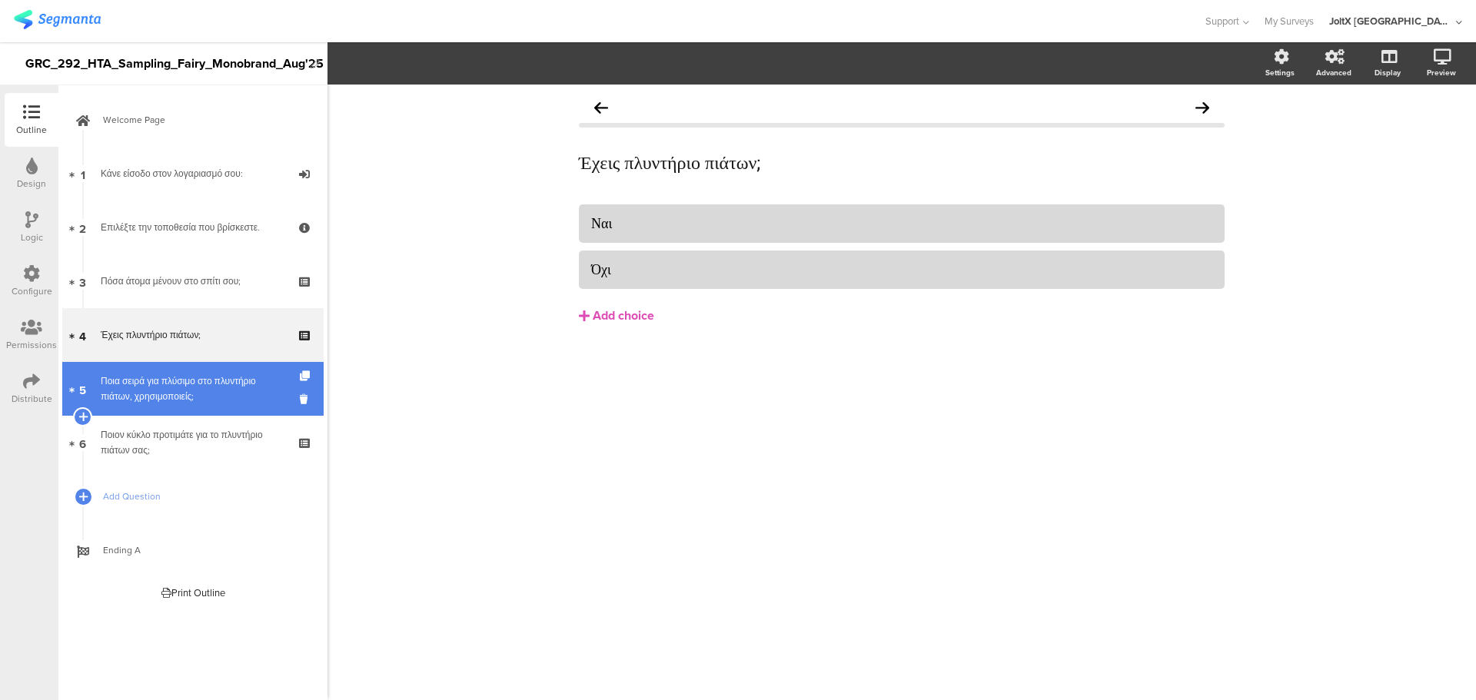
click at [165, 378] on div "Ποια σειρά για πλύσιμο στο πλυντήριο πιάτων, χρησιμοποιείς;" at bounding box center [193, 389] width 184 height 31
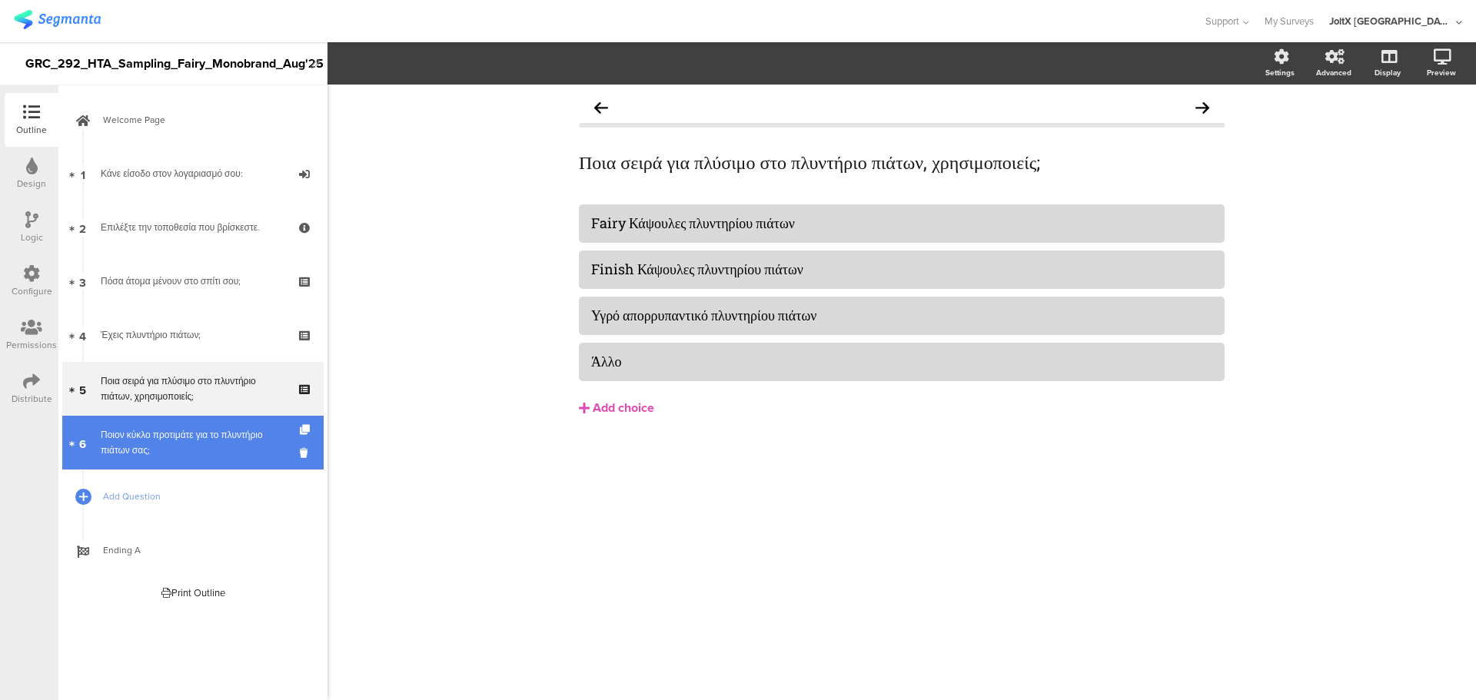
click at [167, 424] on link "6 Ποιον κύκλο προτιμάτε για το πλυντήριο πιάτων σας;" at bounding box center [192, 443] width 261 height 54
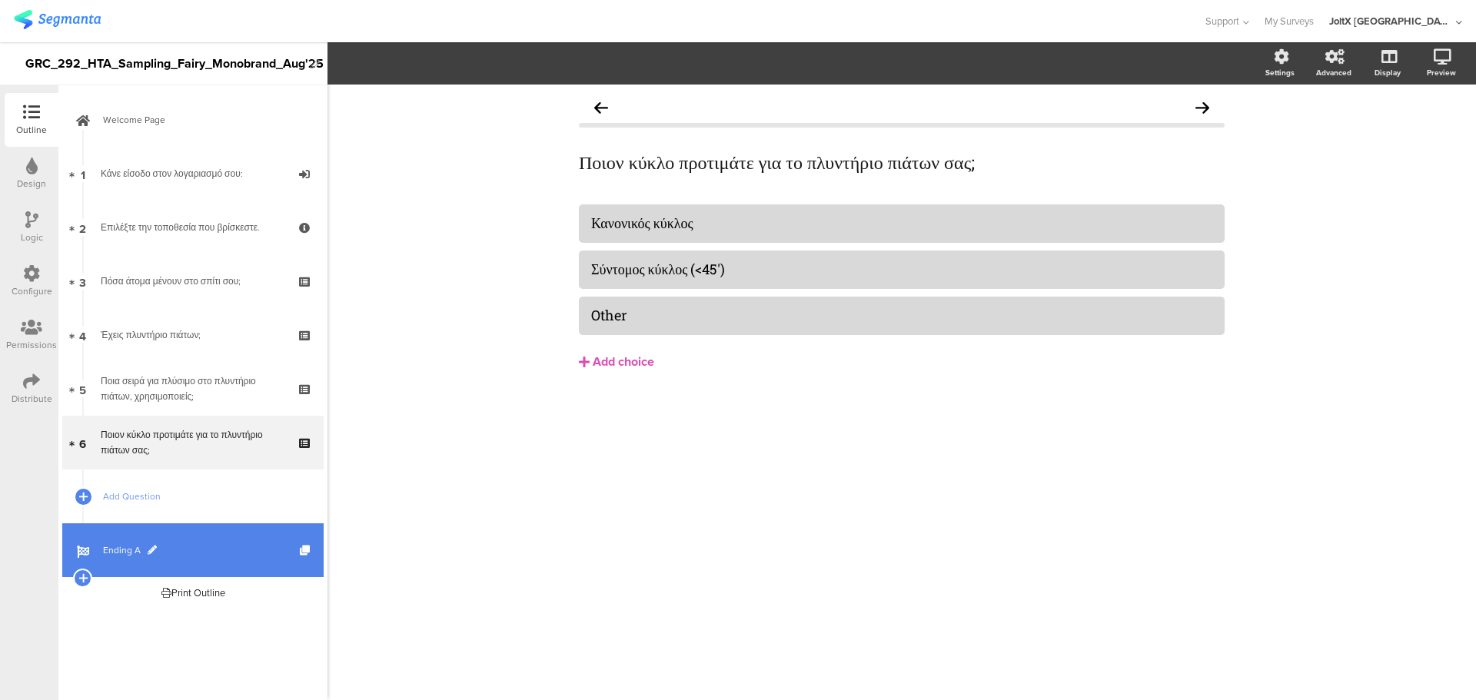
click at [198, 556] on span "Ending A" at bounding box center [201, 550] width 197 height 15
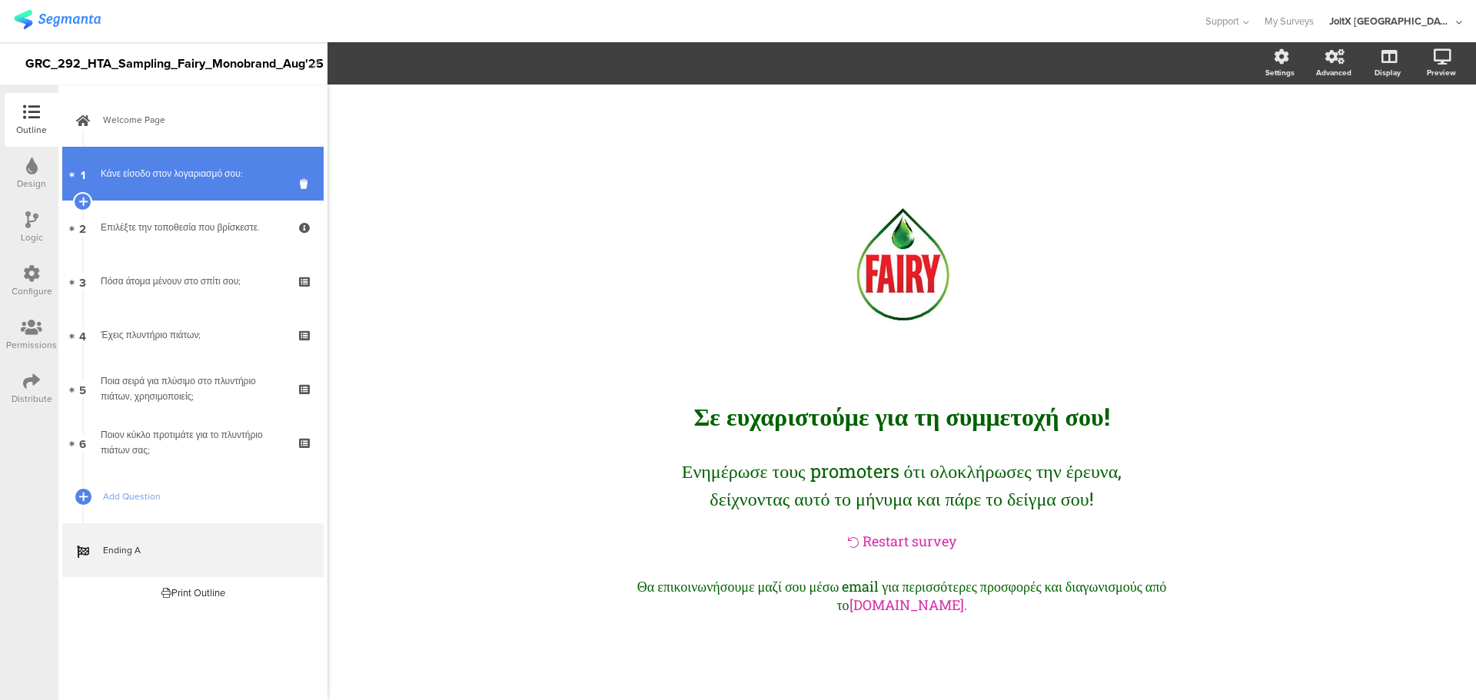
click at [195, 198] on link "1 Κάνε είσοδο στον λογαριασμό σου:" at bounding box center [192, 174] width 261 height 54
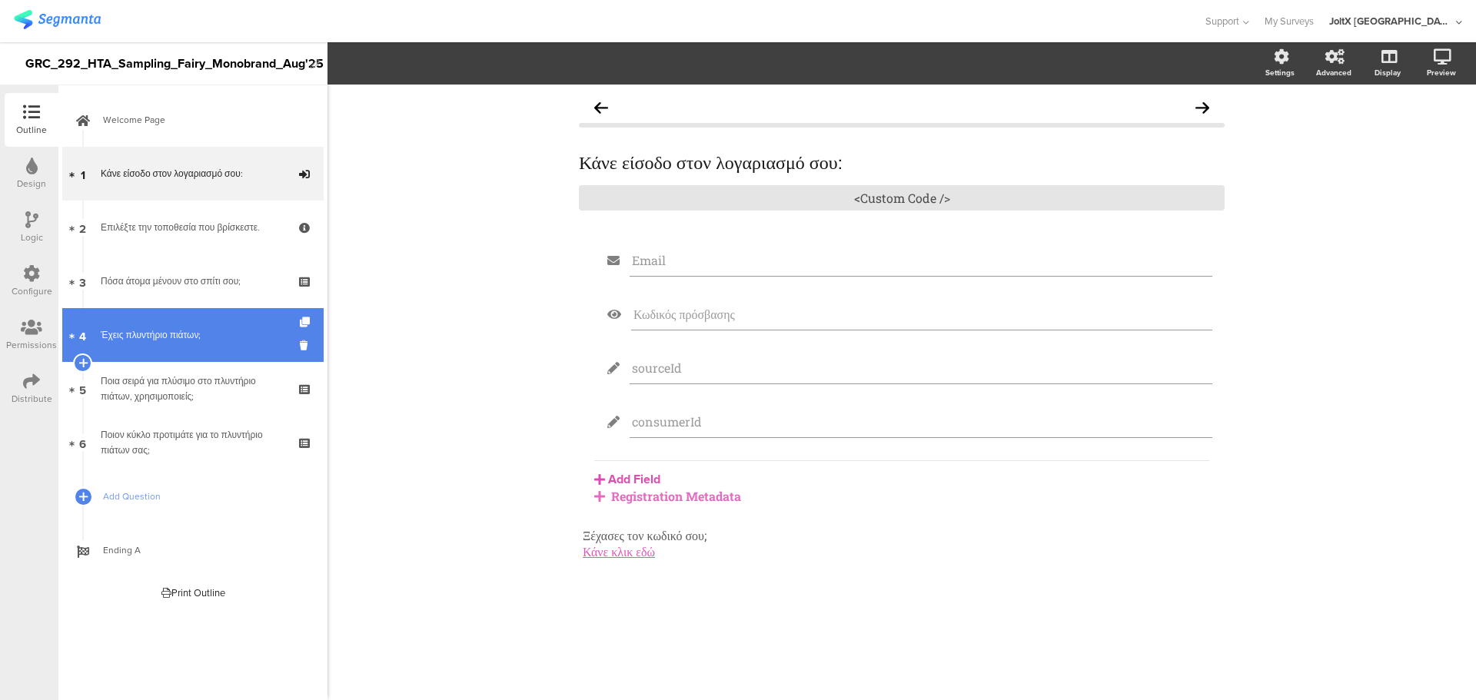
click at [172, 321] on link "4 Έχεις πλυντήριο πιάτων;" at bounding box center [192, 335] width 261 height 54
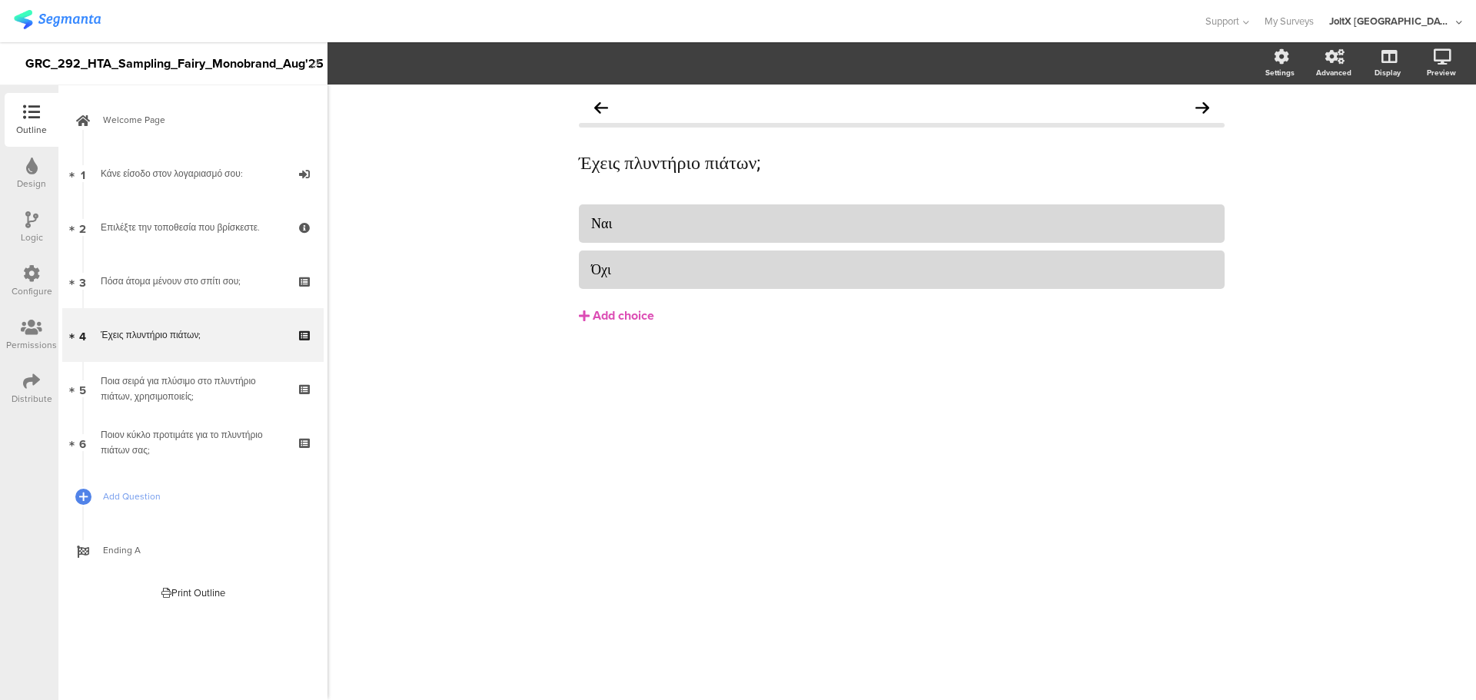
click at [18, 224] on div "Logic" at bounding box center [32, 228] width 54 height 54
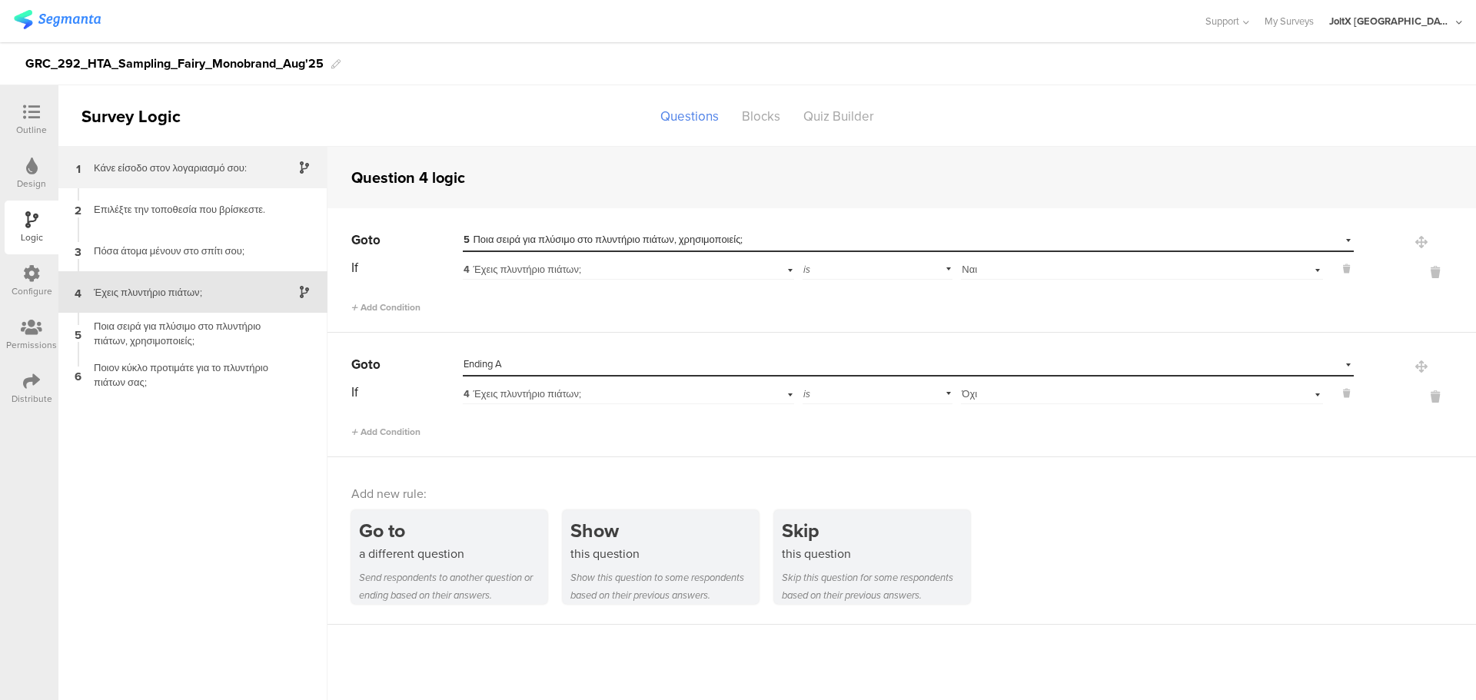
click at [222, 171] on div "Κάνε είσοδο στον λογαριασμό σου:" at bounding box center [181, 168] width 192 height 15
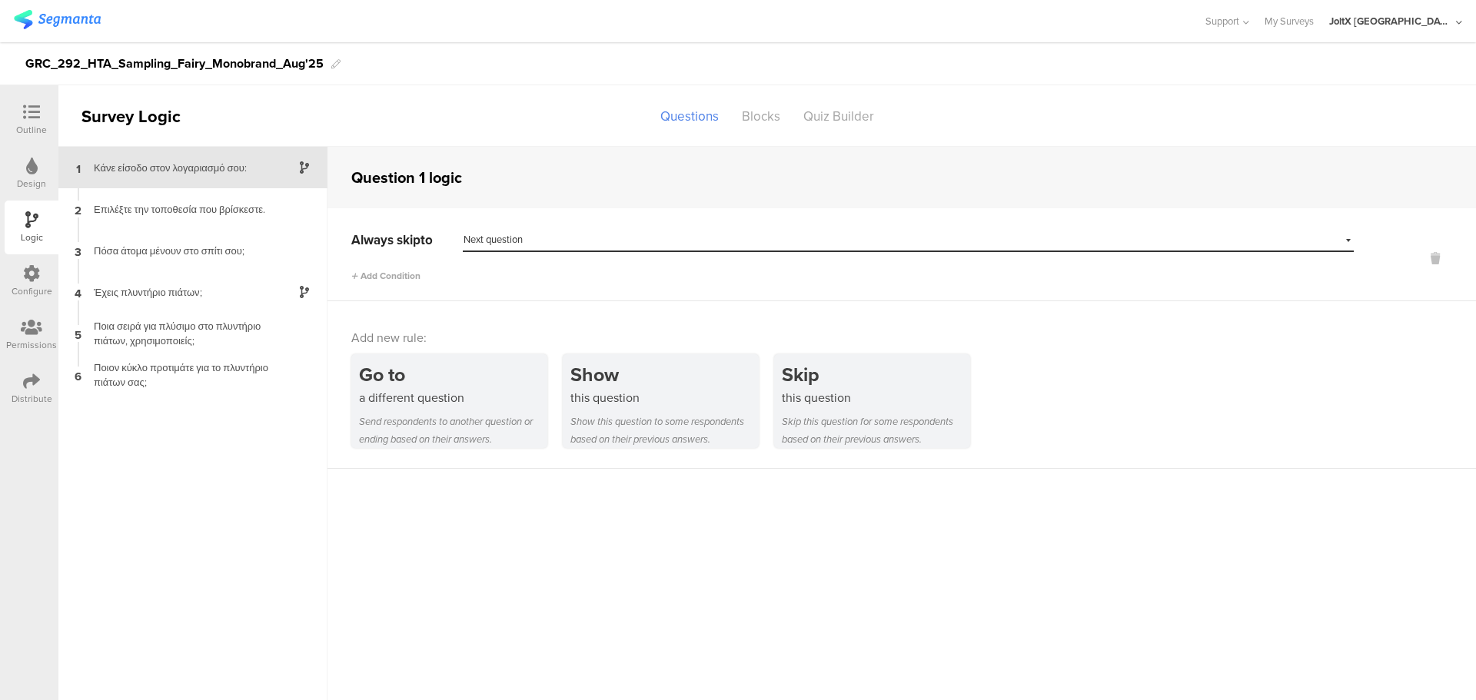
click at [219, 183] on div "1 Κάνε είσοδο στον λογαριασμό σου:" at bounding box center [192, 168] width 269 height 42
click at [218, 208] on div "Επιλέξτε την τοποθεσία που βρίσκεστε." at bounding box center [181, 209] width 192 height 15
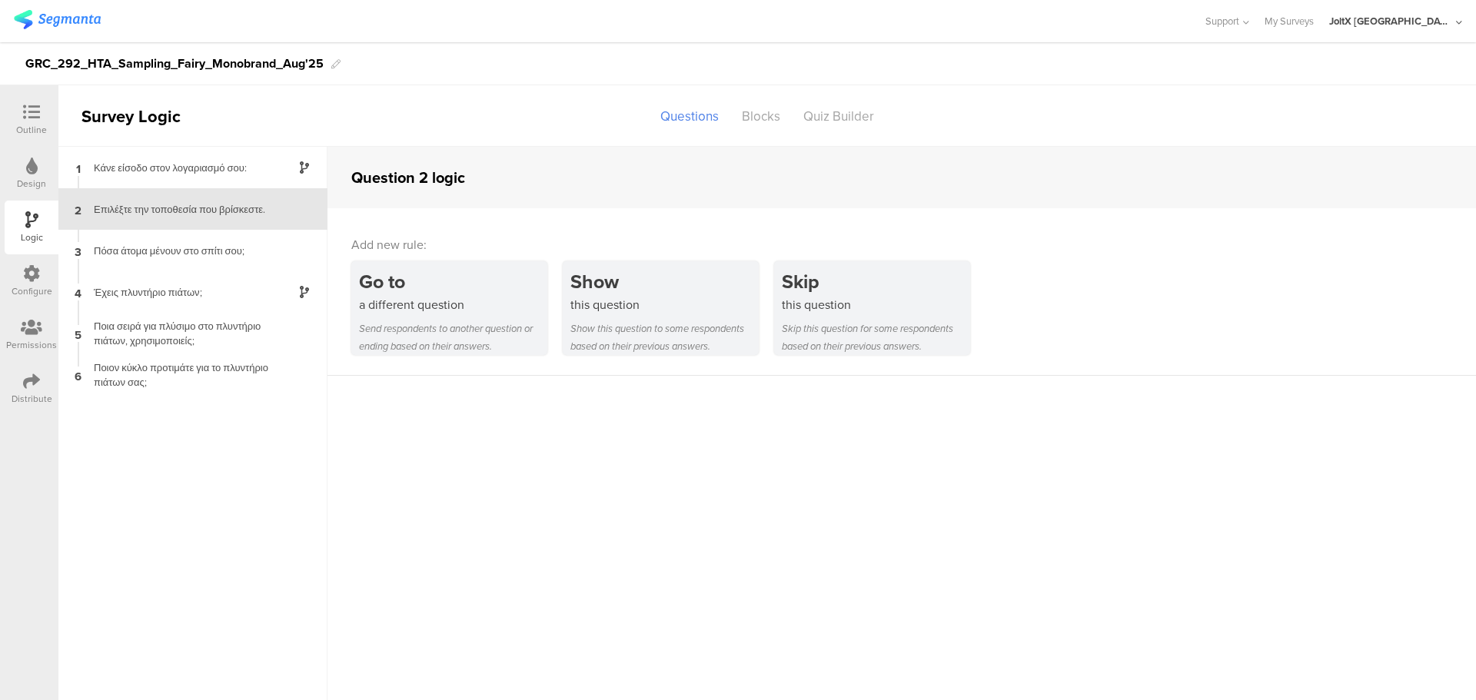
click at [31, 113] on icon at bounding box center [31, 112] width 17 height 17
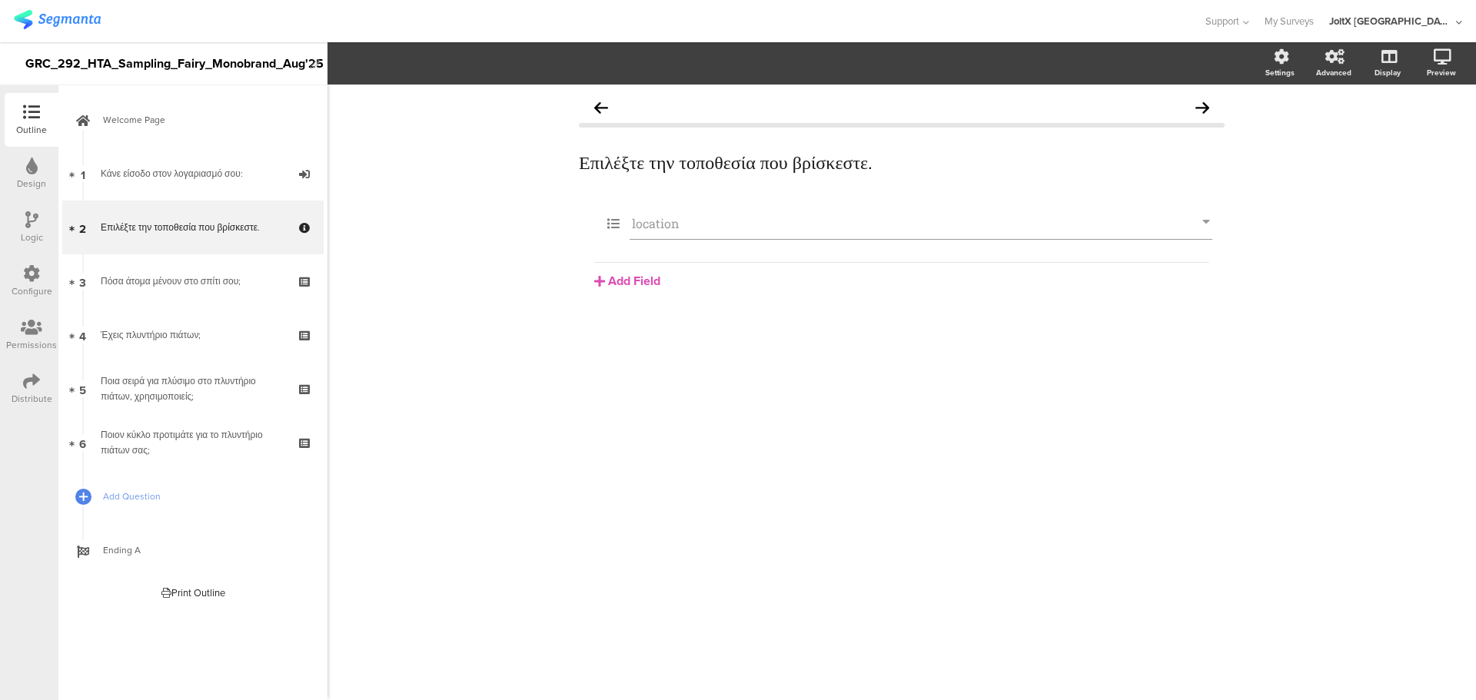
click at [29, 164] on icon at bounding box center [32, 166] width 12 height 17
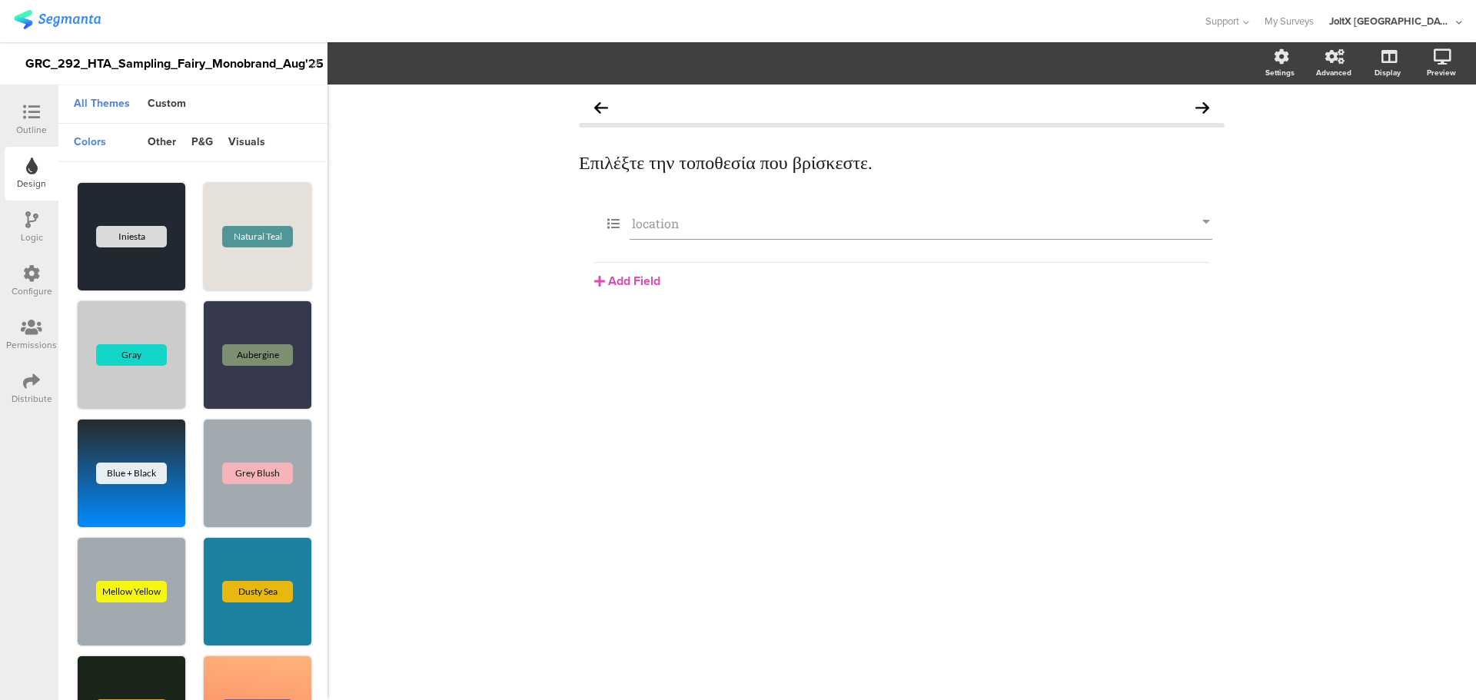
click at [46, 240] on div "Logic" at bounding box center [32, 228] width 54 height 54
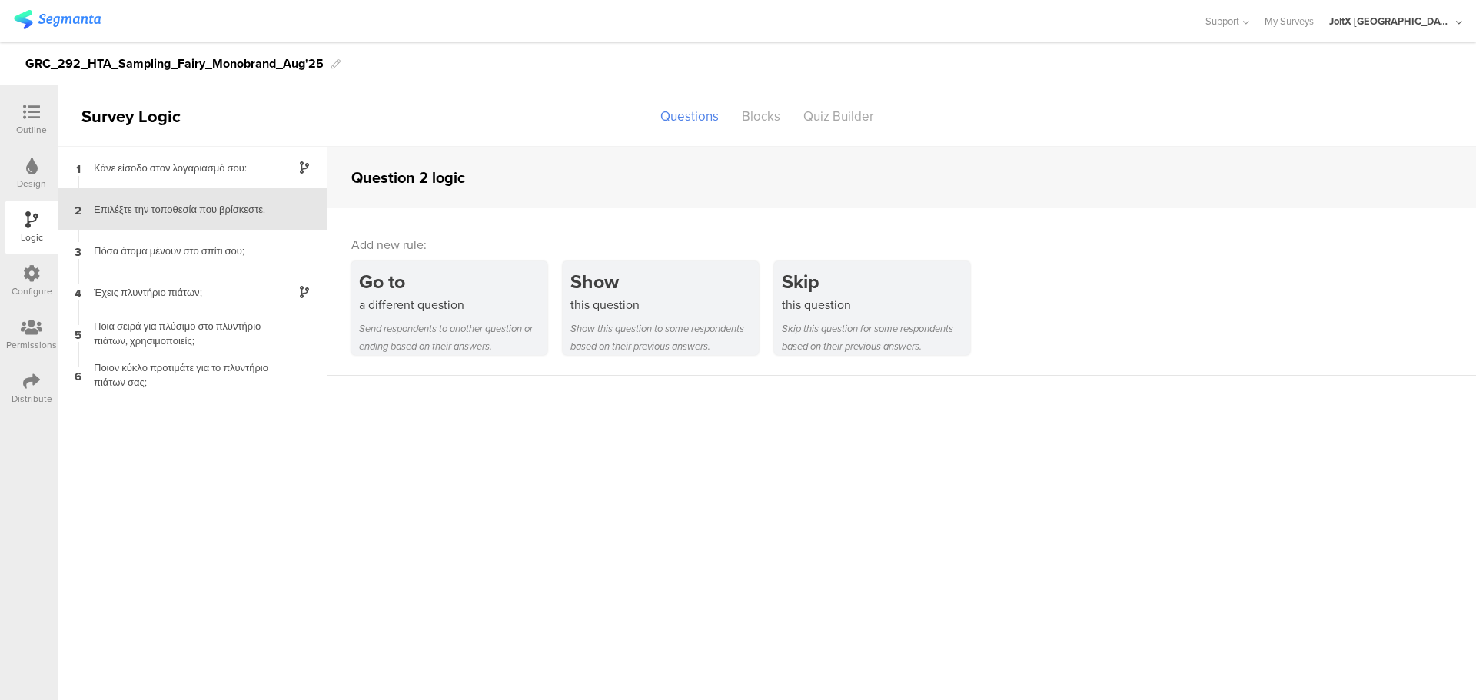
click at [34, 283] on div at bounding box center [31, 274] width 17 height 19
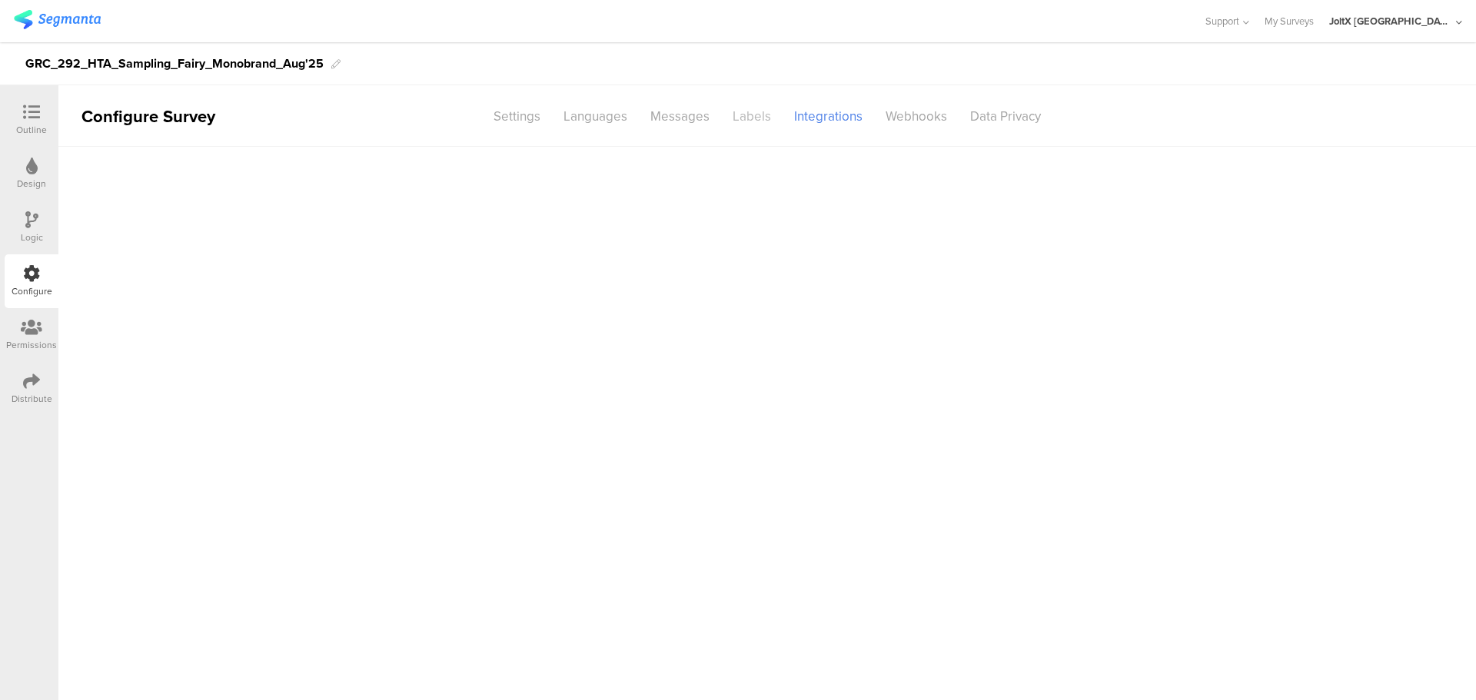
click at [744, 121] on div "Labels" at bounding box center [752, 116] width 62 height 27
click at [692, 123] on div "Messages" at bounding box center [680, 116] width 82 height 27
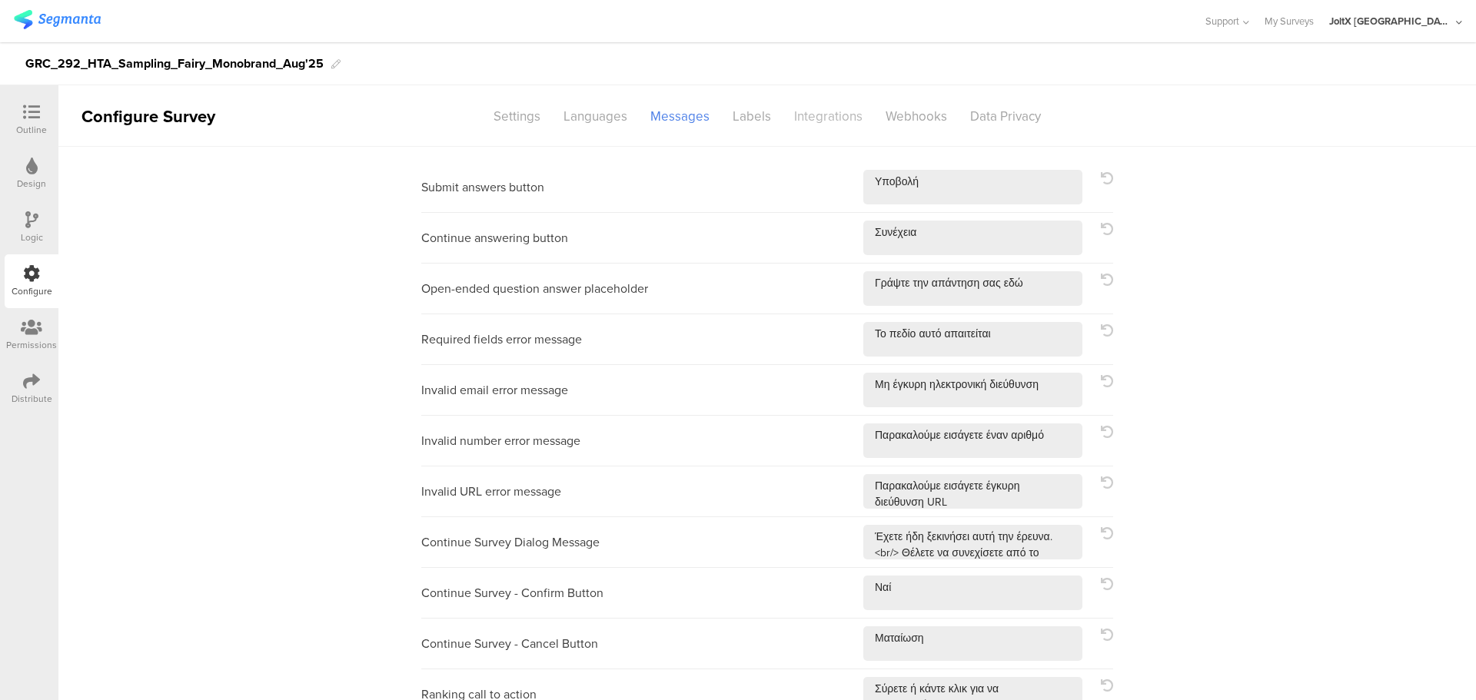
click at [800, 110] on div "Integrations" at bounding box center [828, 116] width 91 height 27
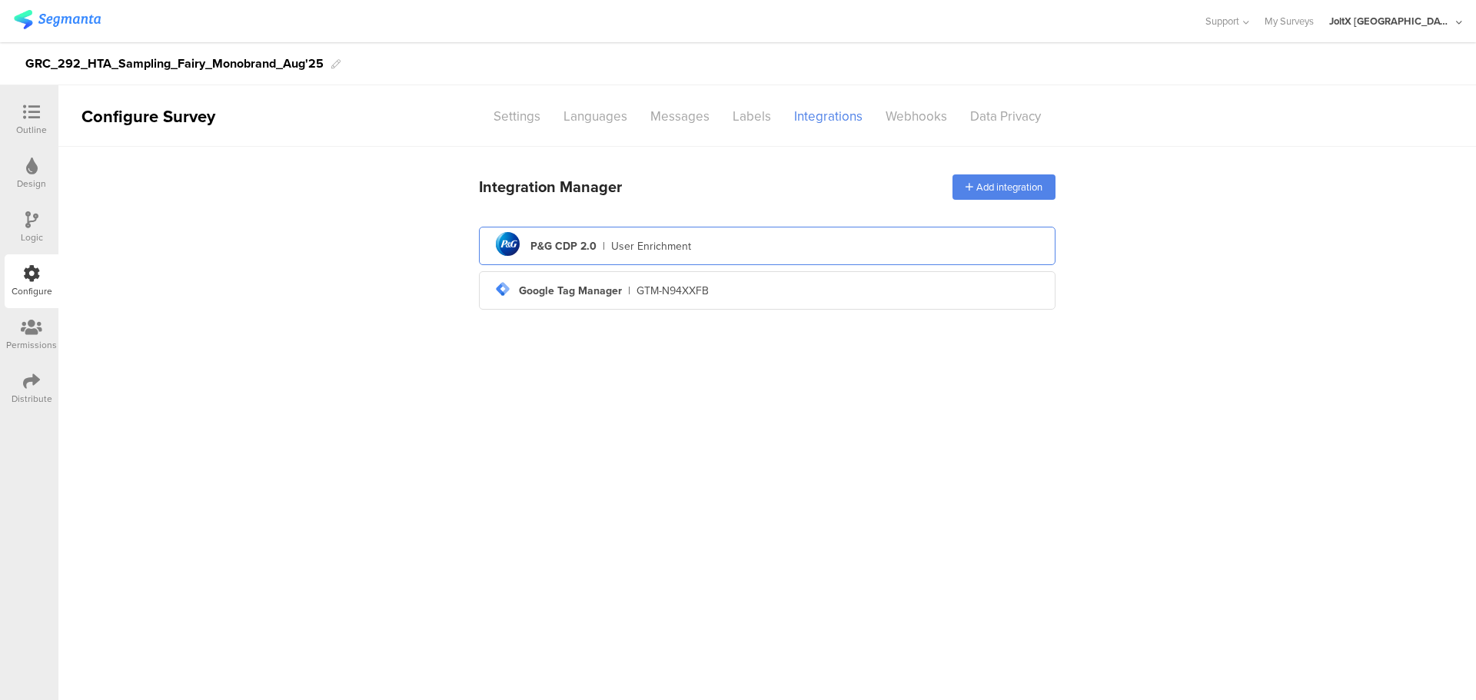
click at [694, 251] on div "pg logo P&G CDP 2.0 | User Enrichment" at bounding box center [767, 247] width 552 height 38
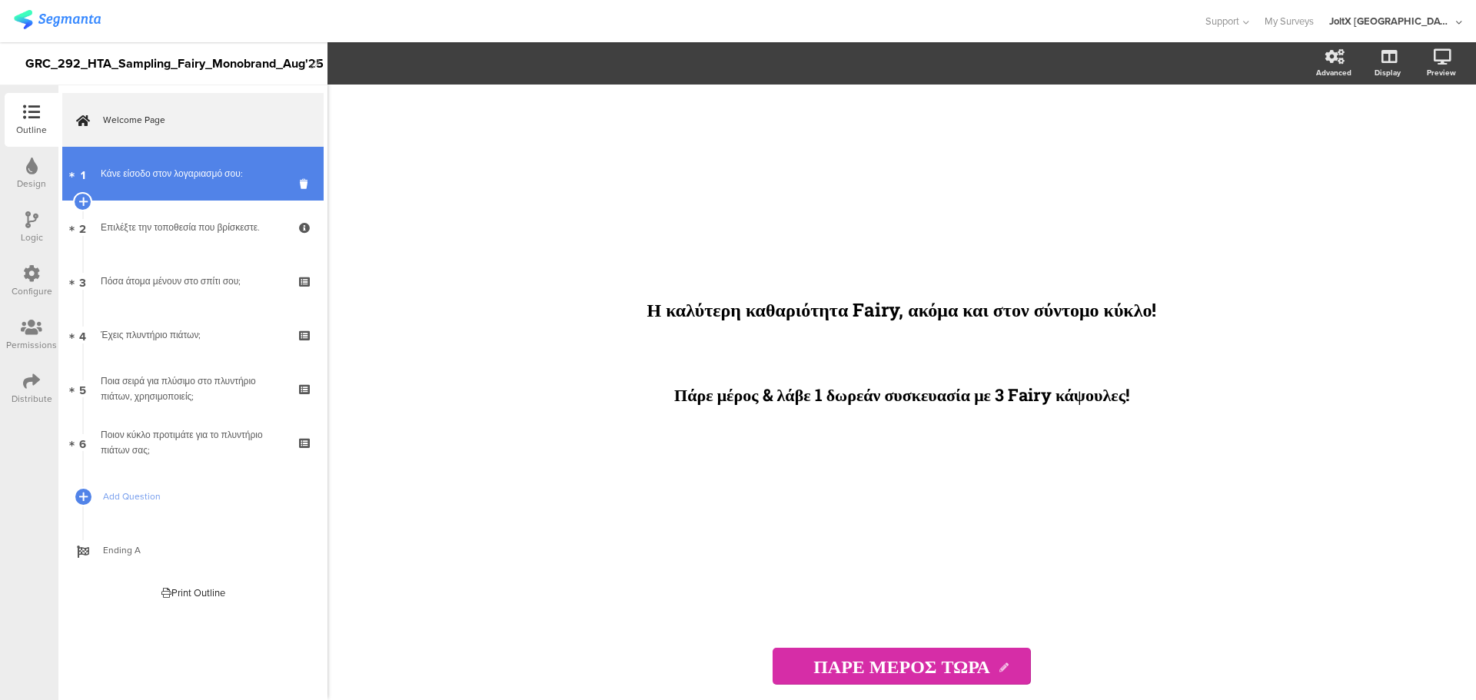
click at [188, 185] on link "1 Κάνε είσοδο στον λογαριασμό σου:" at bounding box center [192, 174] width 261 height 54
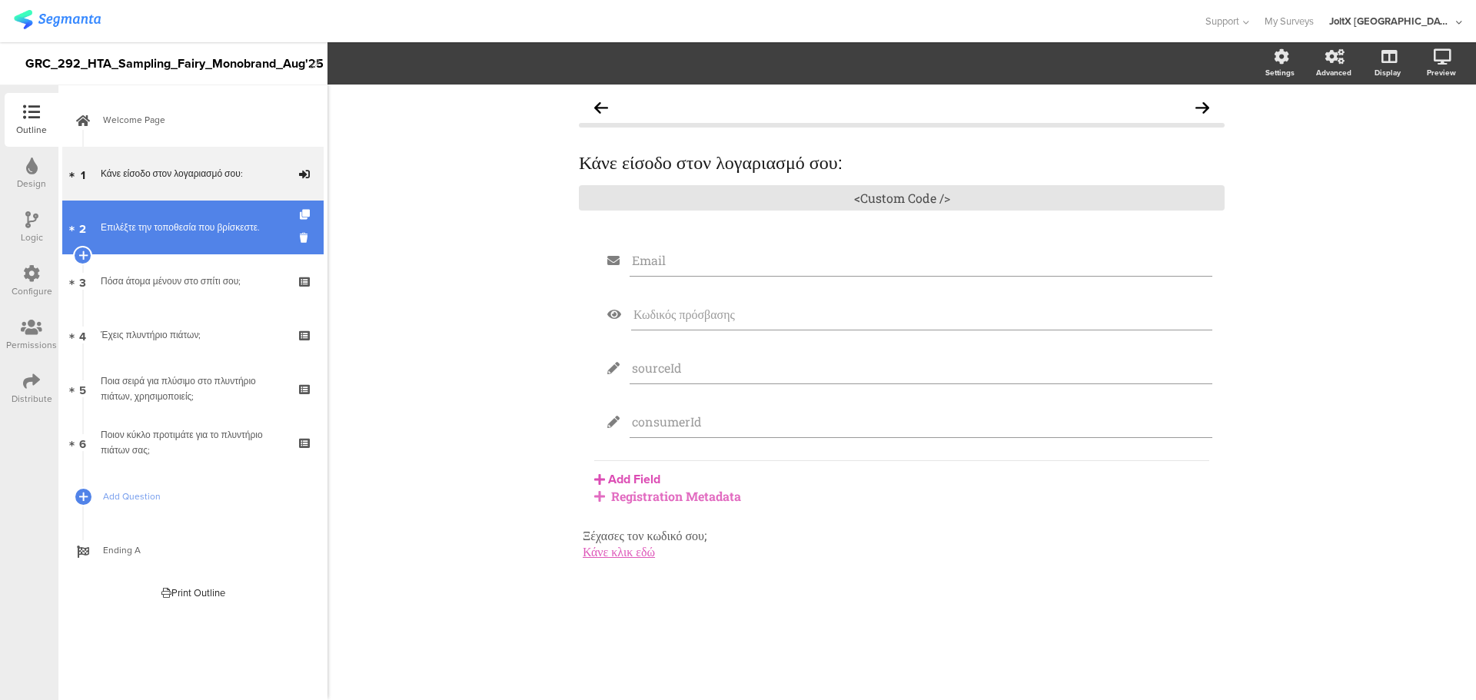
click at [201, 226] on div "Επιλέξτε την τοποθεσία που βρίσκεστε." at bounding box center [193, 227] width 184 height 15
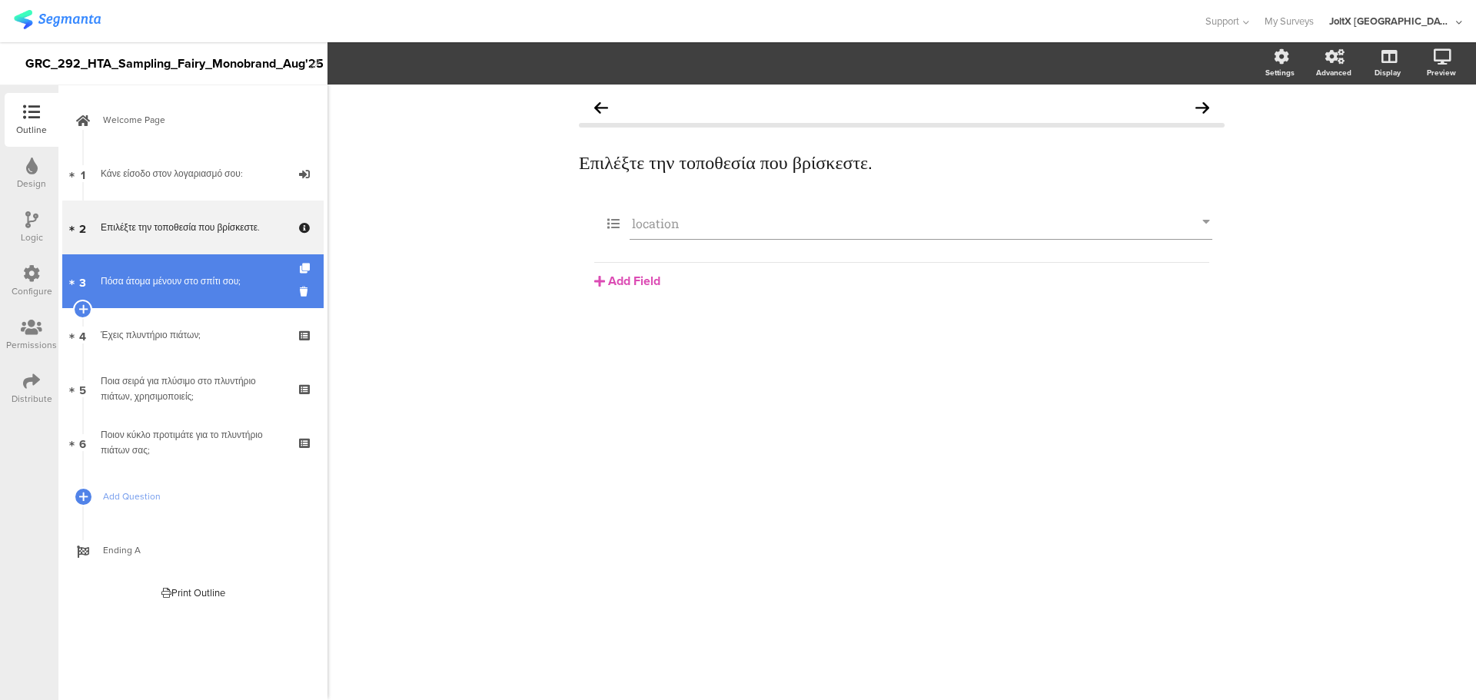
click at [208, 268] on link "3 Πόσα άτομα μένουν στο σπίτι σου;" at bounding box center [192, 281] width 261 height 54
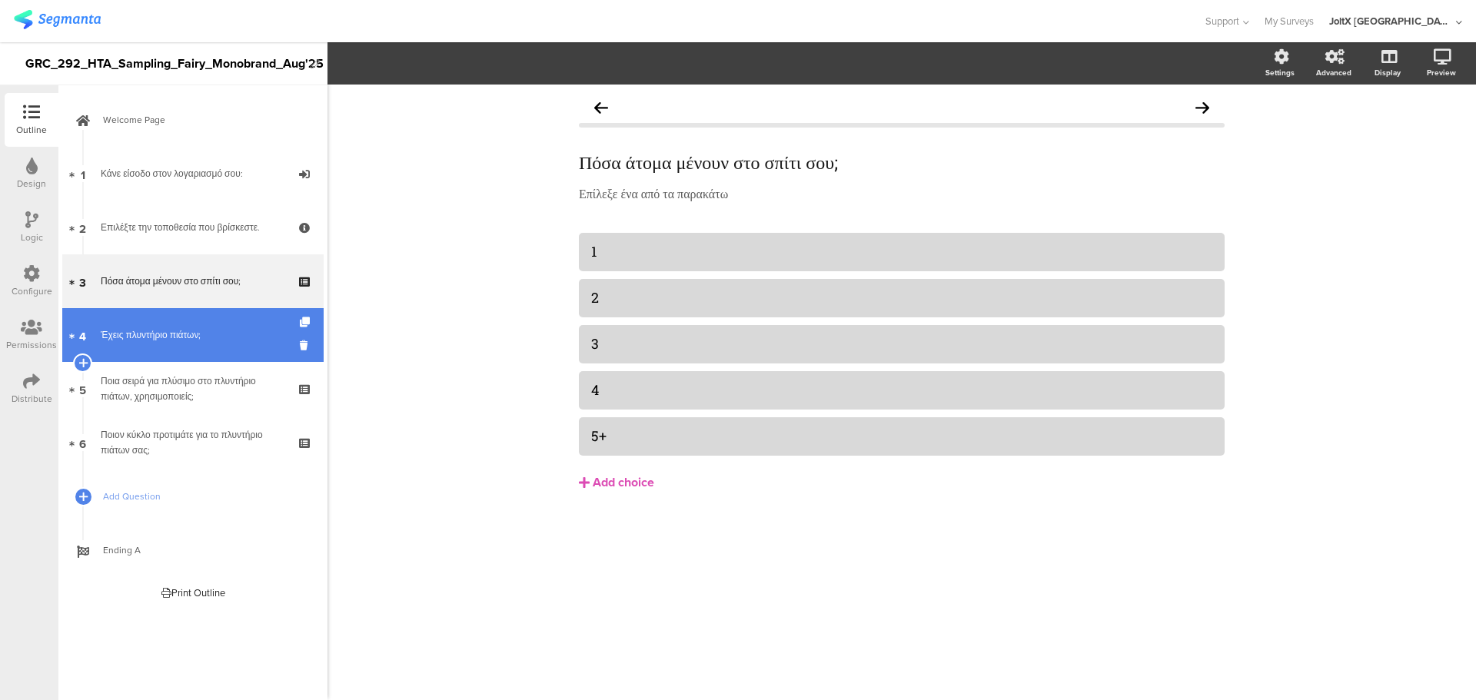
click at [200, 345] on link "4 Έχεις πλυντήριο πιάτων;" at bounding box center [192, 335] width 261 height 54
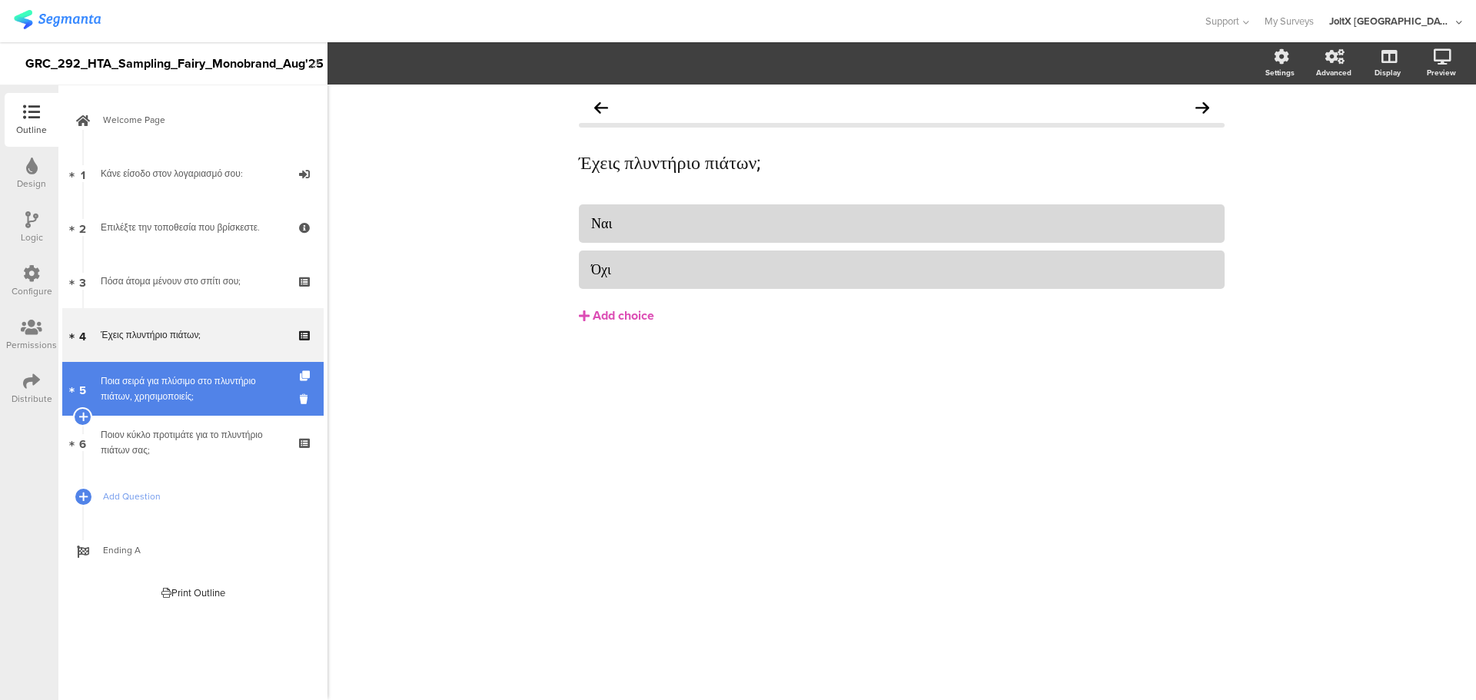
click at [195, 386] on div "Ποια σειρά για πλύσιμο στο πλυντήριο πιάτων, χρησιμοποιείς;" at bounding box center [193, 389] width 184 height 31
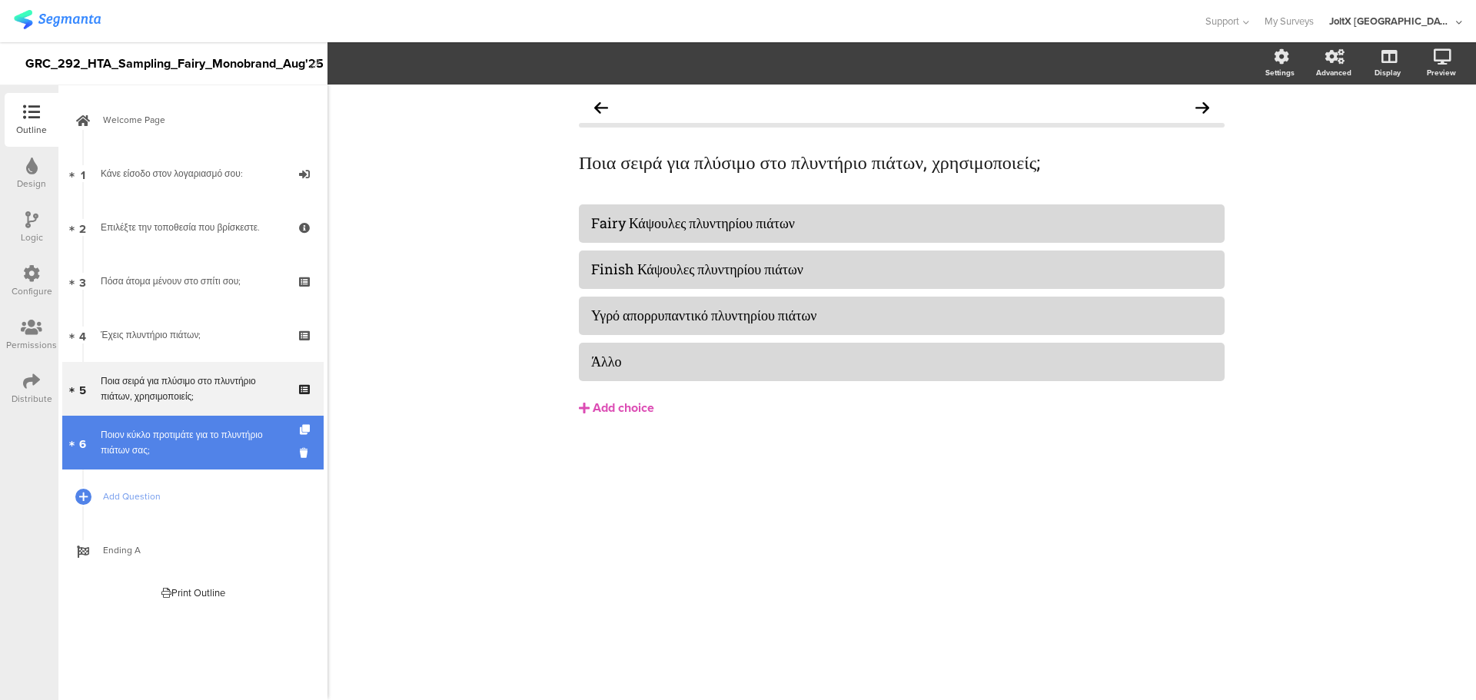
click at [208, 450] on div "Ποιον κύκλο προτιμάτε για το πλυντήριο πιάτων σας;" at bounding box center [193, 442] width 184 height 31
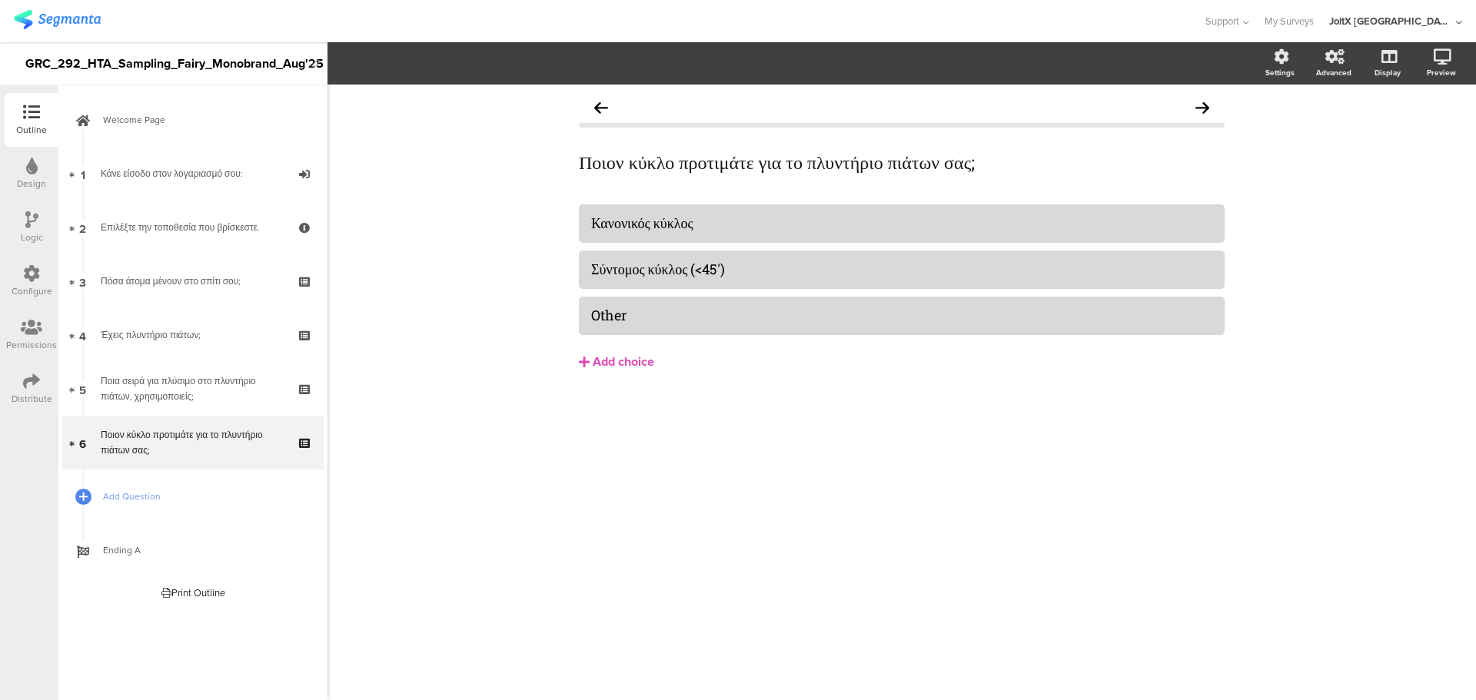
click at [34, 177] on div "Design" at bounding box center [31, 184] width 29 height 14
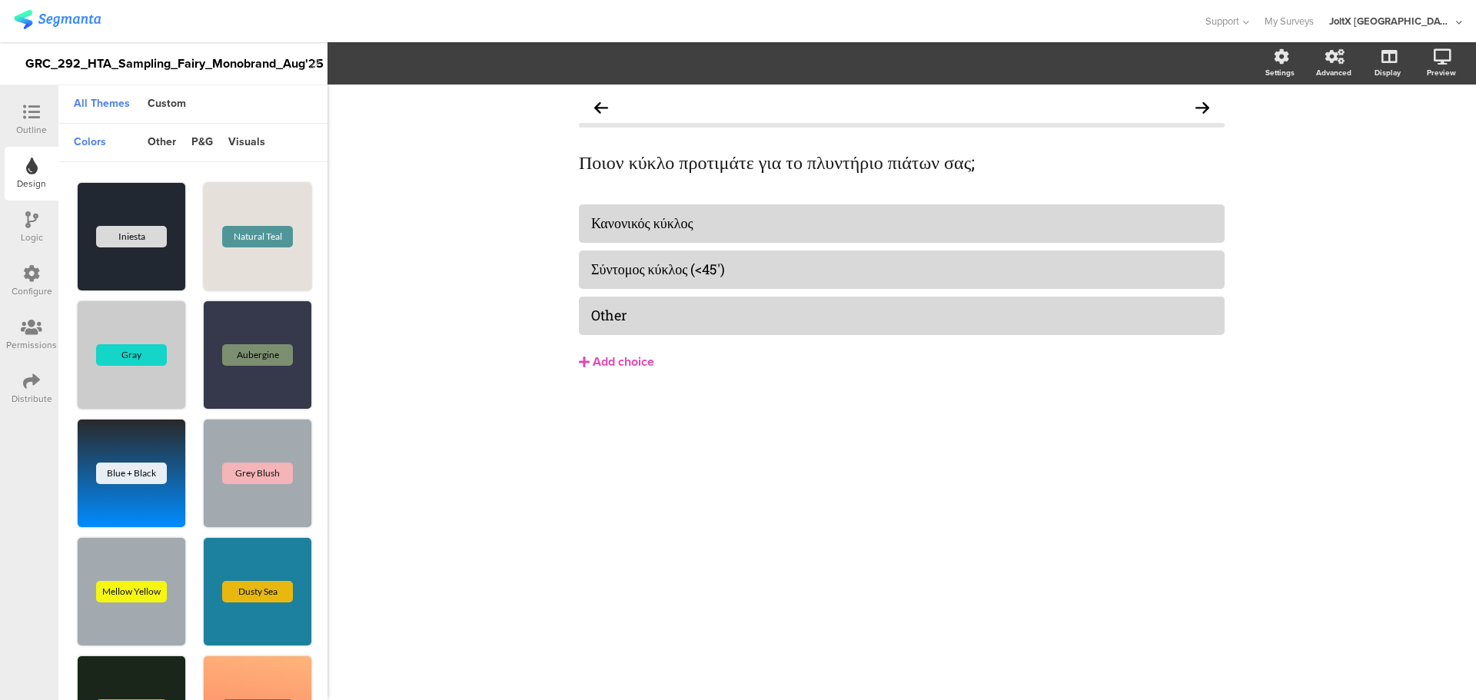
click at [27, 237] on div "Logic" at bounding box center [32, 238] width 22 height 14
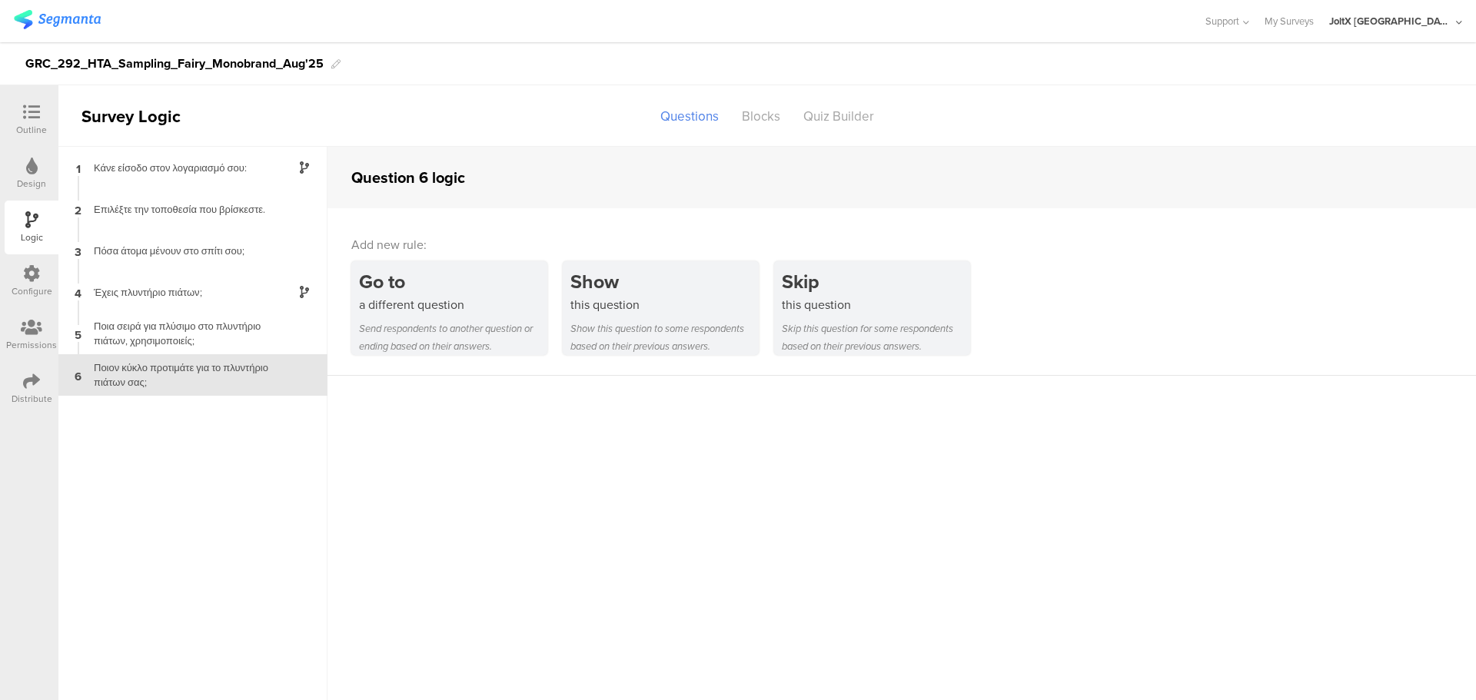
click at [37, 277] on icon at bounding box center [31, 273] width 17 height 17
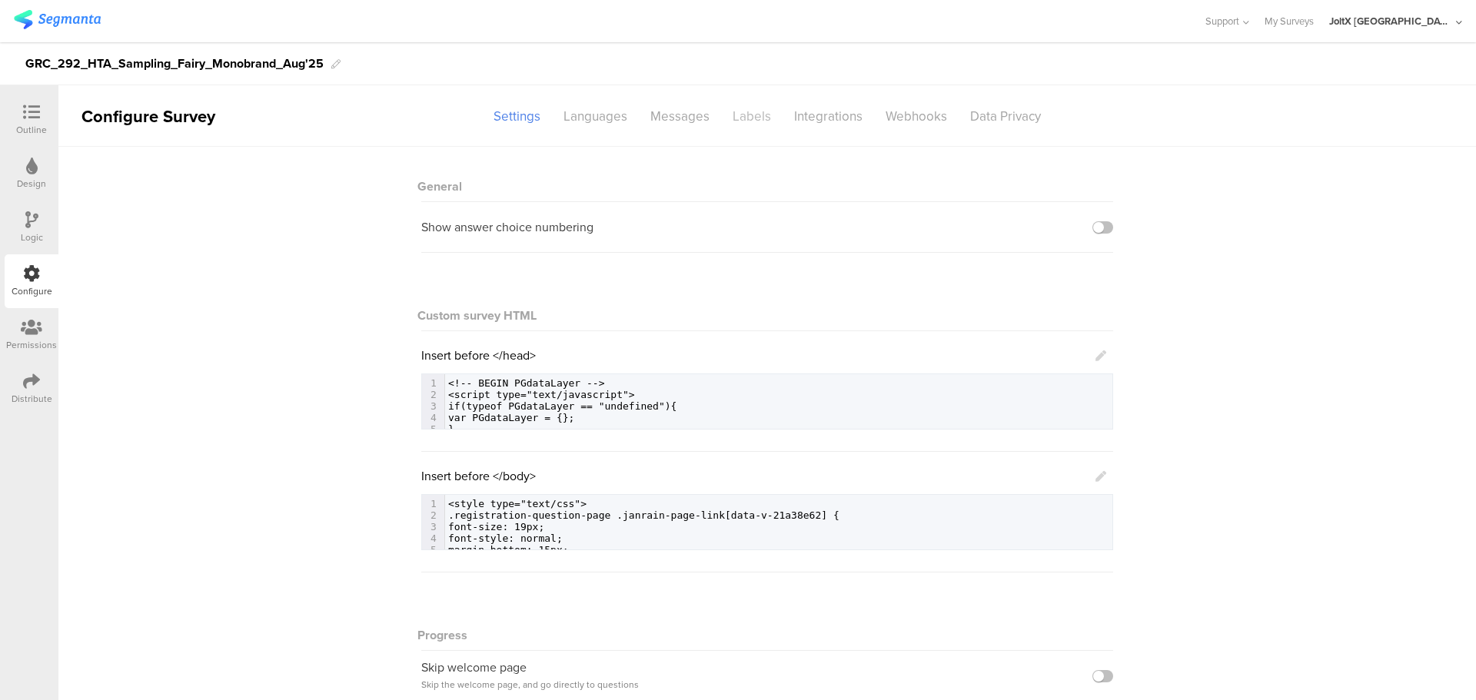
click at [750, 127] on div "Labels" at bounding box center [752, 116] width 62 height 27
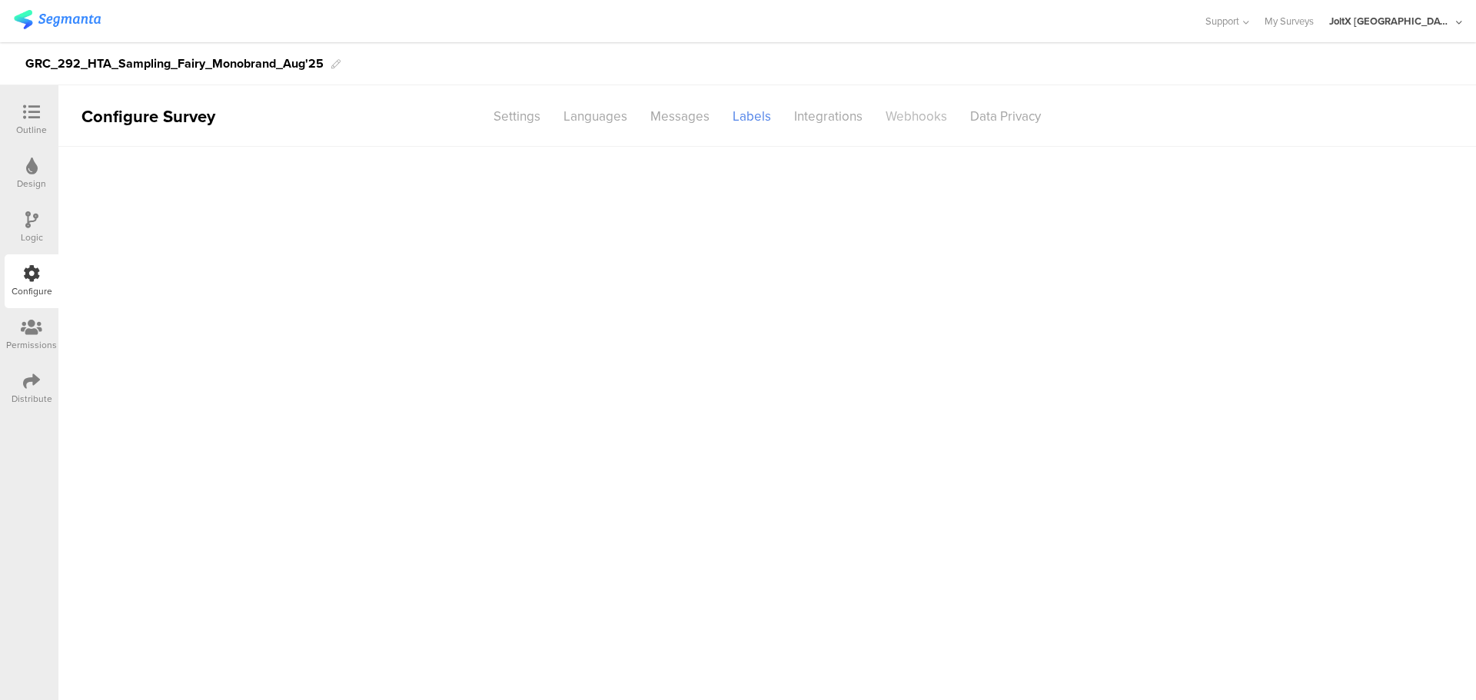
drag, startPoint x: 807, startPoint y: 117, endPoint x: 912, endPoint y: 118, distance: 105.3
click at [807, 117] on div "Integrations" at bounding box center [828, 116] width 91 height 27
click at [915, 118] on div "Webhooks" at bounding box center [916, 116] width 85 height 27
click at [834, 119] on div "Integrations" at bounding box center [828, 116] width 91 height 27
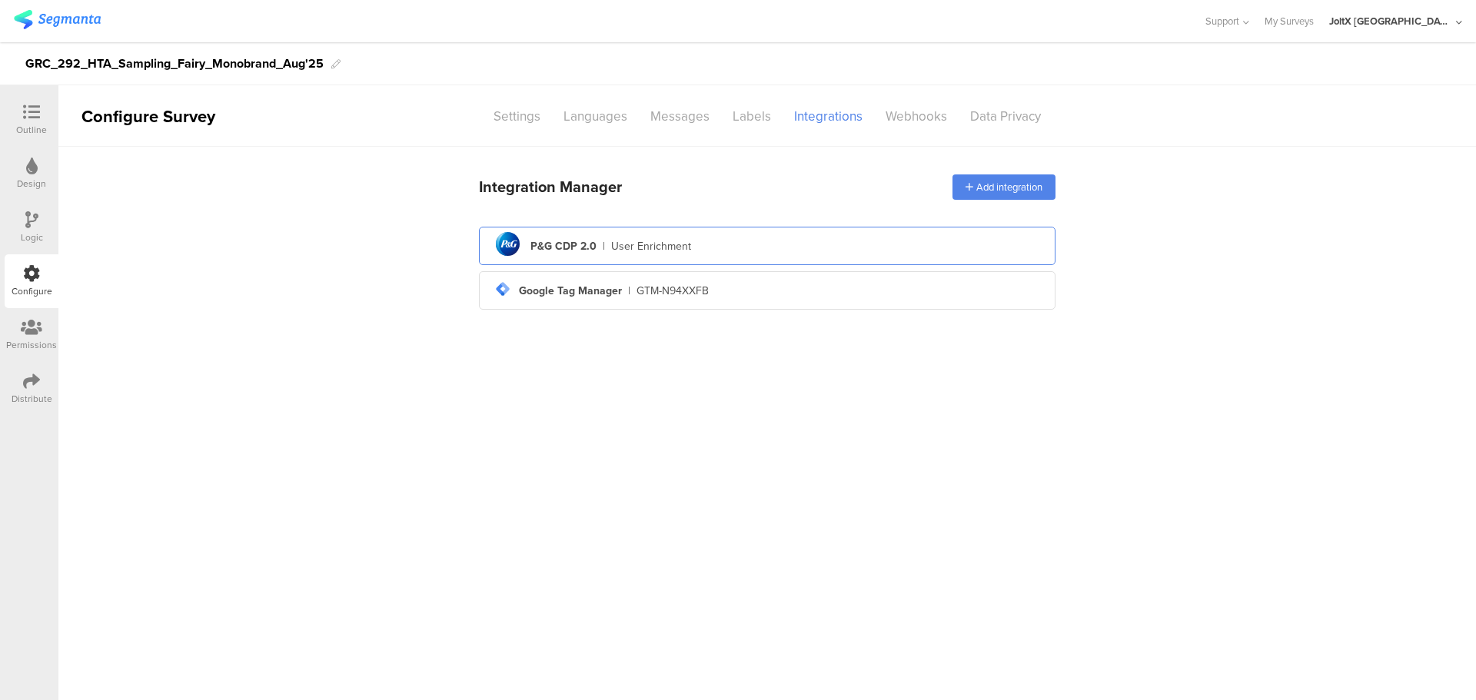
click at [680, 235] on div "pg logo P&G CDP 2.0 | User Enrichment" at bounding box center [767, 247] width 552 height 38
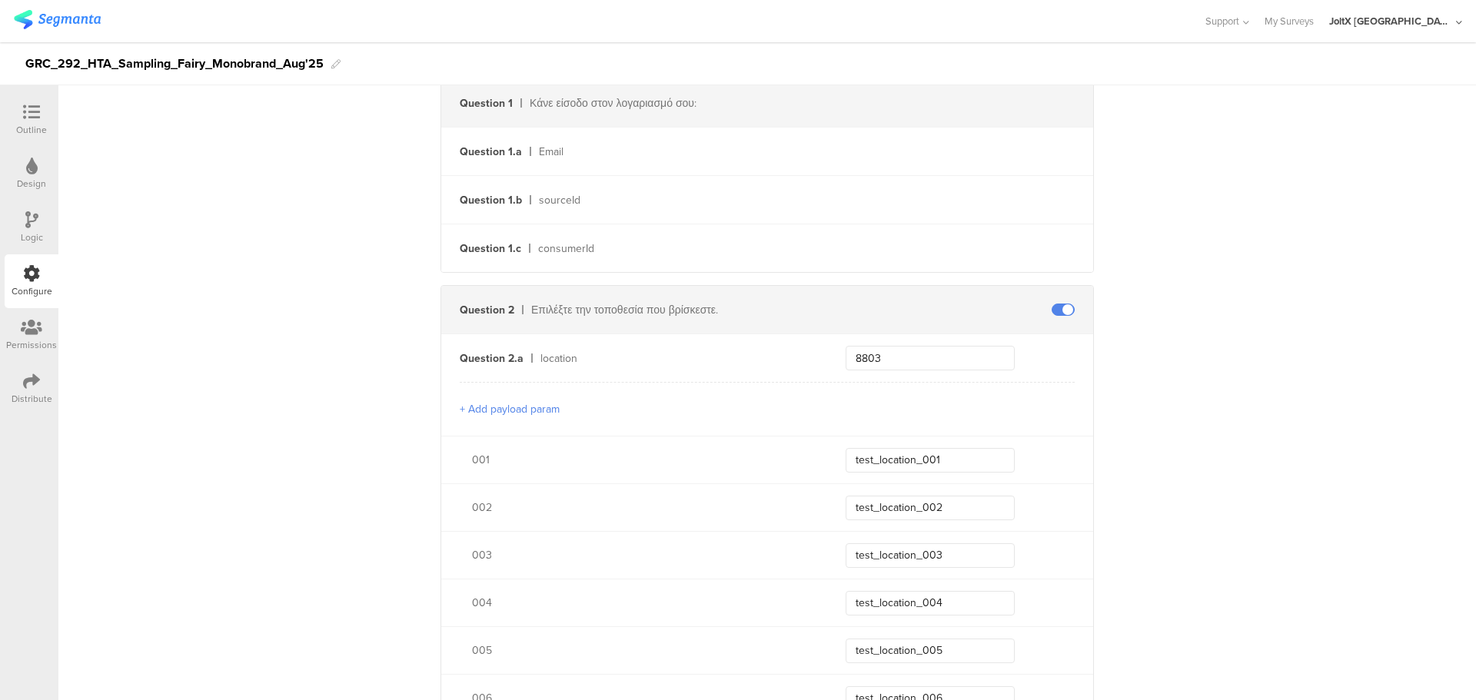
scroll to position [461, 0]
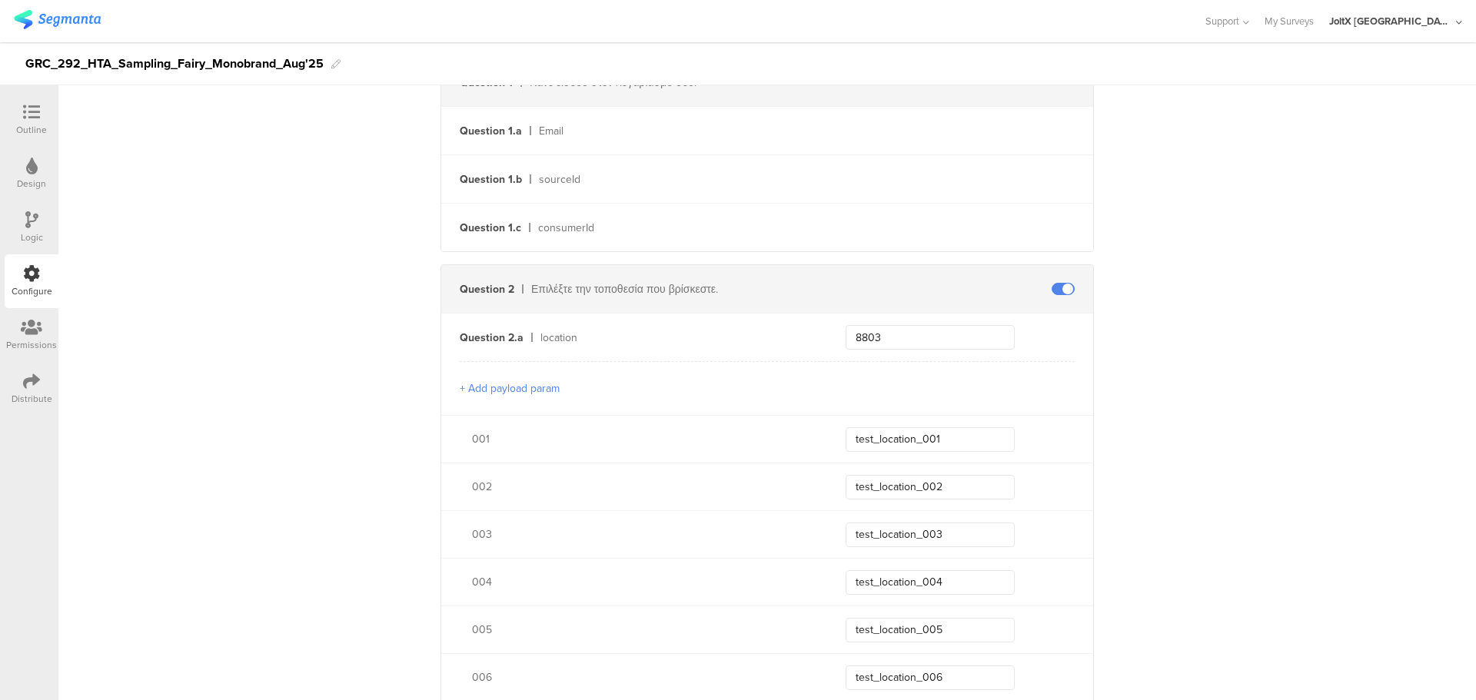
click at [1053, 290] on span at bounding box center [1063, 289] width 23 height 12
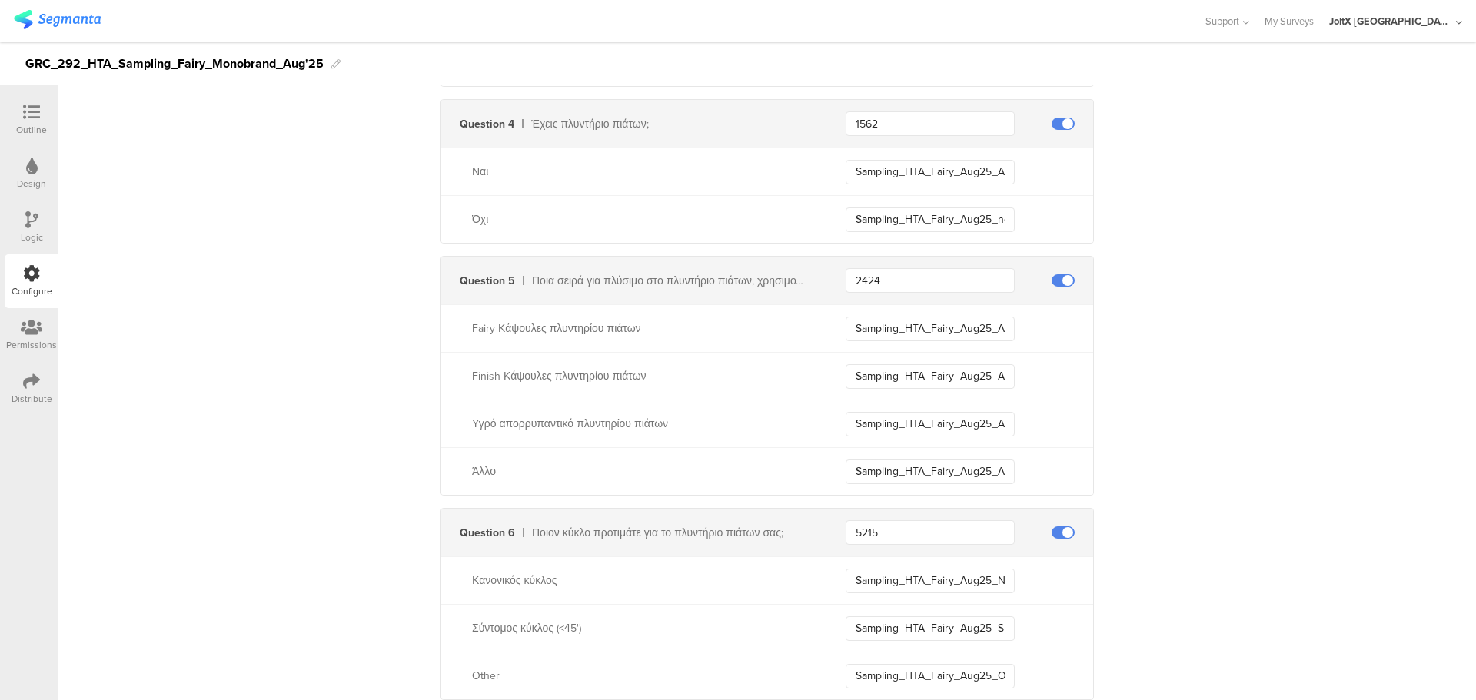
scroll to position [3773, 0]
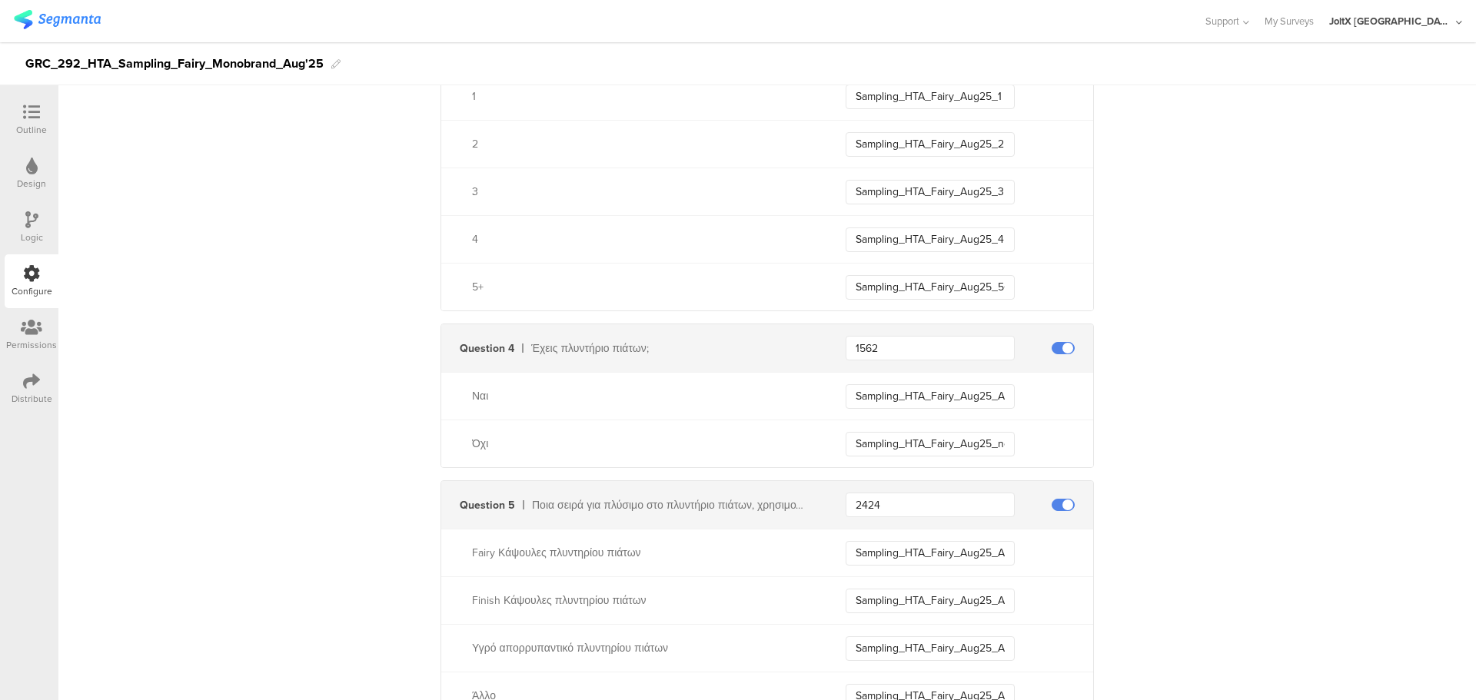
click at [25, 370] on div "Distribute" at bounding box center [32, 389] width 54 height 54
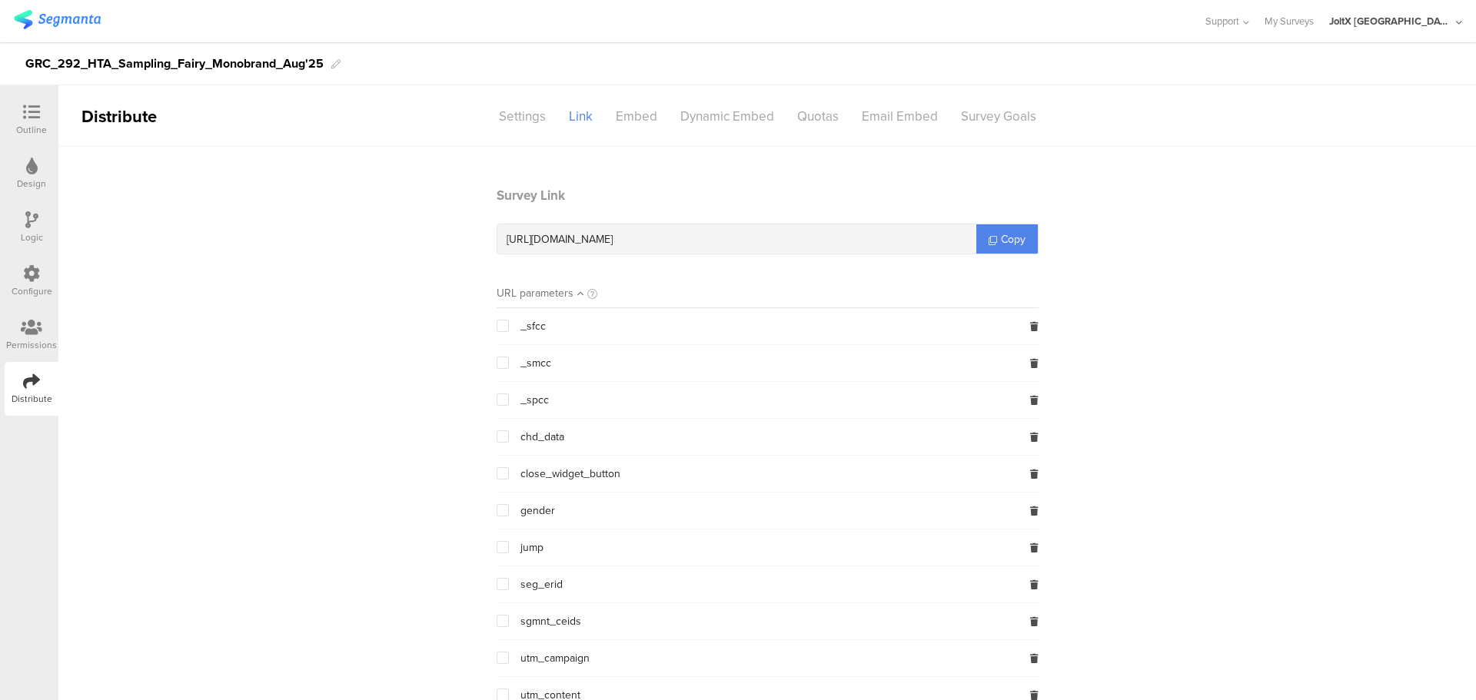
click at [1016, 224] on div "https://pgsurveys.segmanta.com/affac9 Copy" at bounding box center [768, 239] width 542 height 31
click at [1004, 241] on span "Copy" at bounding box center [1013, 239] width 25 height 16
click at [26, 274] on icon at bounding box center [31, 273] width 17 height 17
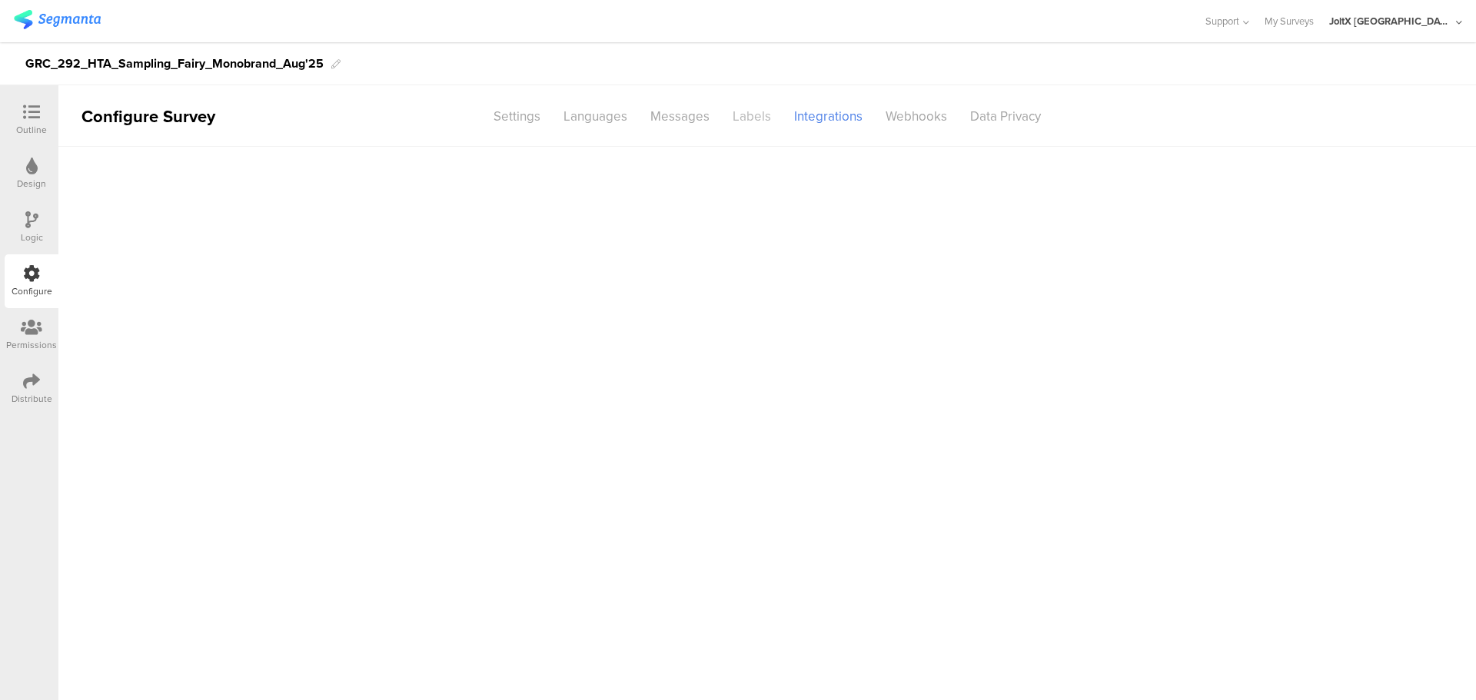
click at [757, 110] on div "Labels" at bounding box center [752, 116] width 62 height 27
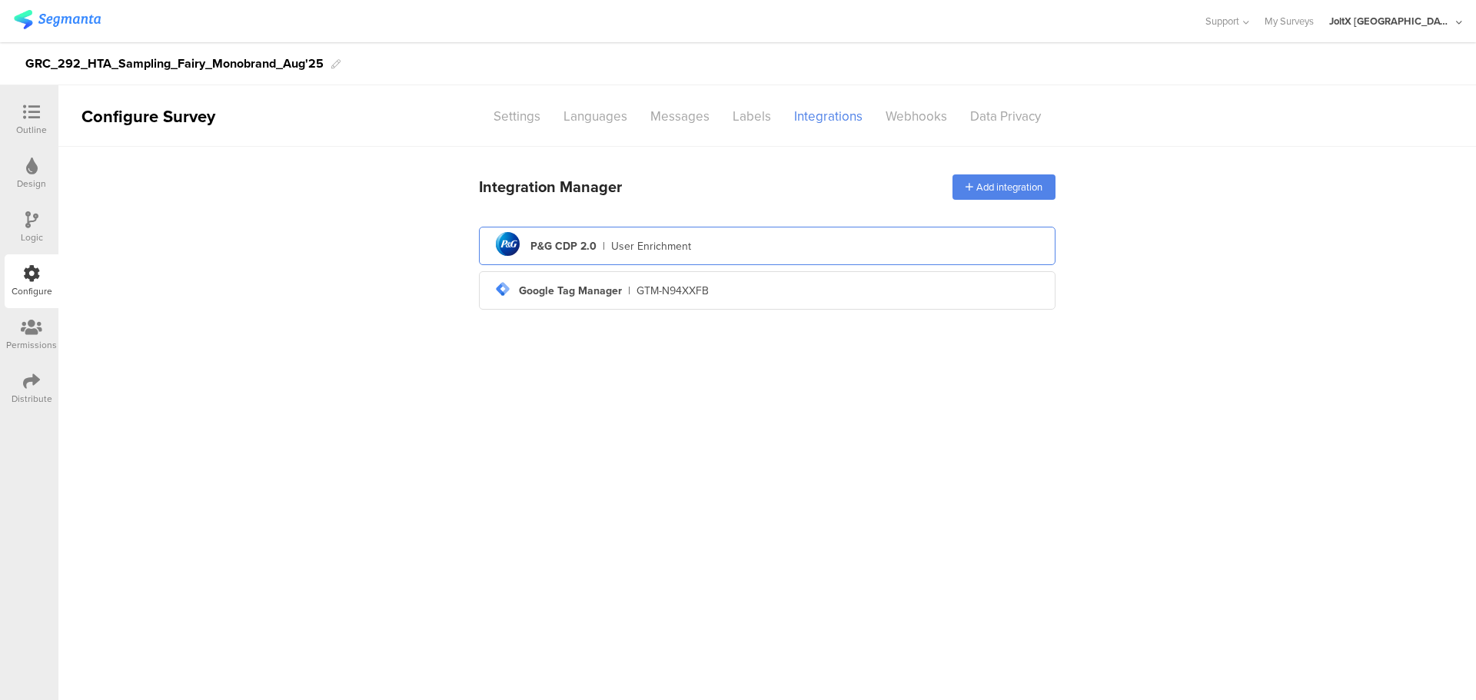
click at [659, 259] on div "pg logo P&G CDP 2.0 | User Enrichment" at bounding box center [767, 247] width 552 height 38
click at [667, 251] on div "User Enrichment" at bounding box center [651, 246] width 80 height 16
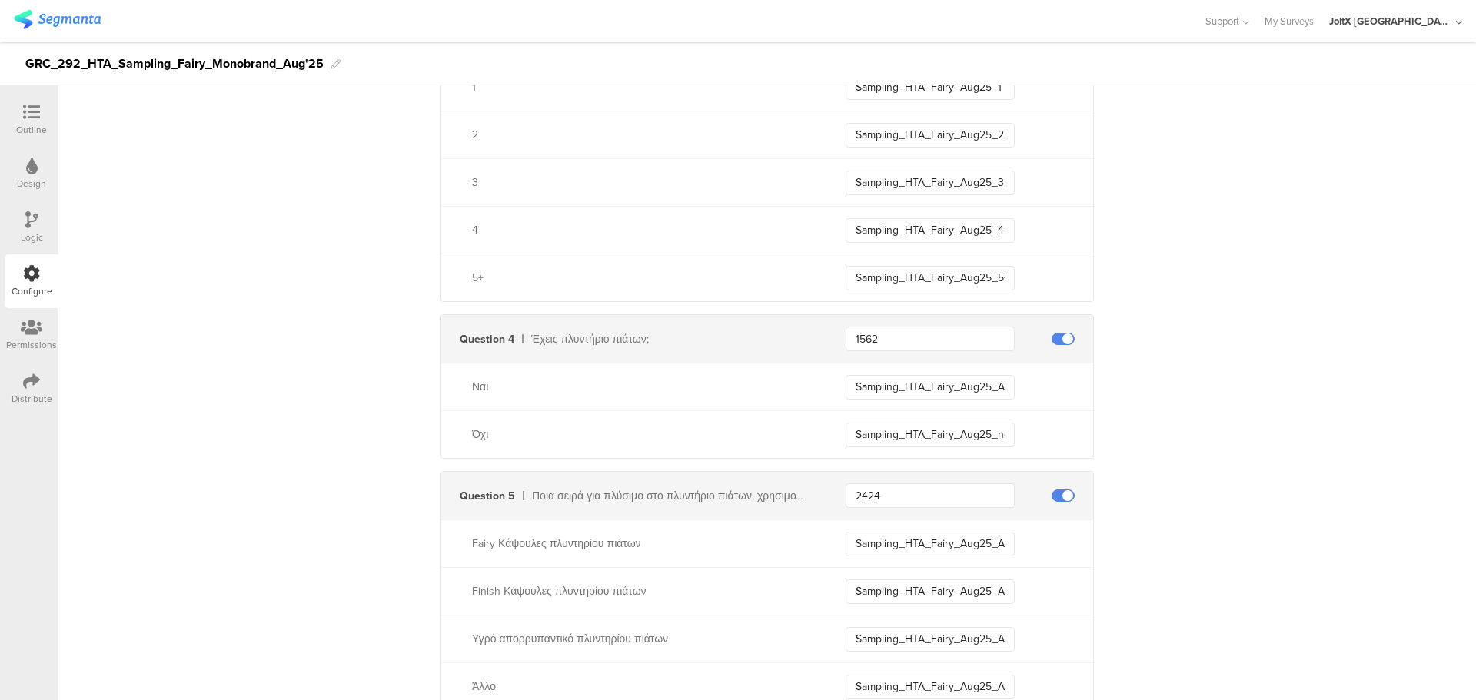
scroll to position [3844, 0]
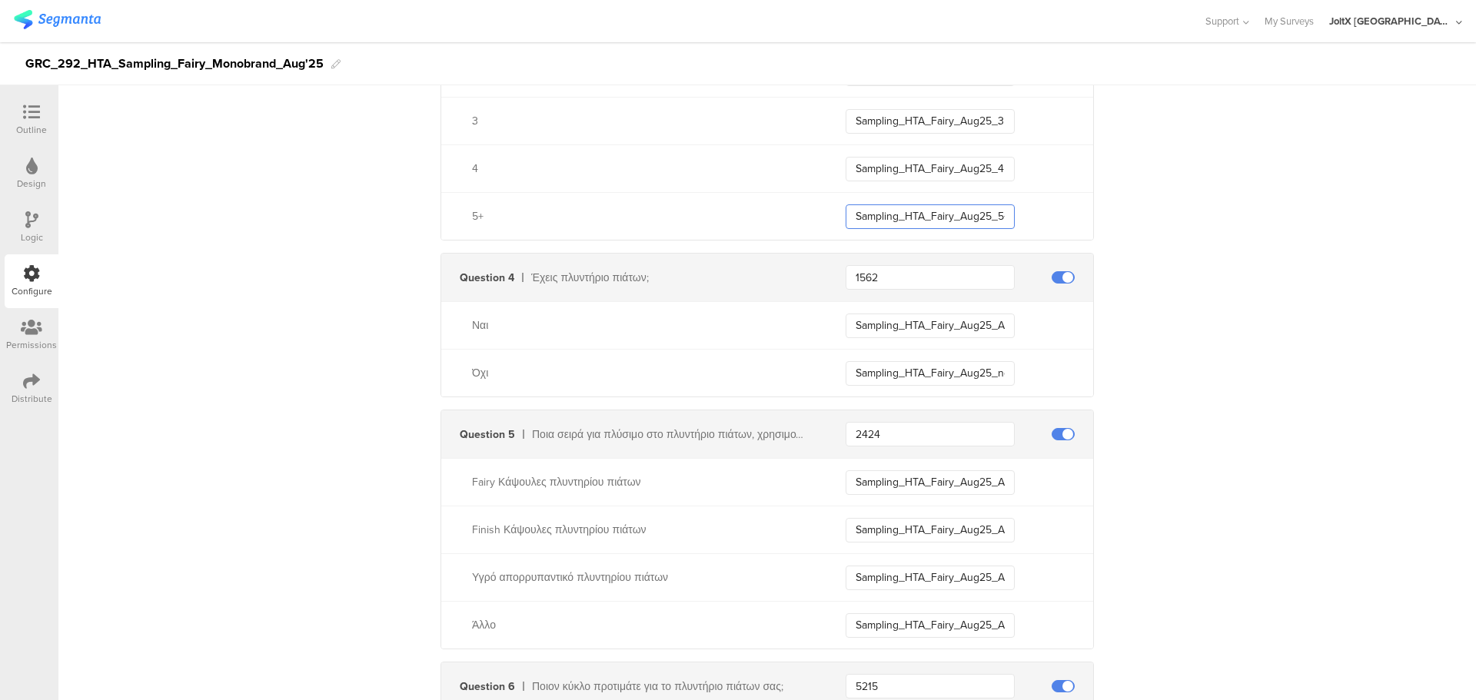
click at [963, 217] on input "Sampling_HTA_Fairy_Aug25_5+" at bounding box center [930, 217] width 169 height 25
click at [976, 214] on input "Sampling_HTA_Fairy_Aug25_5+" at bounding box center [930, 217] width 169 height 25
click at [982, 214] on input "Sampling_HTA_Fairy_Aug25_5+" at bounding box center [930, 217] width 169 height 25
drag, startPoint x: 985, startPoint y: 214, endPoint x: 837, endPoint y: 224, distance: 148.0
click at [837, 224] on div "5+ Sampling_HTA_Fairy_Aug25_5+" at bounding box center [767, 216] width 652 height 48
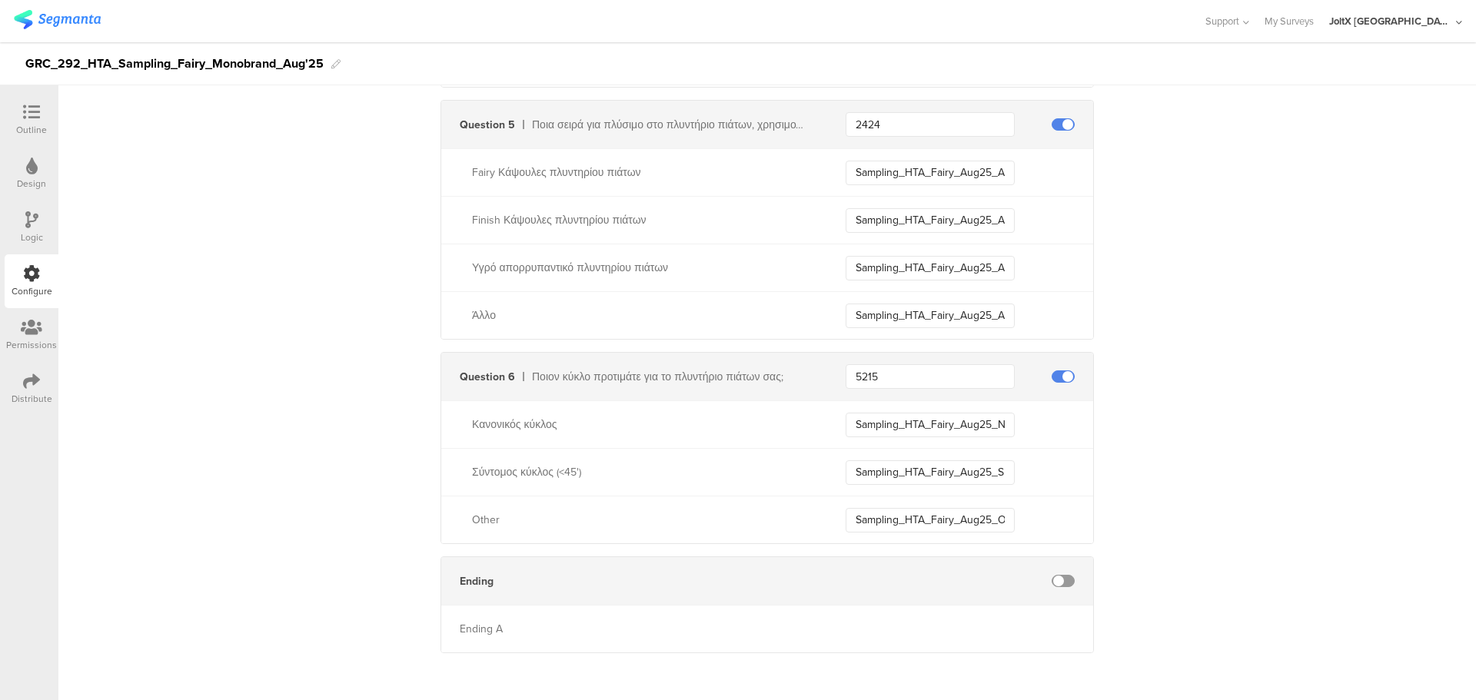
scroll to position [4158, 0]
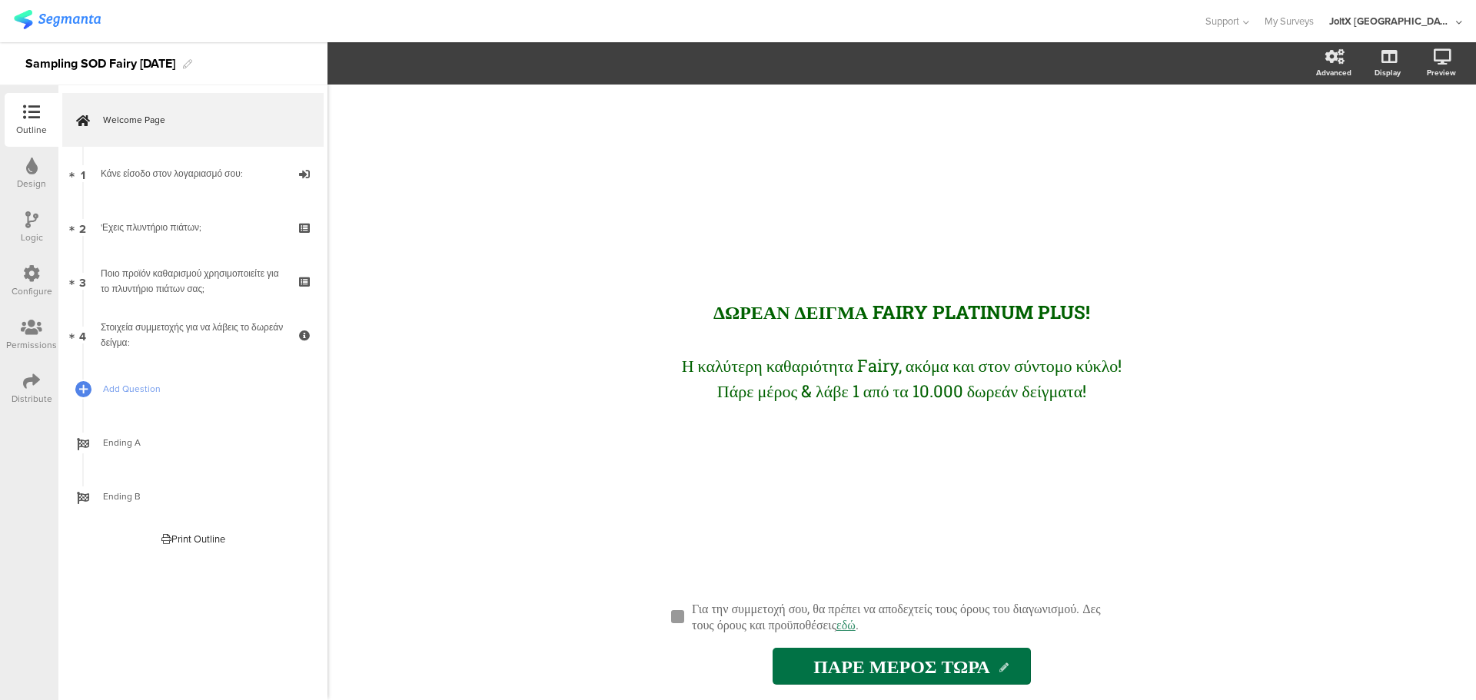
click at [30, 275] on icon at bounding box center [31, 273] width 17 height 17
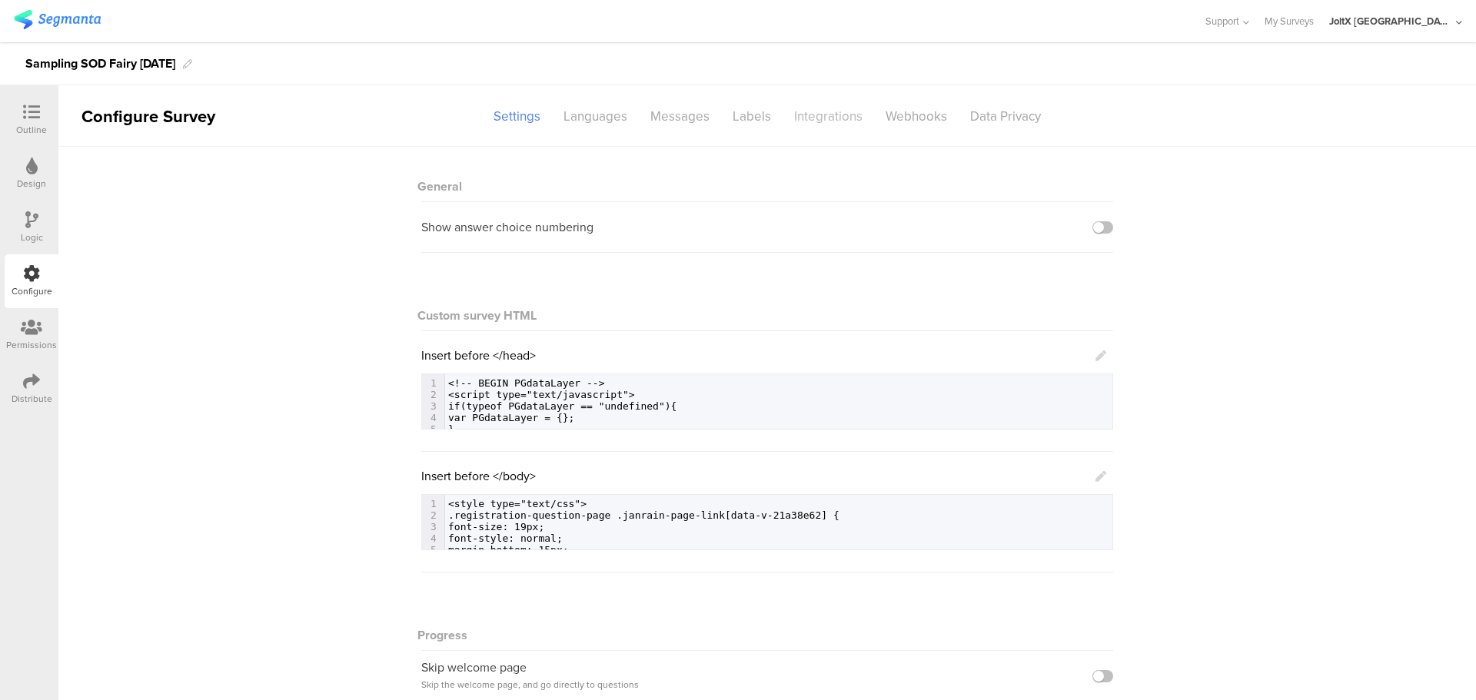
click at [862, 116] on div "Integrations" at bounding box center [828, 116] width 91 height 27
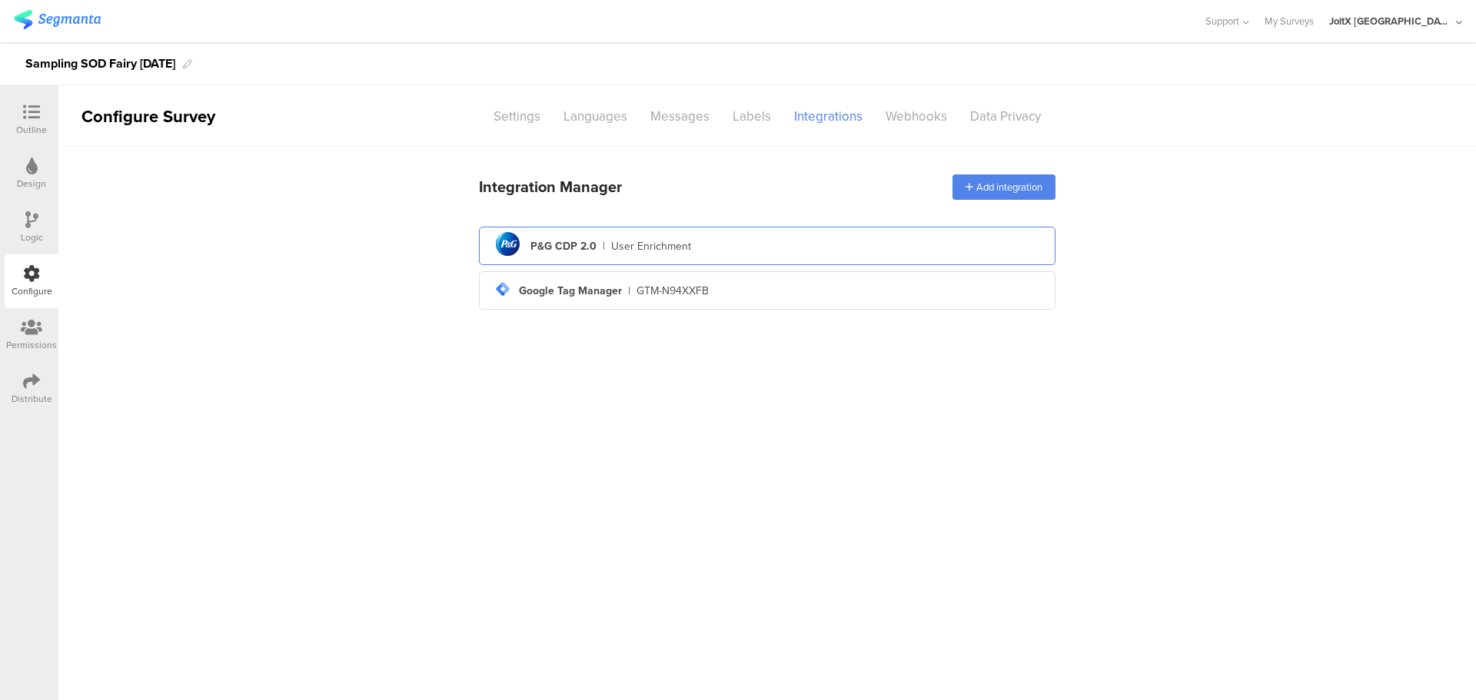
click at [650, 247] on div "User Enrichment" at bounding box center [651, 246] width 80 height 16
